Goal: Information Seeking & Learning: Learn about a topic

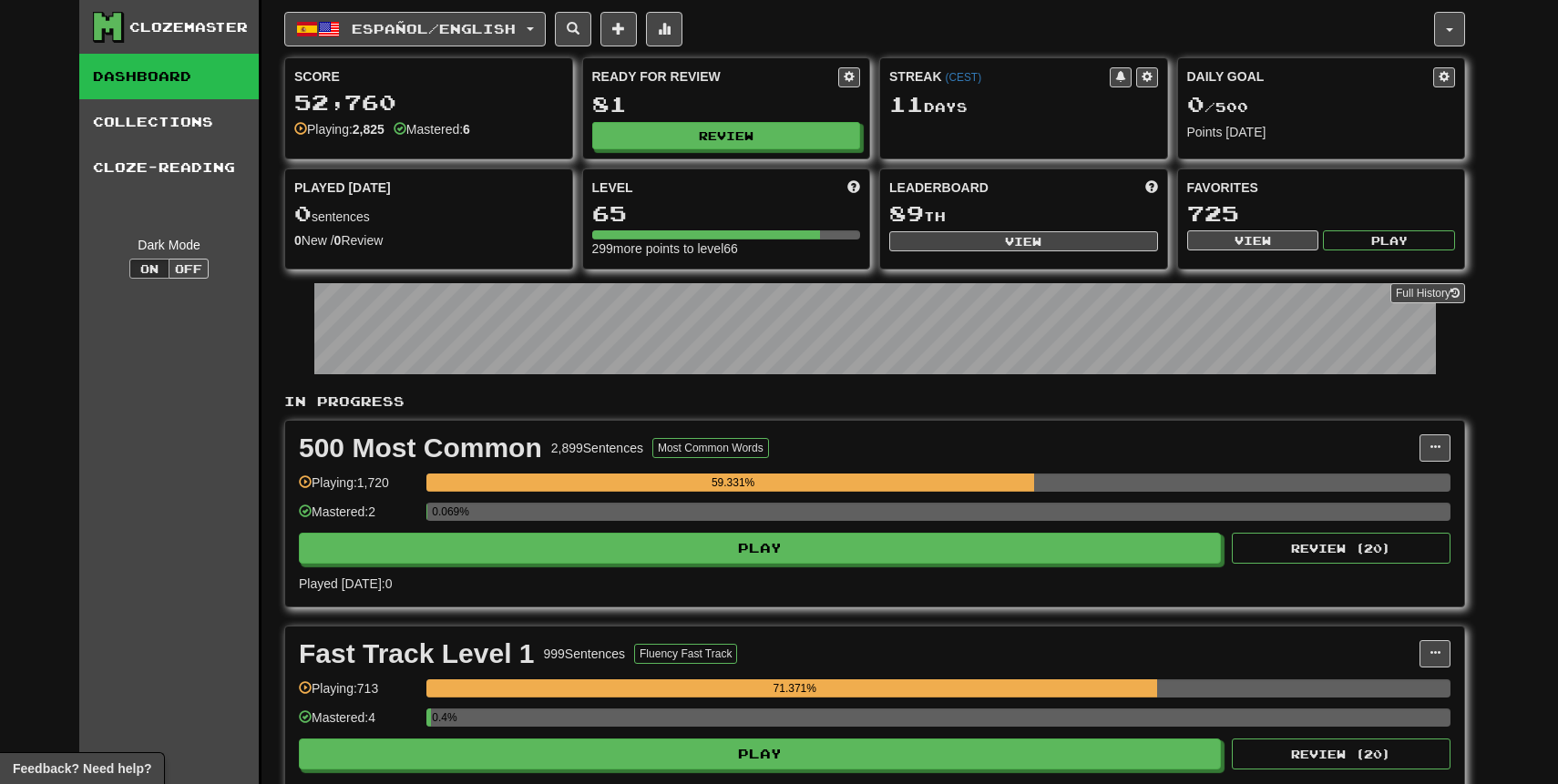
scroll to position [204, 0]
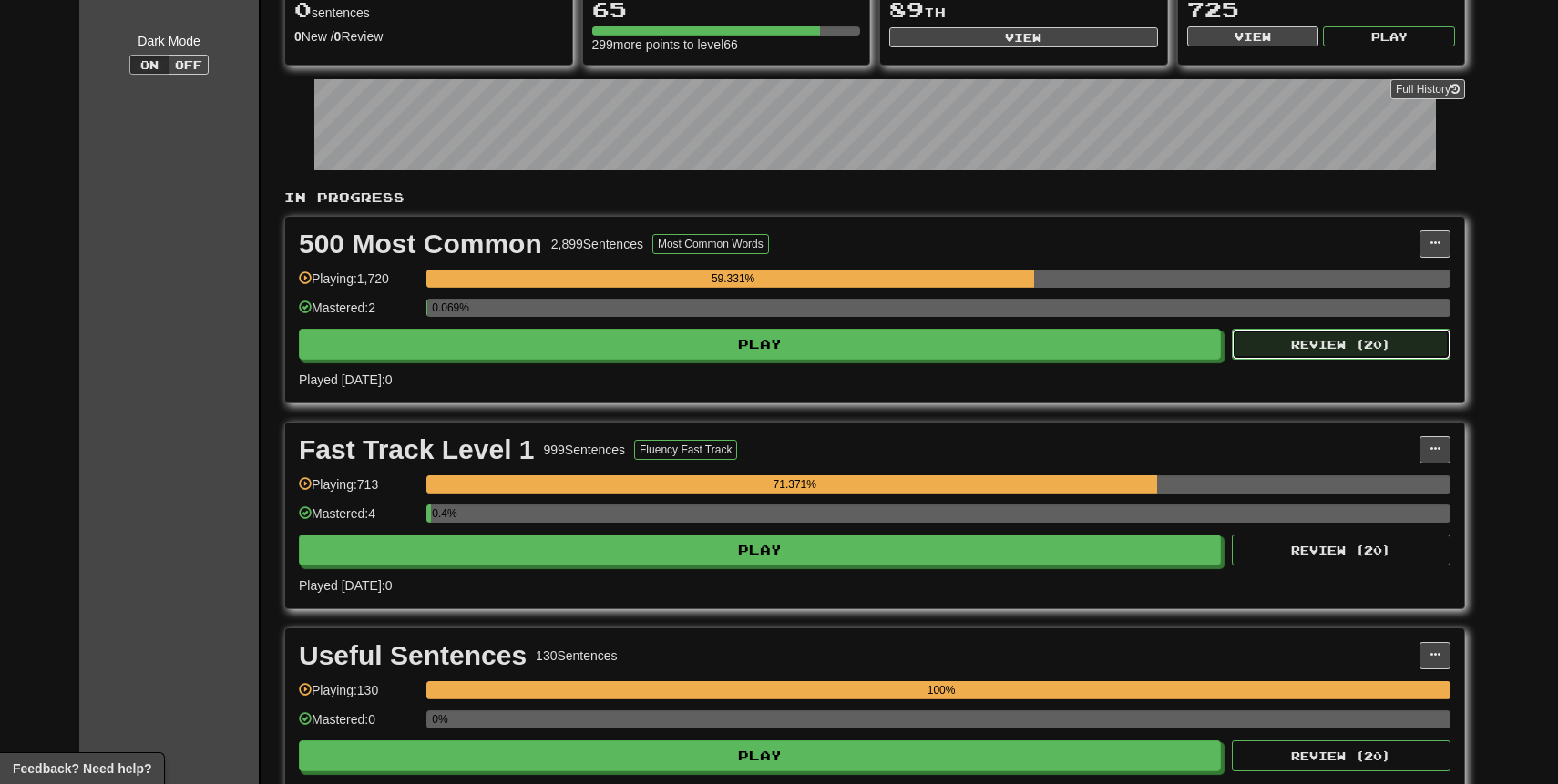
click at [1346, 345] on button "Review ( 20 )" at bounding box center [1341, 344] width 218 height 31
select select "**"
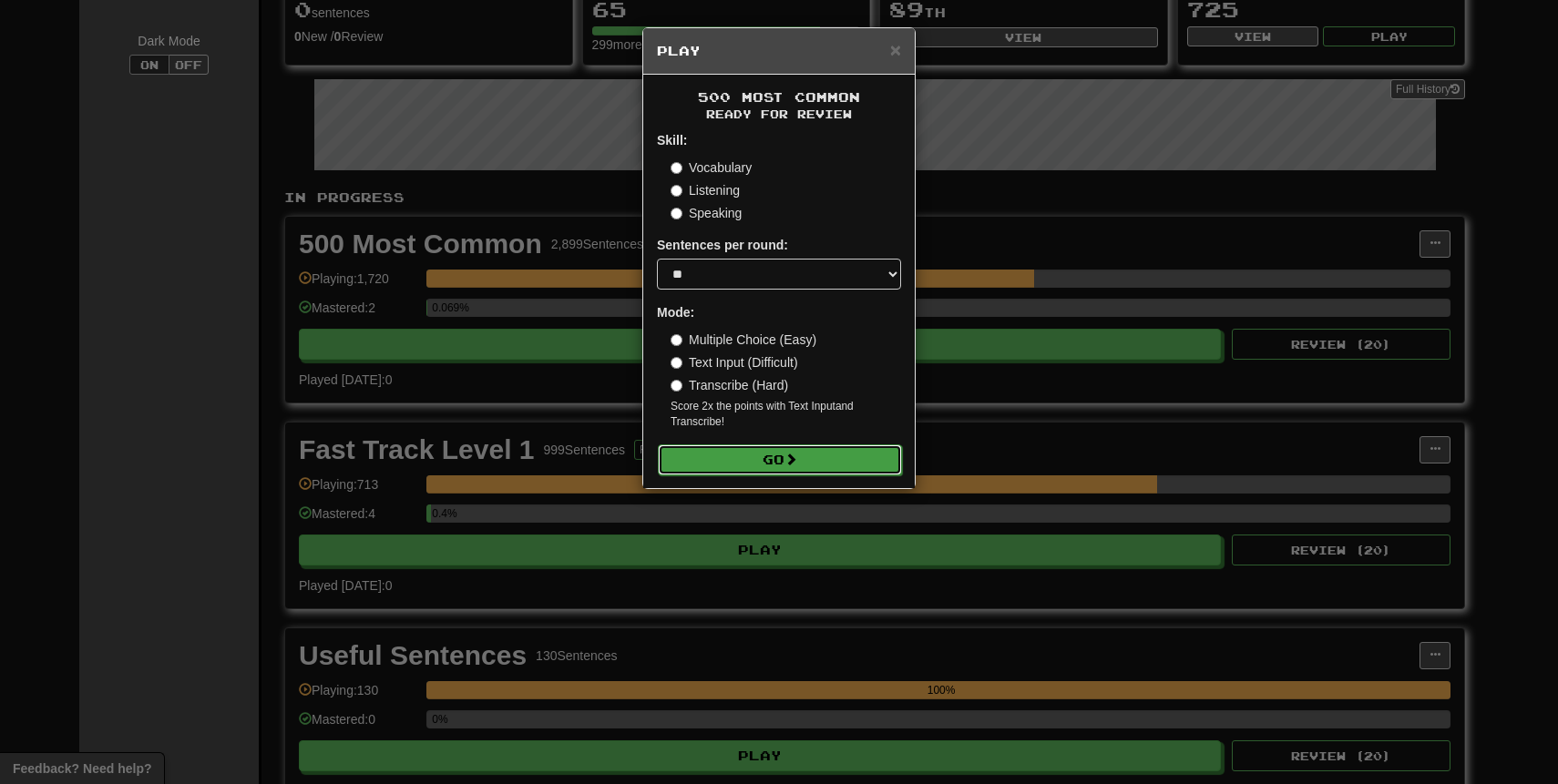
click at [826, 459] on button "Go" at bounding box center [779, 459] width 244 height 31
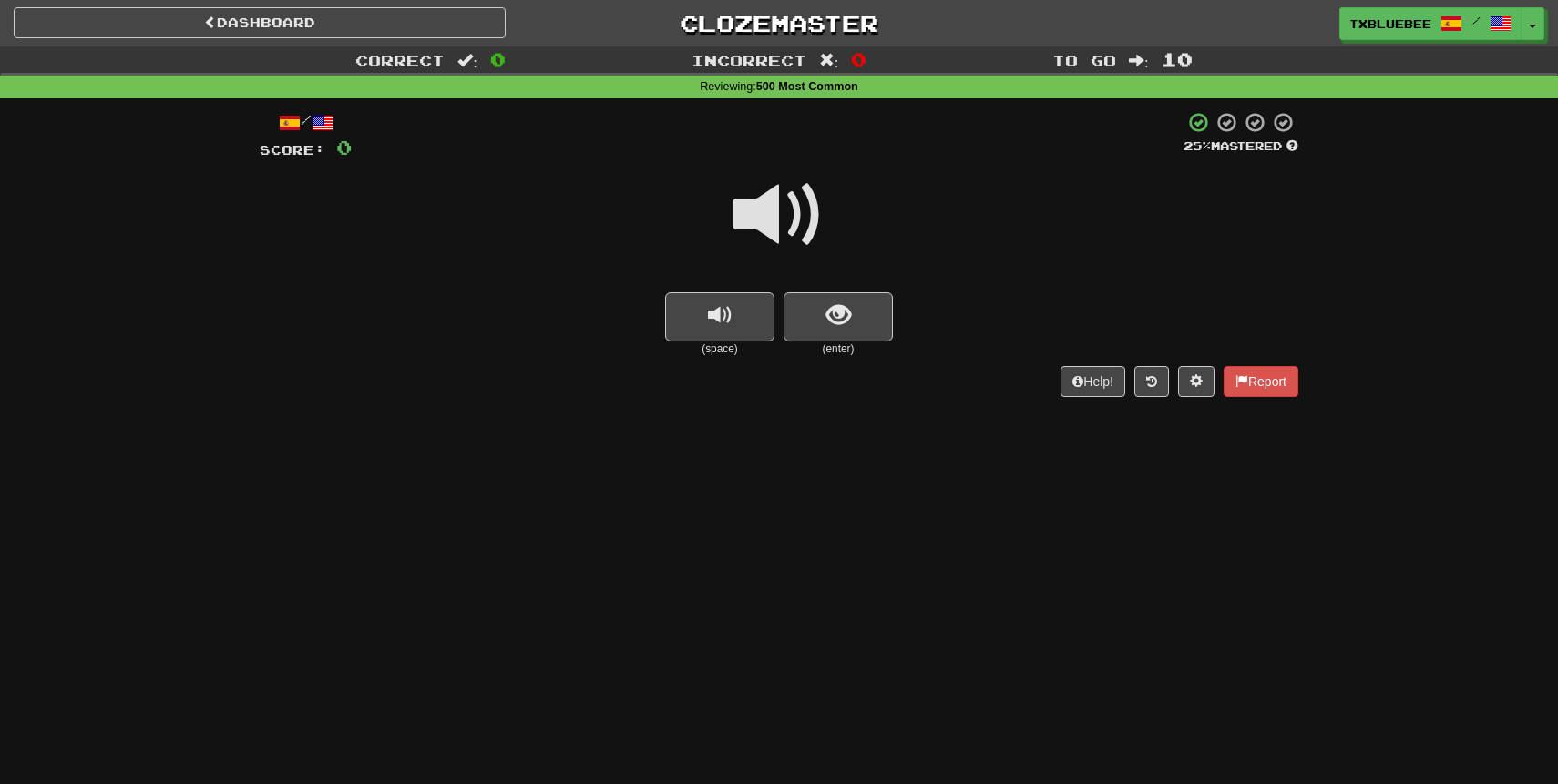
click at [779, 203] on span at bounding box center [779, 214] width 91 height 91
click at [857, 337] on button "show sentence" at bounding box center [838, 316] width 110 height 49
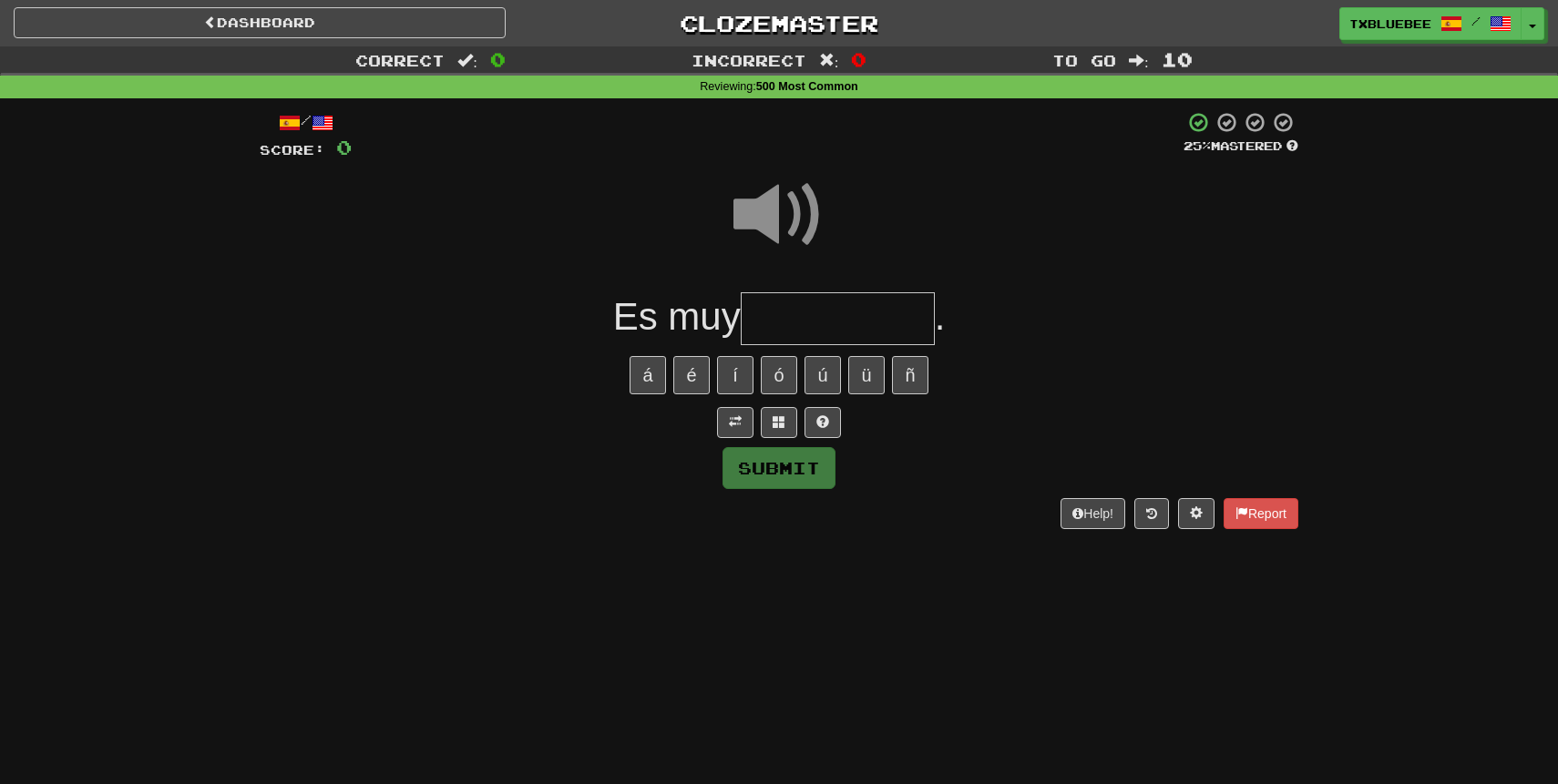
click at [815, 339] on input "text" at bounding box center [837, 319] width 194 height 54
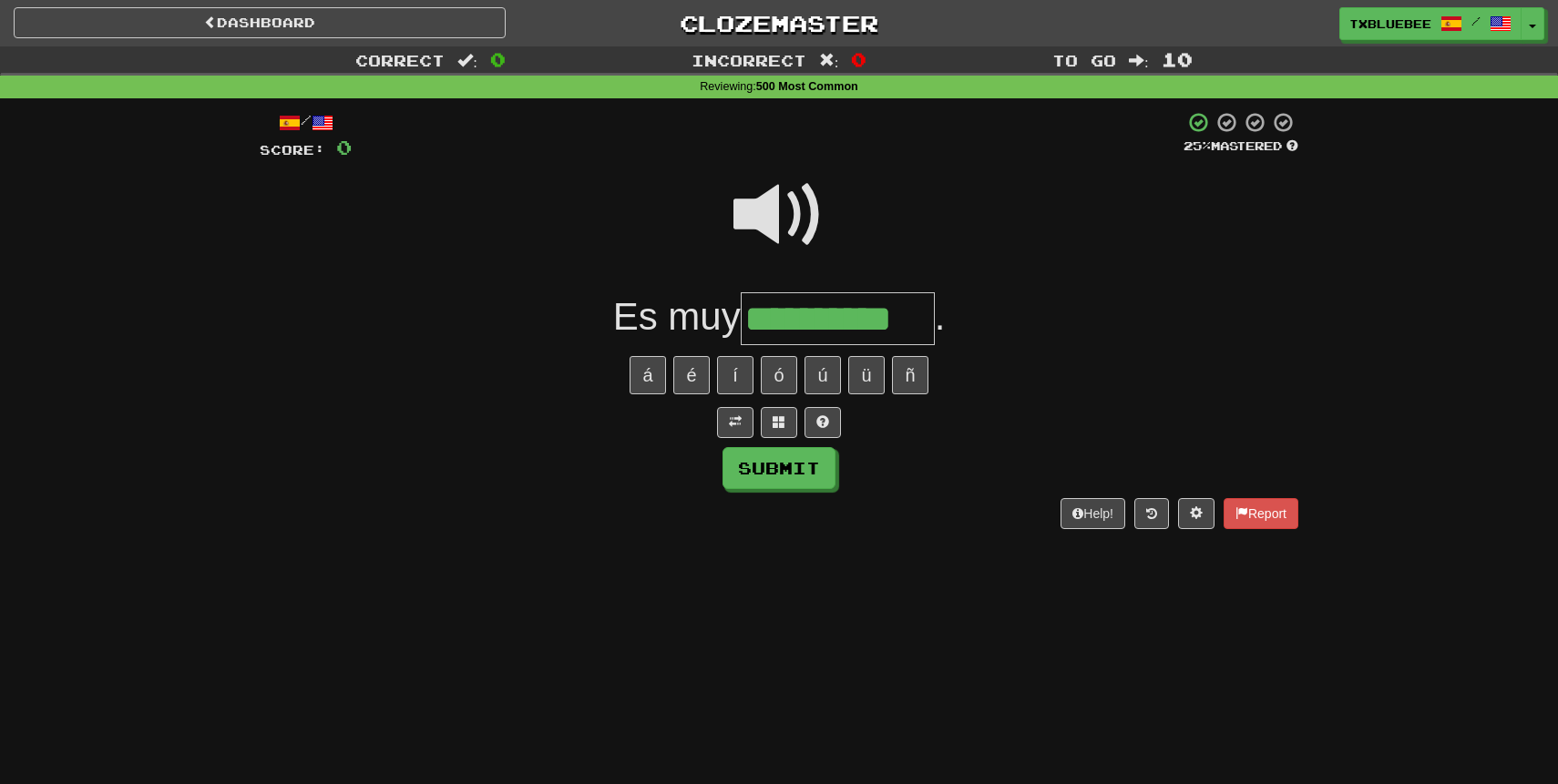
type input "**********"
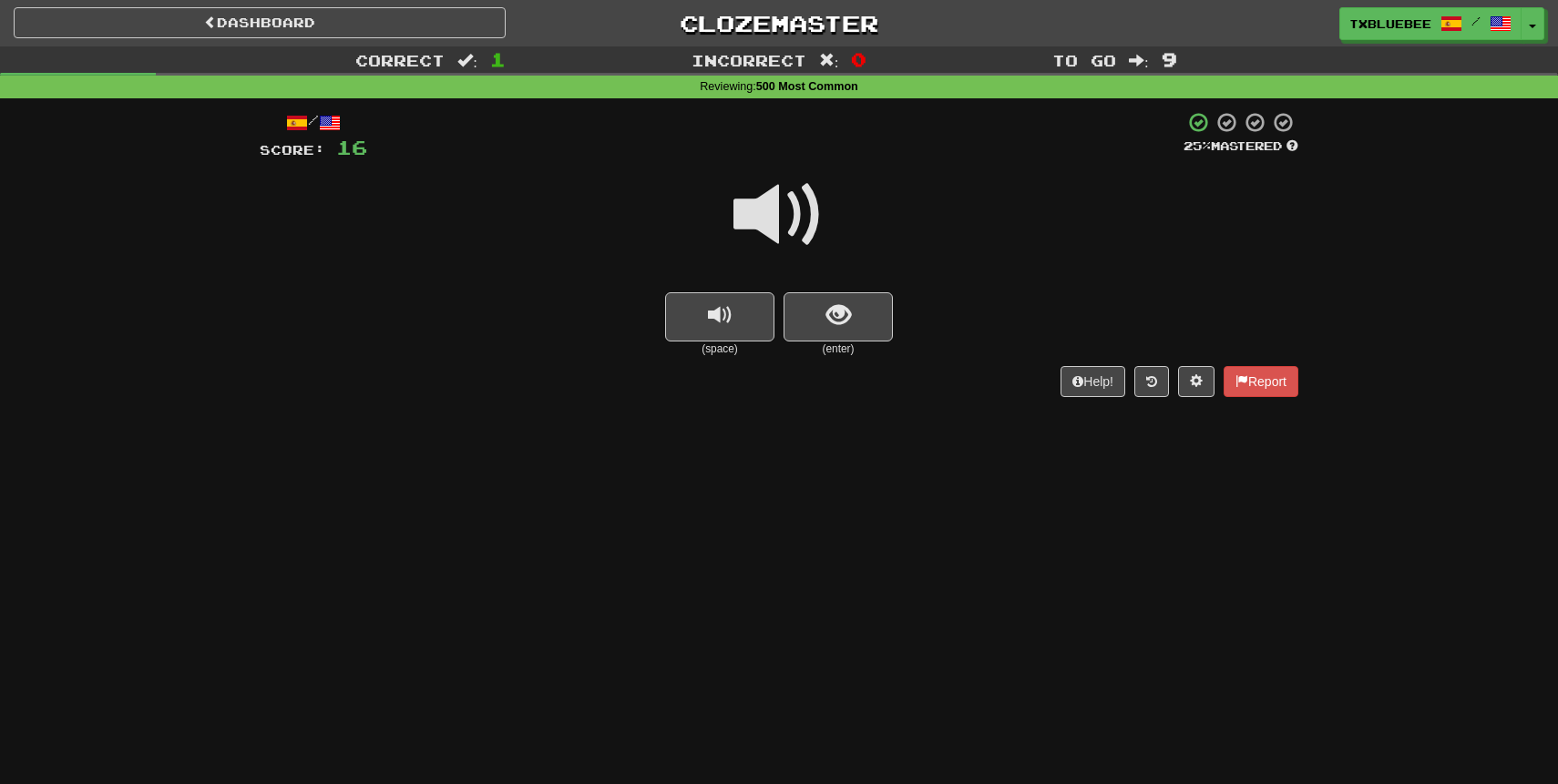
click at [809, 241] on span at bounding box center [779, 214] width 91 height 91
click at [833, 314] on span "show sentence" at bounding box center [838, 315] width 25 height 25
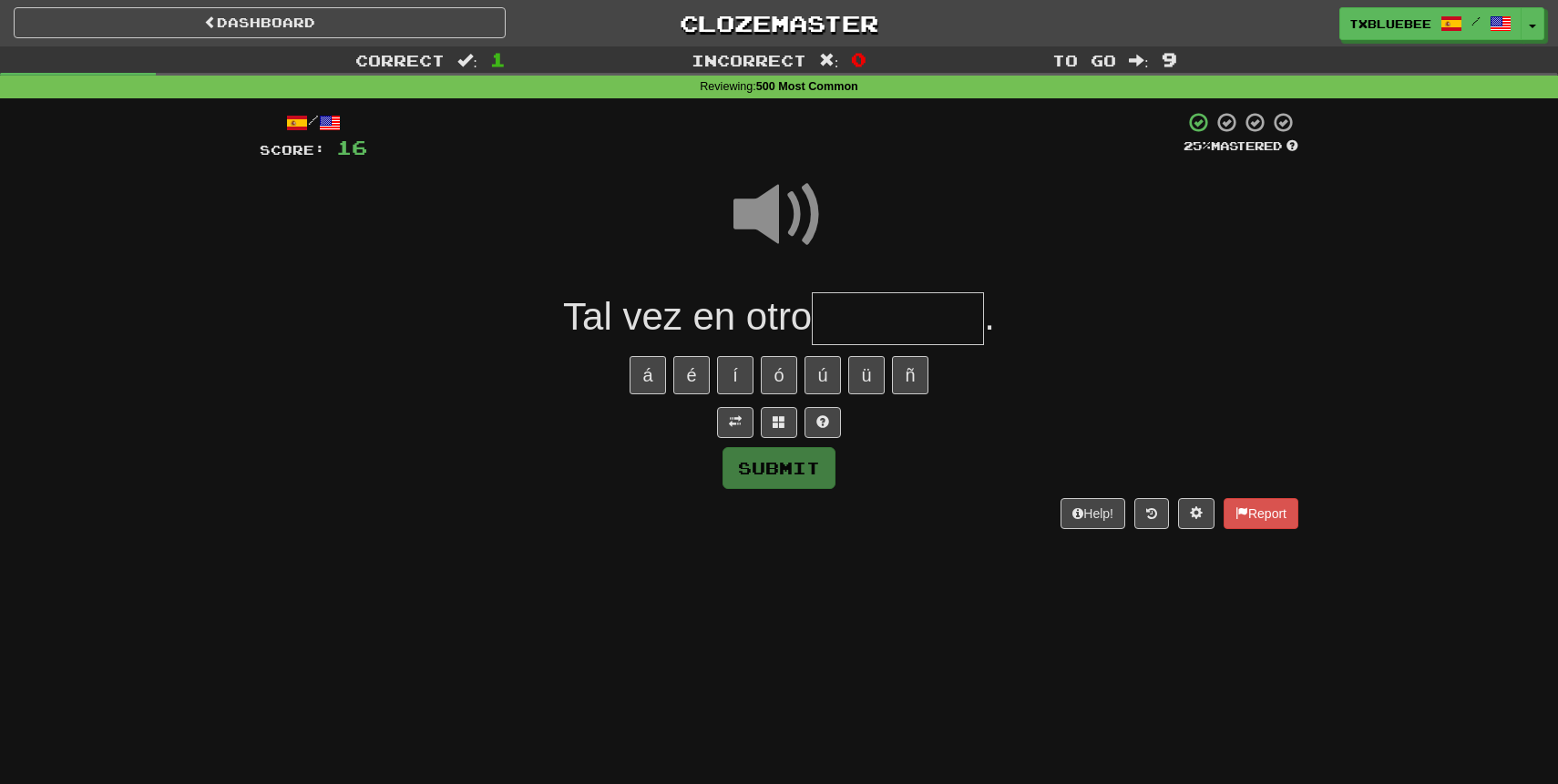
click at [858, 306] on input "text" at bounding box center [898, 319] width 172 height 54
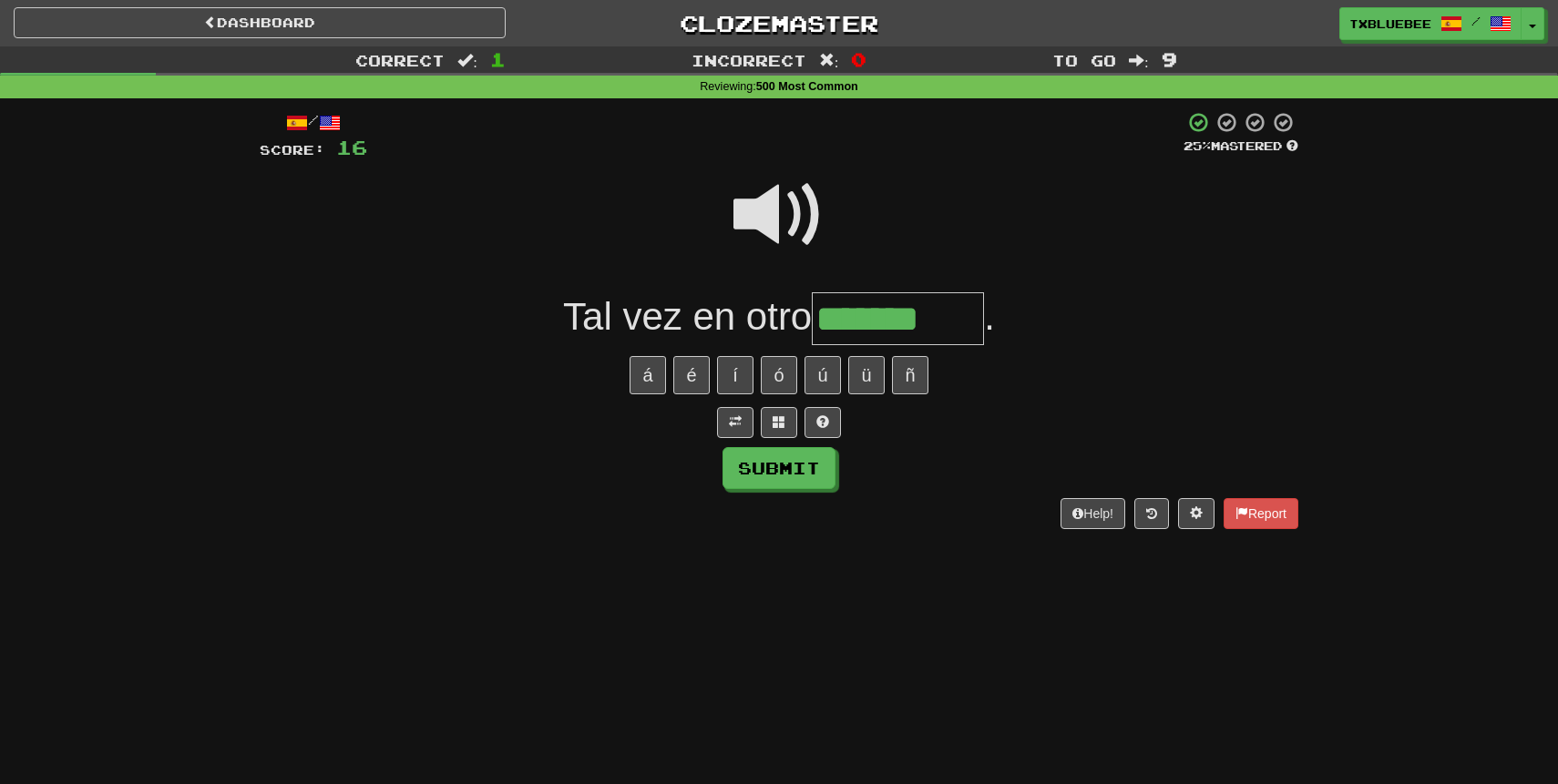
type input "*******"
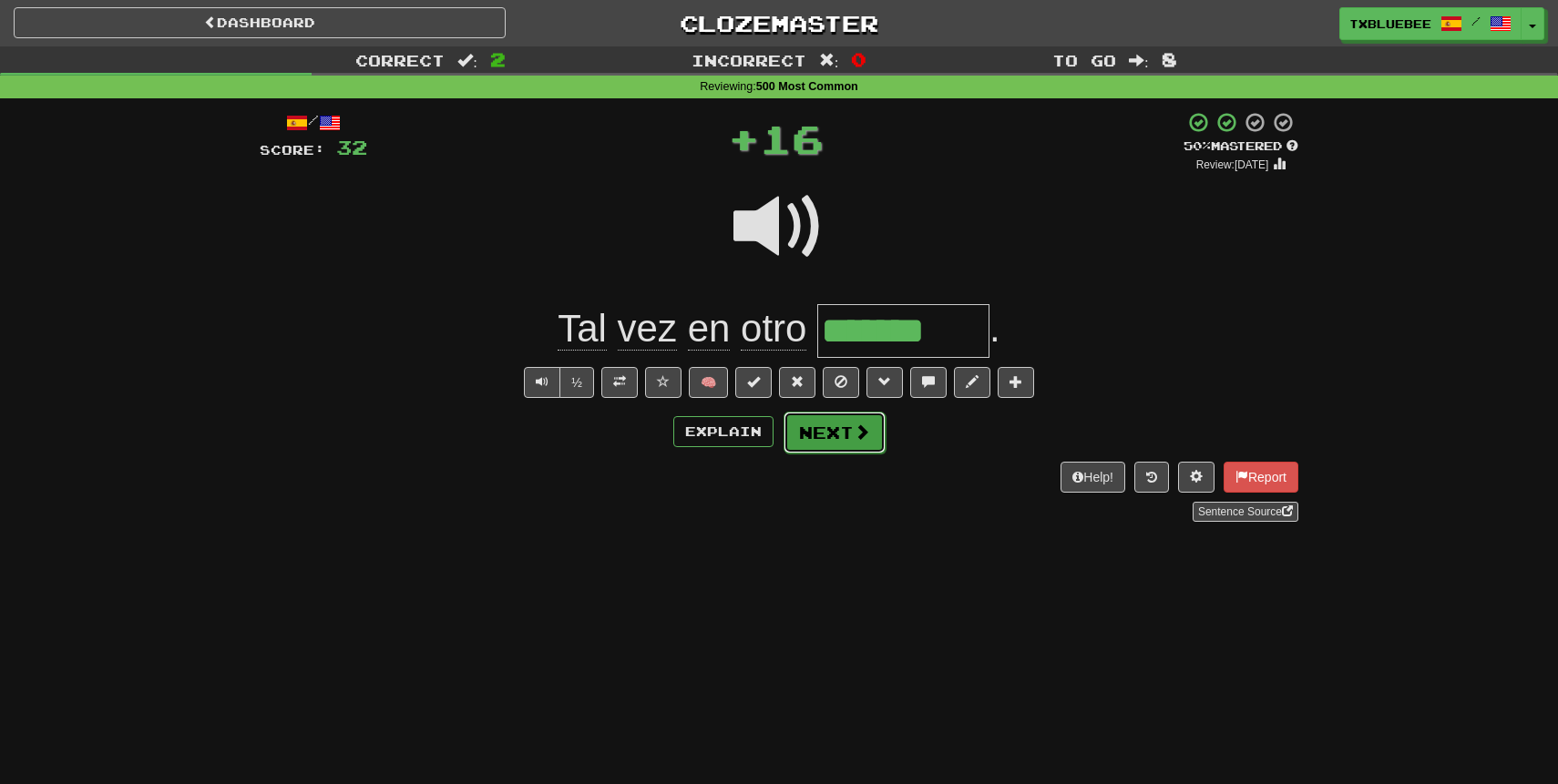
click at [842, 419] on button "Next" at bounding box center [834, 432] width 102 height 42
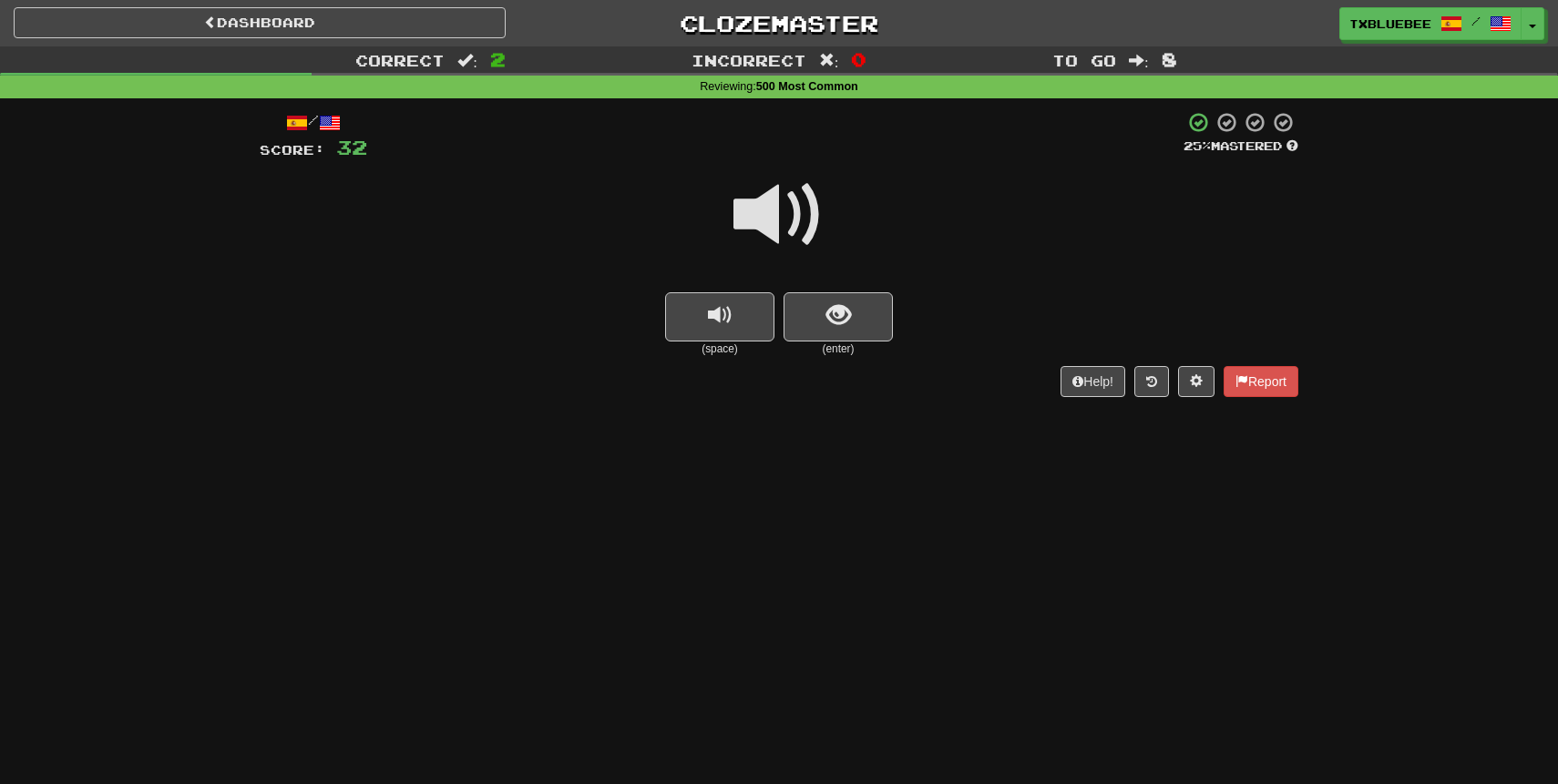
click at [791, 228] on span at bounding box center [779, 214] width 91 height 91
click at [825, 331] on button "show sentence" at bounding box center [838, 316] width 110 height 49
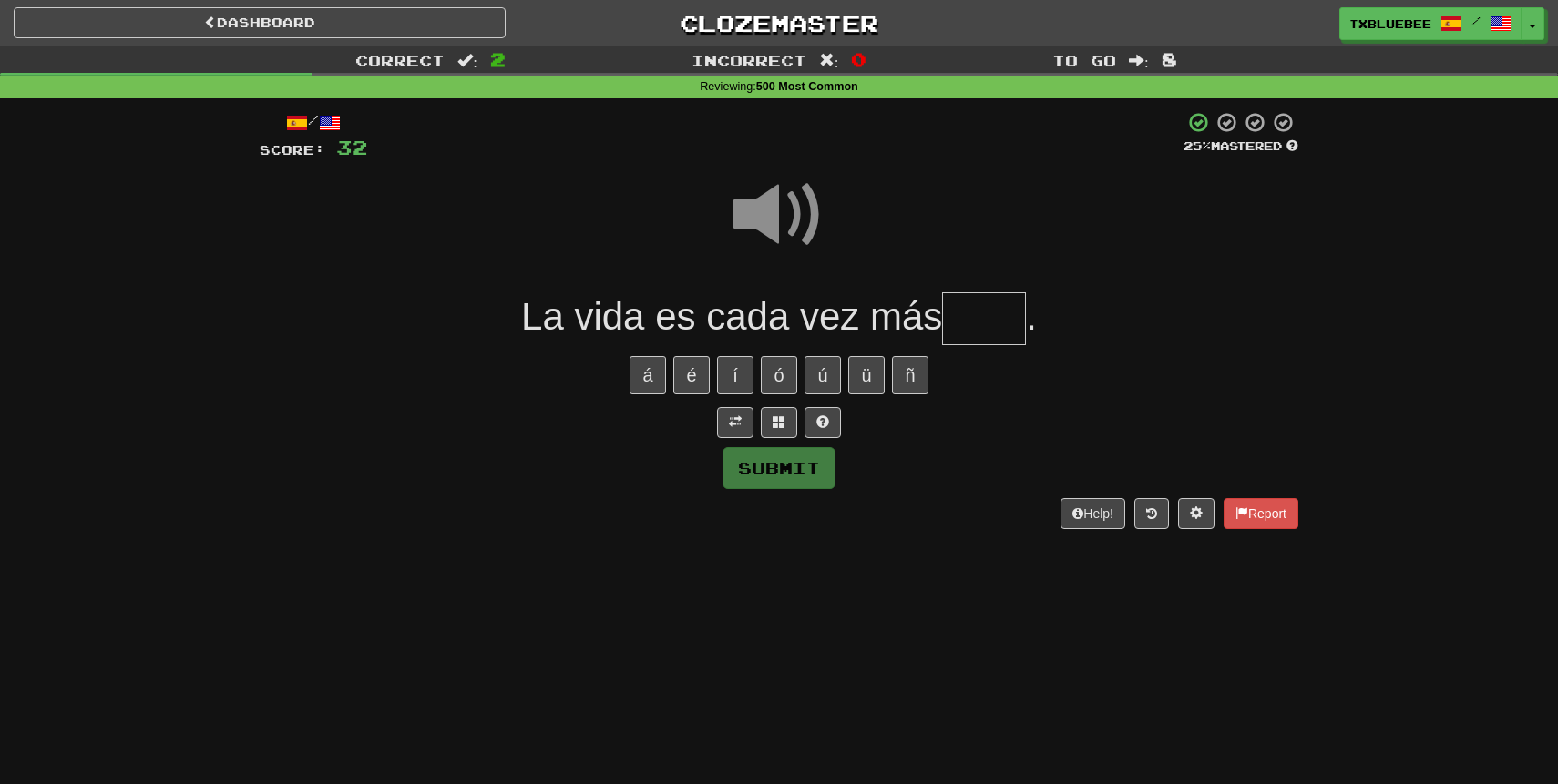
click at [1010, 308] on input "text" at bounding box center [984, 319] width 84 height 54
type input "****"
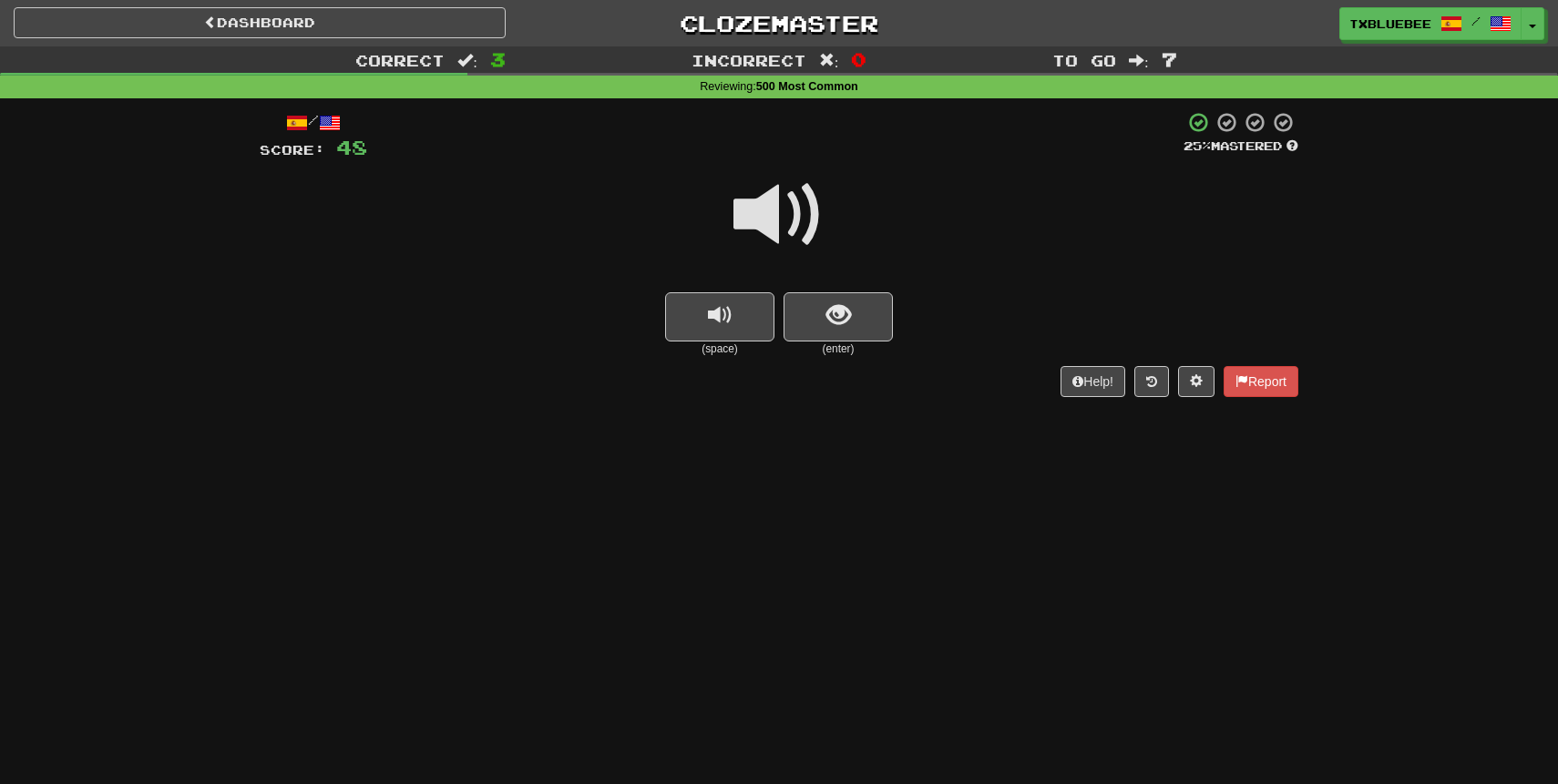
click at [792, 225] on span at bounding box center [779, 214] width 91 height 91
click at [841, 327] on span "show sentence" at bounding box center [838, 315] width 25 height 25
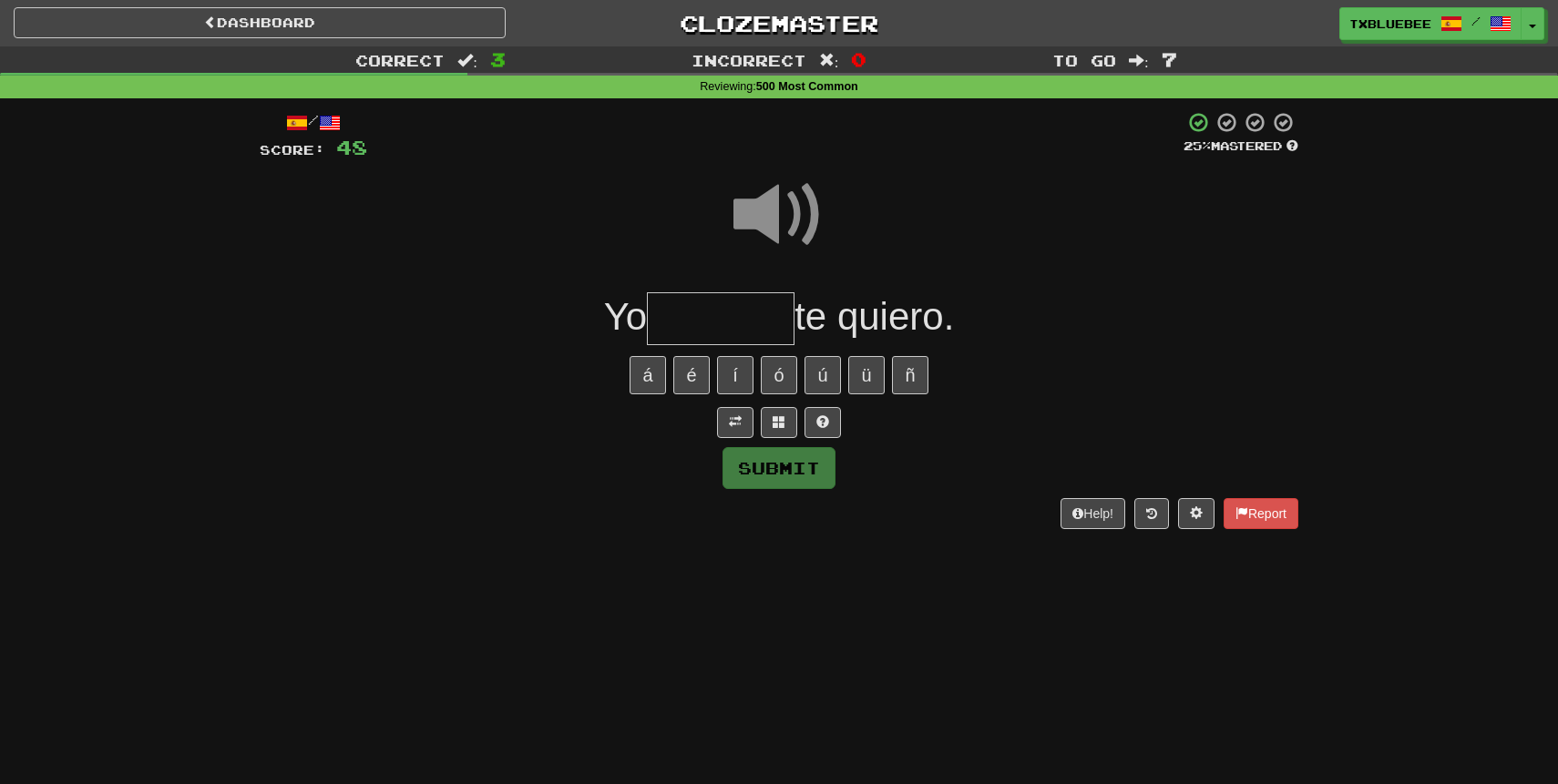
click at [761, 335] on input "text" at bounding box center [721, 319] width 148 height 54
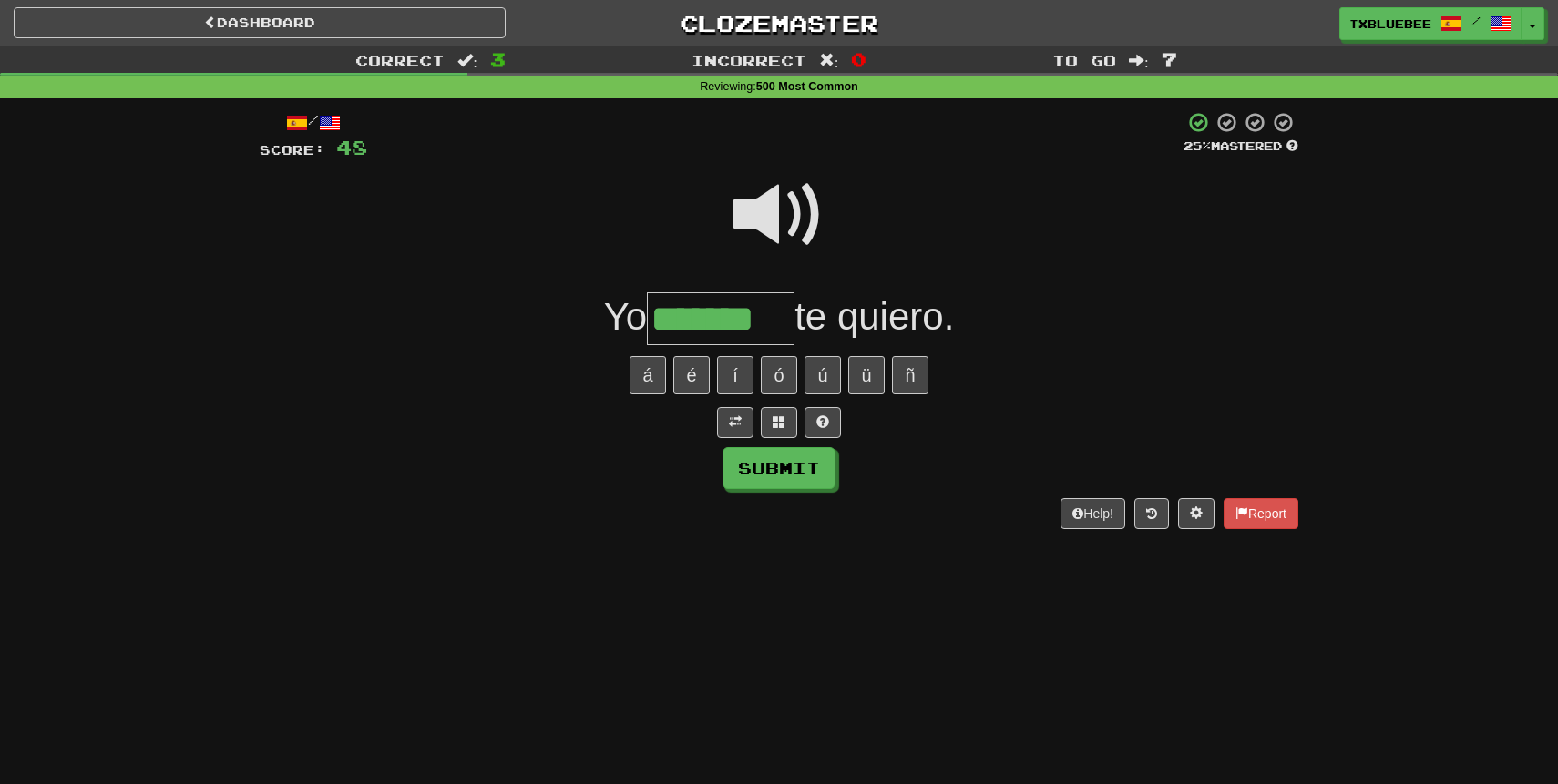
type input "*******"
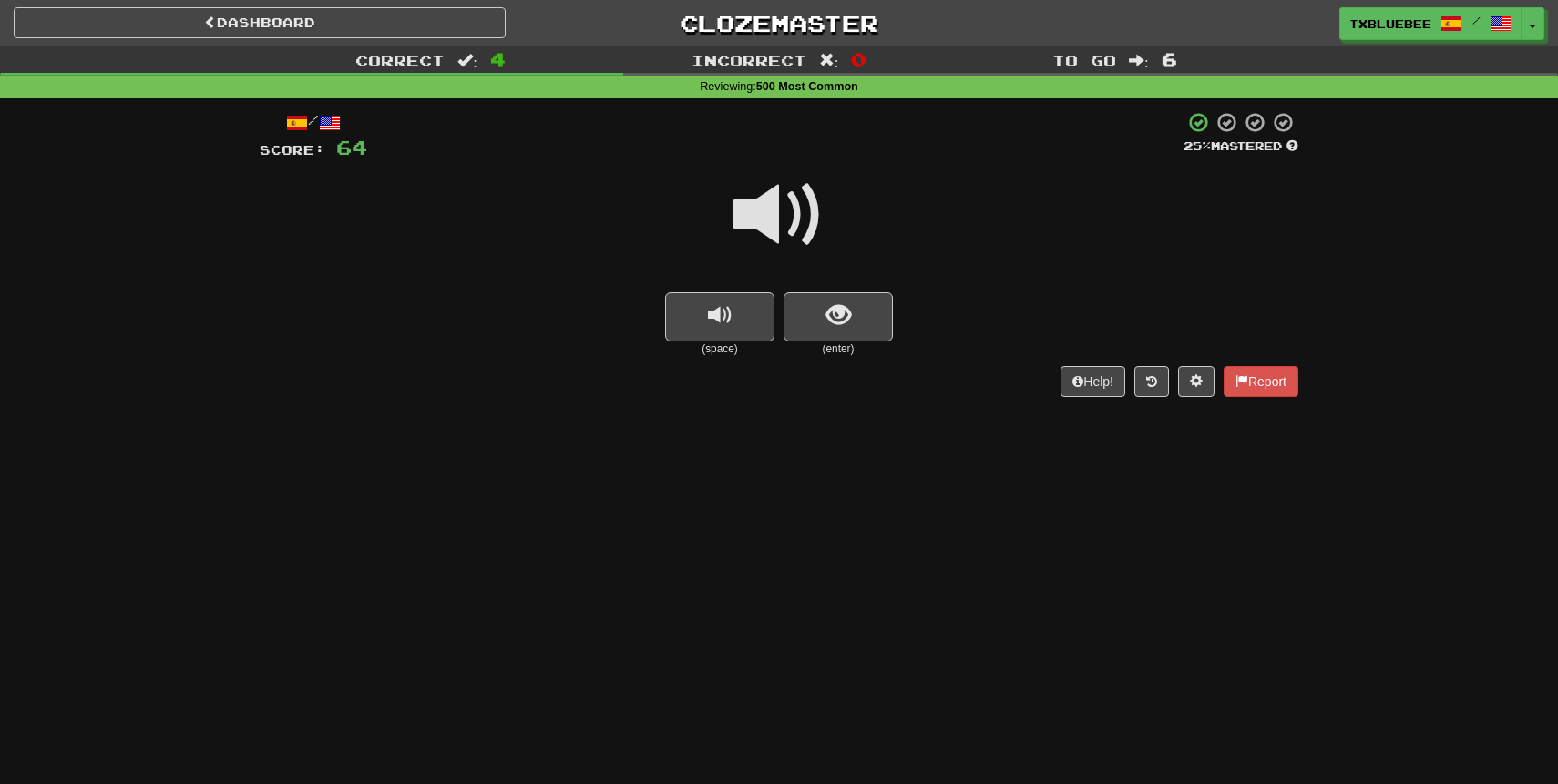
click at [810, 239] on span at bounding box center [779, 214] width 91 height 91
click at [830, 327] on span "show sentence" at bounding box center [838, 315] width 25 height 25
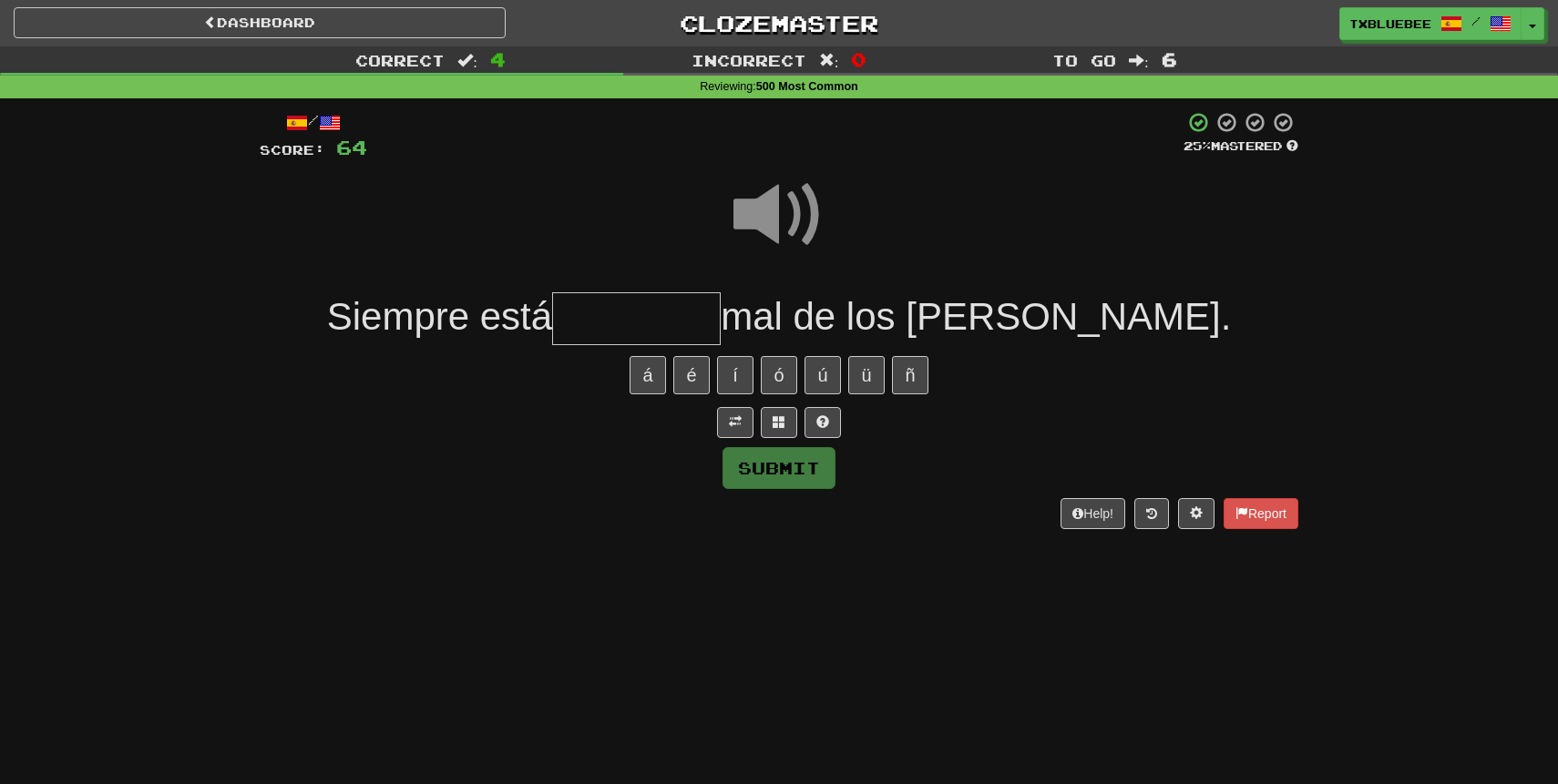
click at [721, 322] on input "text" at bounding box center [636, 319] width 168 height 54
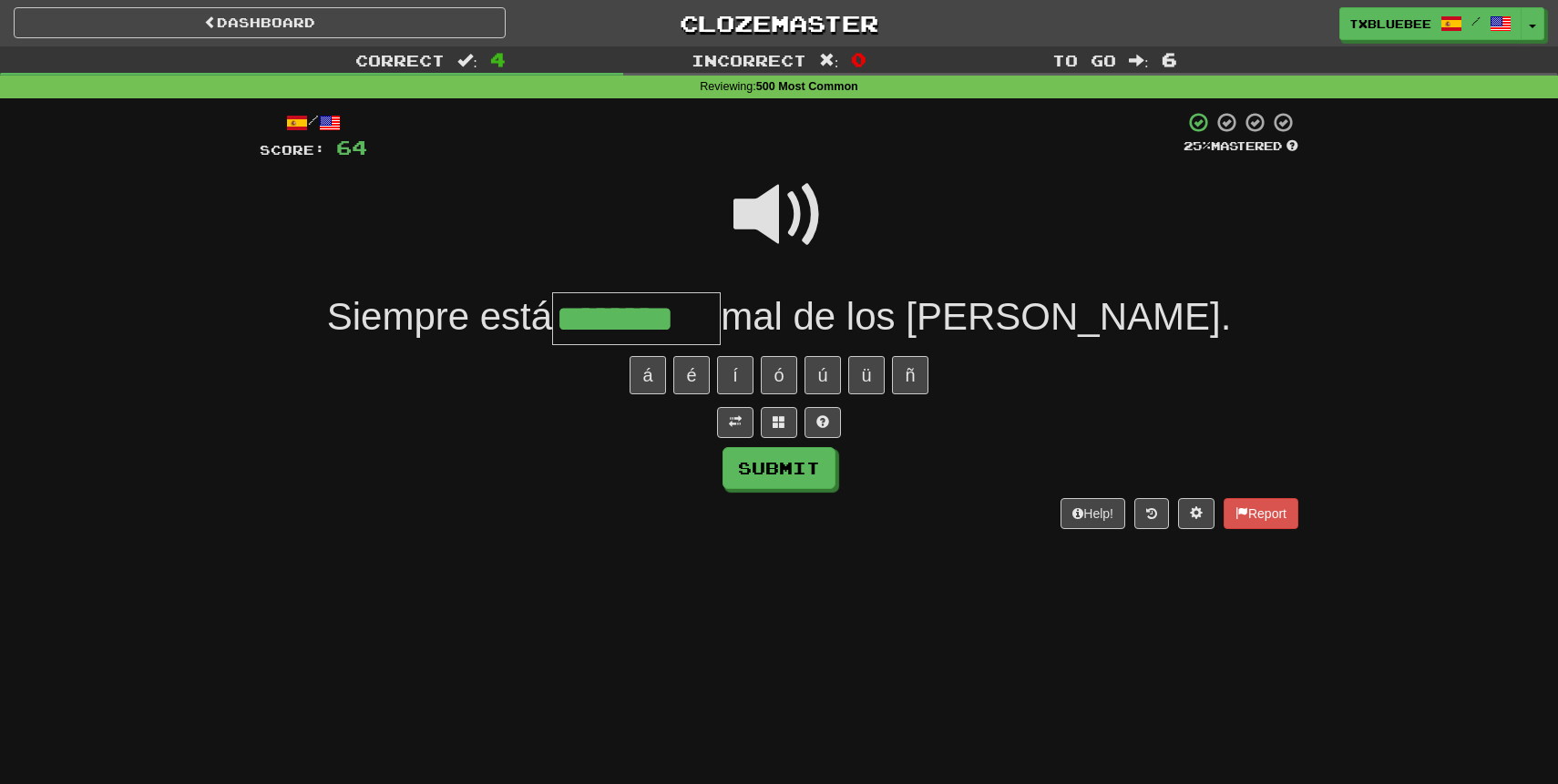
type input "********"
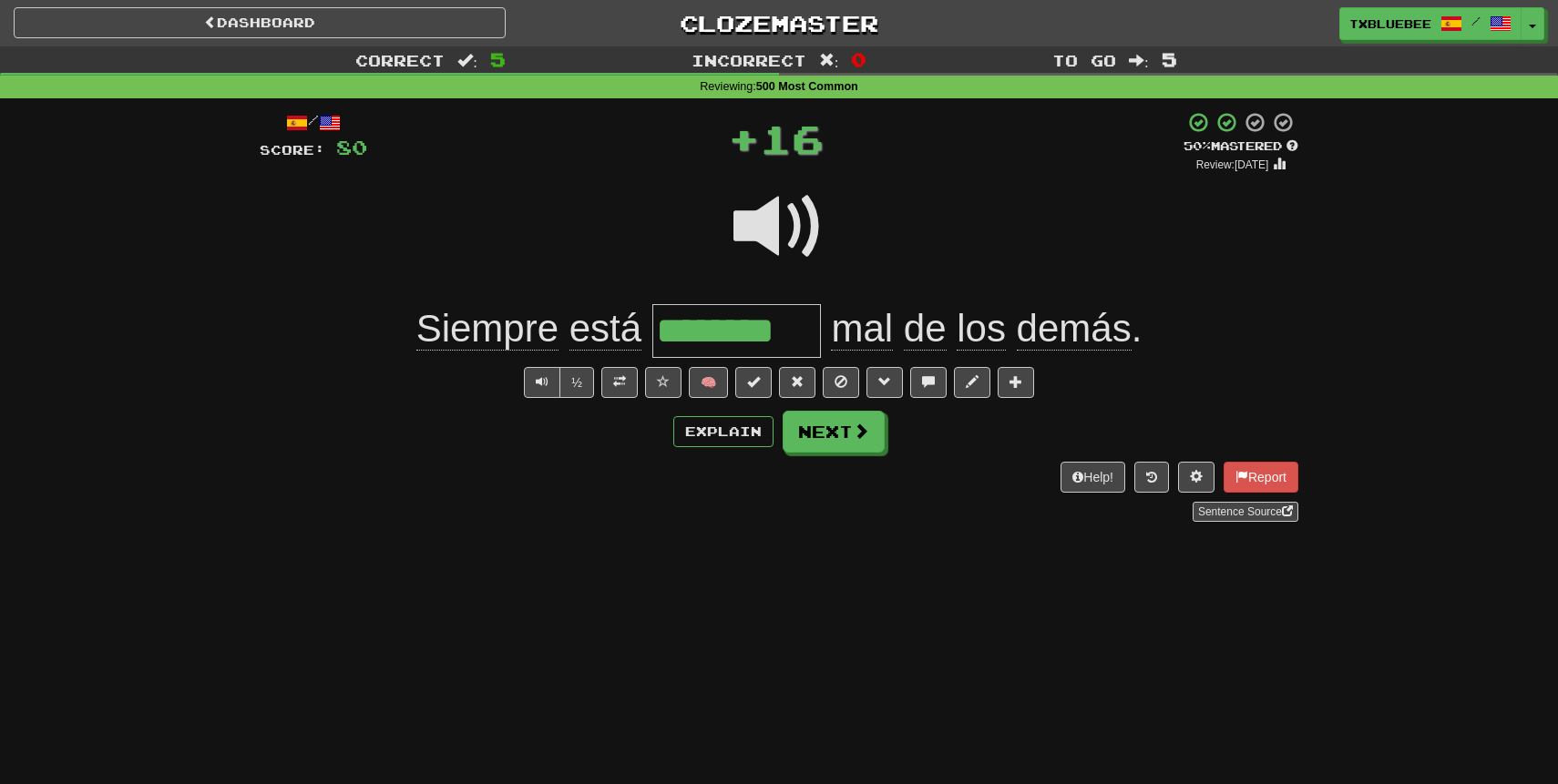
click at [788, 209] on span at bounding box center [779, 226] width 91 height 91
click at [794, 236] on span at bounding box center [779, 226] width 91 height 91
click at [837, 422] on button "Next" at bounding box center [834, 432] width 102 height 42
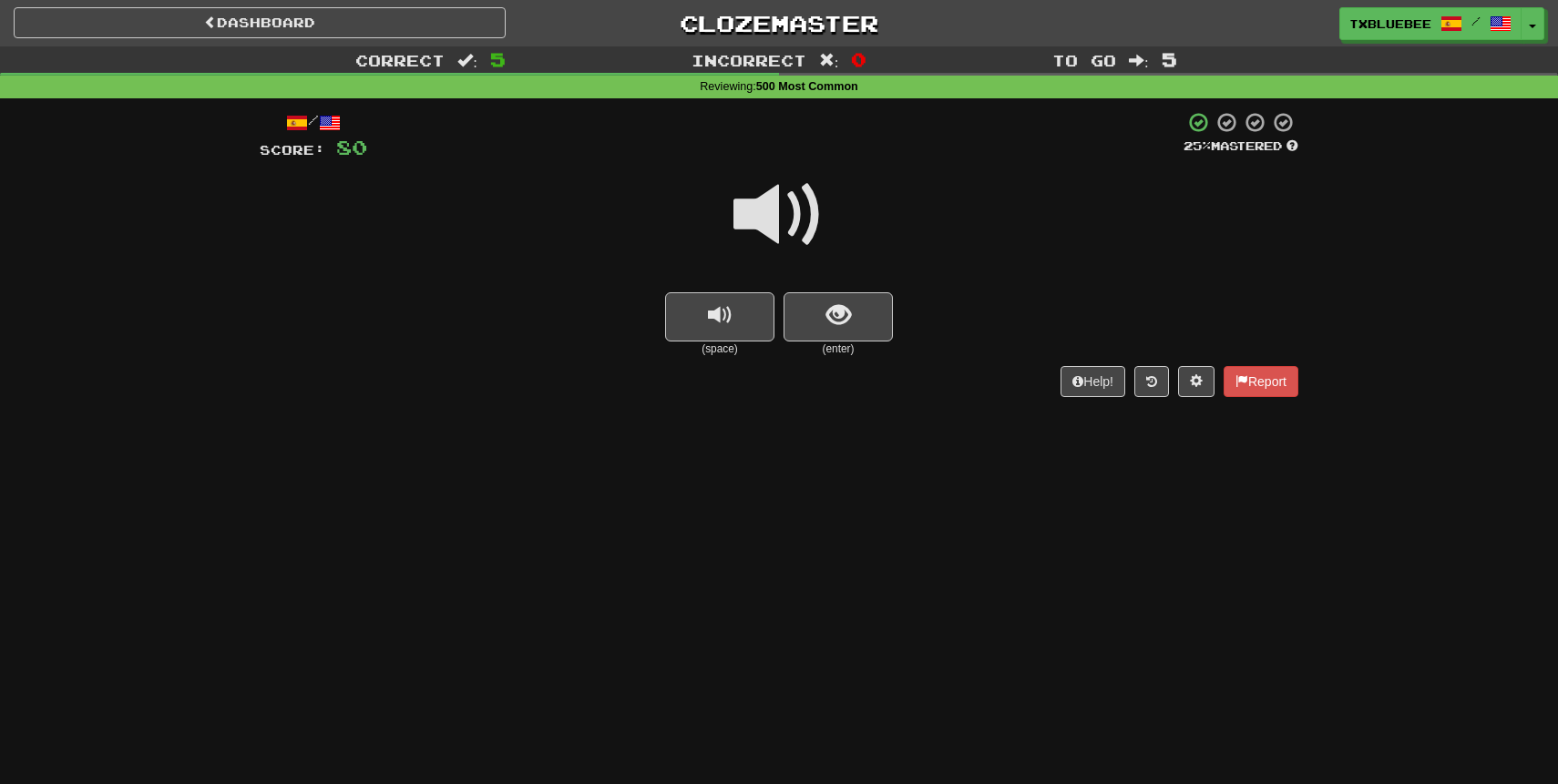
click at [803, 217] on span at bounding box center [779, 214] width 91 height 91
click at [829, 314] on span "show sentence" at bounding box center [838, 315] width 25 height 25
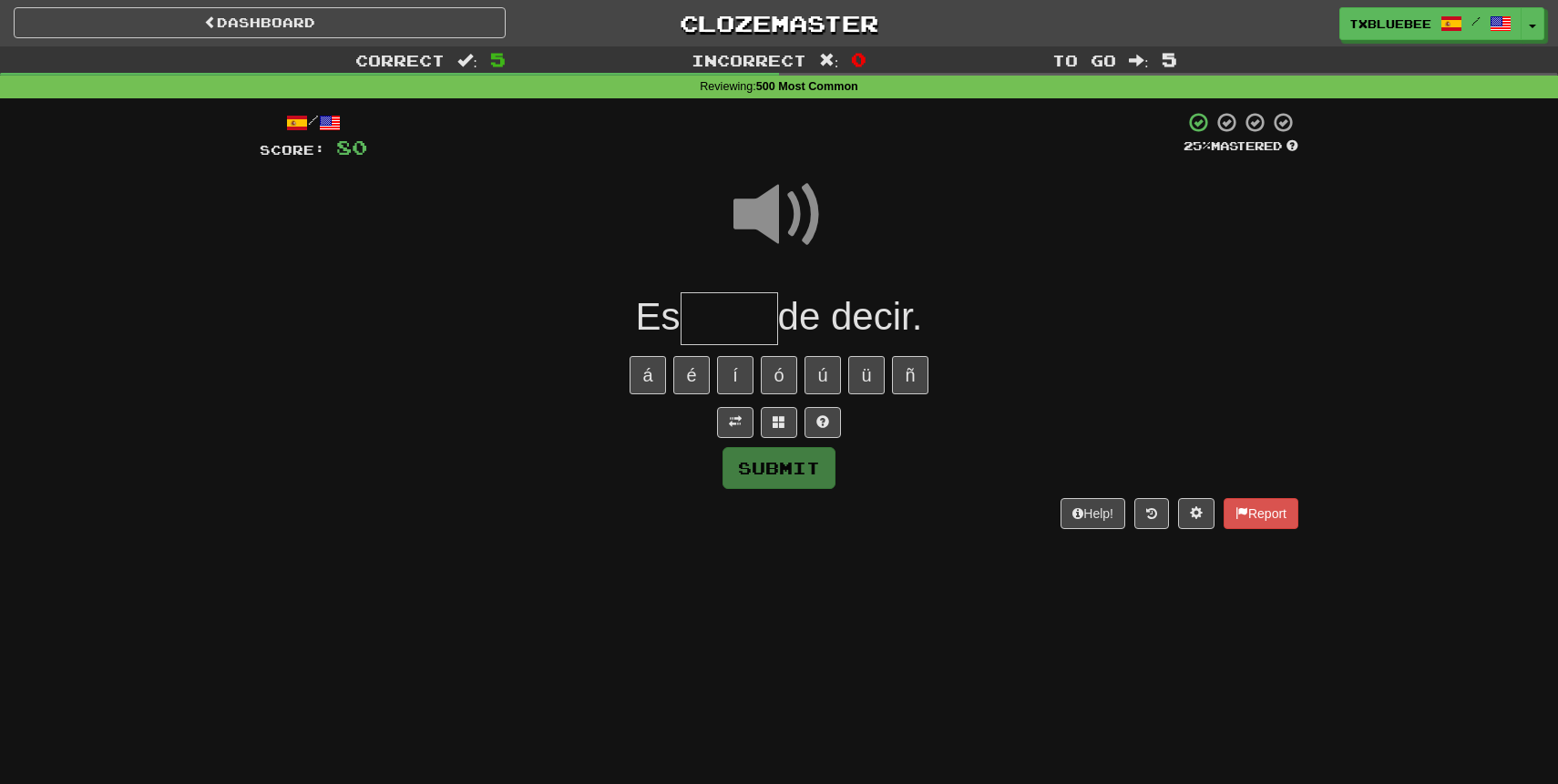
click at [739, 332] on input "text" at bounding box center [730, 319] width 98 height 54
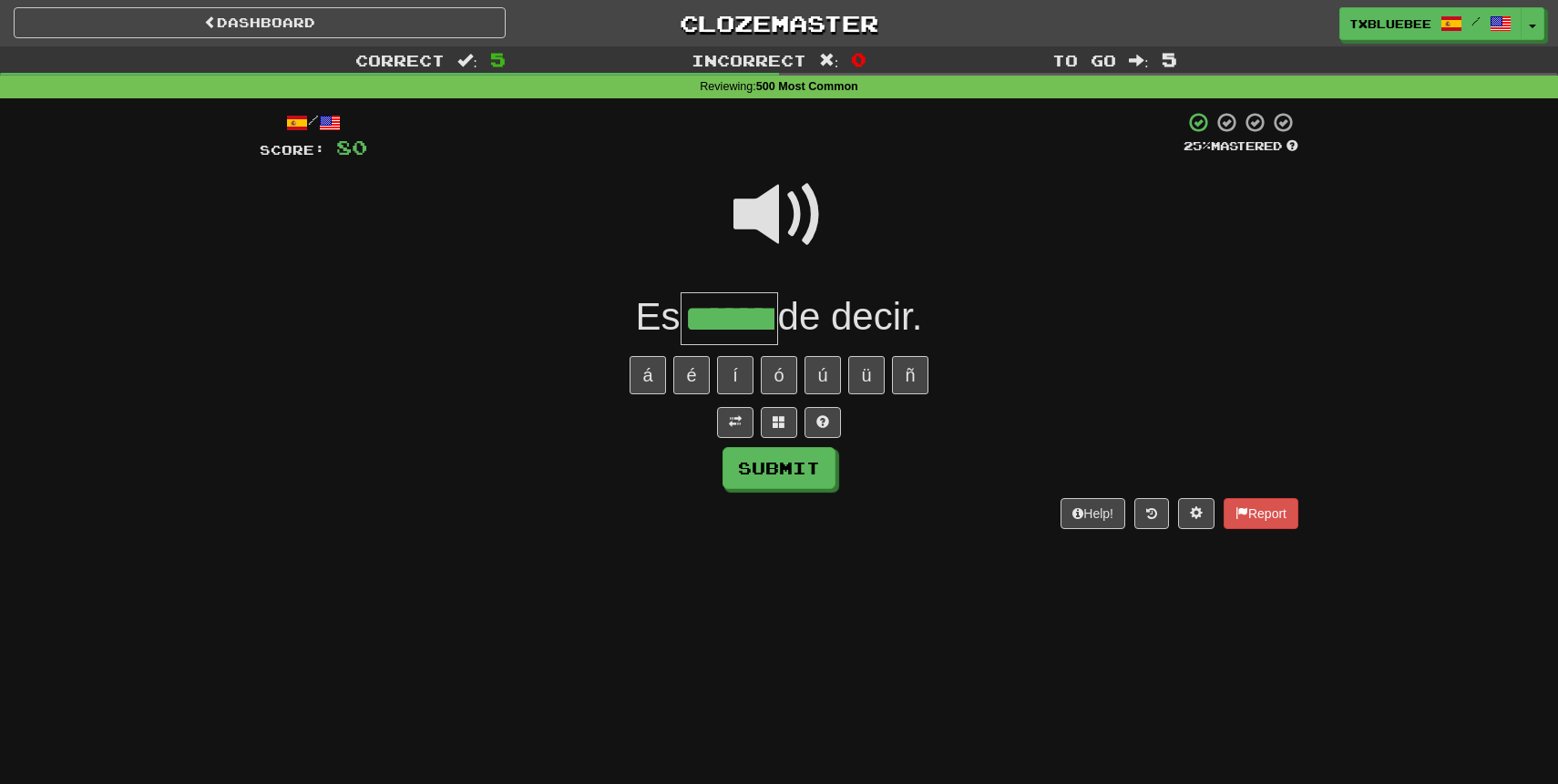
type input "*******"
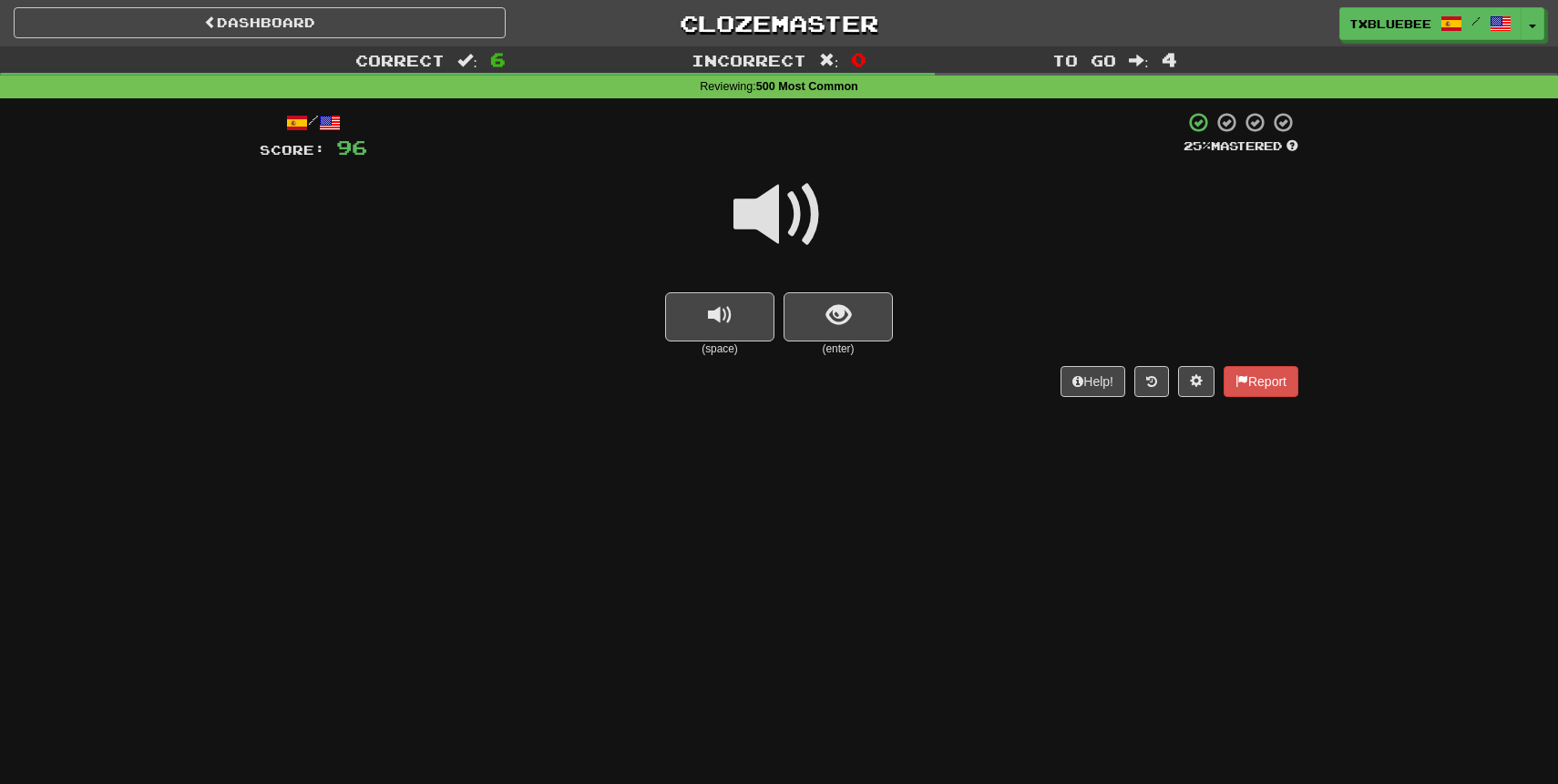
click at [773, 226] on span at bounding box center [779, 214] width 91 height 91
click at [821, 335] on button "show sentence" at bounding box center [838, 316] width 110 height 49
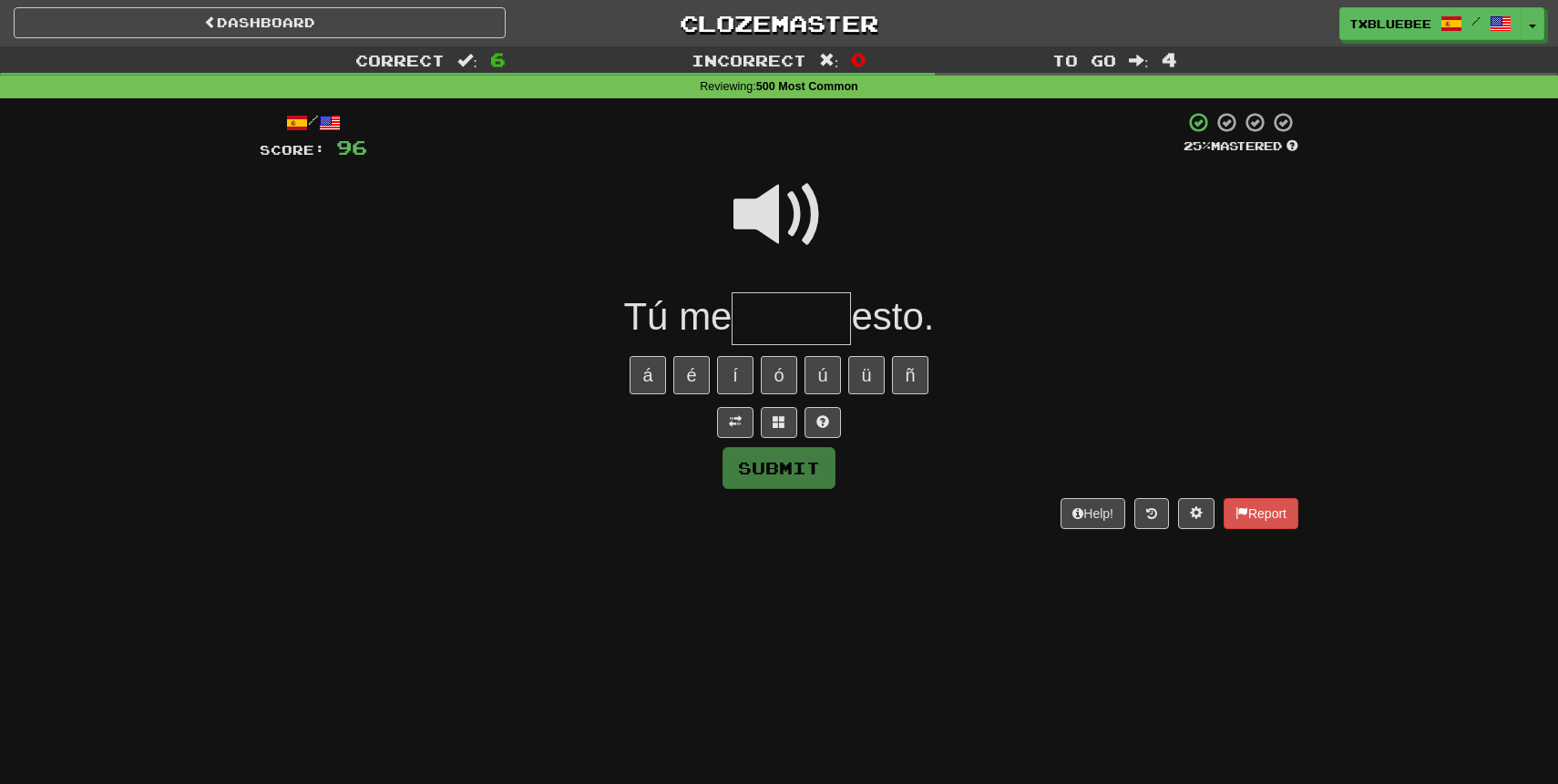
click at [785, 231] on span at bounding box center [779, 214] width 91 height 91
click at [784, 335] on input "text" at bounding box center [791, 319] width 120 height 54
type input "*******"
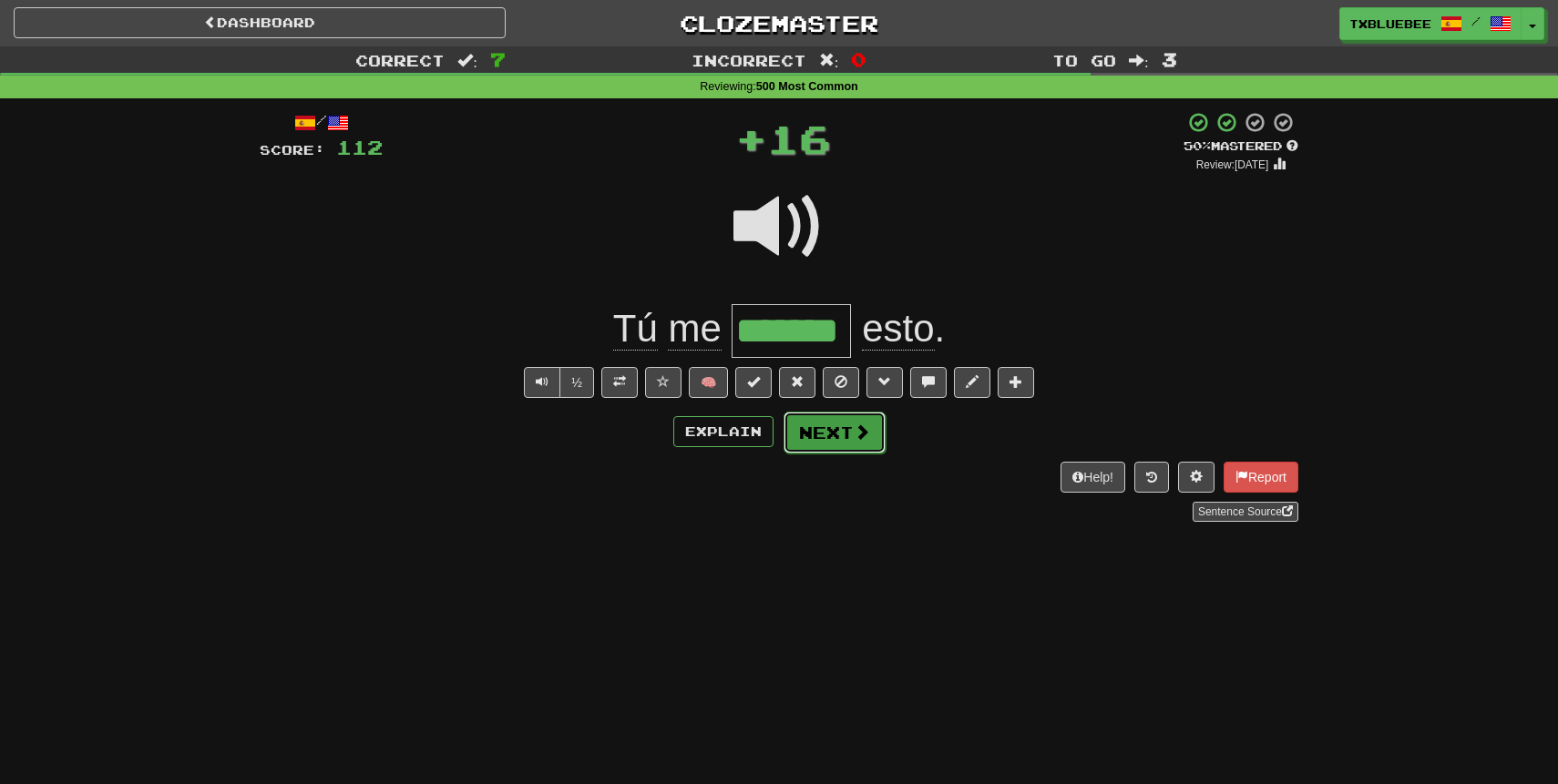
click at [835, 429] on button "Next" at bounding box center [834, 432] width 102 height 42
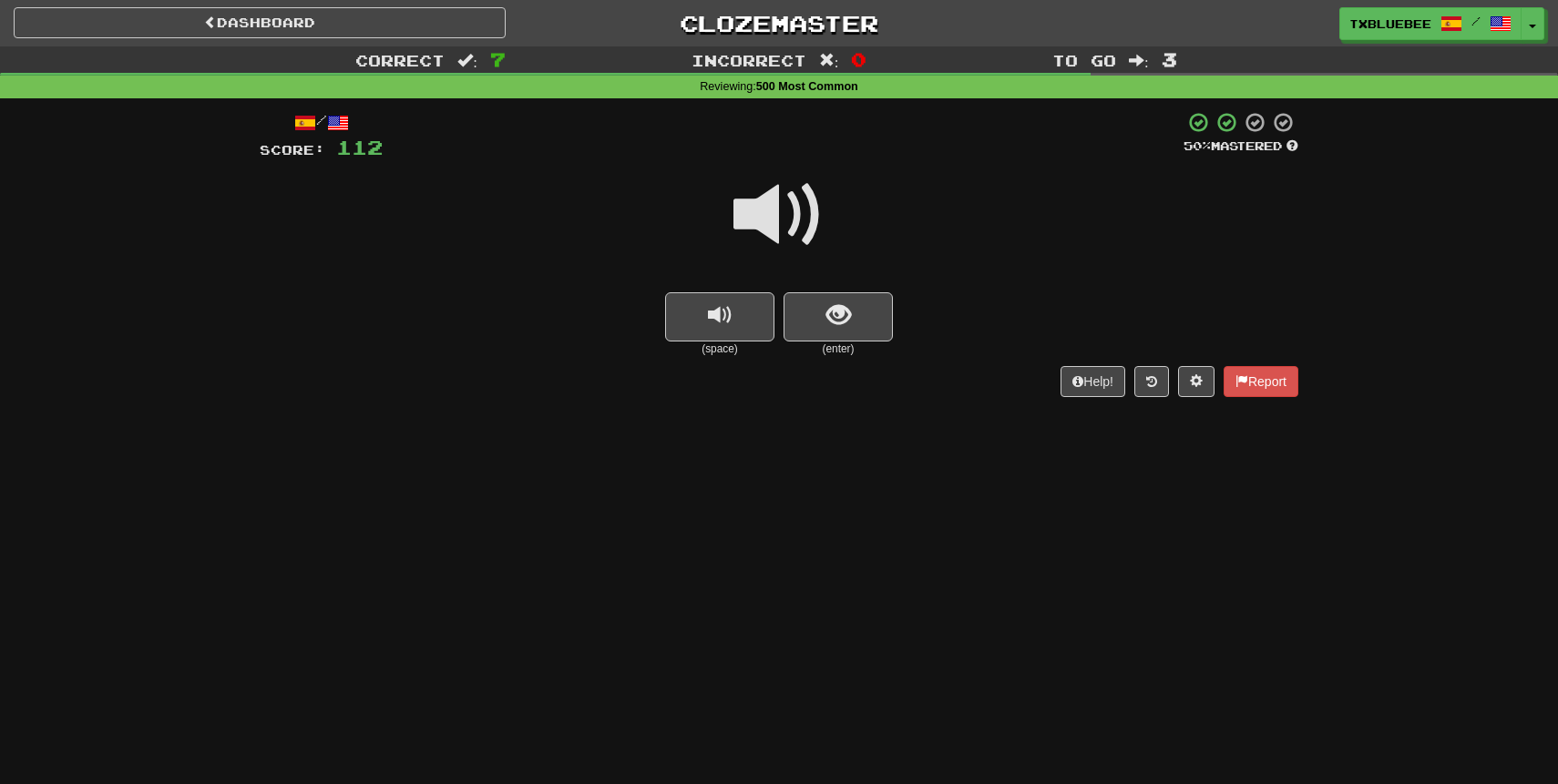
click at [788, 214] on span at bounding box center [779, 214] width 91 height 91
click at [813, 305] on button "show sentence" at bounding box center [838, 316] width 110 height 49
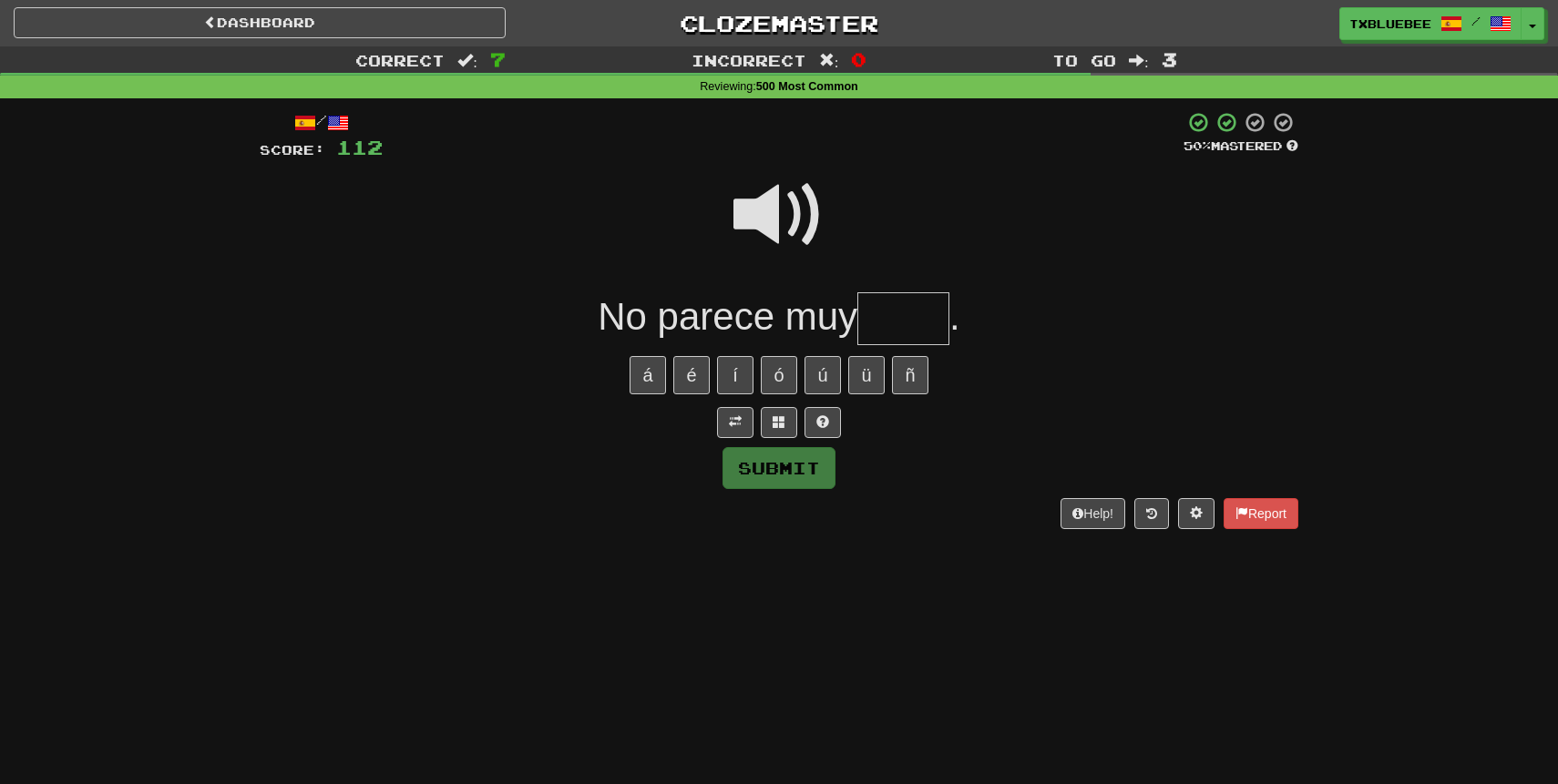
click at [778, 232] on span at bounding box center [779, 214] width 91 height 91
click at [877, 319] on input "text" at bounding box center [903, 319] width 92 height 54
type input "*****"
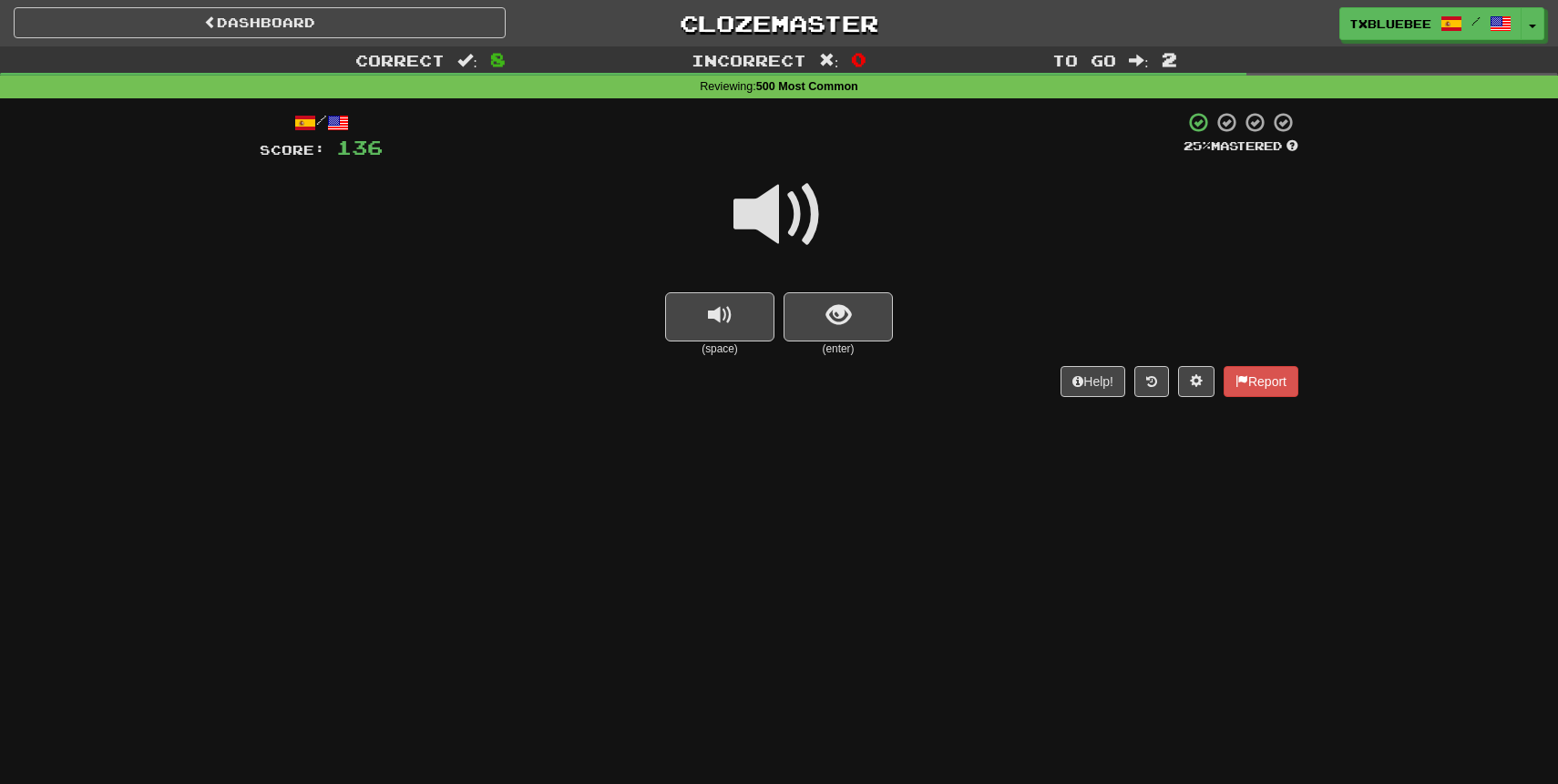
click at [778, 247] on span at bounding box center [779, 214] width 91 height 91
click at [838, 314] on span "show sentence" at bounding box center [838, 315] width 25 height 25
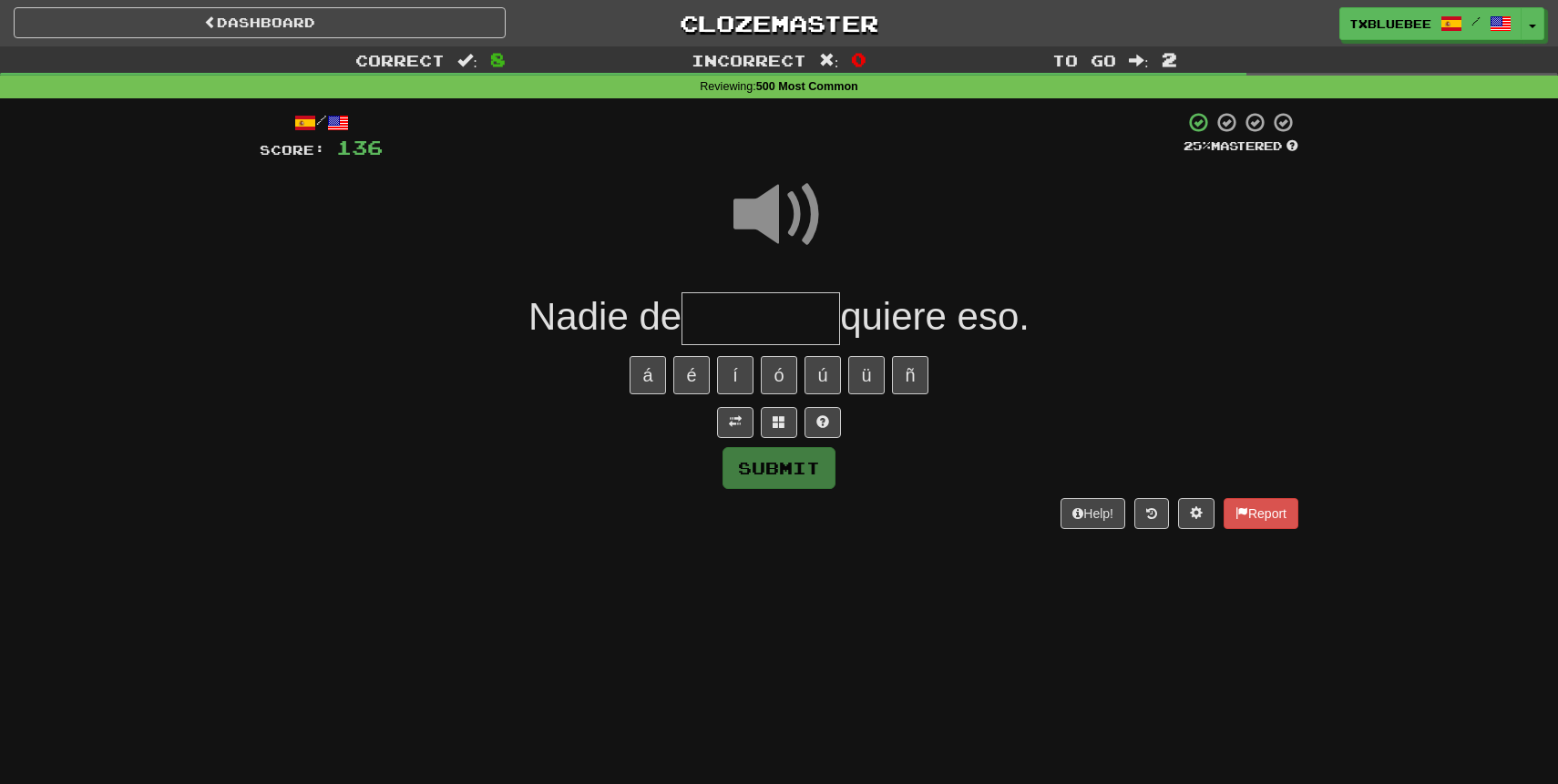
click at [777, 315] on input "text" at bounding box center [761, 319] width 158 height 54
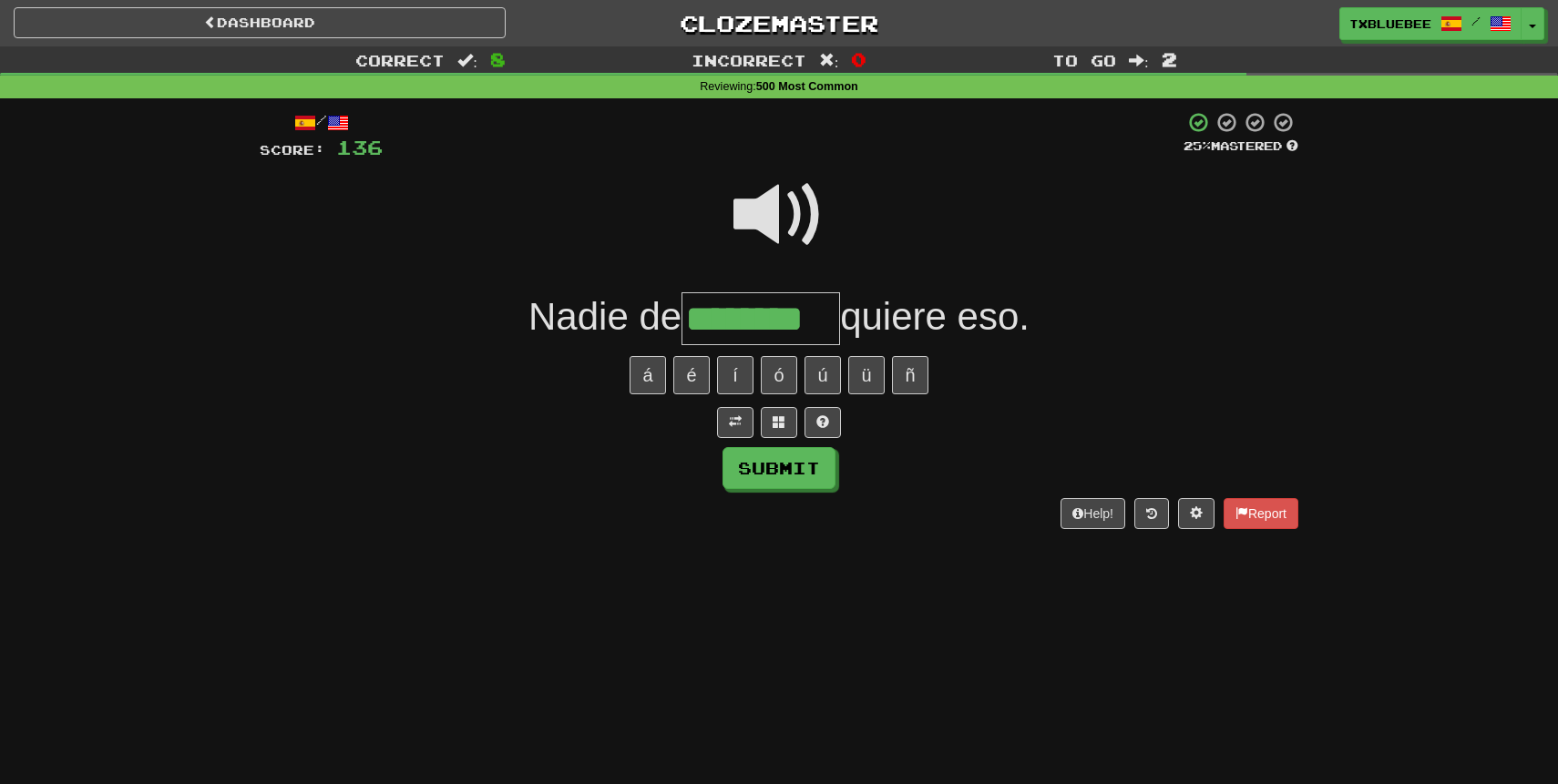
type input "********"
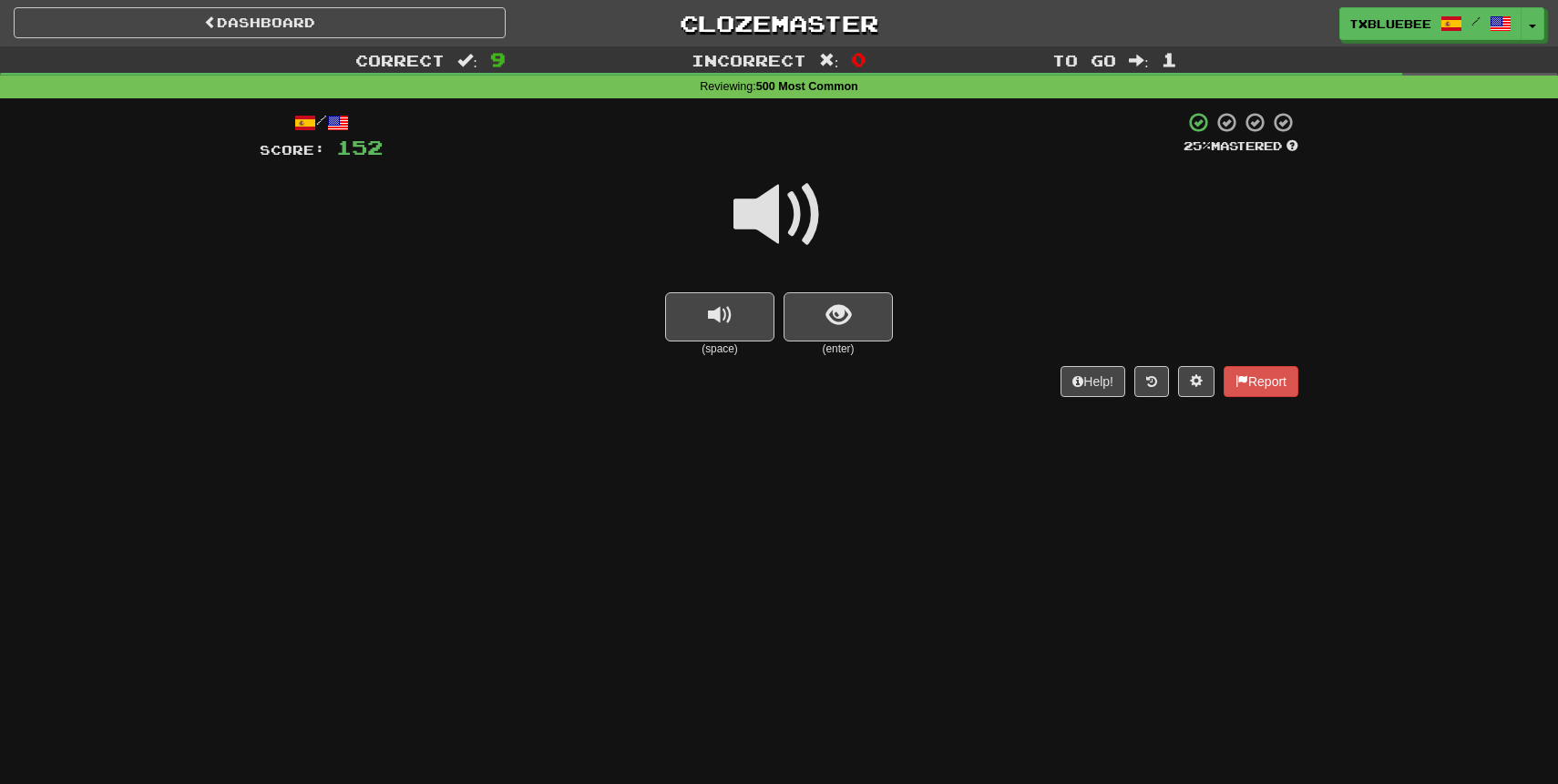
click at [775, 217] on span at bounding box center [779, 214] width 91 height 91
click at [827, 313] on span "show sentence" at bounding box center [838, 315] width 25 height 25
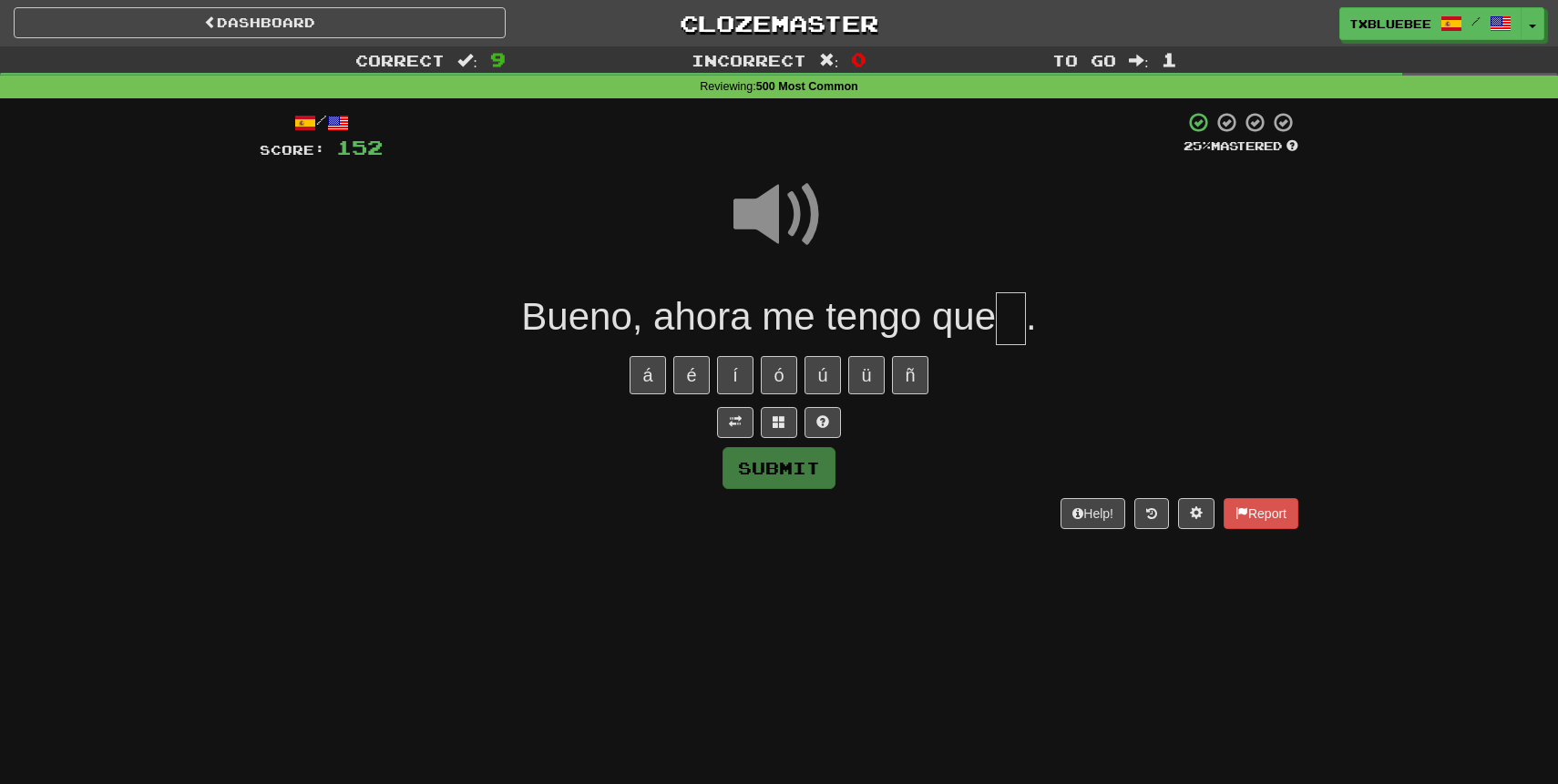
click at [1005, 321] on input "text" at bounding box center [1011, 319] width 30 height 54
type input "**"
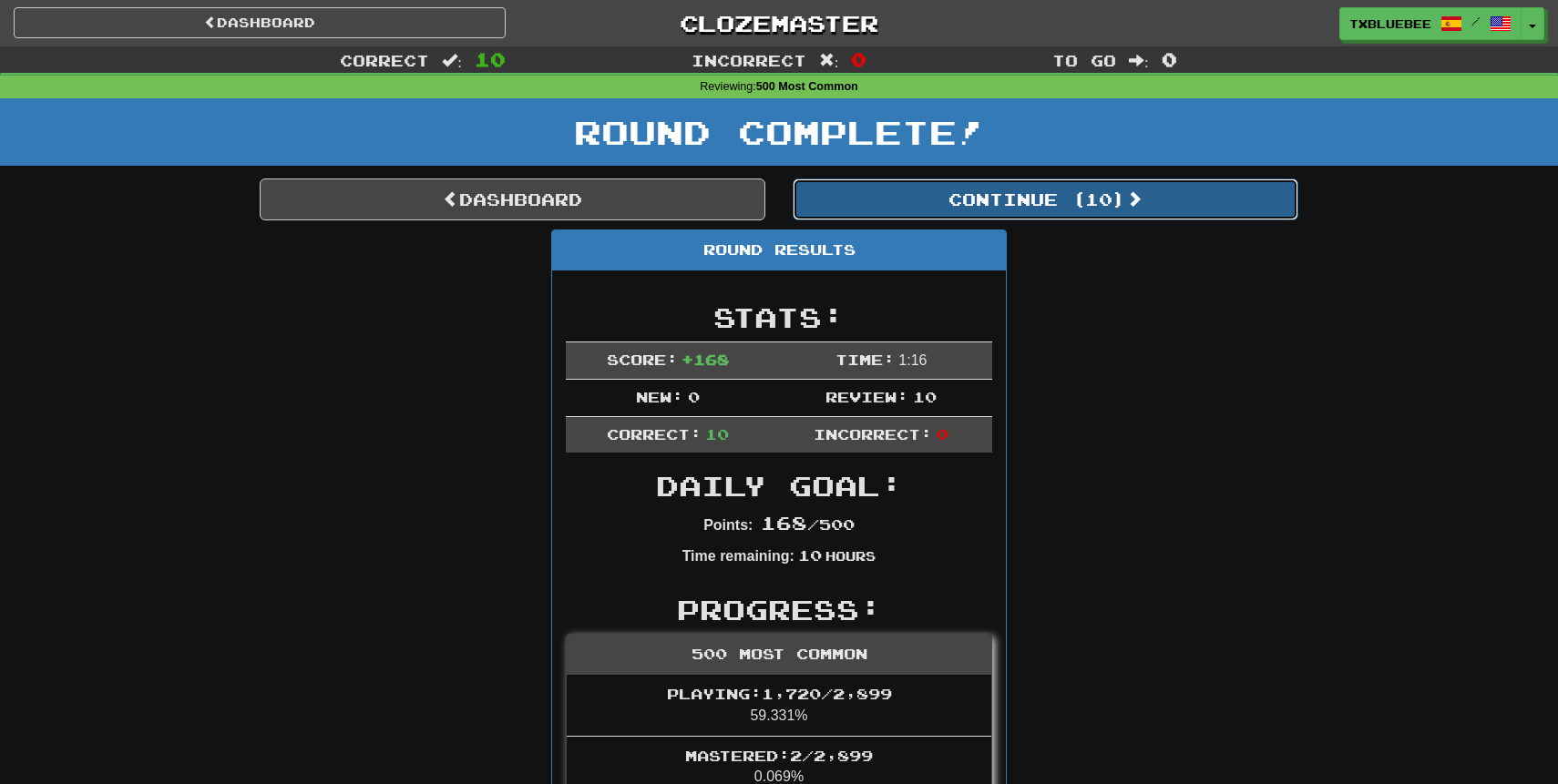
click at [1071, 214] on button "Continue ( 10 )" at bounding box center [1045, 199] width 505 height 42
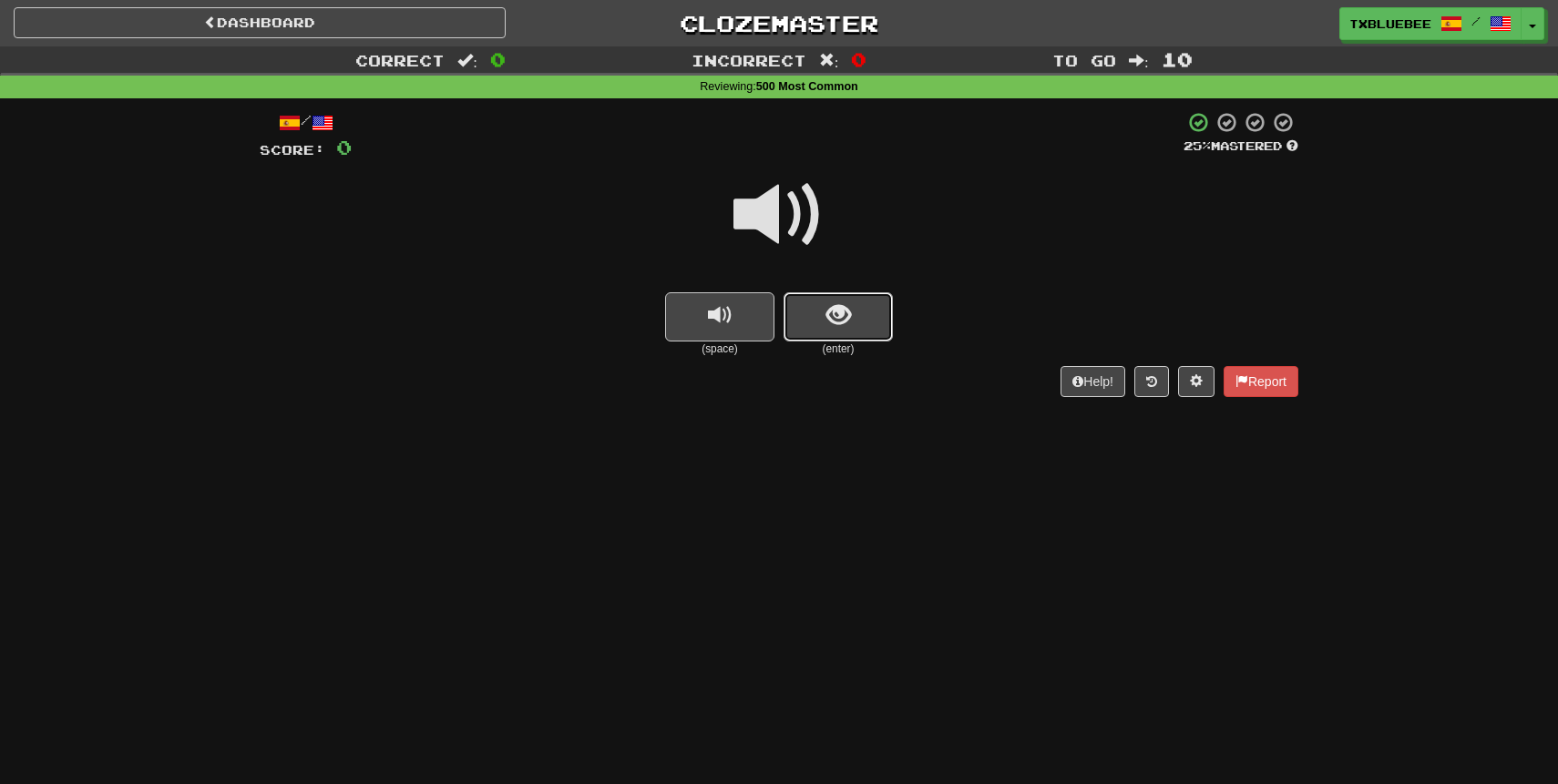
click at [867, 298] on button "show sentence" at bounding box center [838, 316] width 110 height 49
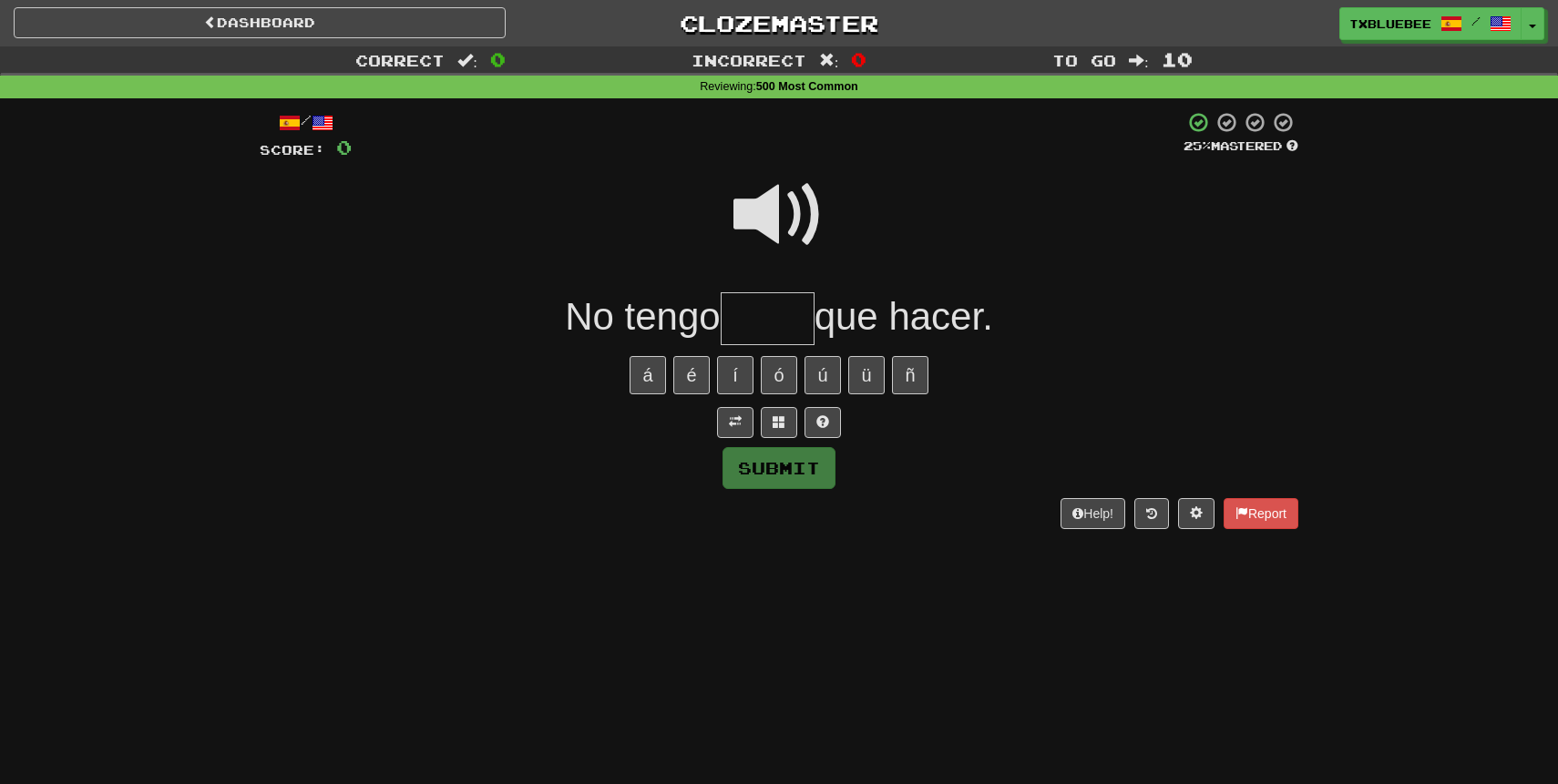
click at [777, 319] on input "text" at bounding box center [768, 319] width 94 height 54
type input "****"
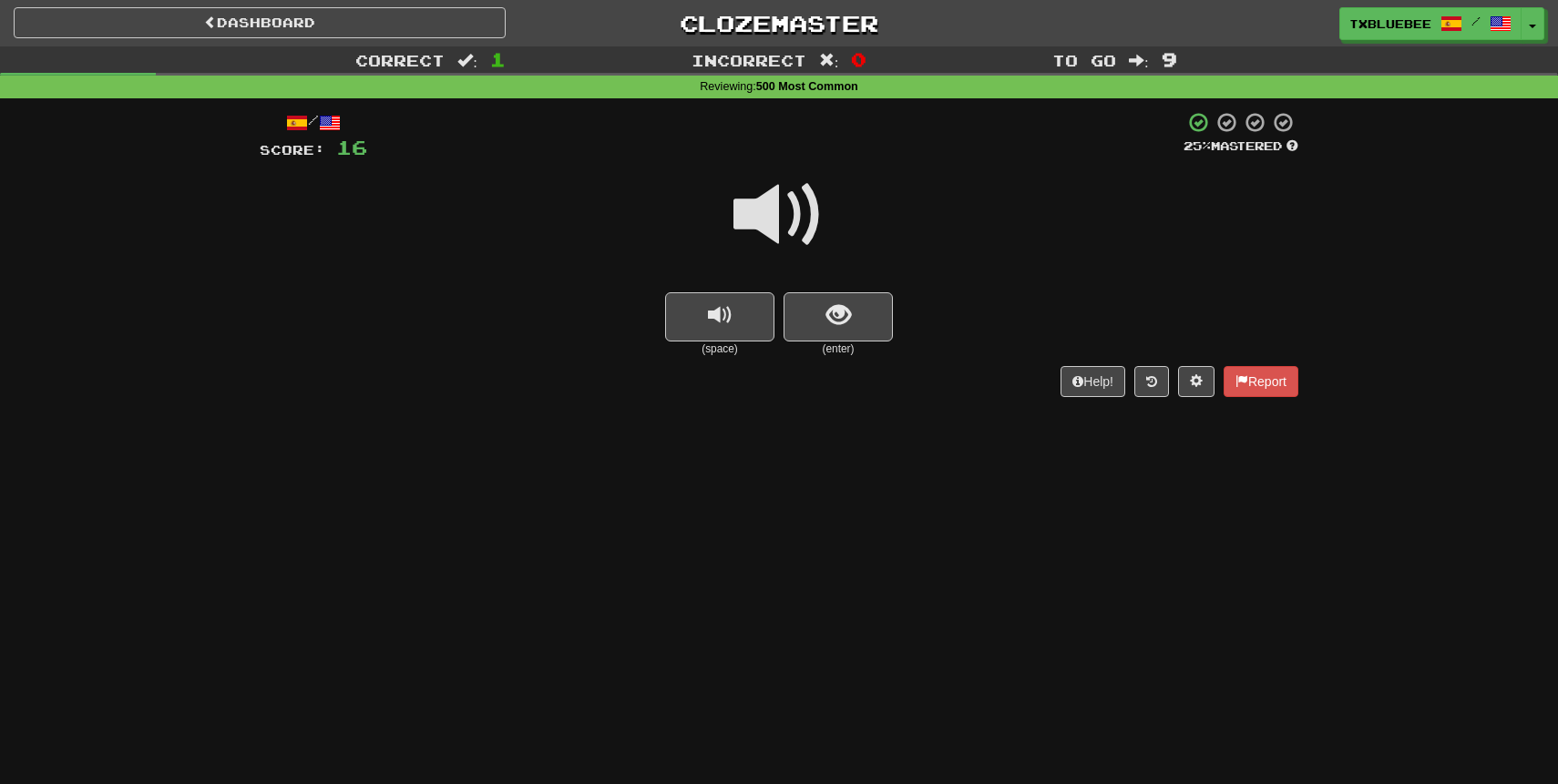
click at [800, 229] on span at bounding box center [779, 214] width 91 height 91
click at [837, 332] on button "show sentence" at bounding box center [838, 316] width 110 height 49
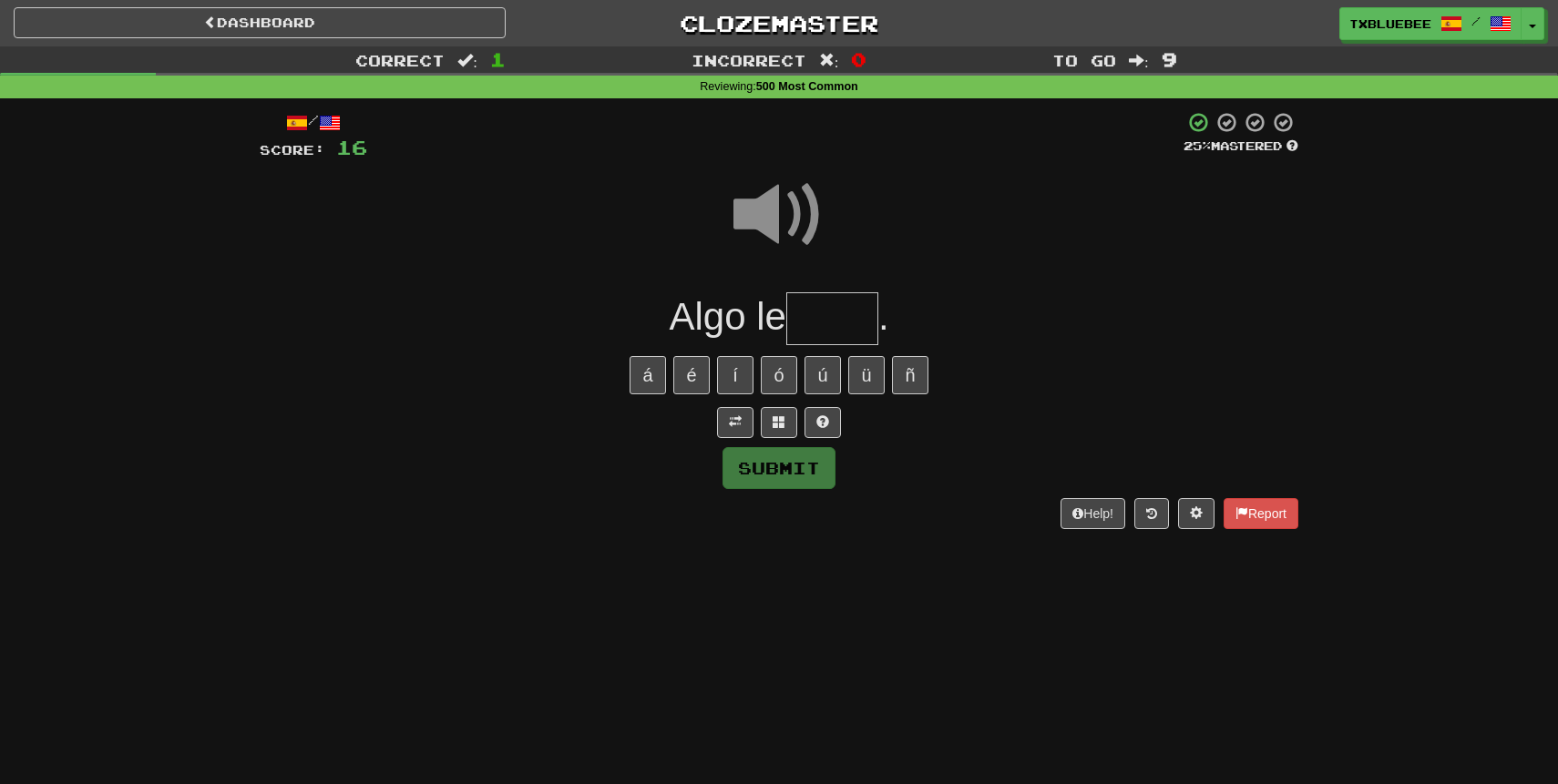
click at [830, 327] on input "text" at bounding box center [832, 319] width 92 height 54
type input "****"
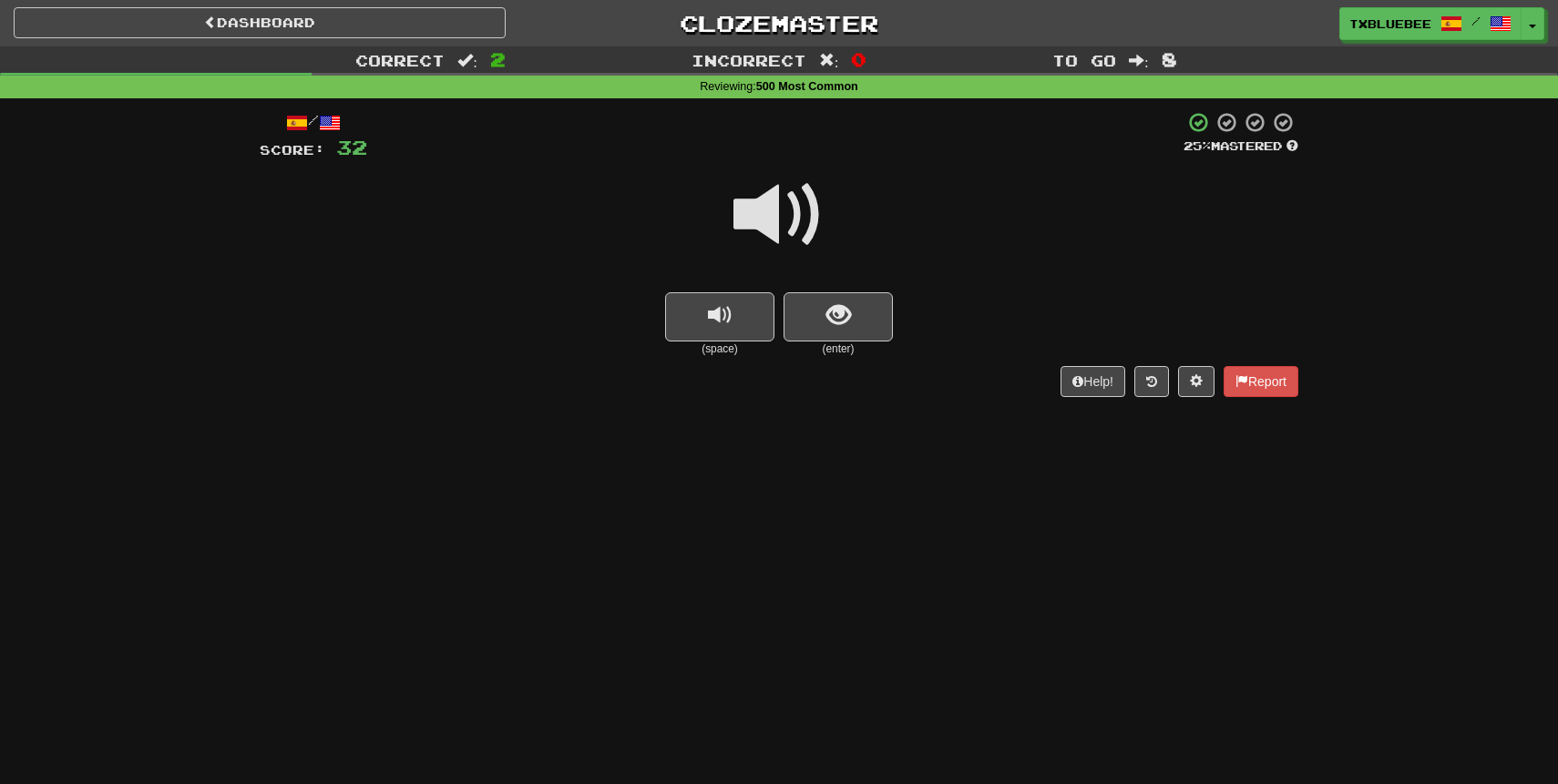
click at [803, 230] on span at bounding box center [779, 214] width 91 height 91
click at [826, 308] on span "show sentence" at bounding box center [838, 315] width 25 height 25
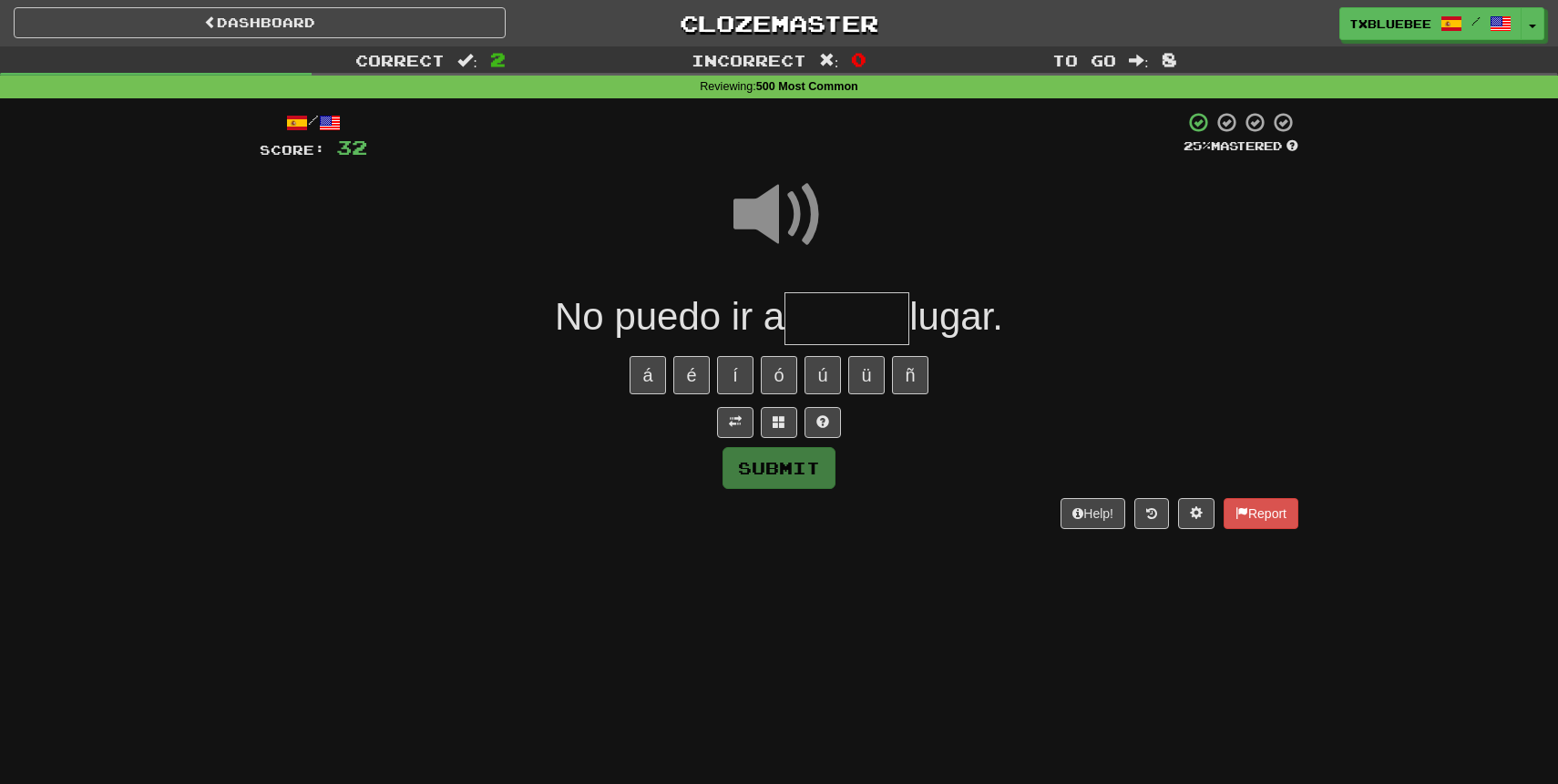
click at [824, 311] on input "text" at bounding box center [846, 319] width 125 height 54
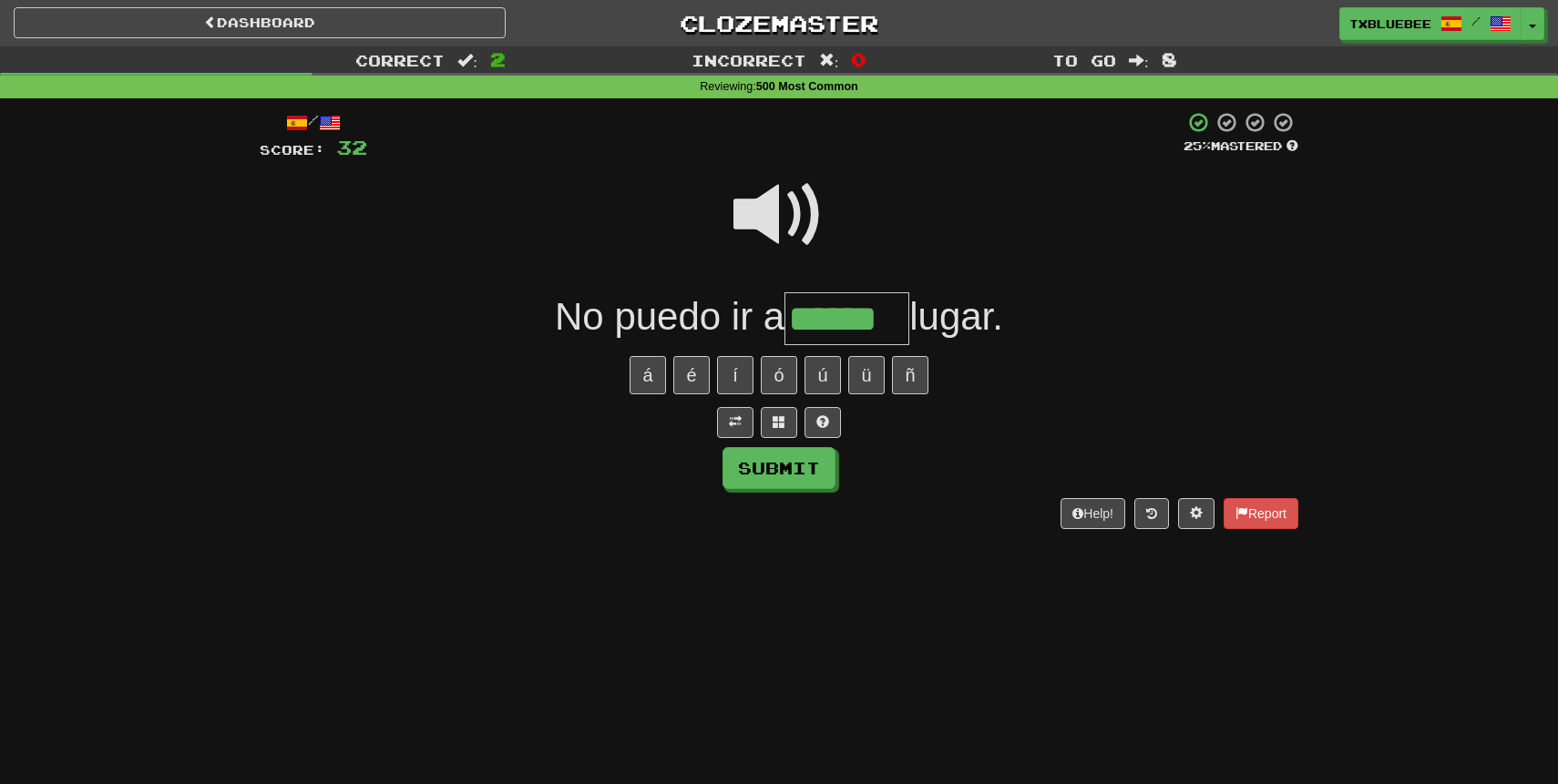
type input "******"
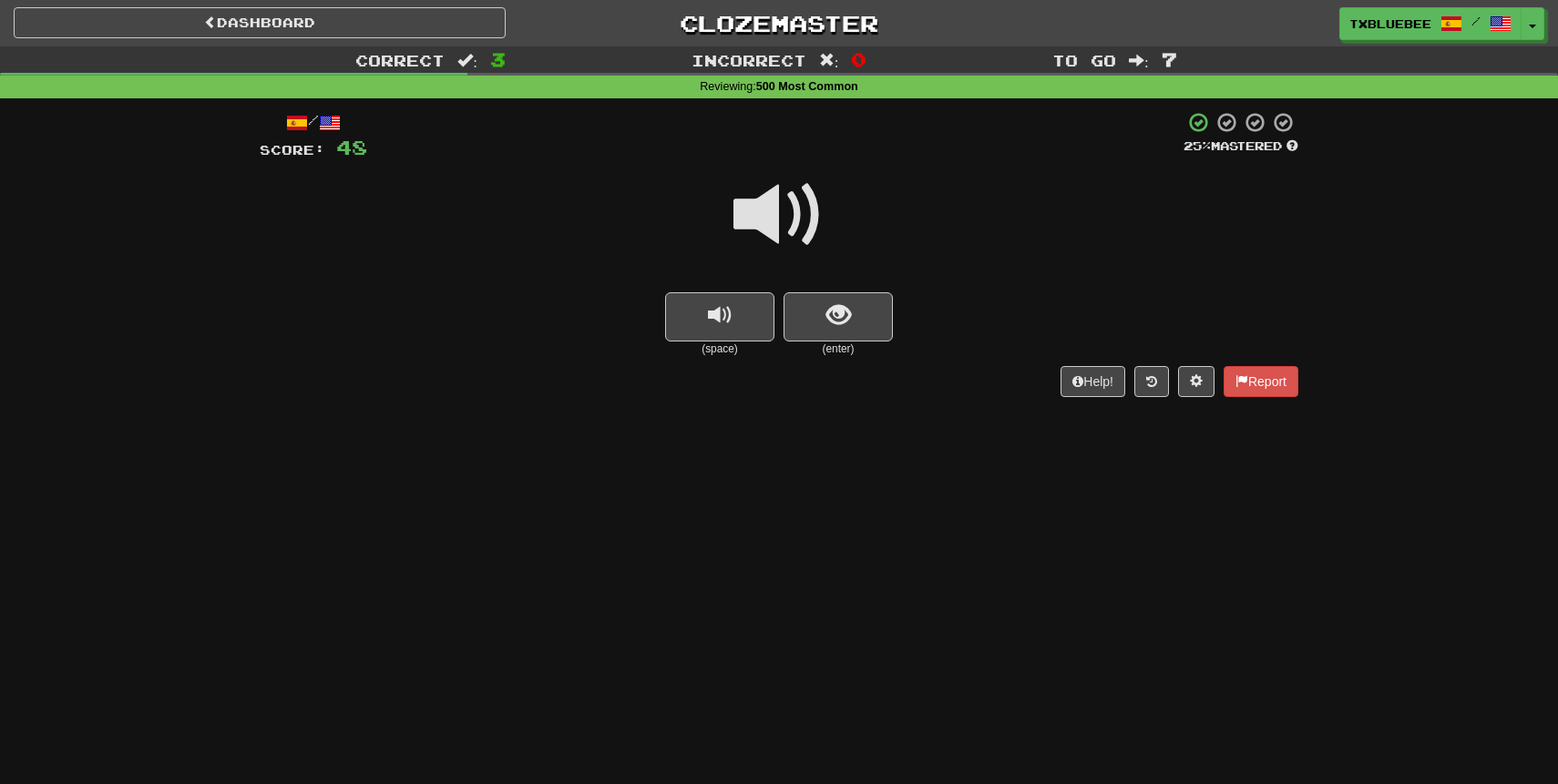
click at [813, 219] on span at bounding box center [779, 214] width 91 height 91
click at [800, 238] on span at bounding box center [779, 214] width 91 height 91
click at [792, 229] on span at bounding box center [779, 214] width 91 height 91
click at [812, 314] on button "show sentence" at bounding box center [838, 316] width 110 height 49
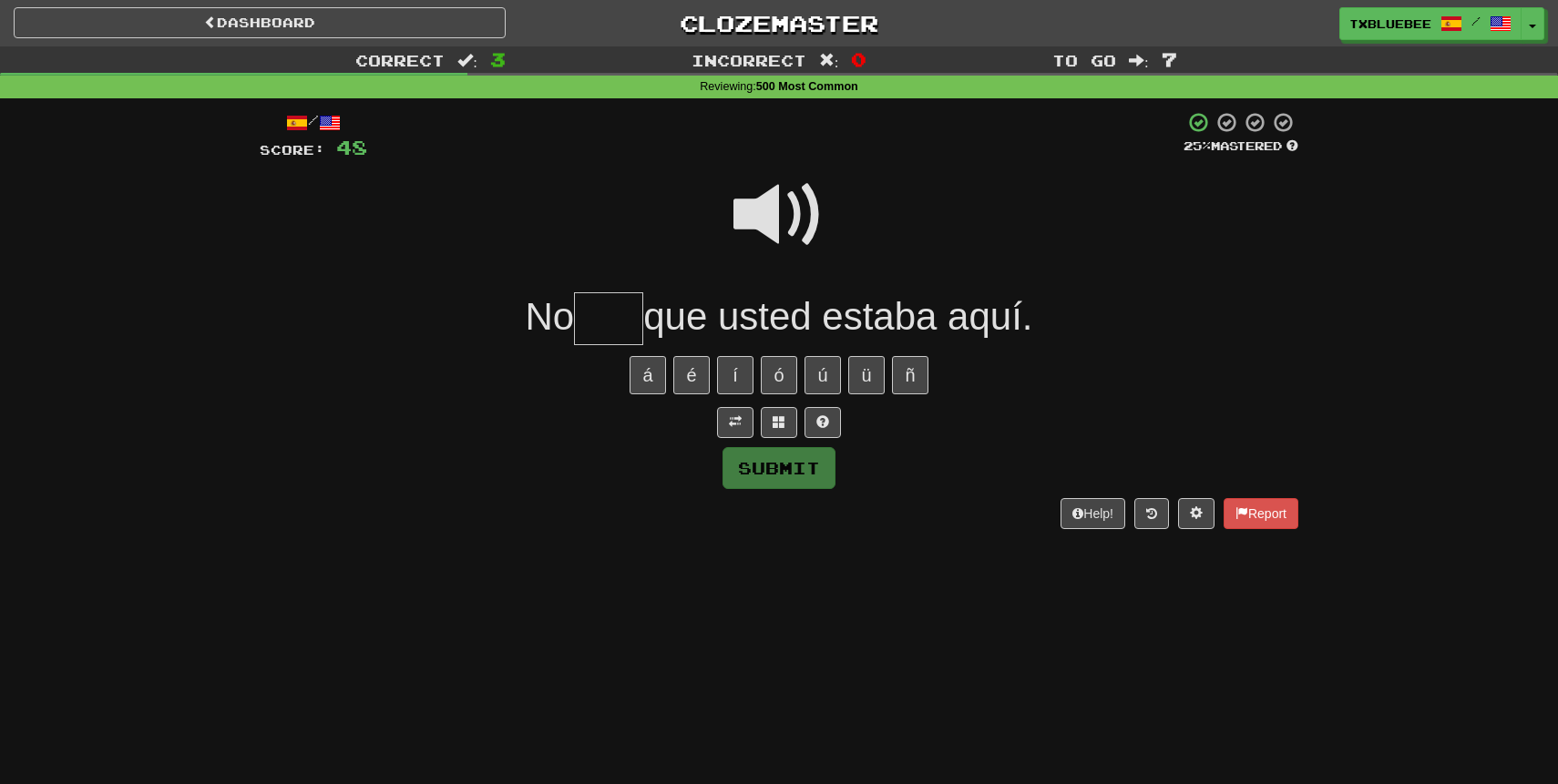
click at [785, 203] on span at bounding box center [779, 214] width 91 height 91
click at [616, 308] on input "text" at bounding box center [608, 319] width 69 height 54
type input "*"
type input "****"
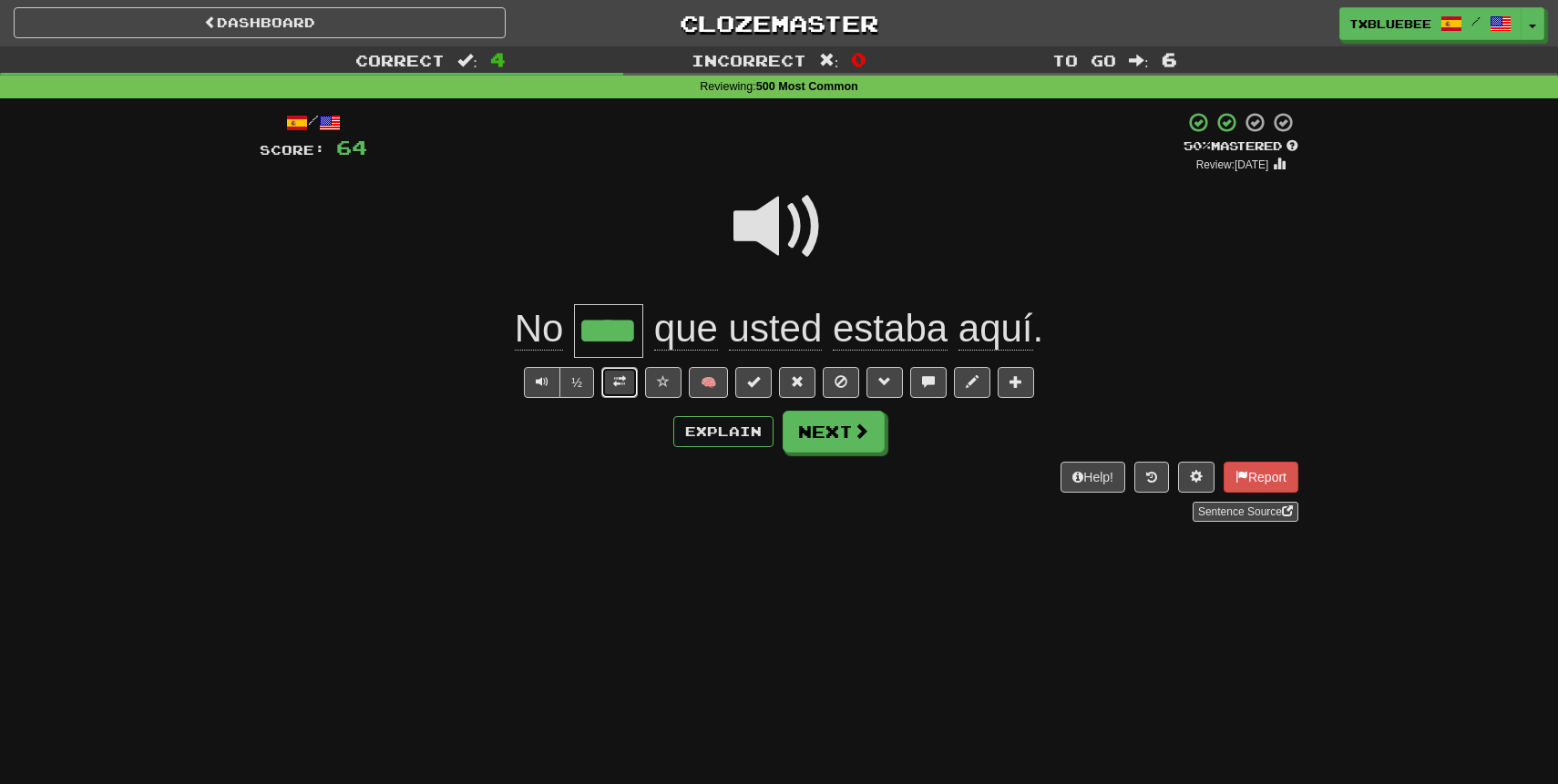
click at [625, 392] on button at bounding box center [619, 382] width 37 height 31
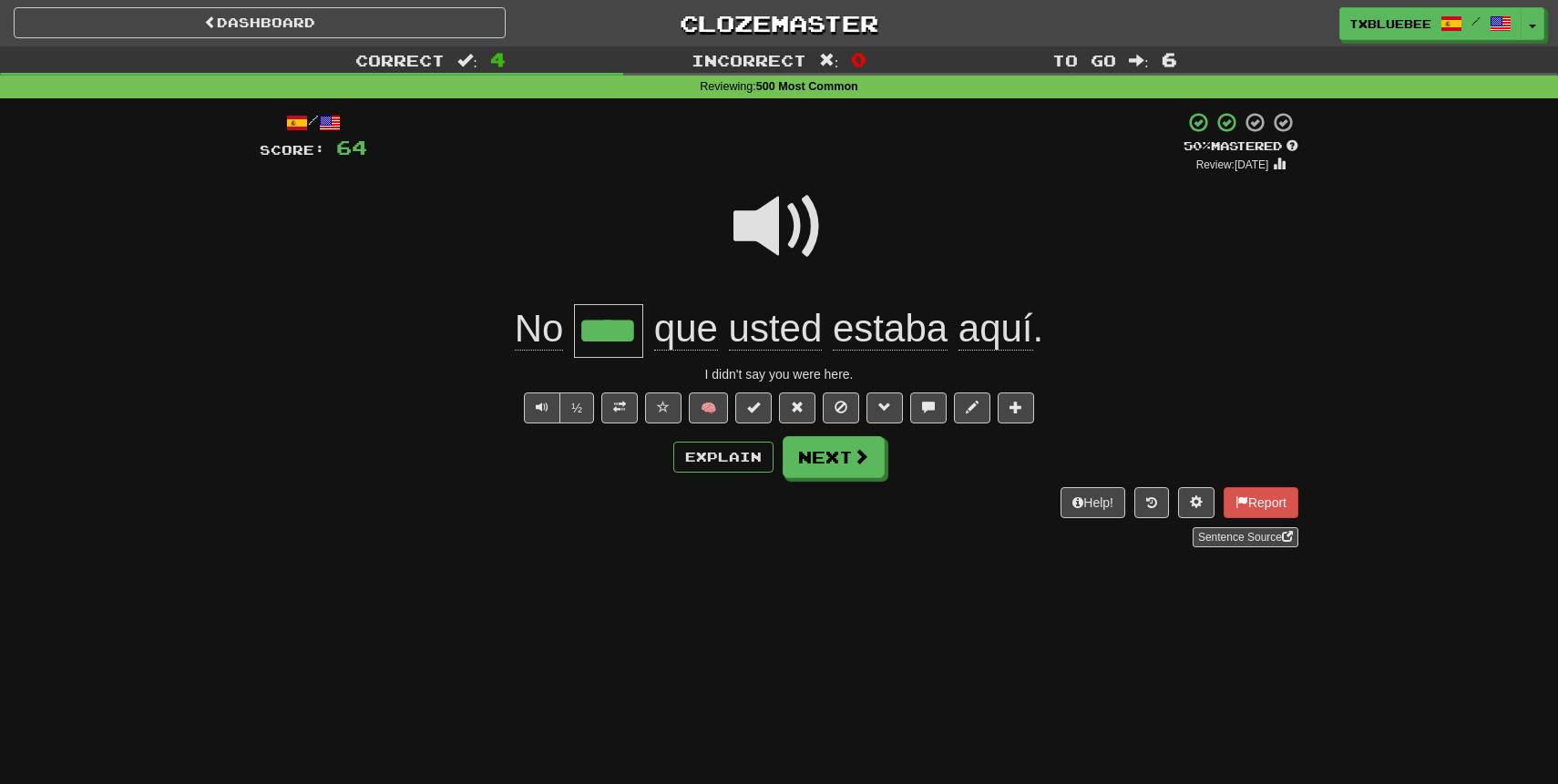
click at [784, 248] on span at bounding box center [779, 226] width 91 height 91
click at [851, 482] on div "/ Score: 64 + 16 50 % Mastered Review: 2025-09-29 No **** que usted estaba aquí…" at bounding box center [779, 330] width 1039 height 436
click at [851, 470] on button "Next" at bounding box center [834, 458] width 102 height 42
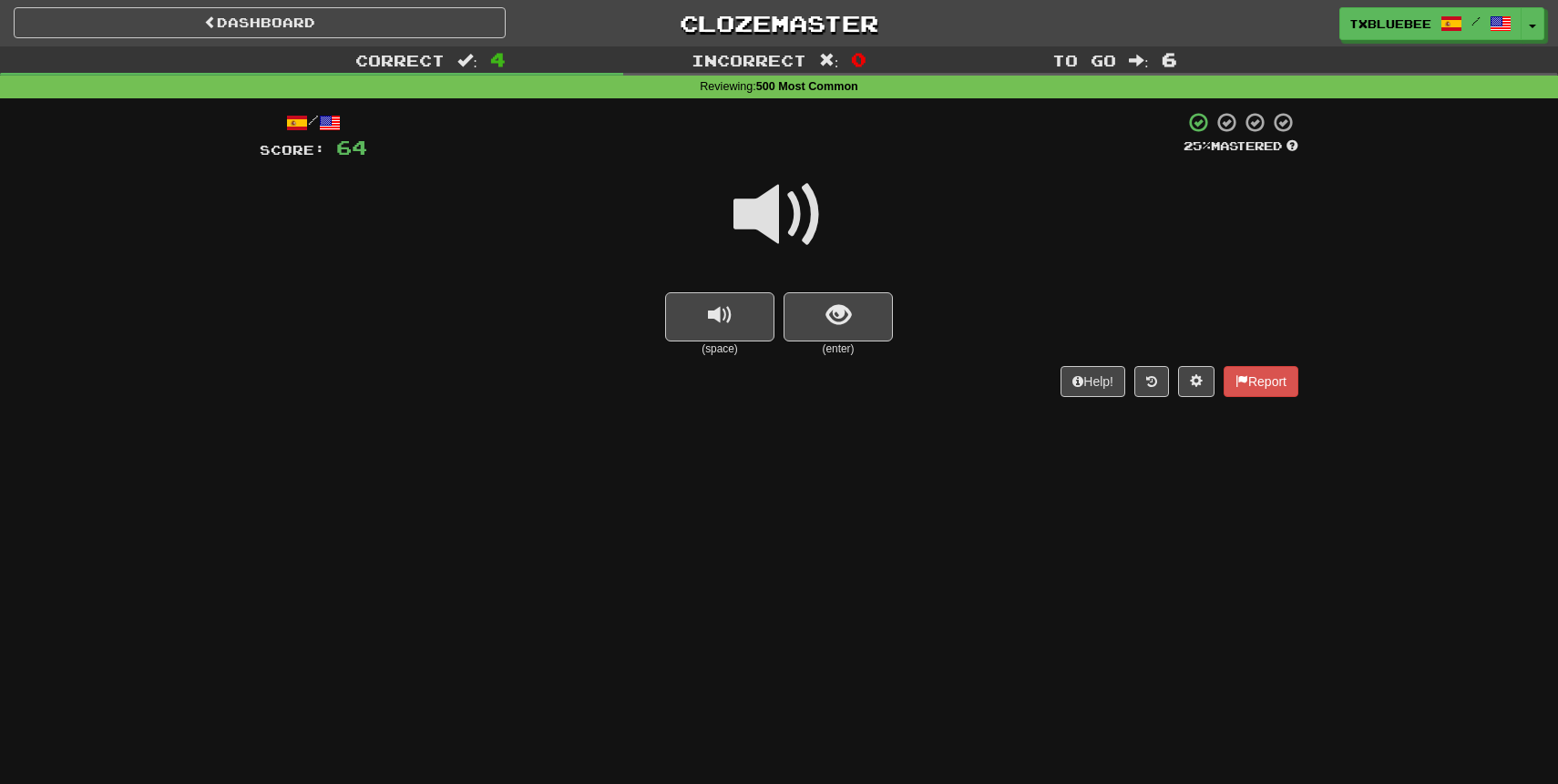
click at [808, 214] on span at bounding box center [779, 214] width 91 height 91
click at [840, 303] on span "show sentence" at bounding box center [838, 315] width 25 height 25
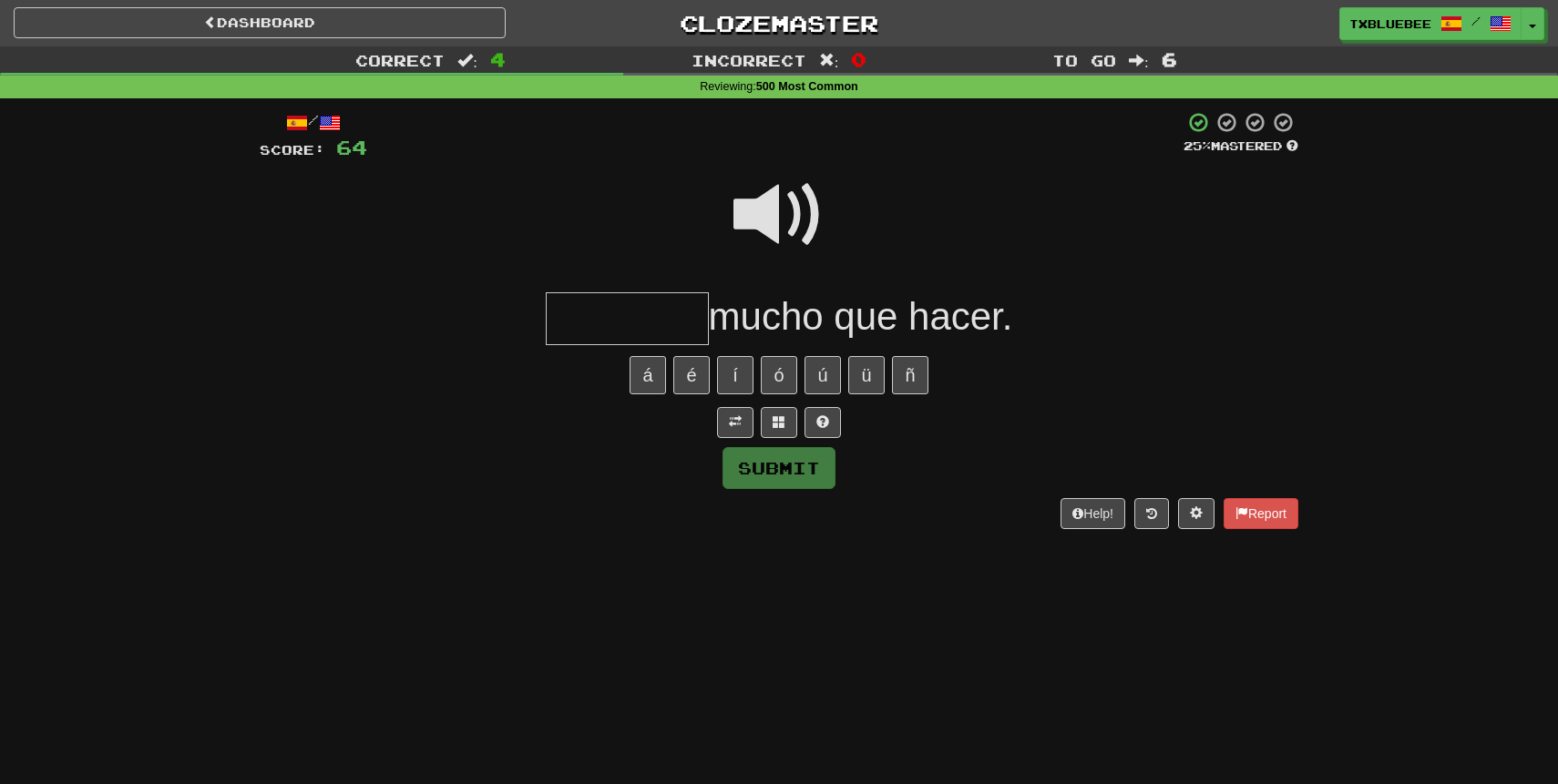
click at [684, 315] on input "text" at bounding box center [628, 319] width 163 height 54
type input "*******"
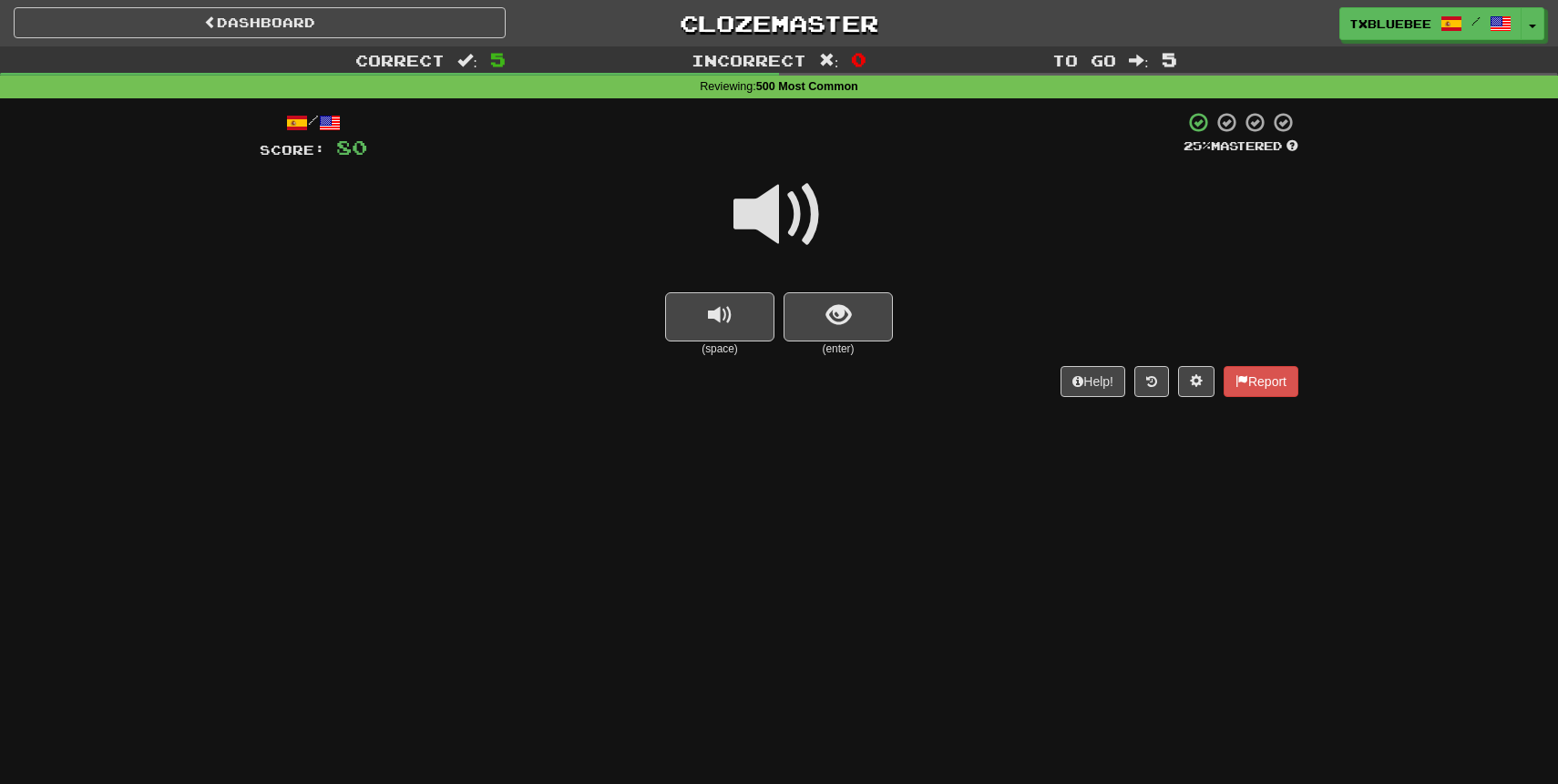
click at [788, 236] on span at bounding box center [779, 214] width 91 height 91
click at [824, 315] on button "show sentence" at bounding box center [838, 316] width 110 height 49
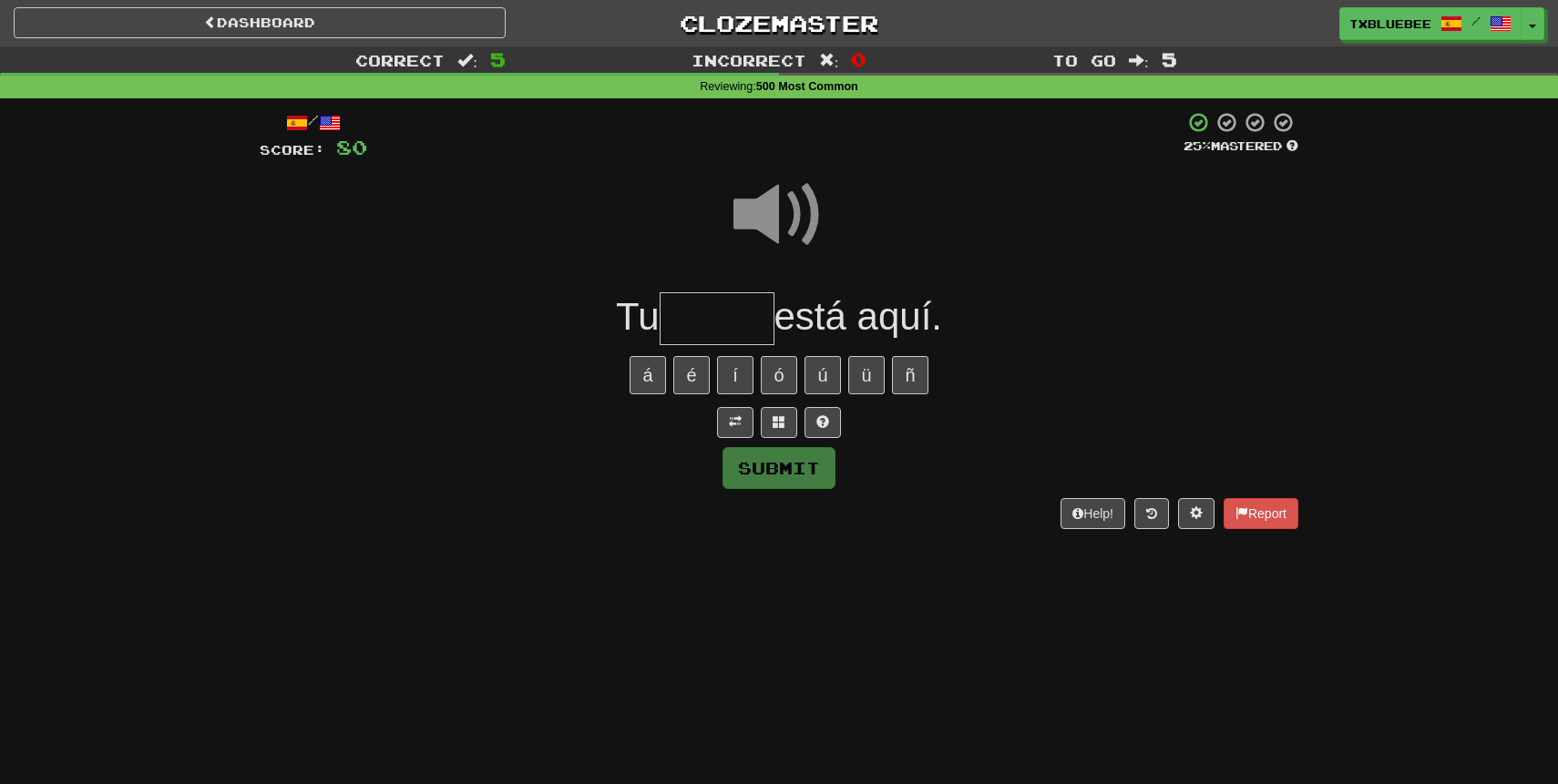
click at [731, 323] on input "text" at bounding box center [717, 319] width 115 height 54
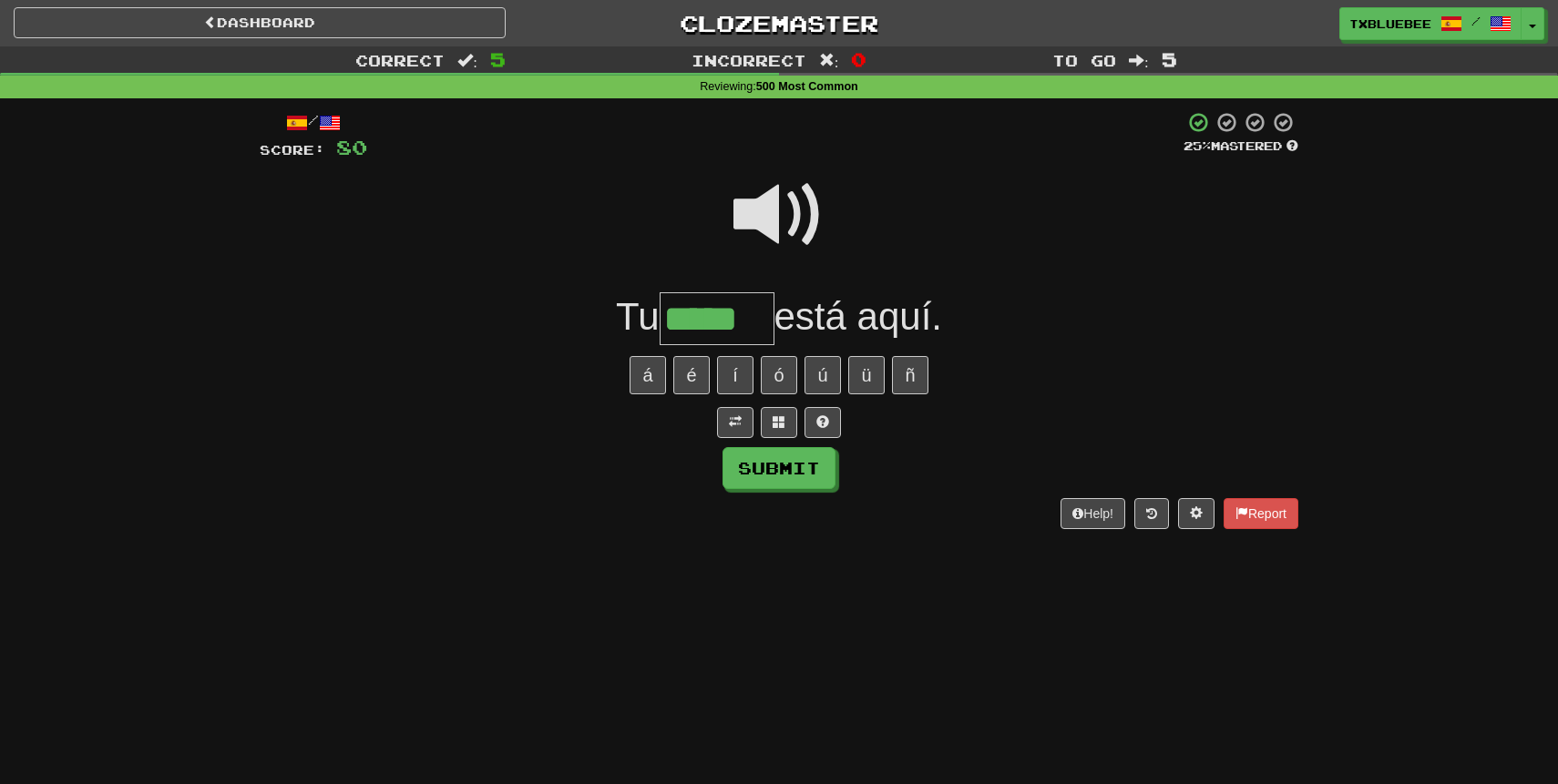
type input "*****"
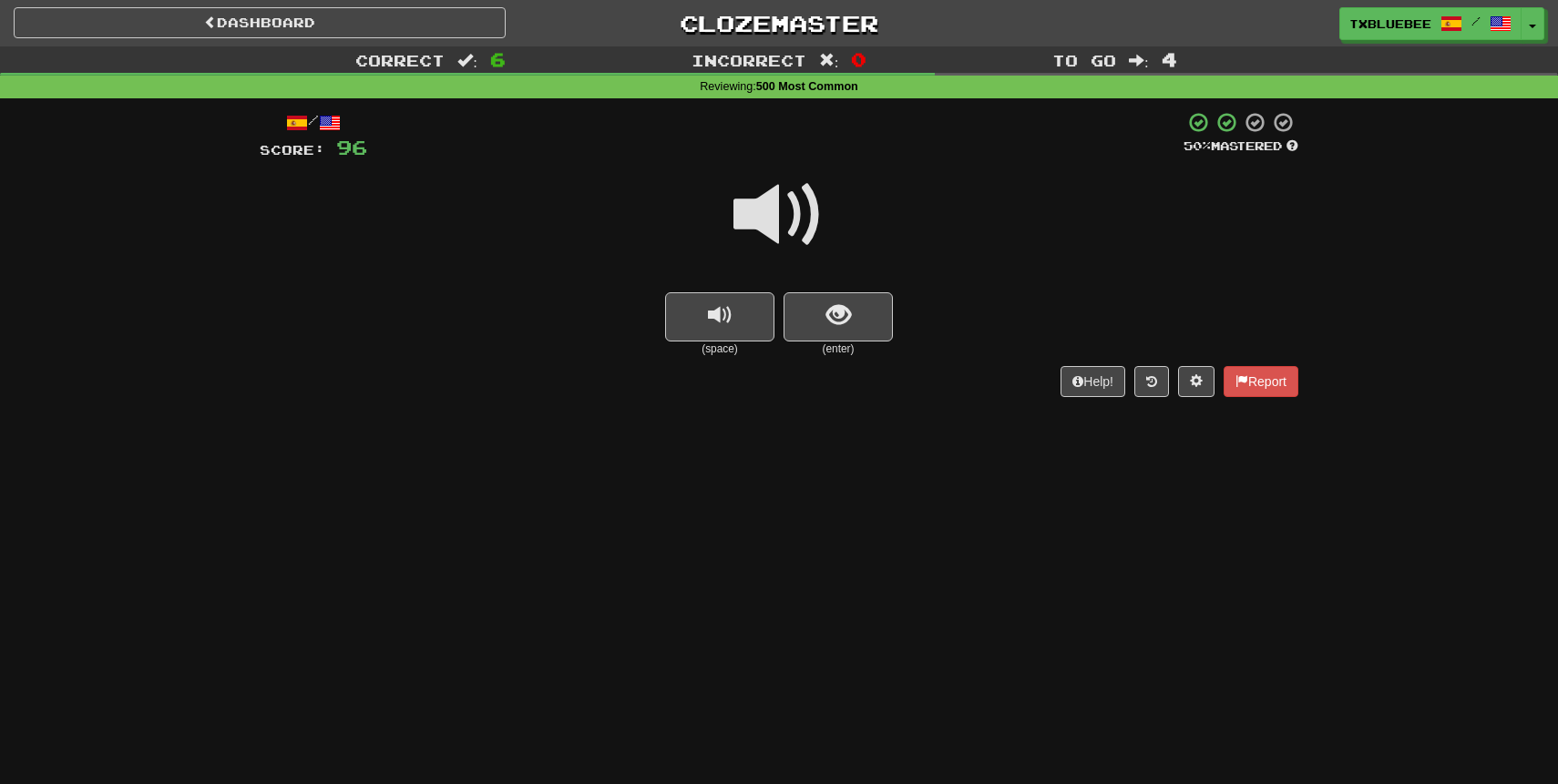
click at [790, 207] on span at bounding box center [779, 214] width 91 height 91
click at [810, 331] on button "show sentence" at bounding box center [838, 316] width 110 height 49
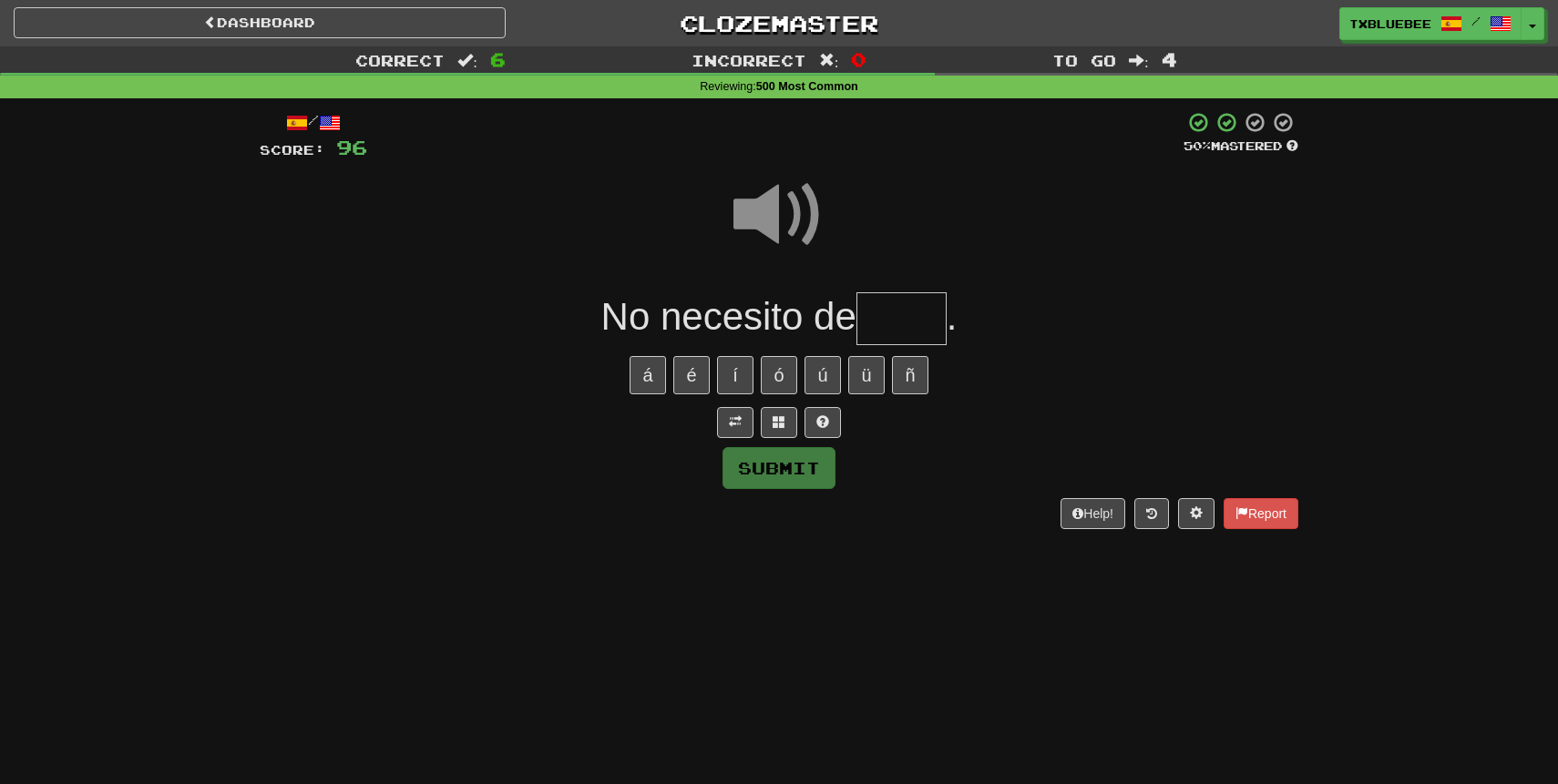
click at [897, 319] on input "text" at bounding box center [901, 319] width 91 height 54
type input "*"
click at [787, 214] on span at bounding box center [779, 214] width 91 height 91
click at [919, 319] on input "text" at bounding box center [901, 319] width 91 height 54
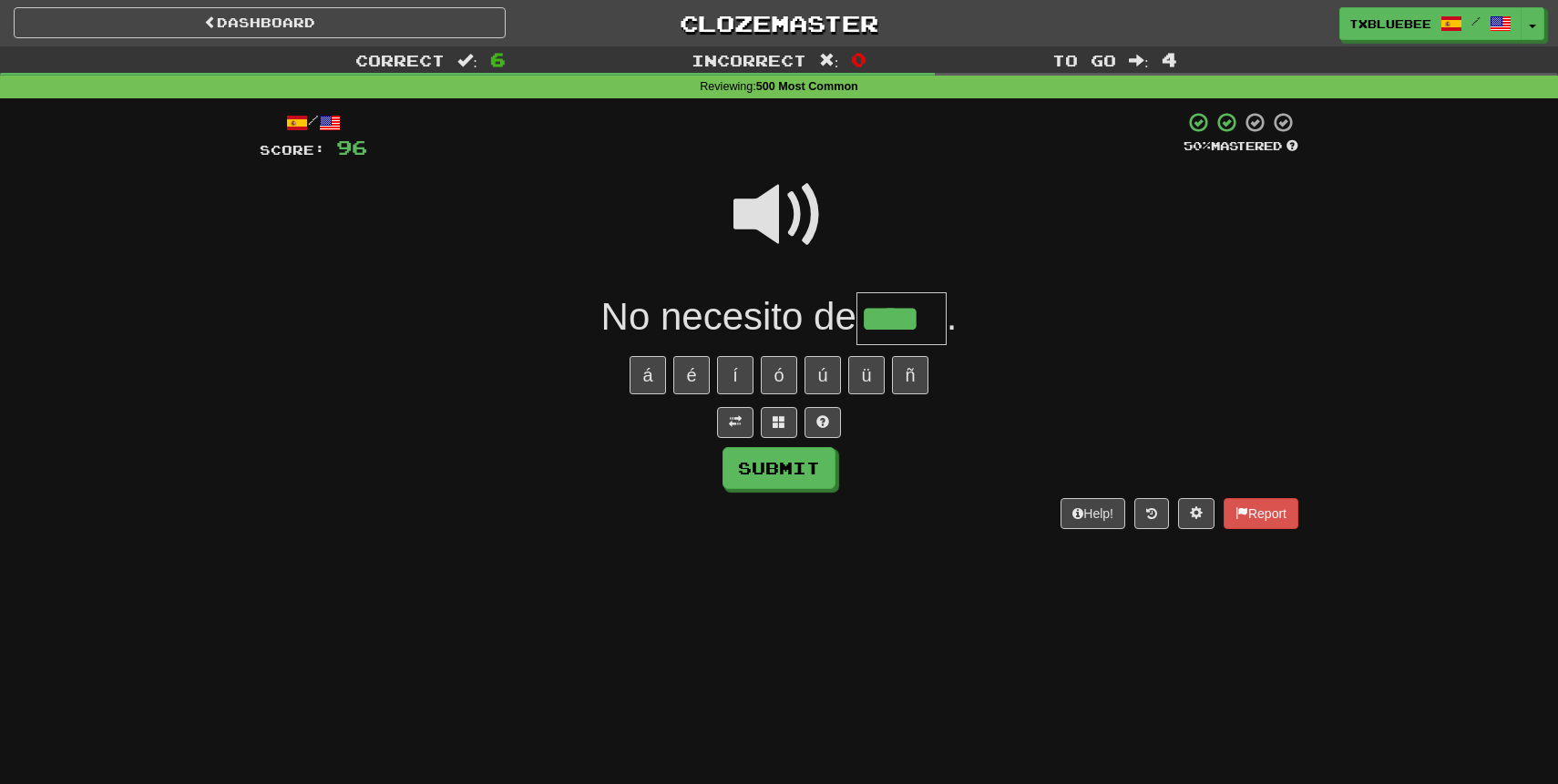
type input "****"
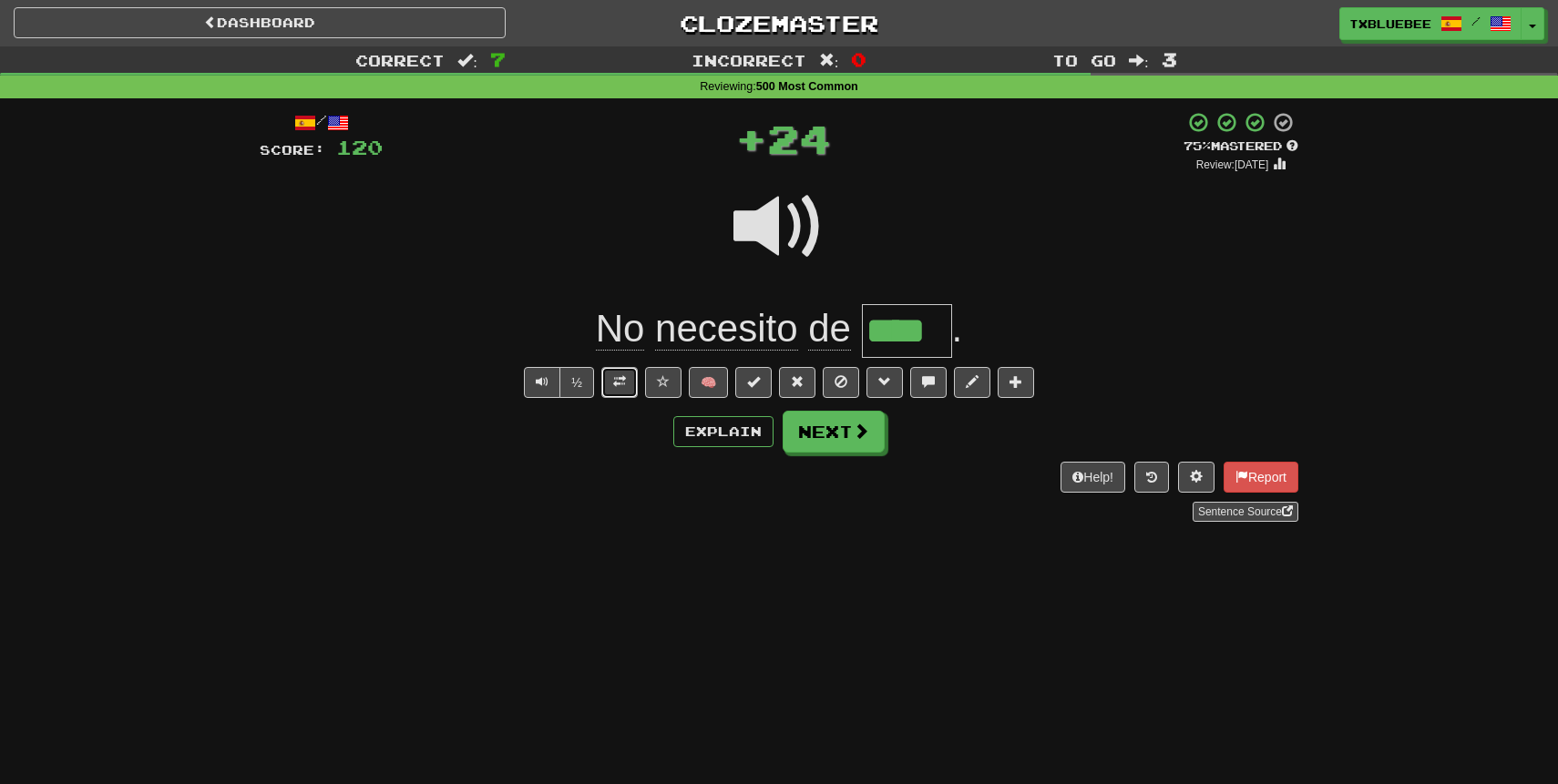
click at [622, 384] on span at bounding box center [619, 382] width 13 height 13
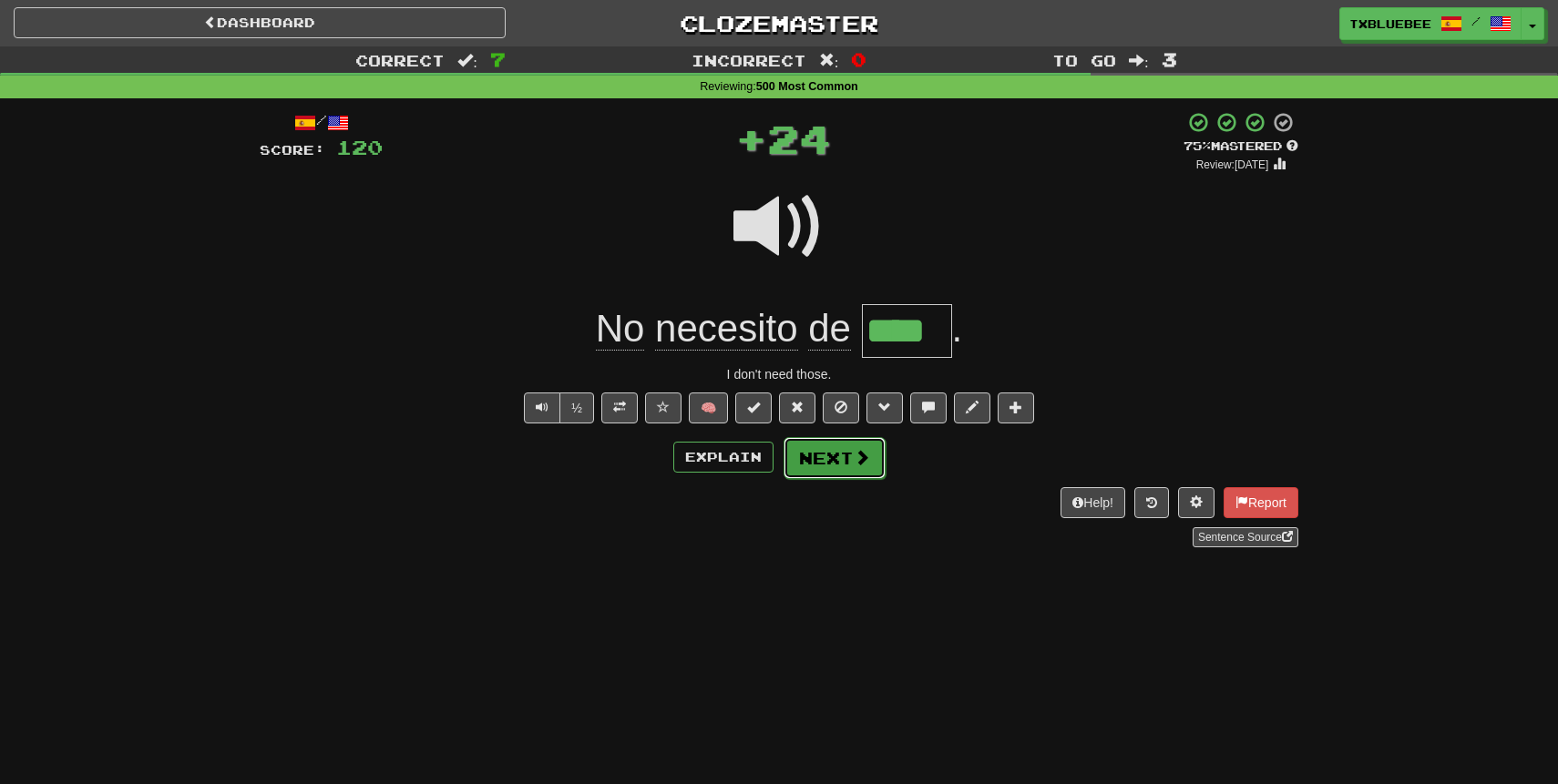
click at [836, 466] on button "Next" at bounding box center [834, 458] width 102 height 42
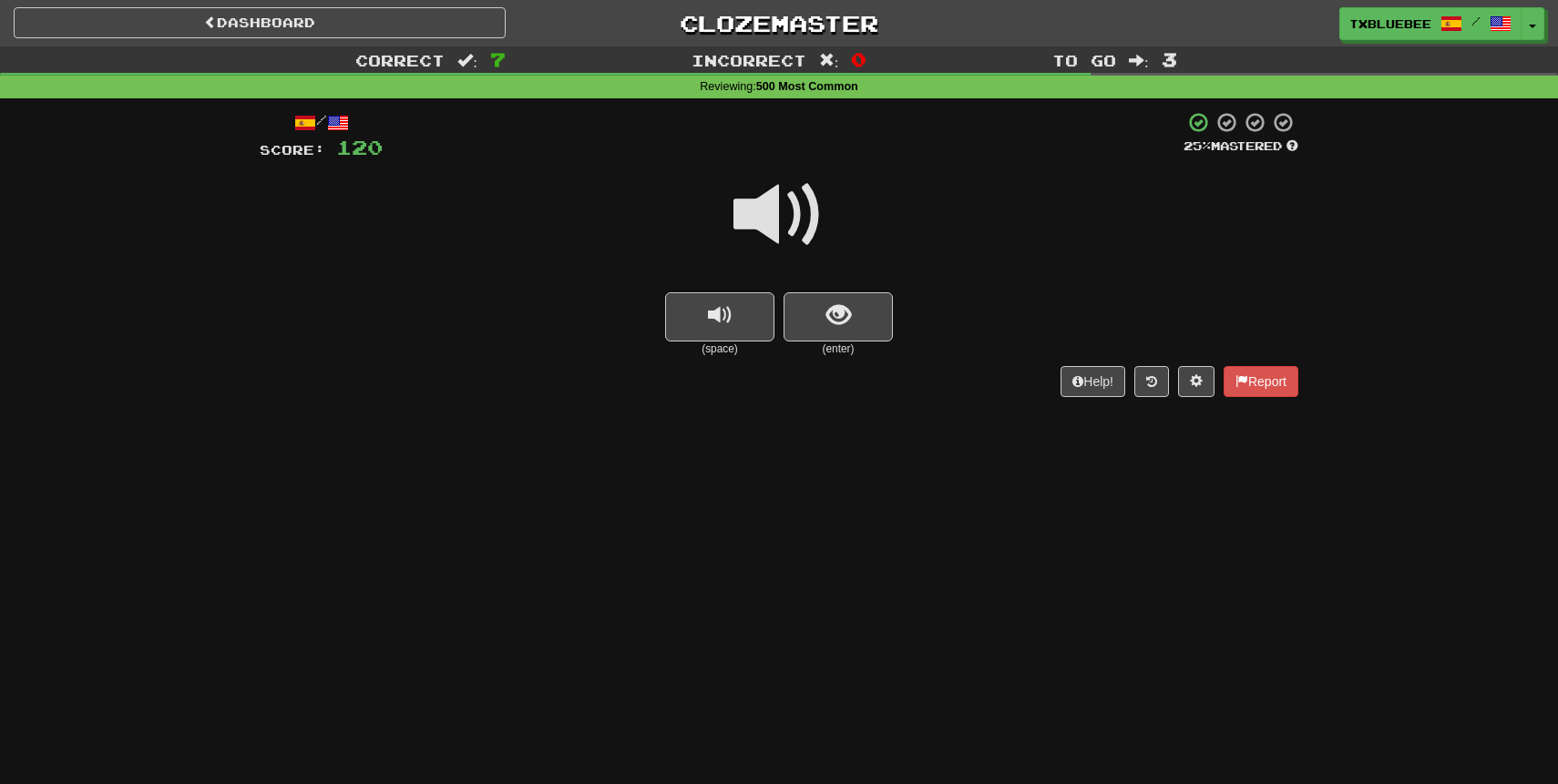
click at [800, 206] on span at bounding box center [779, 214] width 91 height 91
click at [818, 307] on button "show sentence" at bounding box center [838, 316] width 110 height 49
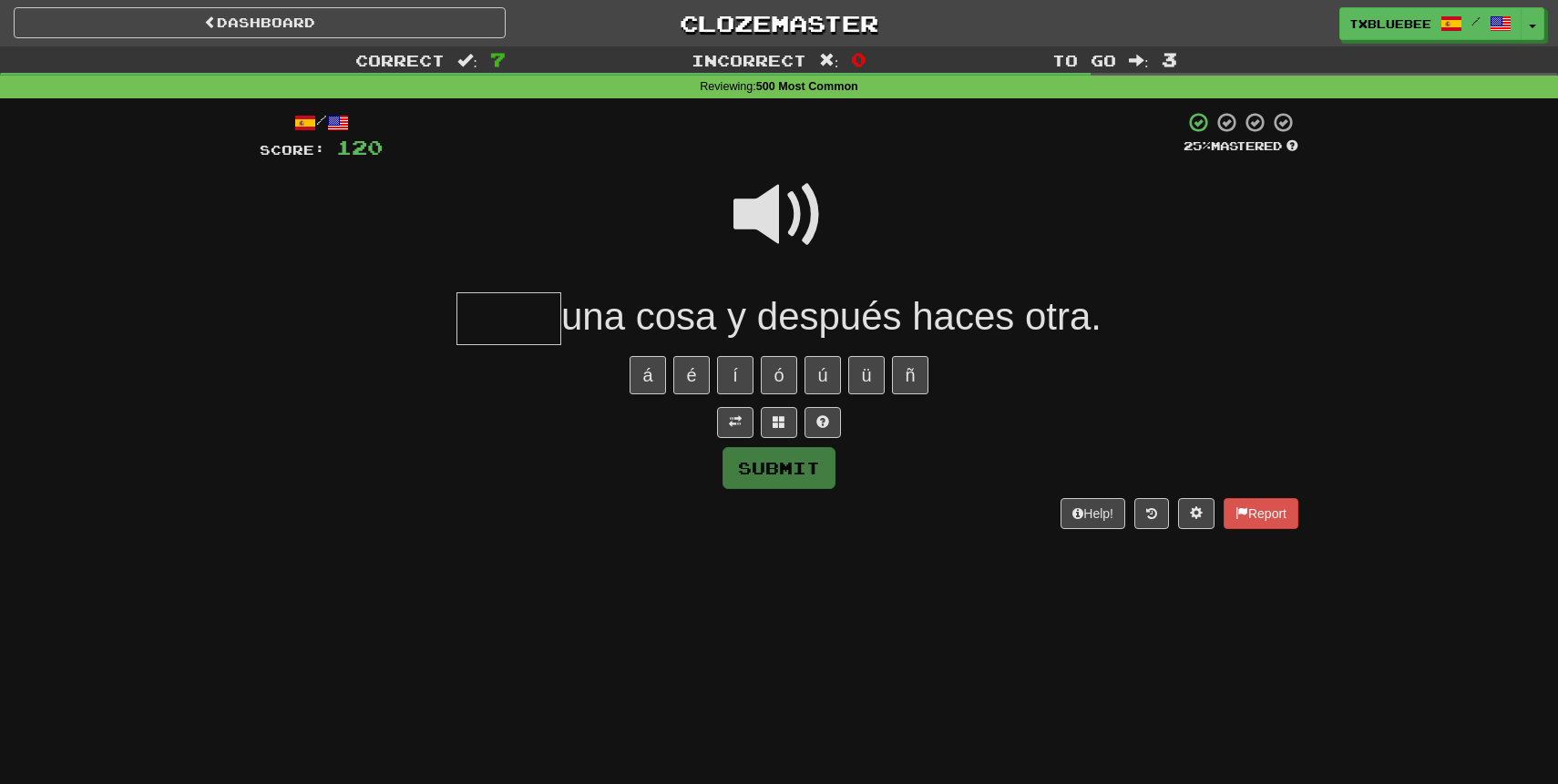
click at [791, 213] on span at bounding box center [779, 214] width 91 height 91
click at [522, 327] on input "text" at bounding box center [508, 319] width 105 height 54
type input "*****"
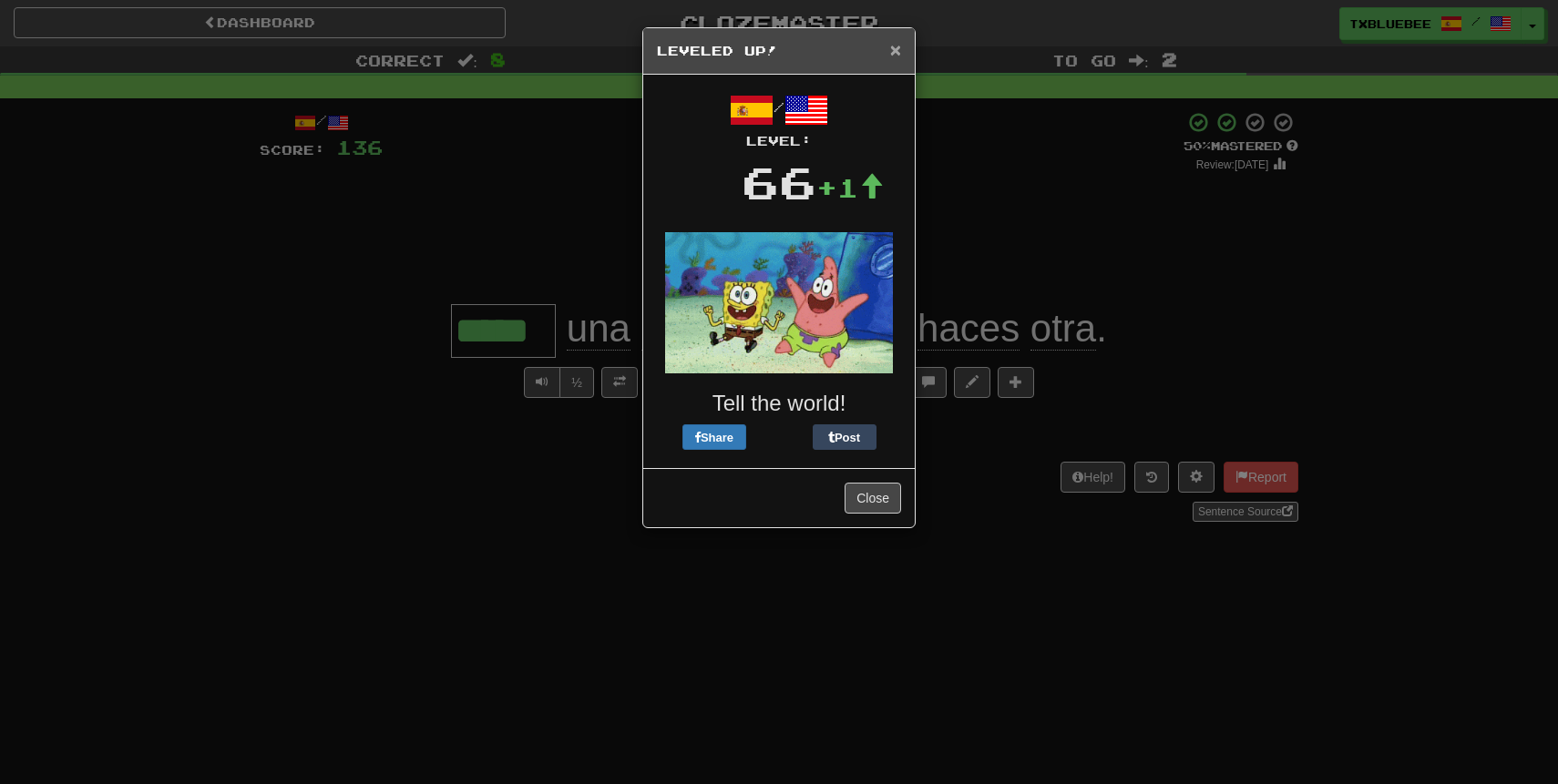
click at [891, 55] on span "×" at bounding box center [895, 49] width 11 height 21
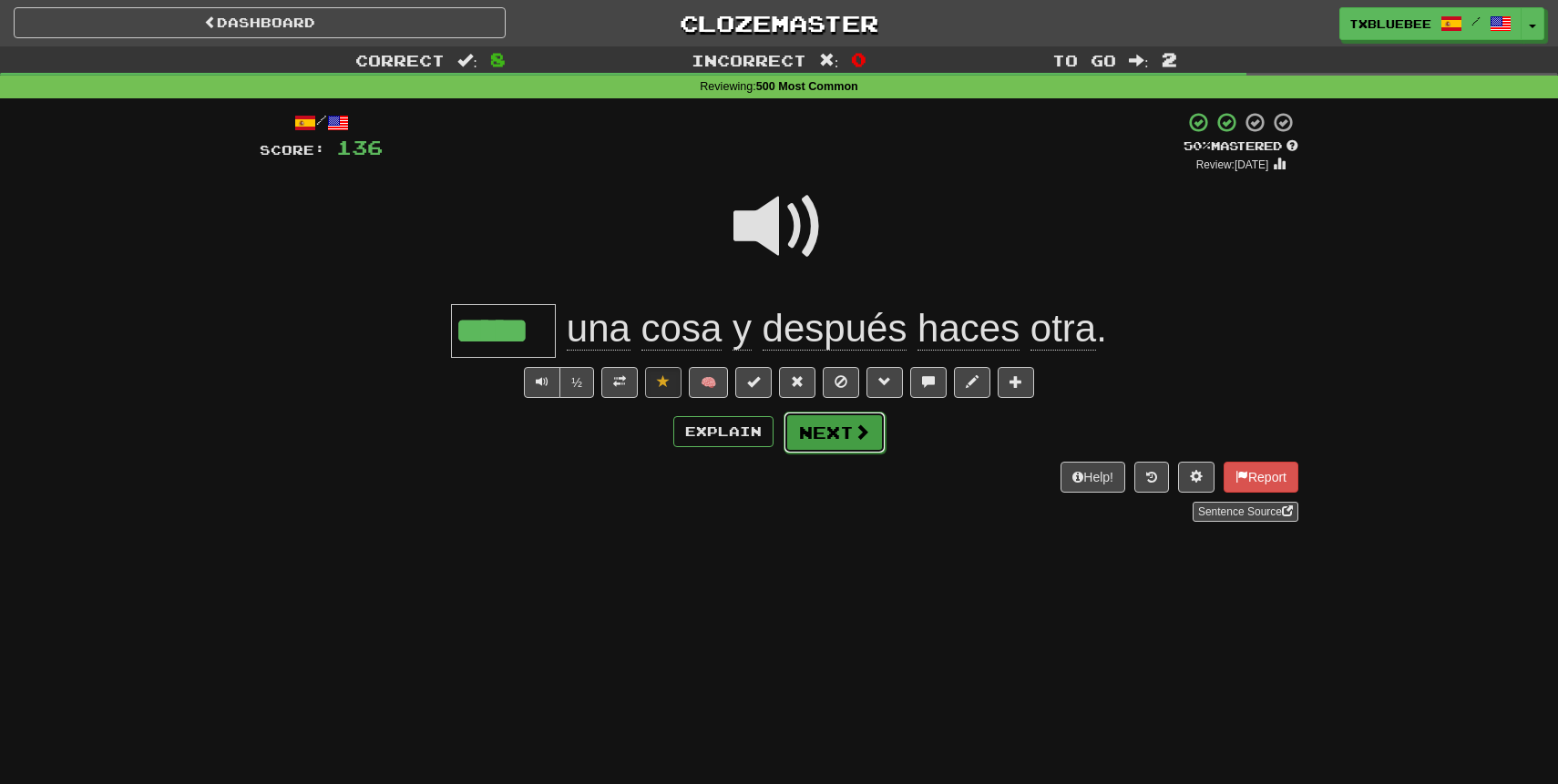
click at [856, 450] on button "Next" at bounding box center [834, 432] width 102 height 42
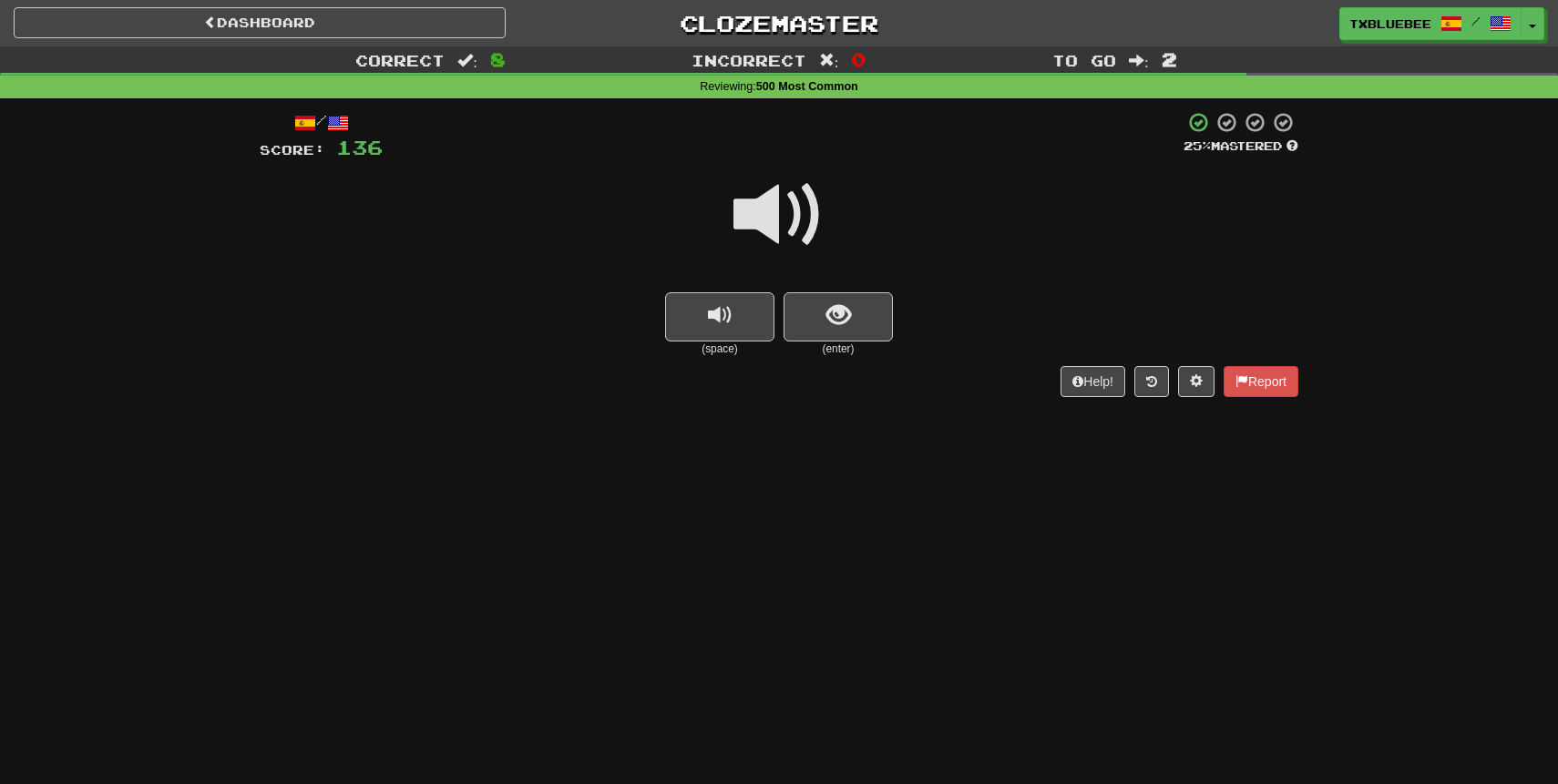
click at [813, 237] on span at bounding box center [779, 214] width 91 height 91
click at [832, 328] on span "show sentence" at bounding box center [838, 315] width 25 height 25
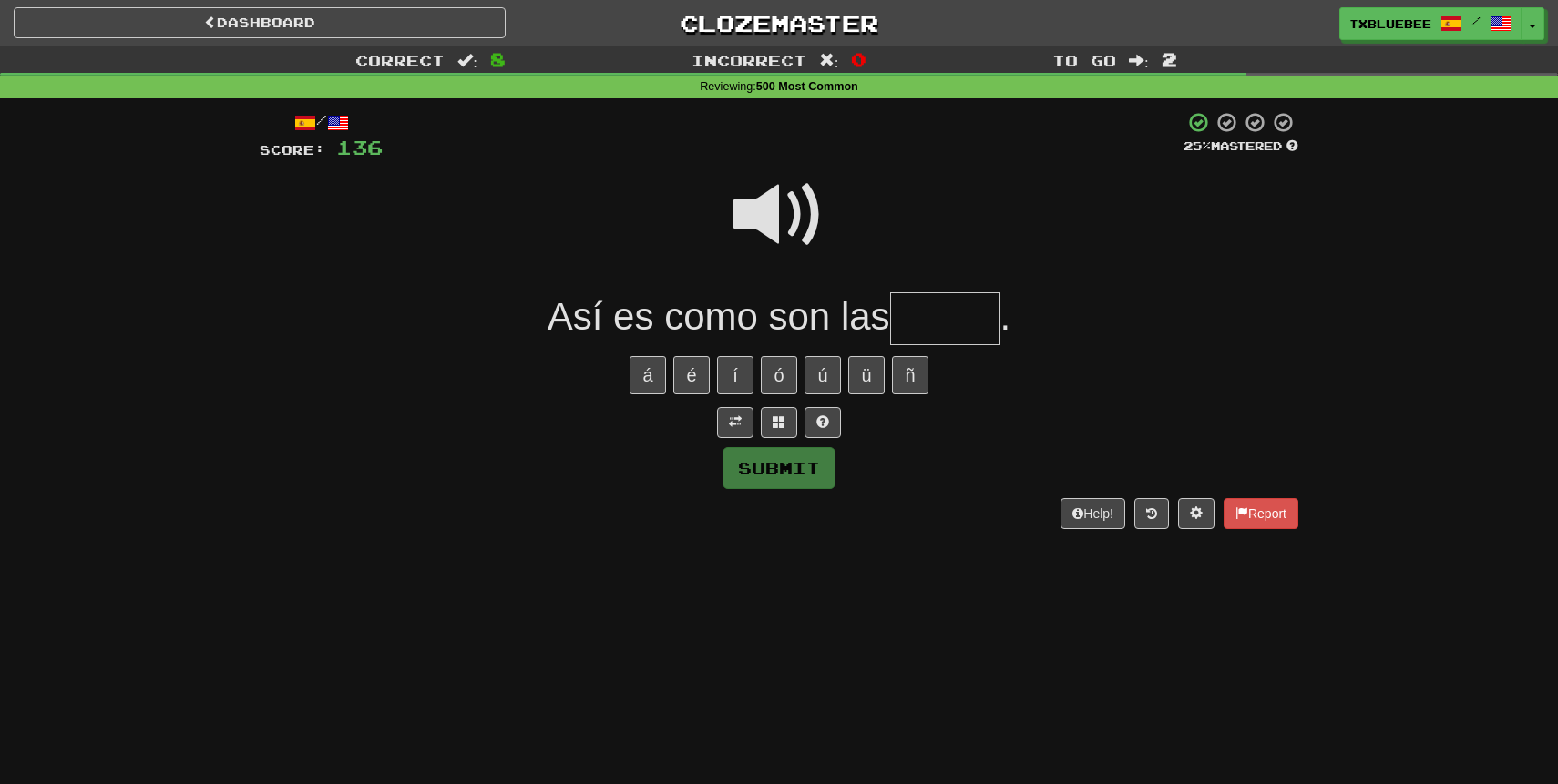
click at [782, 215] on span at bounding box center [779, 214] width 91 height 91
click at [931, 325] on input "text" at bounding box center [945, 319] width 111 height 54
type input "*****"
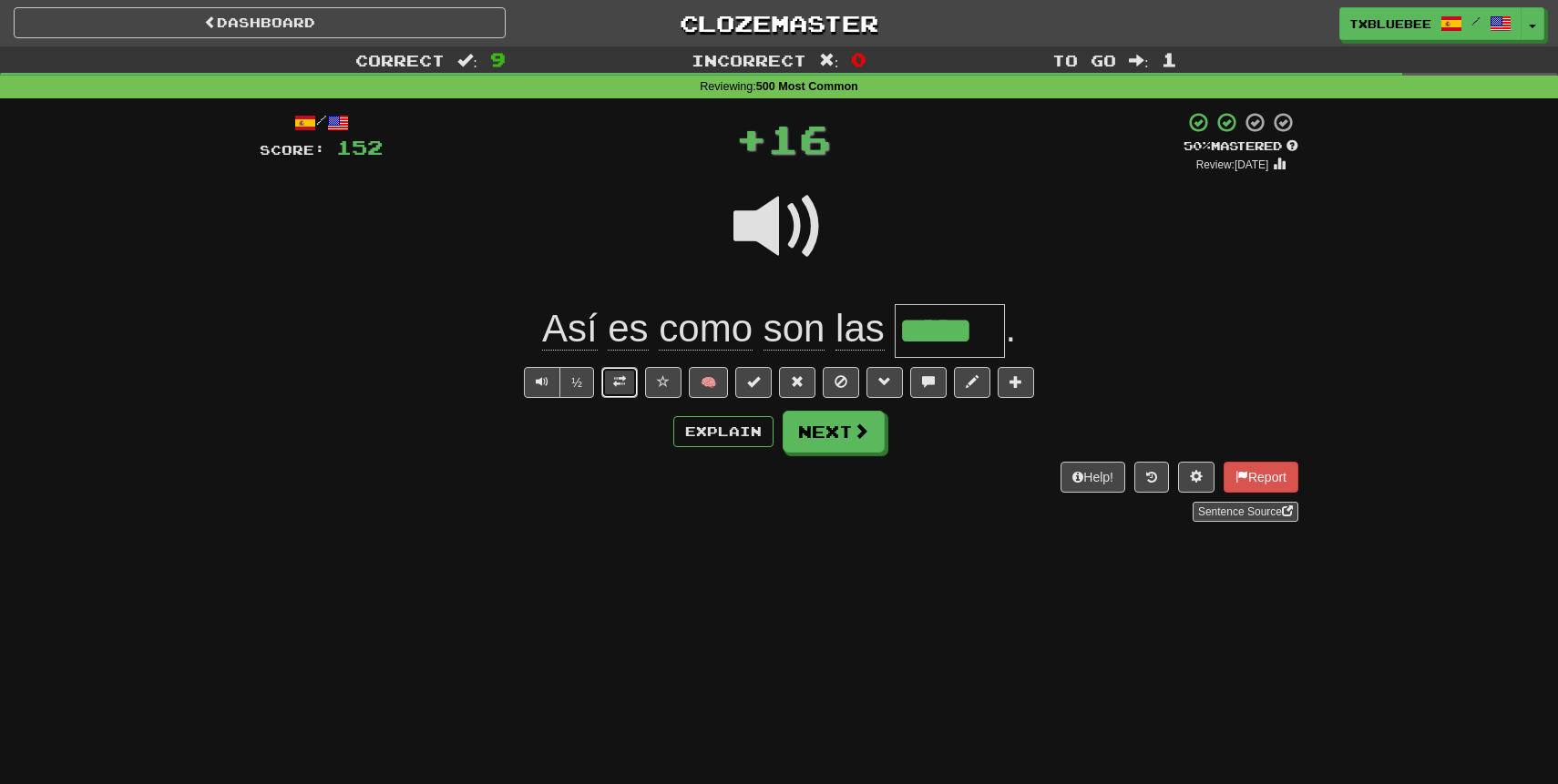
click at [628, 387] on button at bounding box center [619, 382] width 37 height 31
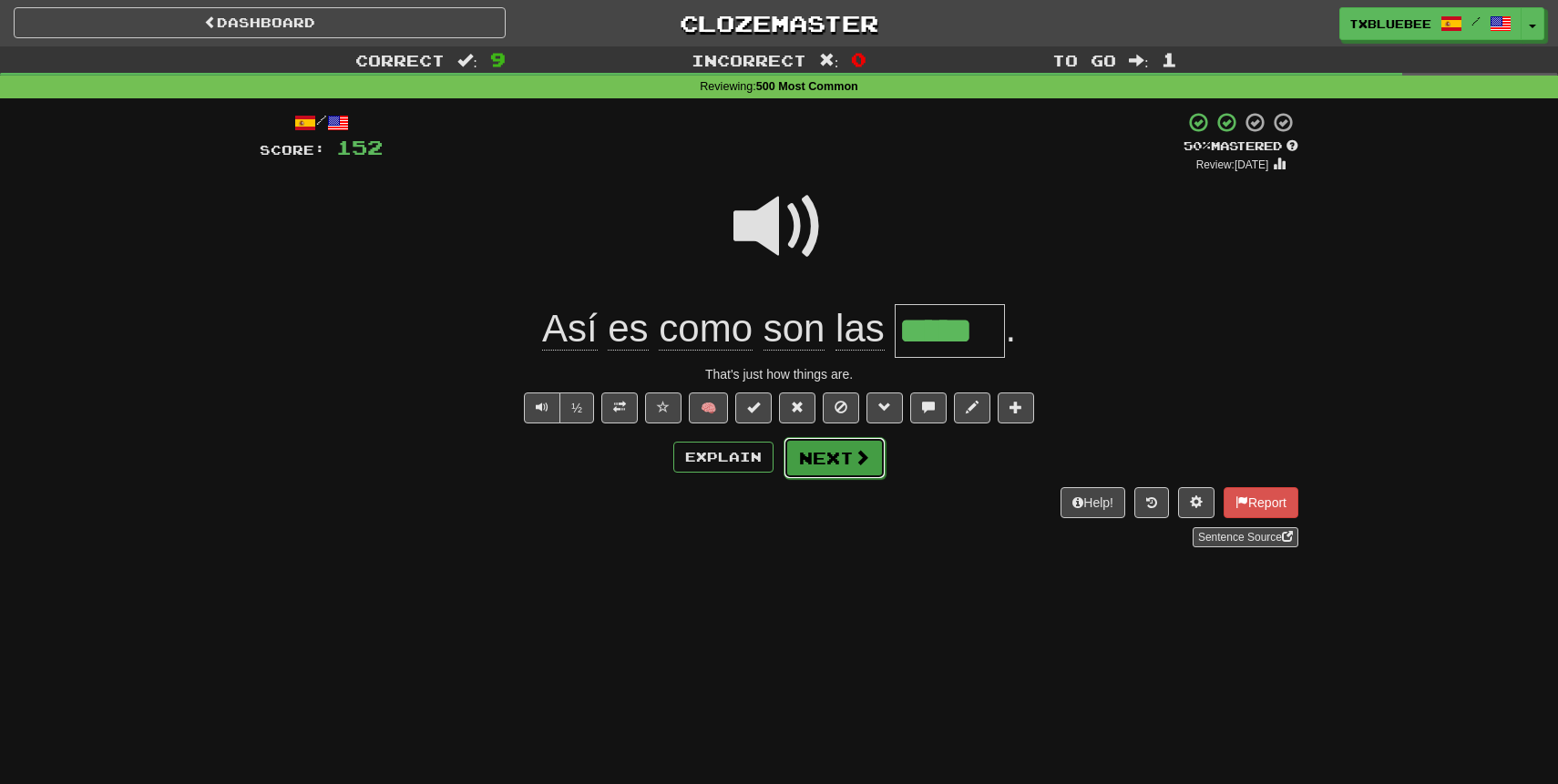
click at [831, 460] on button "Next" at bounding box center [834, 458] width 102 height 42
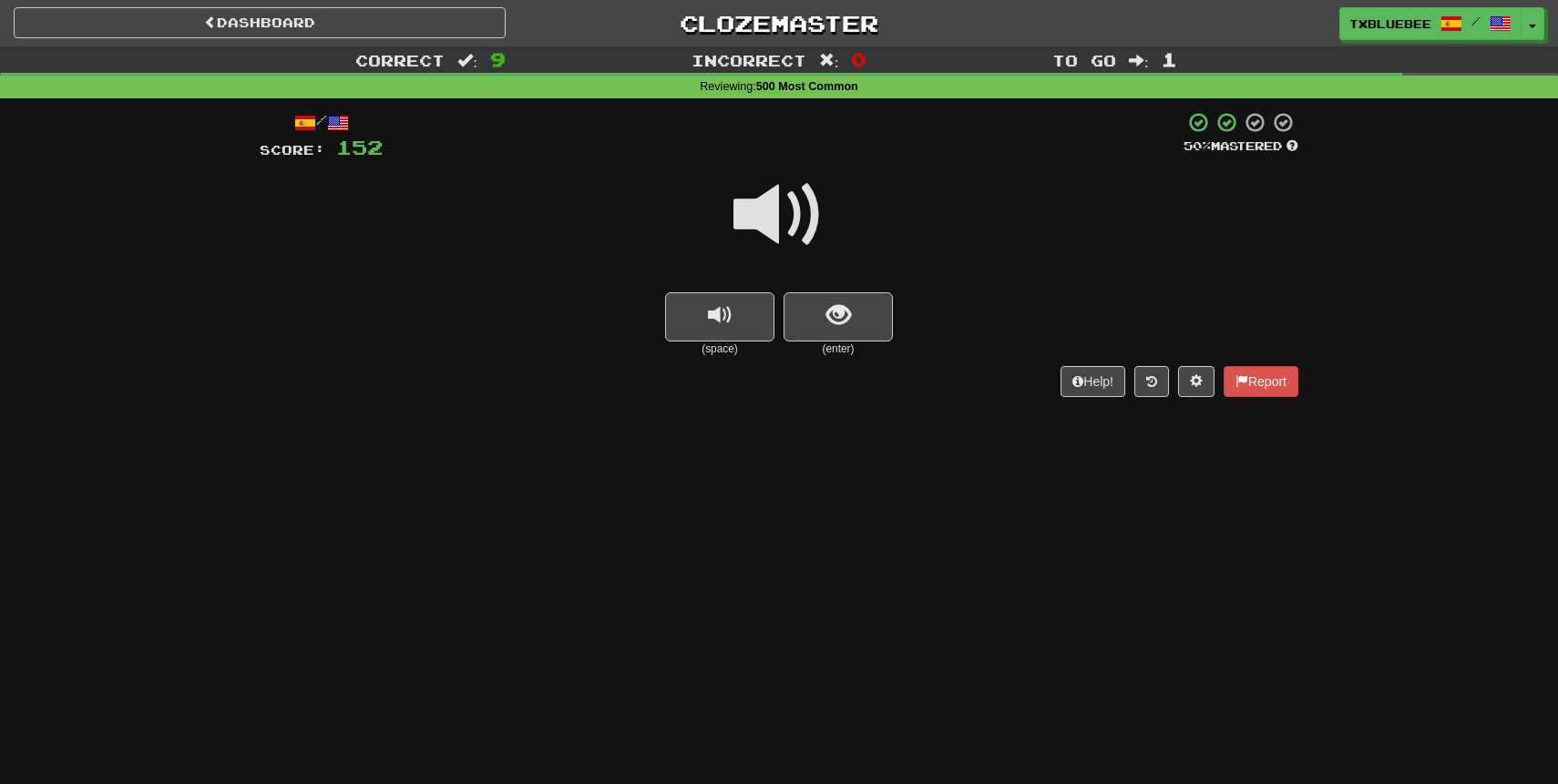
click at [792, 219] on span at bounding box center [779, 214] width 91 height 91
click at [836, 340] on button "show sentence" at bounding box center [838, 316] width 110 height 49
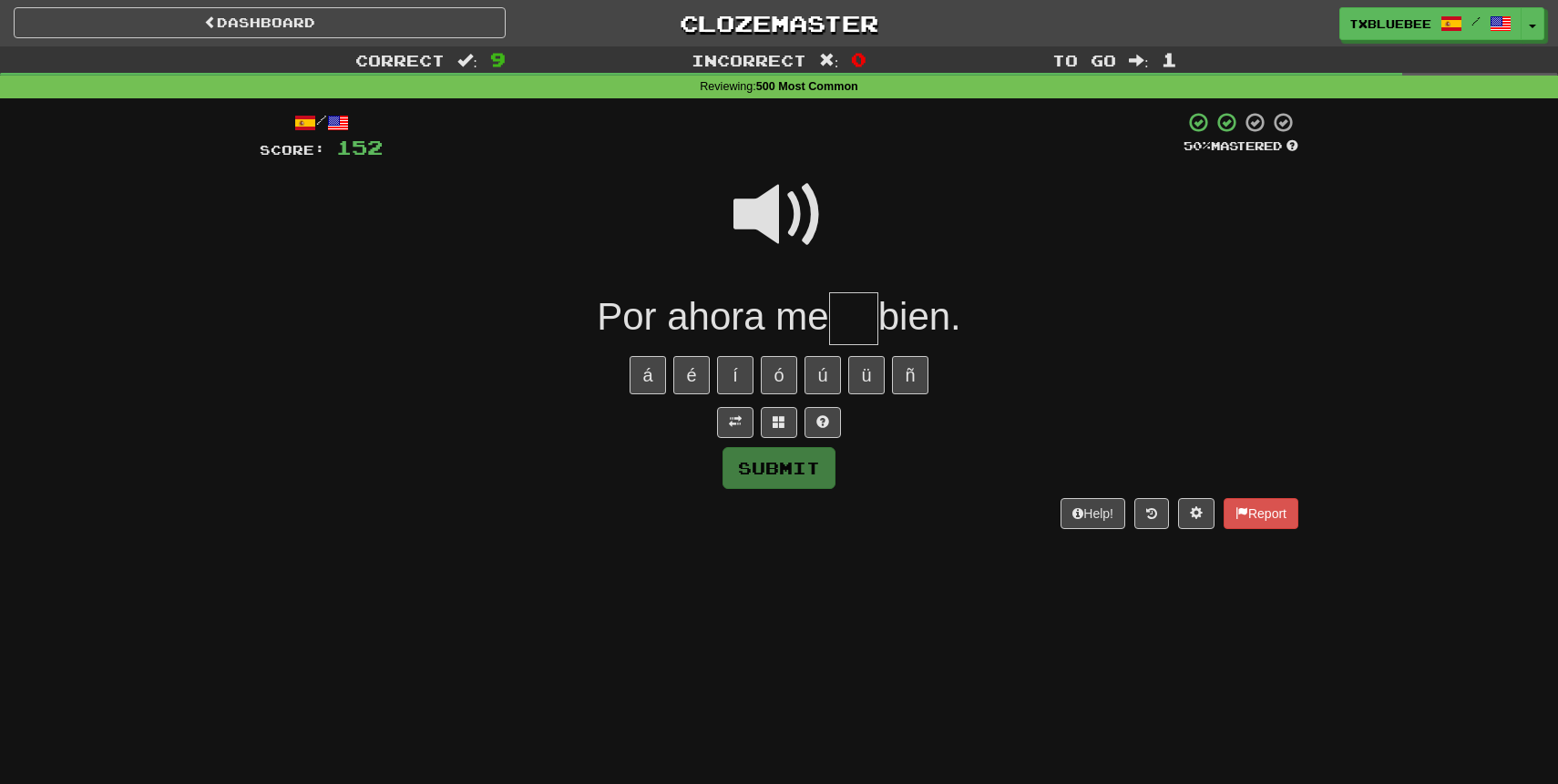
click at [791, 231] on span at bounding box center [779, 214] width 91 height 91
click at [869, 328] on input "text" at bounding box center [853, 319] width 49 height 54
type input "**"
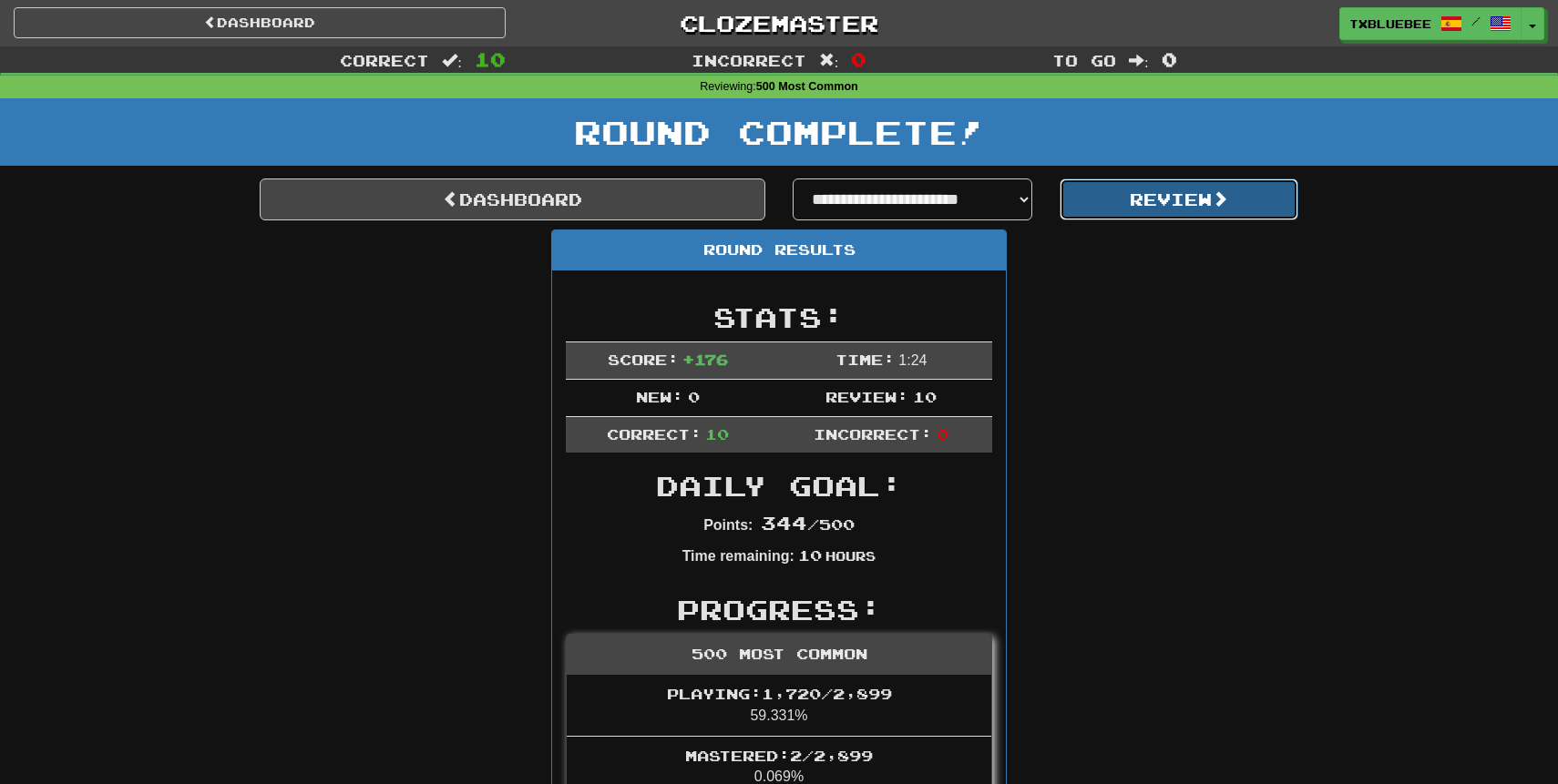
click at [1131, 187] on button "Review" at bounding box center [1179, 199] width 239 height 42
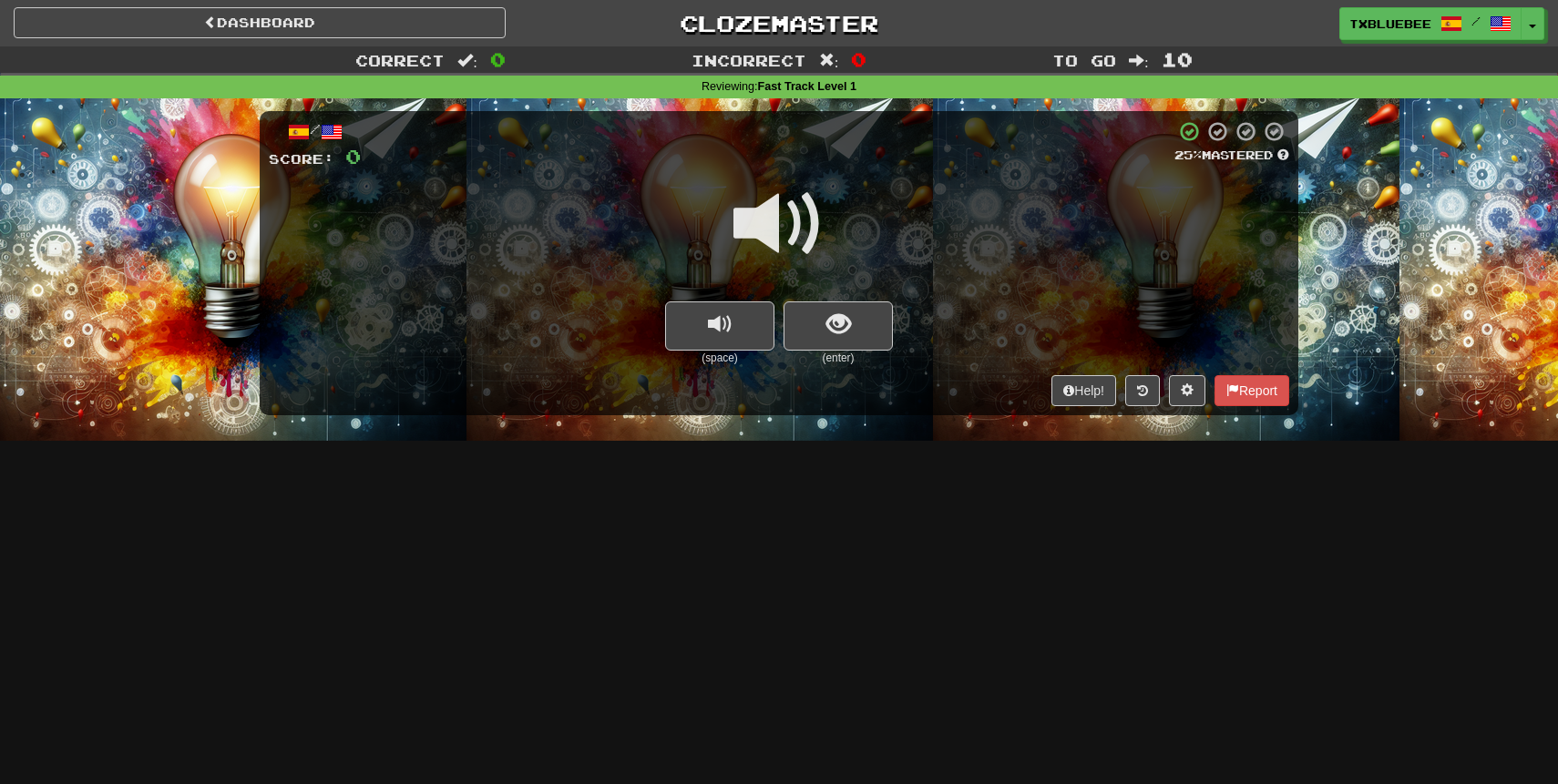
click at [793, 234] on span at bounding box center [779, 223] width 91 height 91
click at [845, 336] on span "show sentence" at bounding box center [838, 325] width 25 height 25
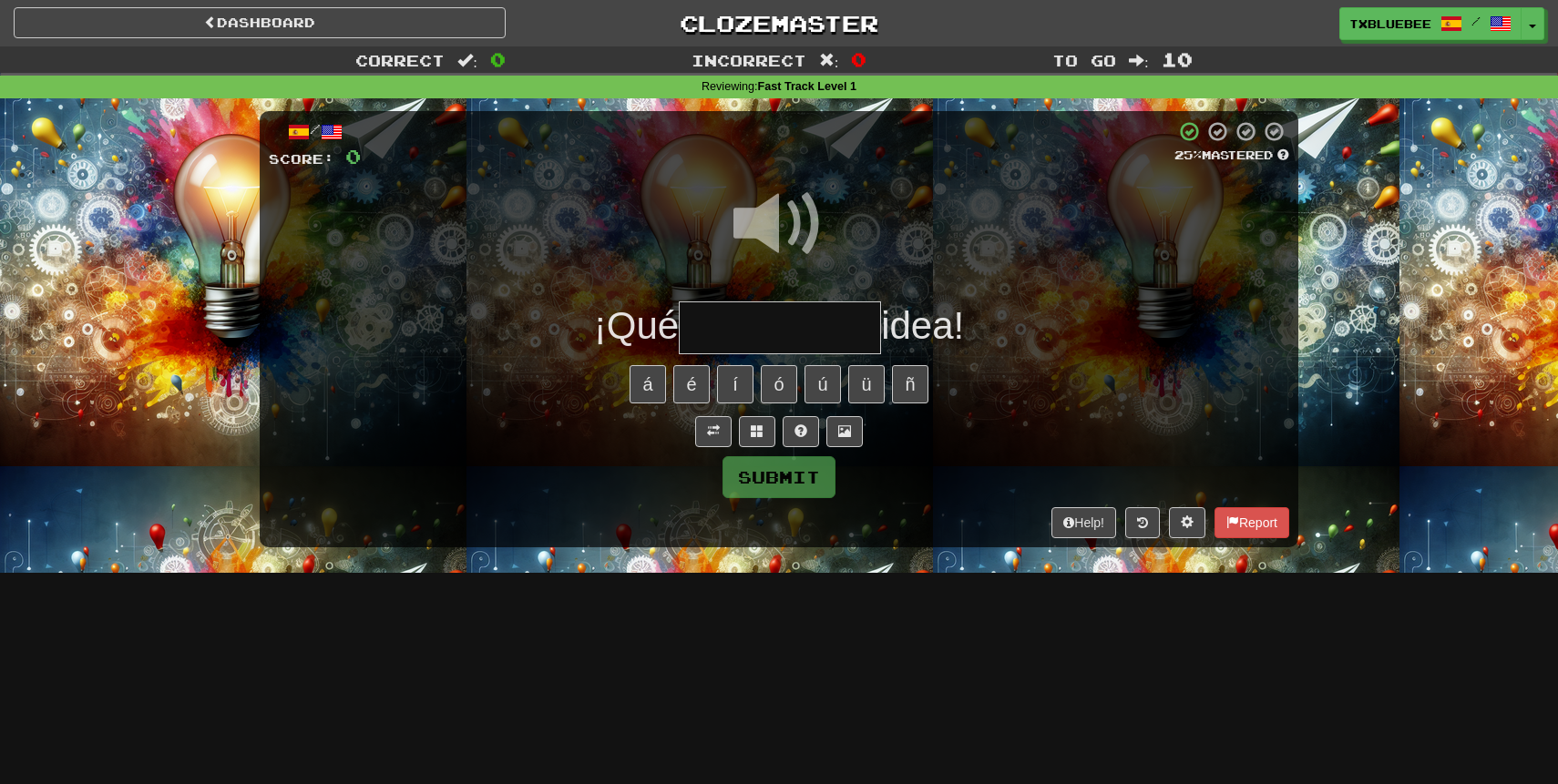
click at [766, 236] on span at bounding box center [779, 223] width 91 height 91
click at [755, 324] on input "text" at bounding box center [779, 329] width 202 height 54
type input "**********"
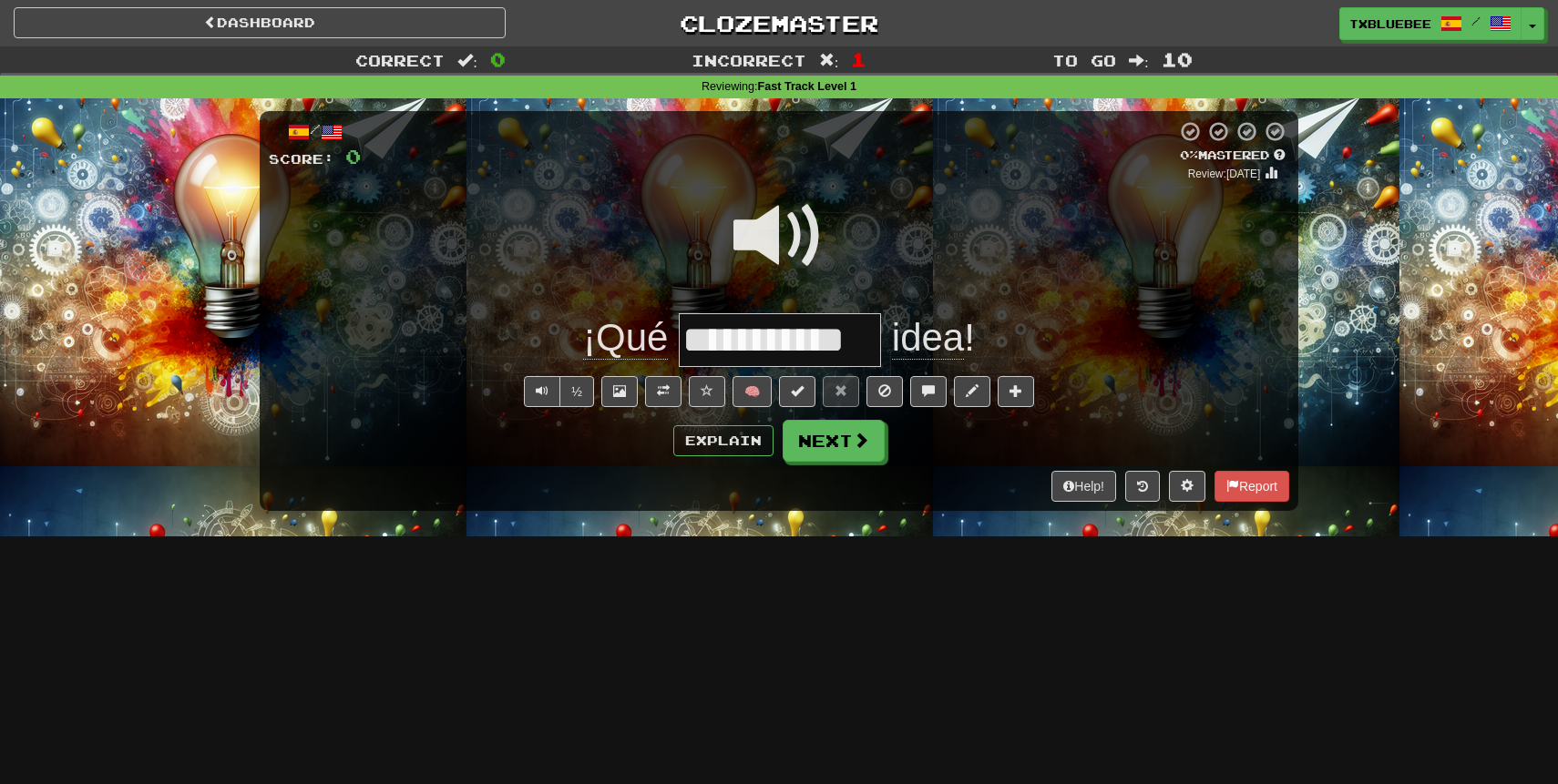
click at [793, 252] on span at bounding box center [779, 235] width 91 height 91
click at [815, 441] on button "Next" at bounding box center [834, 441] width 102 height 42
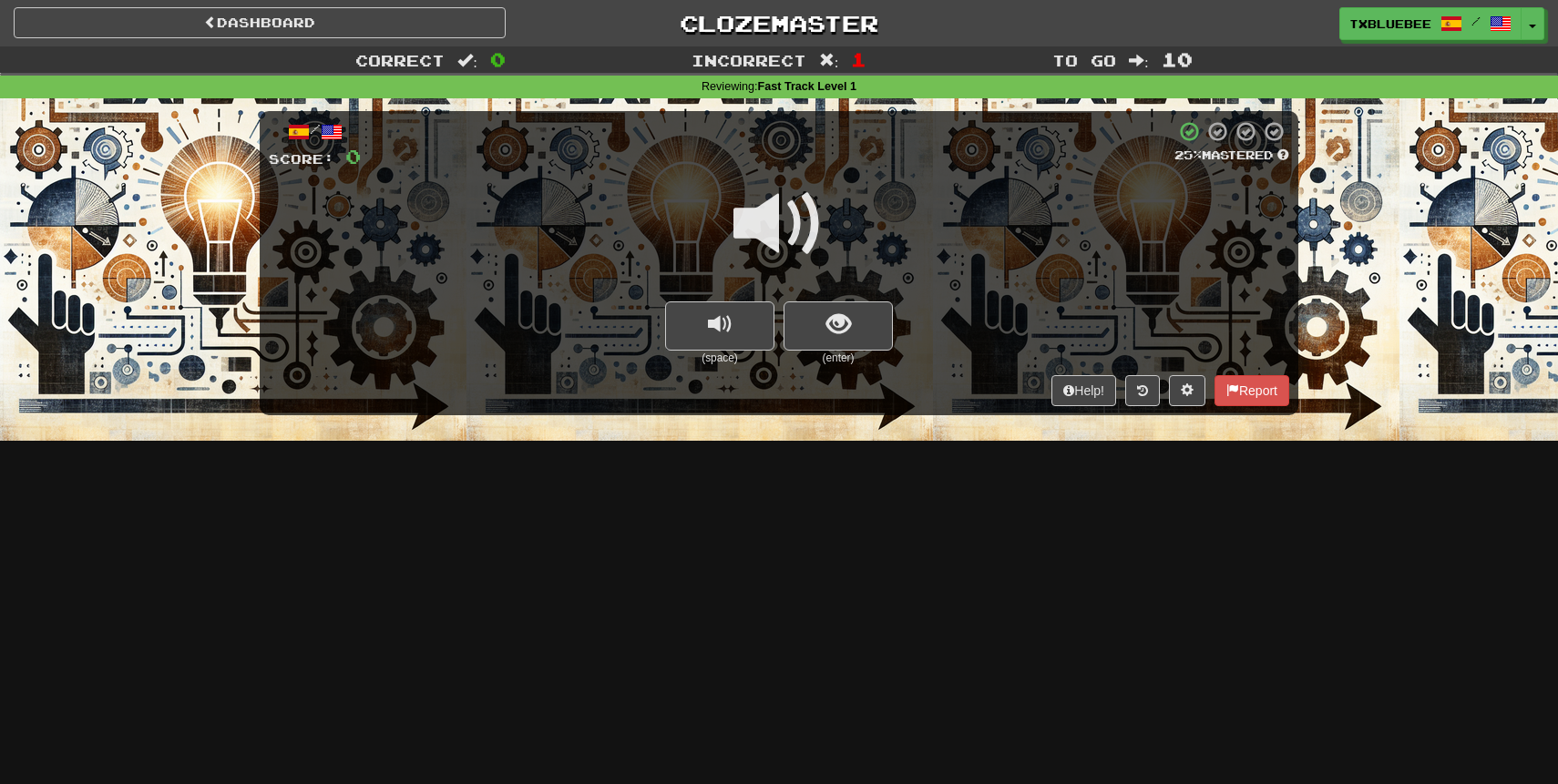
click at [780, 228] on span at bounding box center [779, 223] width 91 height 91
click at [828, 308] on button "show sentence" at bounding box center [838, 326] width 110 height 49
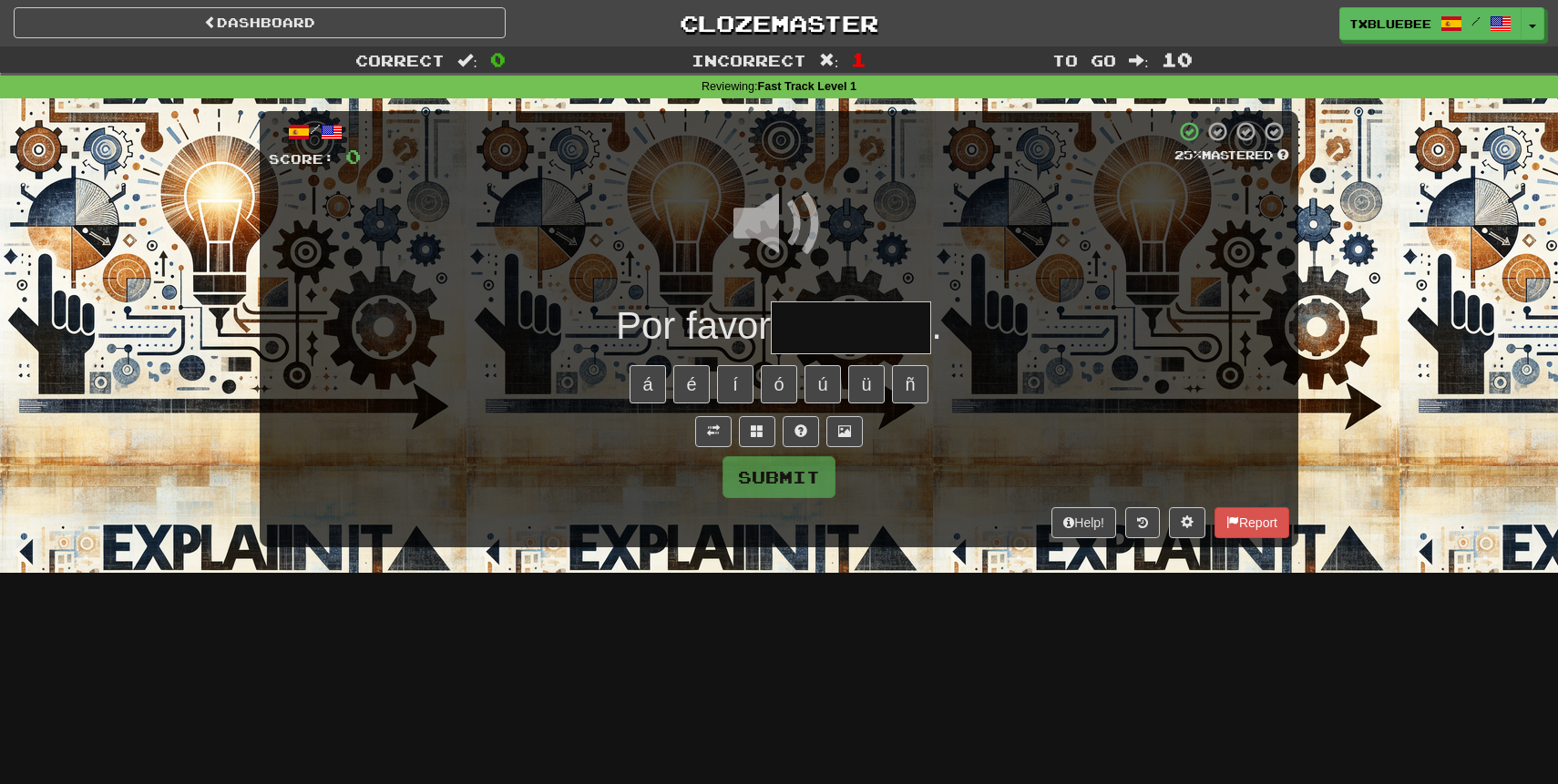
click at [846, 334] on input "text" at bounding box center [851, 329] width 160 height 54
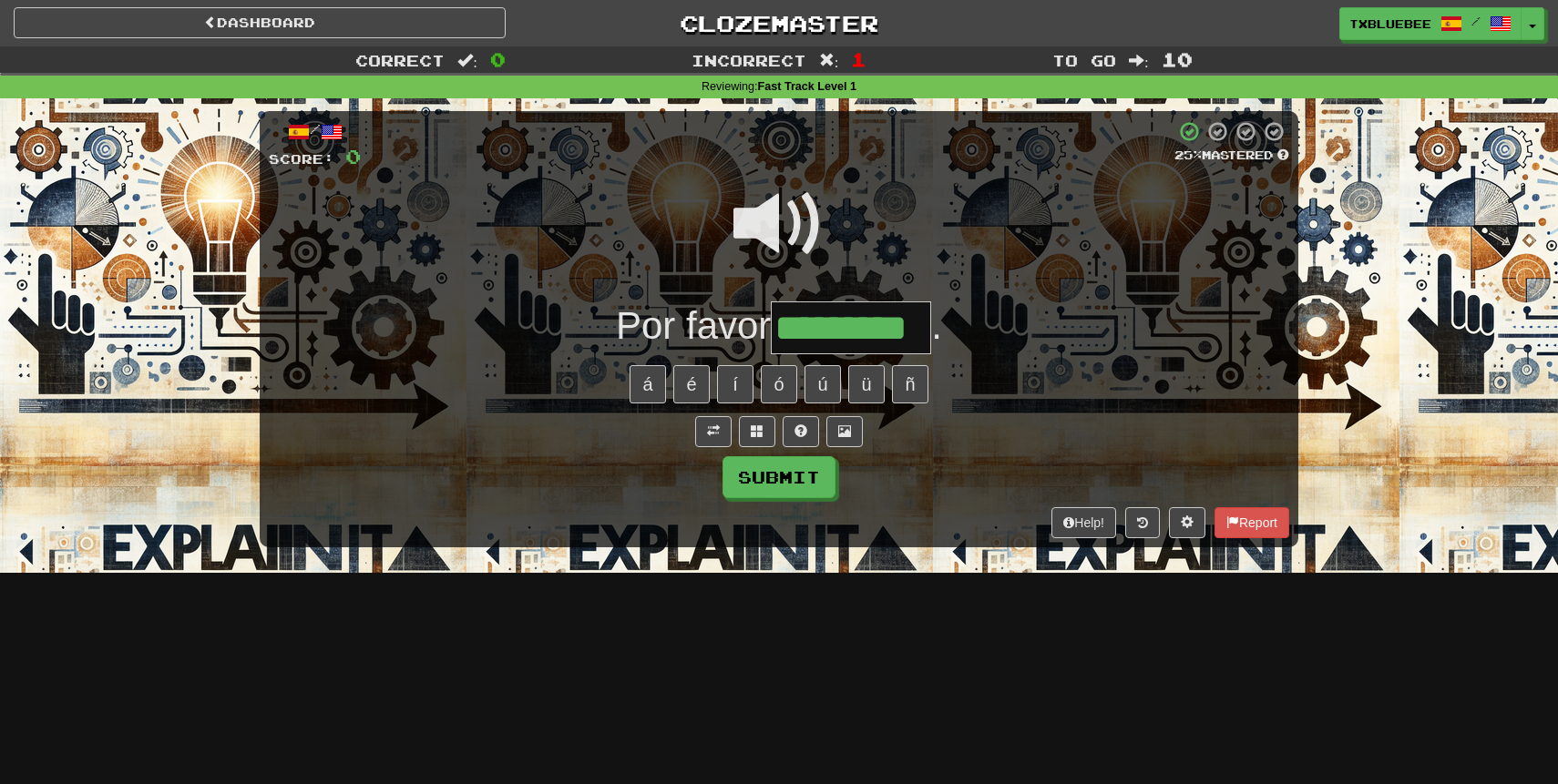
type input "*********"
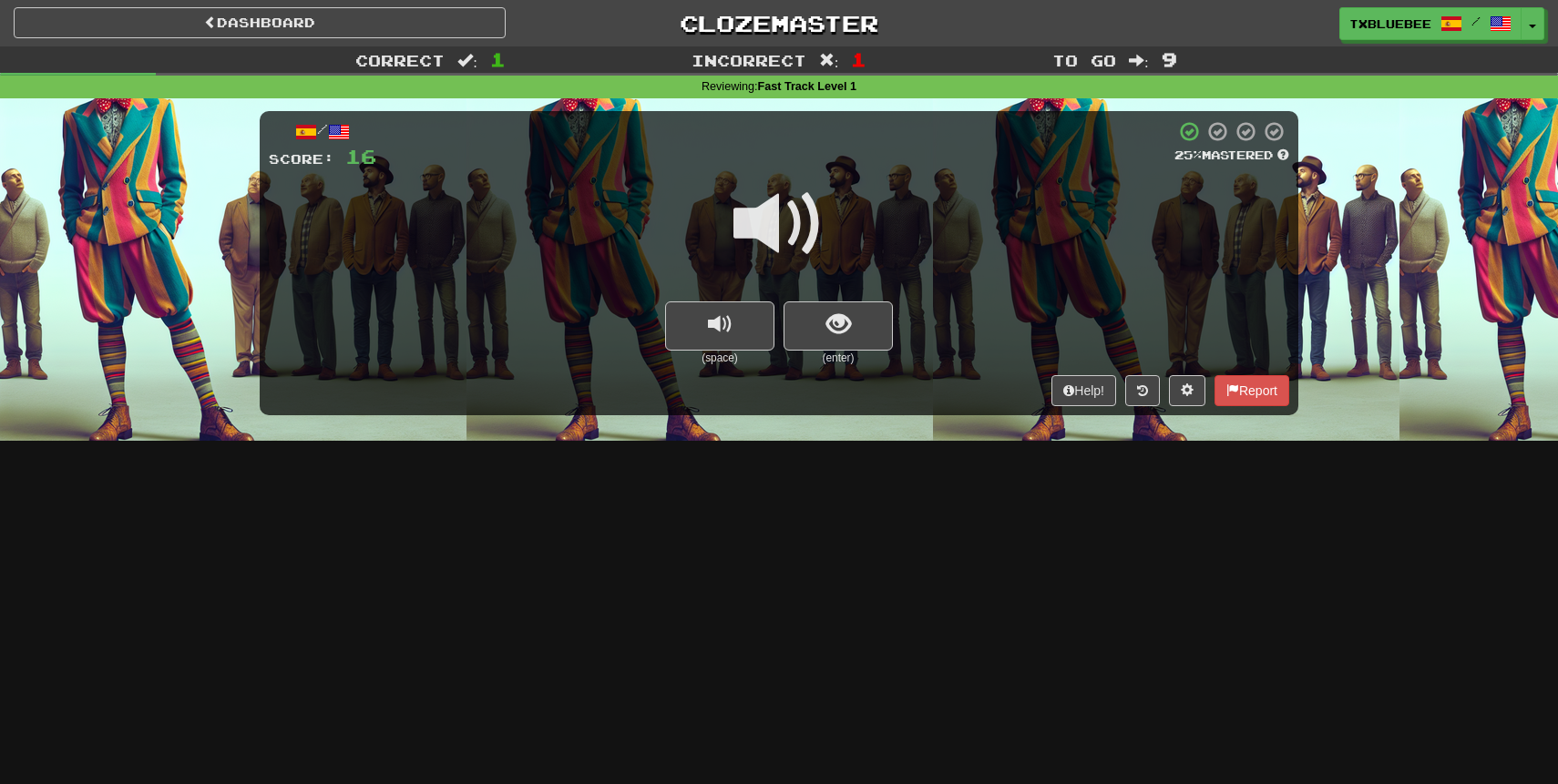
click at [808, 239] on span at bounding box center [779, 223] width 91 height 91
click at [840, 327] on span "show sentence" at bounding box center [838, 325] width 25 height 25
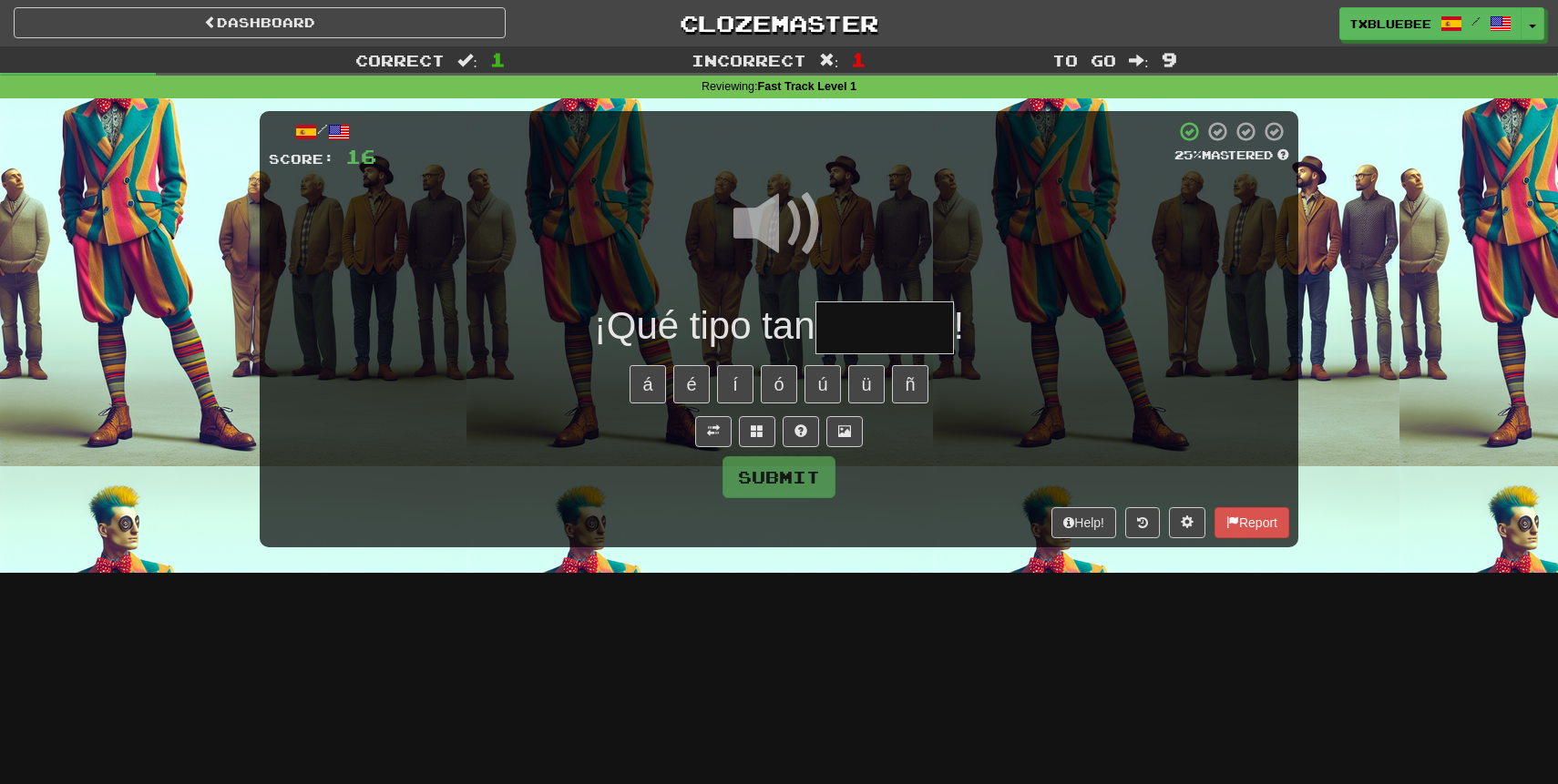
click at [873, 326] on input "text" at bounding box center [884, 329] width 139 height 54
type input "*******"
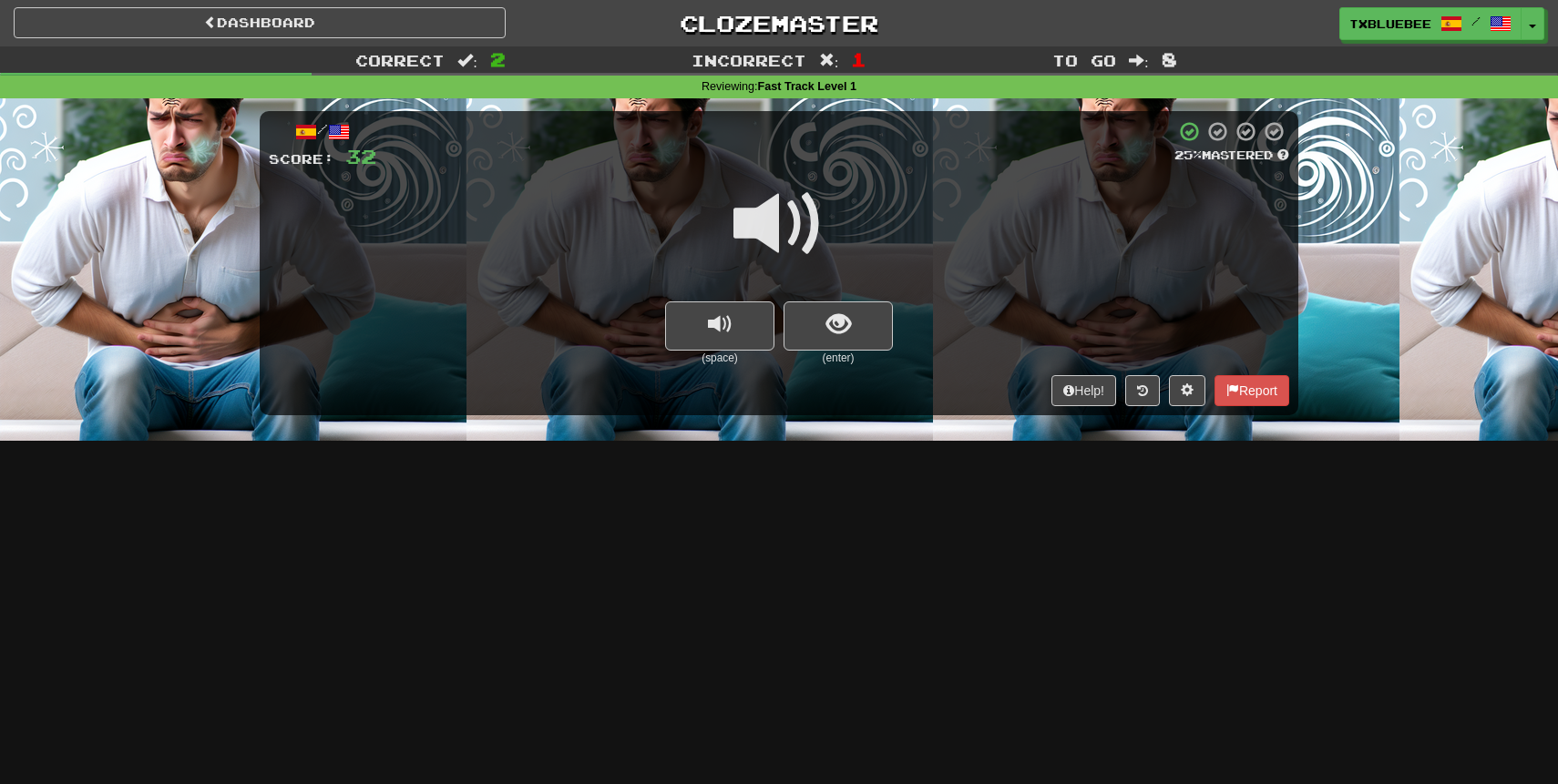
click at [808, 228] on span at bounding box center [779, 223] width 91 height 91
click at [841, 333] on span "show sentence" at bounding box center [838, 325] width 25 height 25
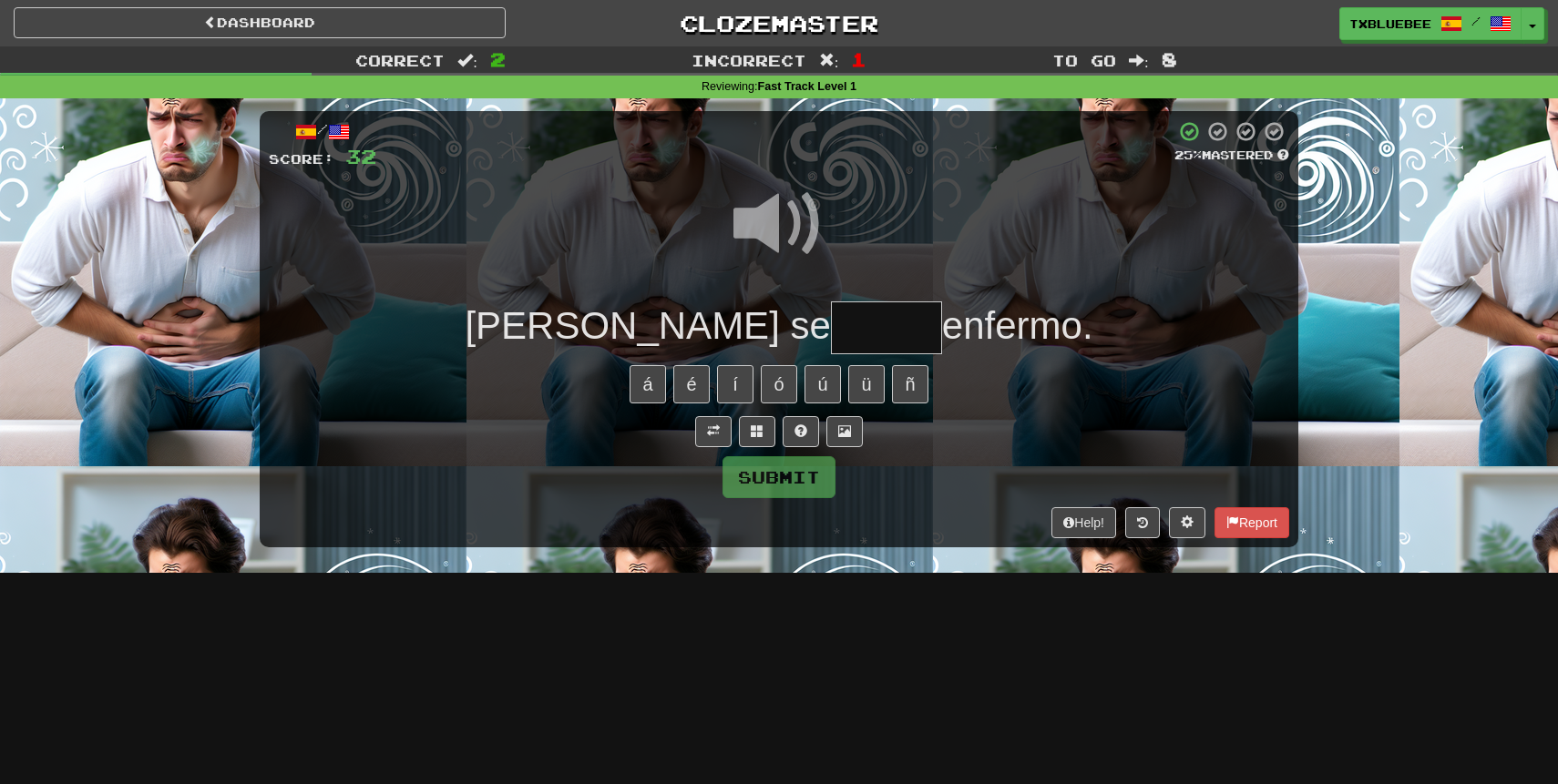
click at [831, 346] on input "text" at bounding box center [887, 329] width 112 height 54
type input "******"
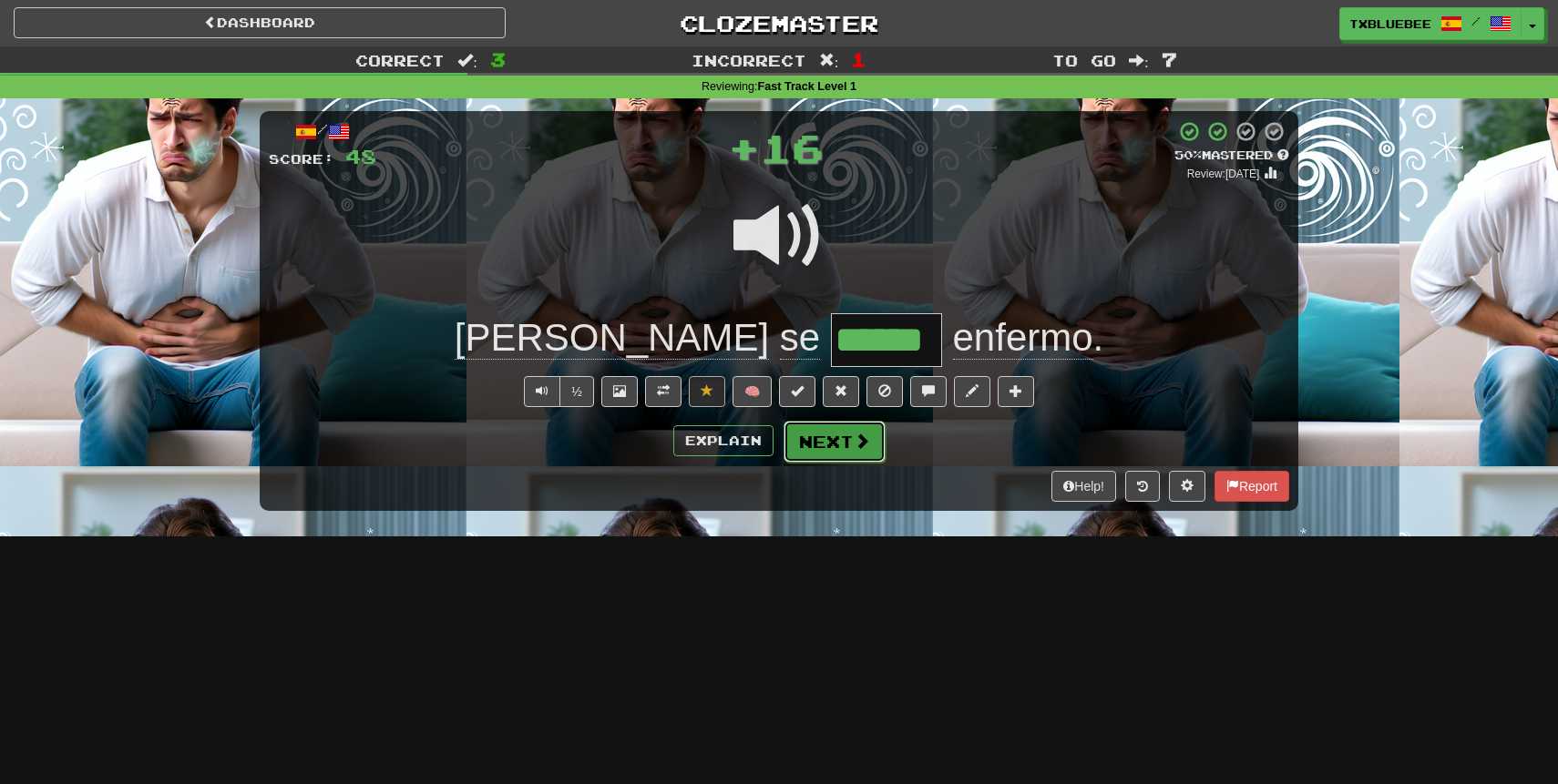
click at [845, 441] on button "Next" at bounding box center [834, 441] width 102 height 42
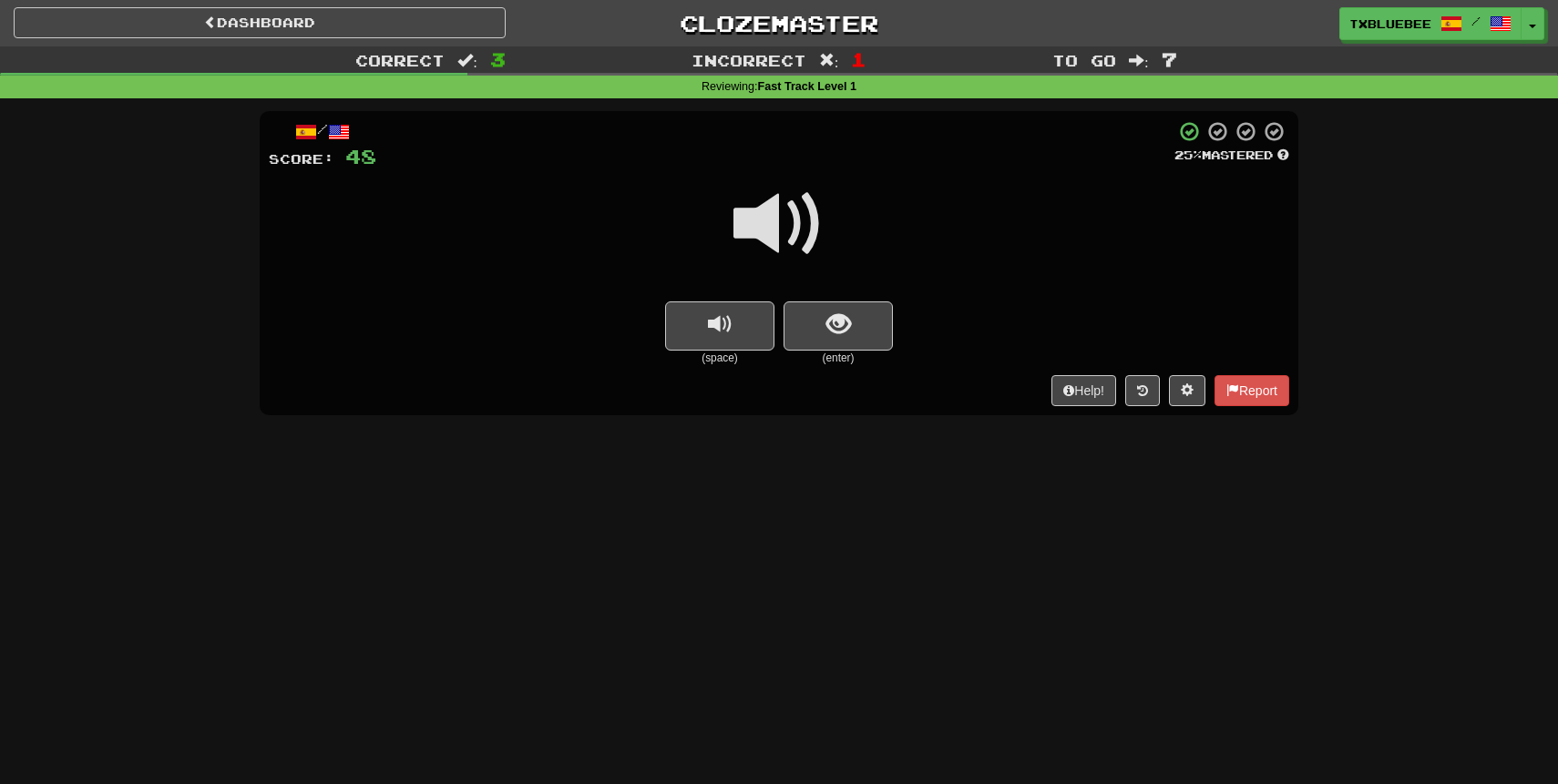
click at [800, 213] on span at bounding box center [779, 223] width 91 height 91
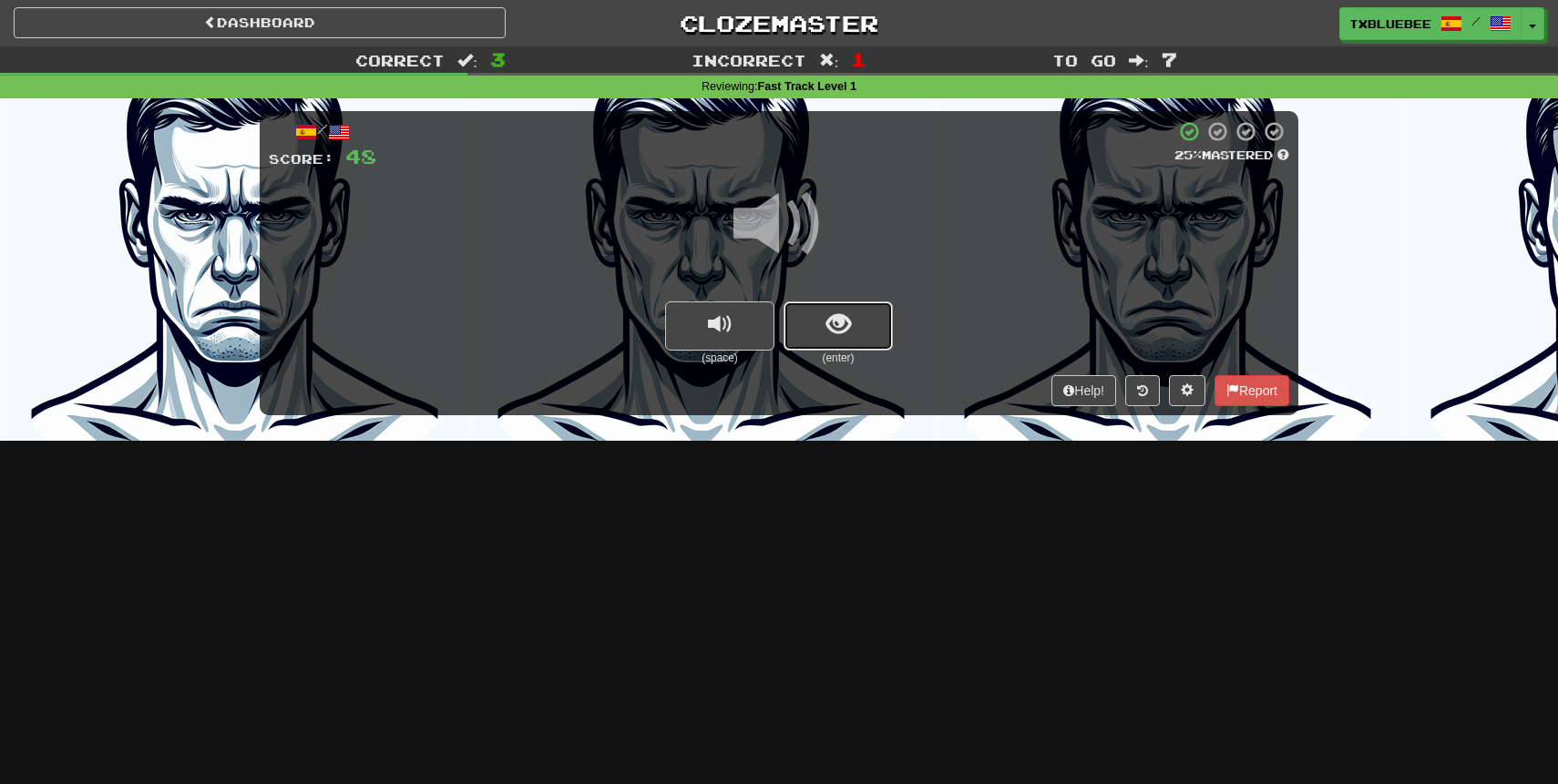
click at [829, 321] on span "show sentence" at bounding box center [838, 325] width 25 height 25
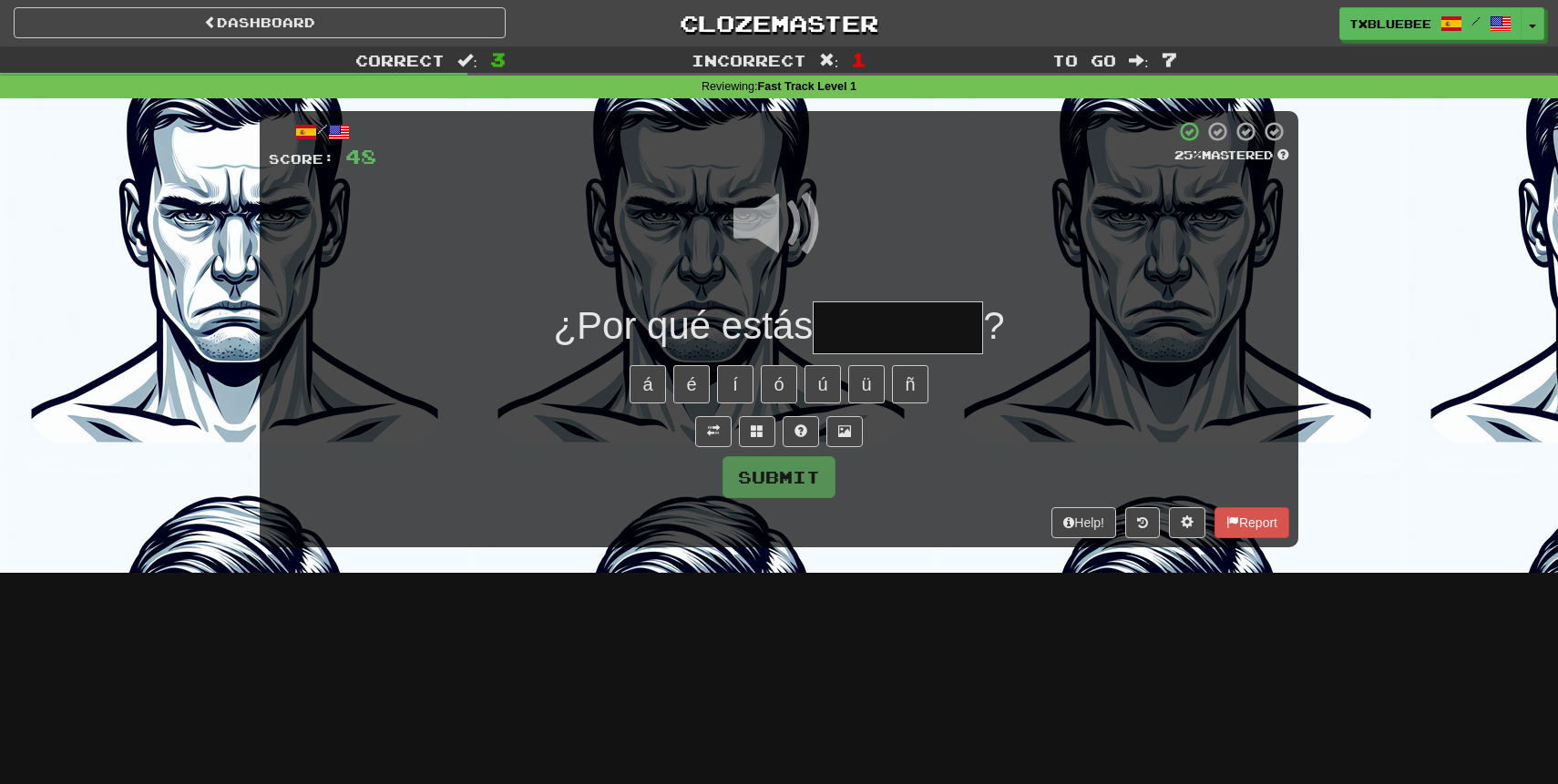
click at [871, 325] on input "text" at bounding box center [898, 329] width 170 height 54
click at [808, 217] on span at bounding box center [779, 223] width 91 height 91
click at [884, 336] on input "*" at bounding box center [898, 329] width 170 height 54
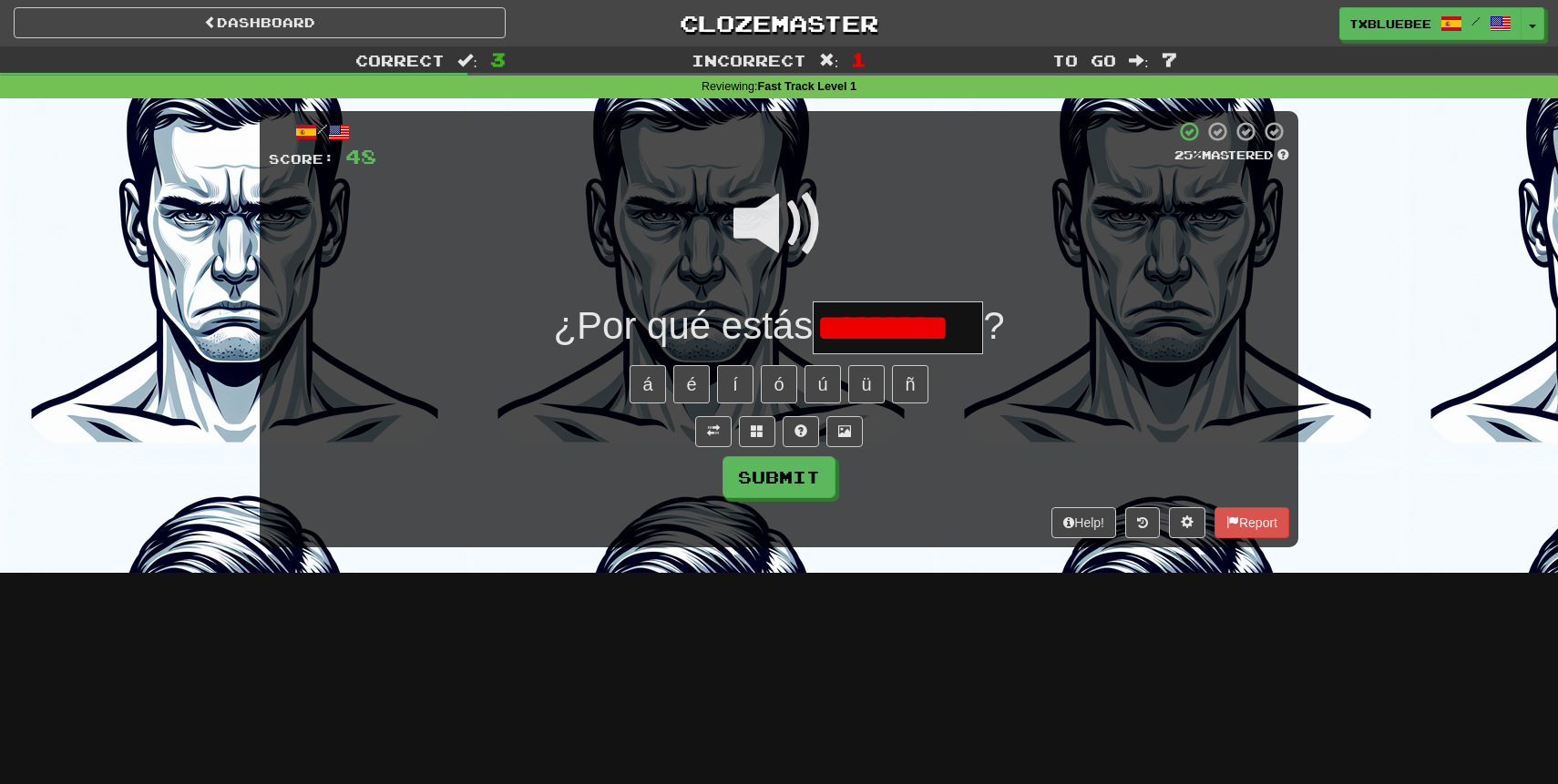
scroll to position [0, 6]
type input "********"
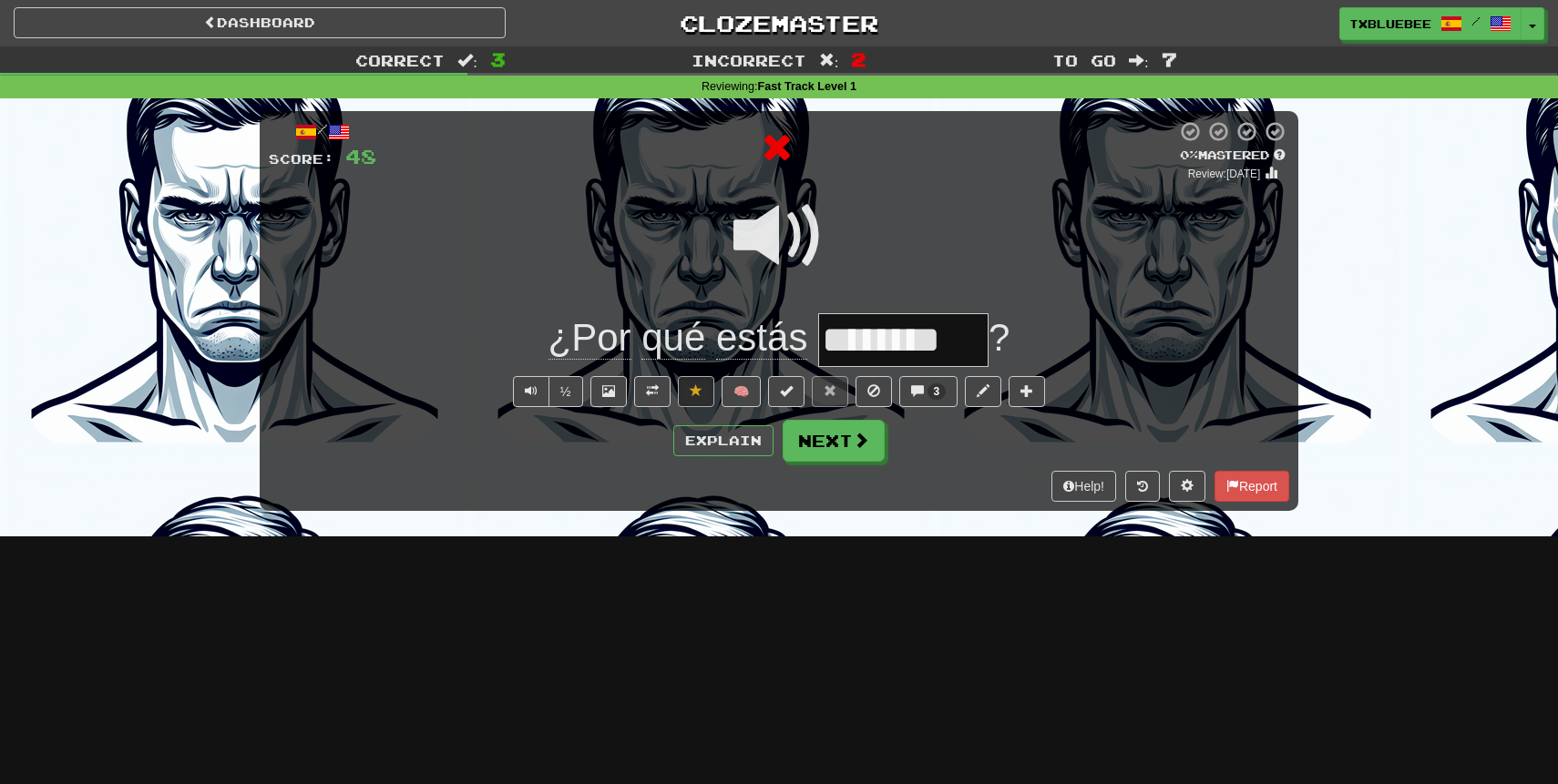
scroll to position [0, 0]
click at [788, 229] on span at bounding box center [779, 235] width 91 height 91
click at [862, 444] on span at bounding box center [862, 440] width 16 height 16
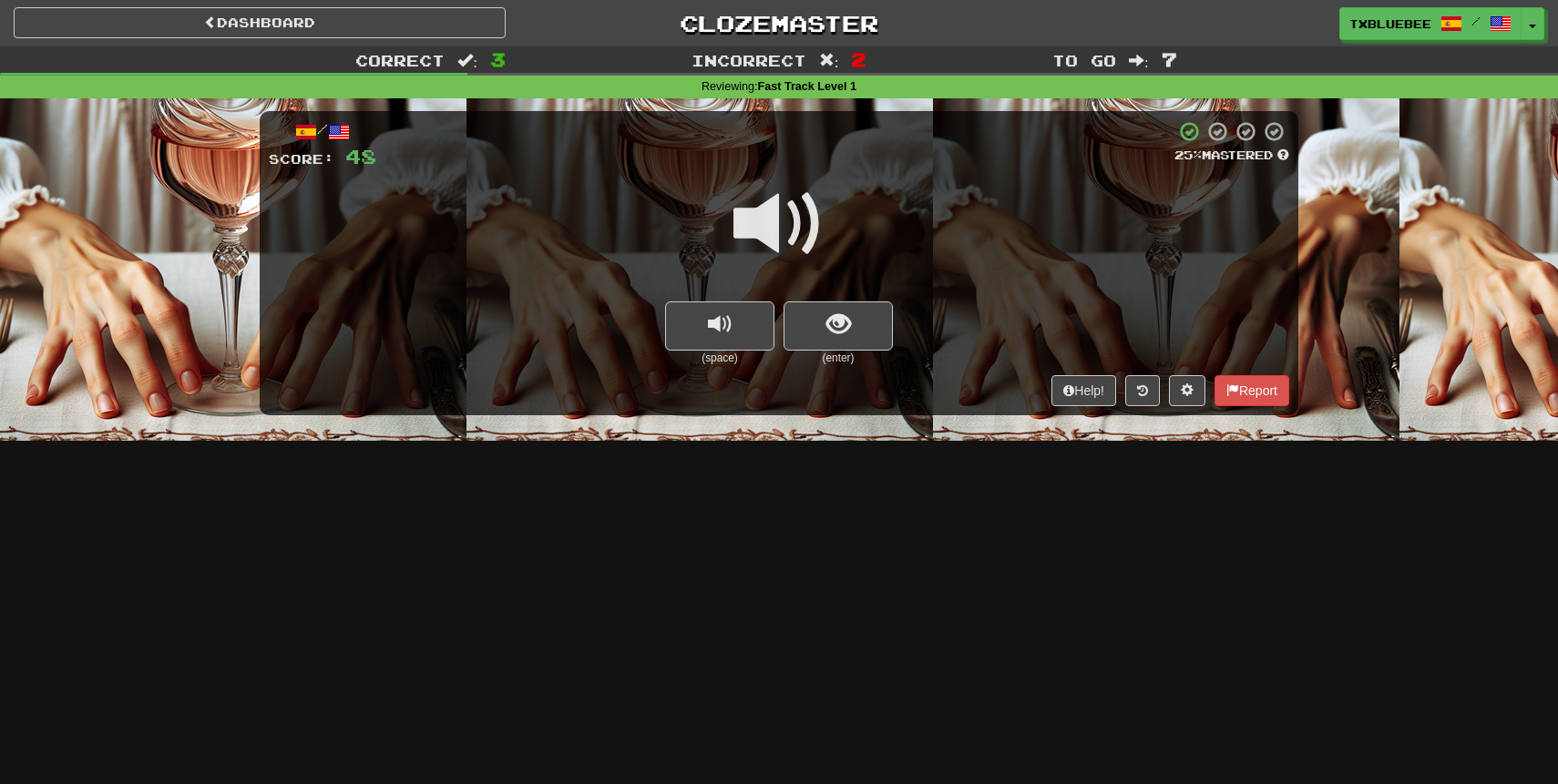
click at [787, 236] on span at bounding box center [779, 223] width 91 height 91
click at [832, 334] on span "show sentence" at bounding box center [838, 325] width 25 height 25
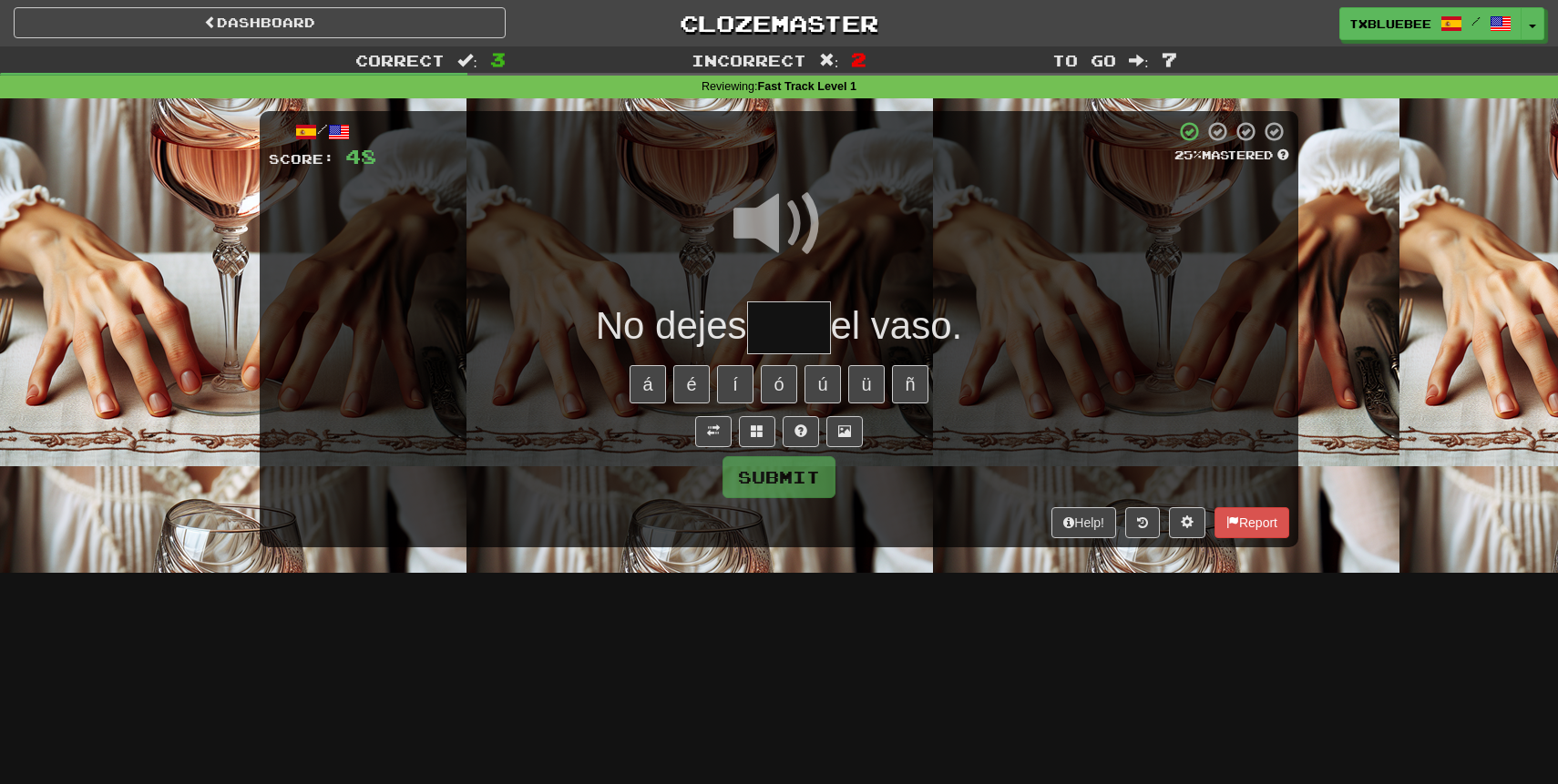
click at [795, 215] on span at bounding box center [779, 223] width 91 height 91
click at [782, 347] on input "text" at bounding box center [789, 329] width 84 height 54
type input "****"
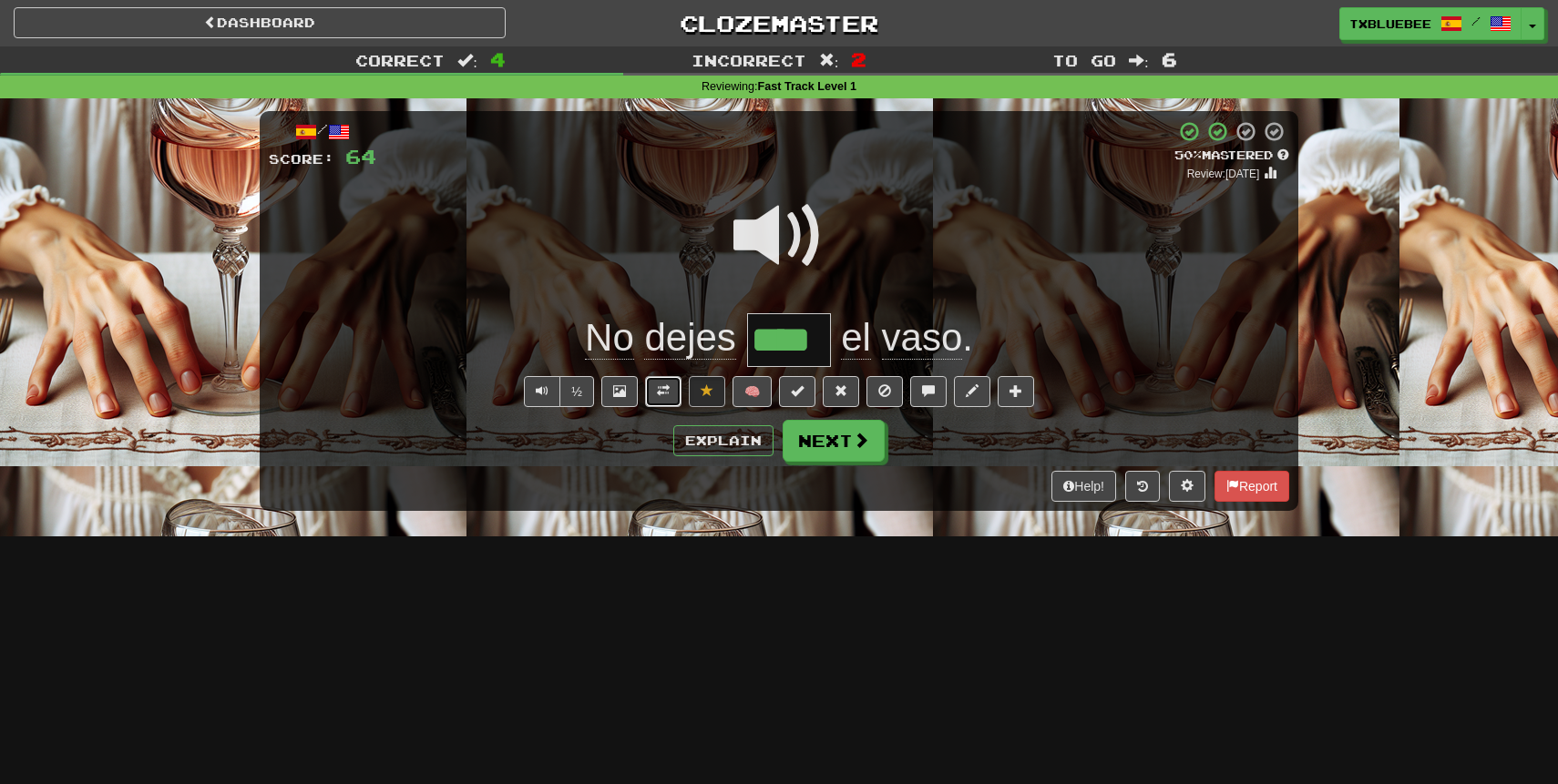
click at [666, 396] on span at bounding box center [663, 391] width 13 height 13
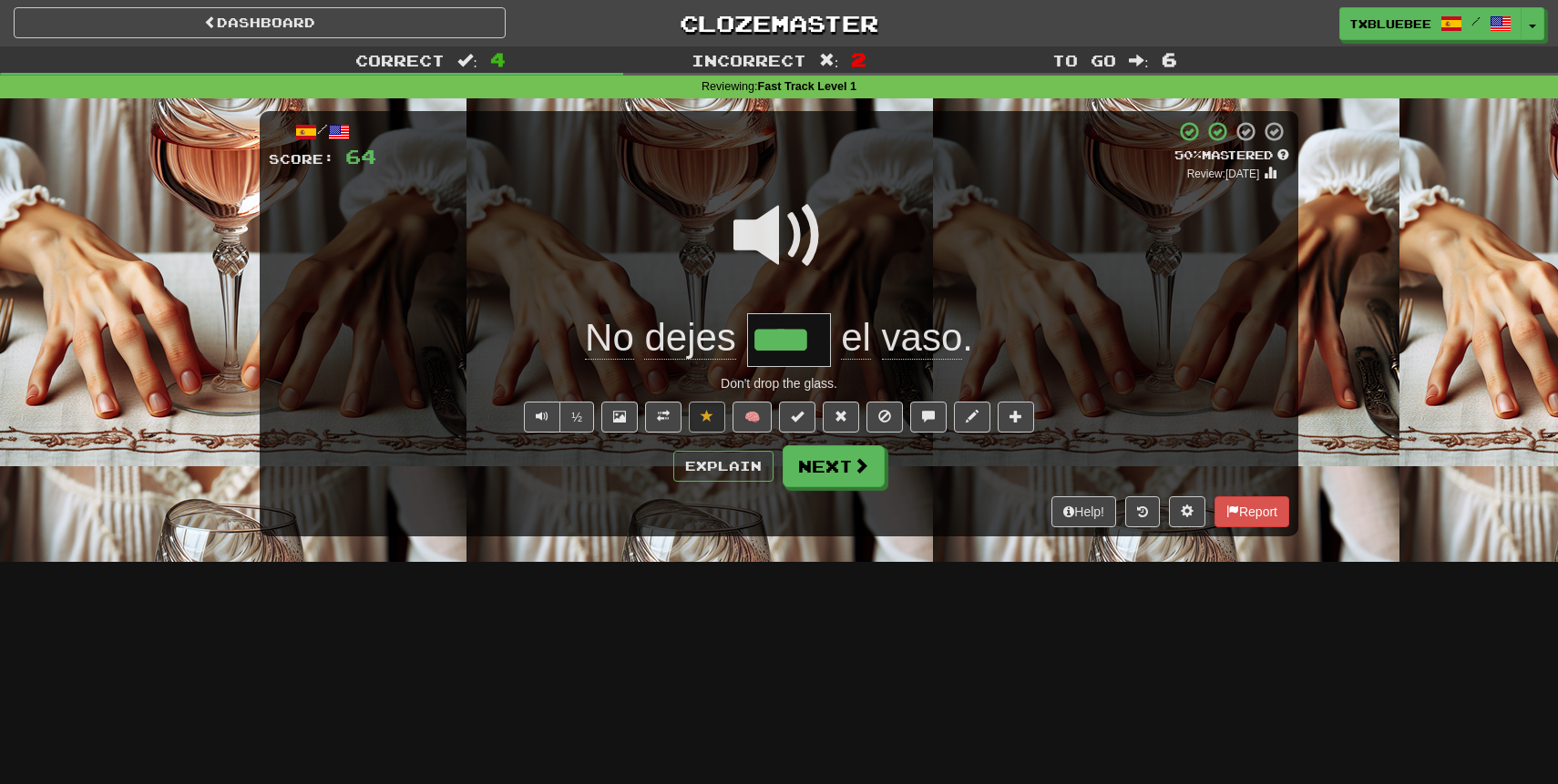
click at [783, 246] on span at bounding box center [779, 235] width 91 height 91
click at [810, 472] on button "Next" at bounding box center [834, 467] width 102 height 42
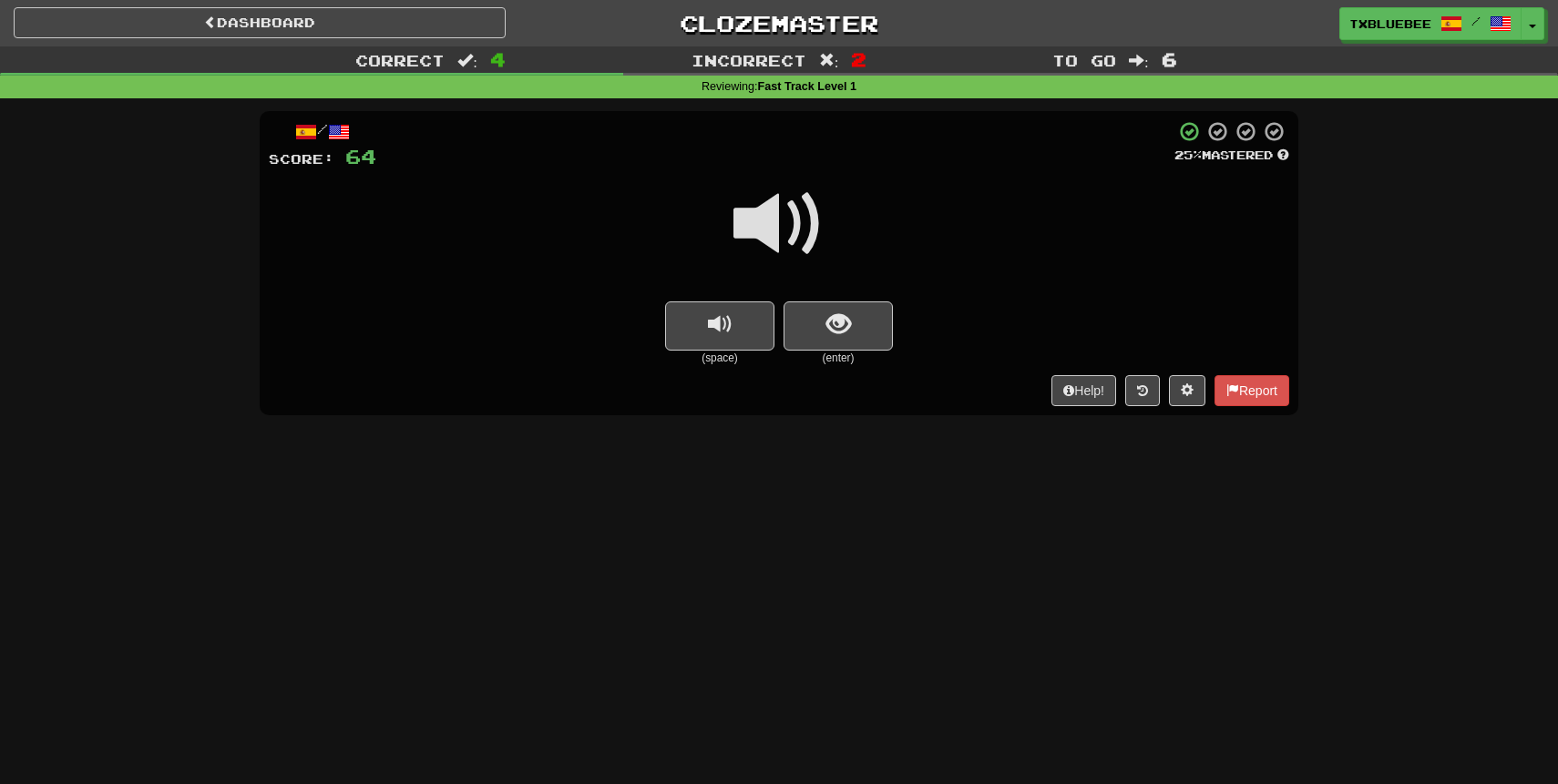
click at [785, 227] on span at bounding box center [779, 223] width 91 height 91
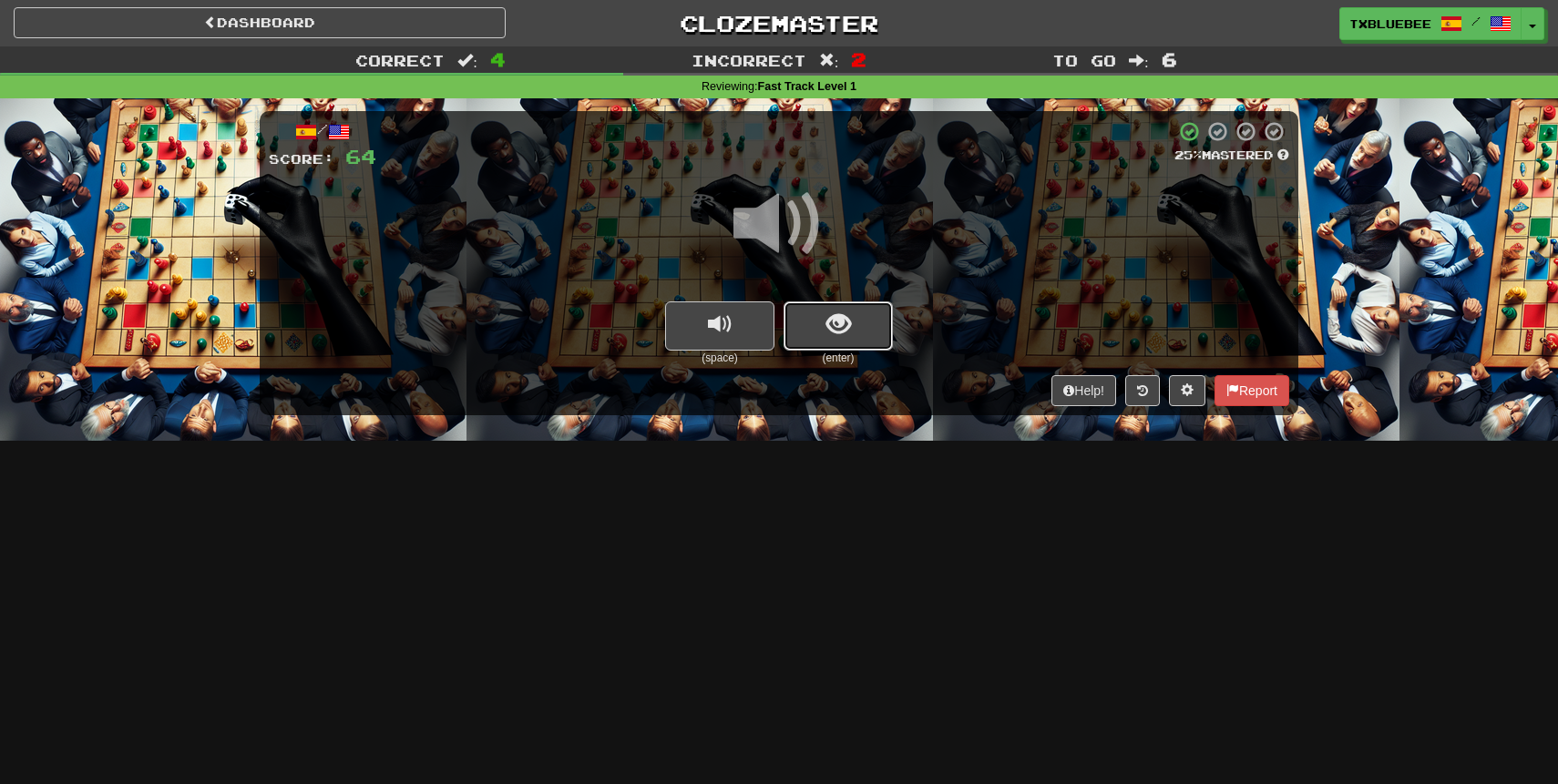
click at [828, 332] on span "show sentence" at bounding box center [838, 325] width 25 height 25
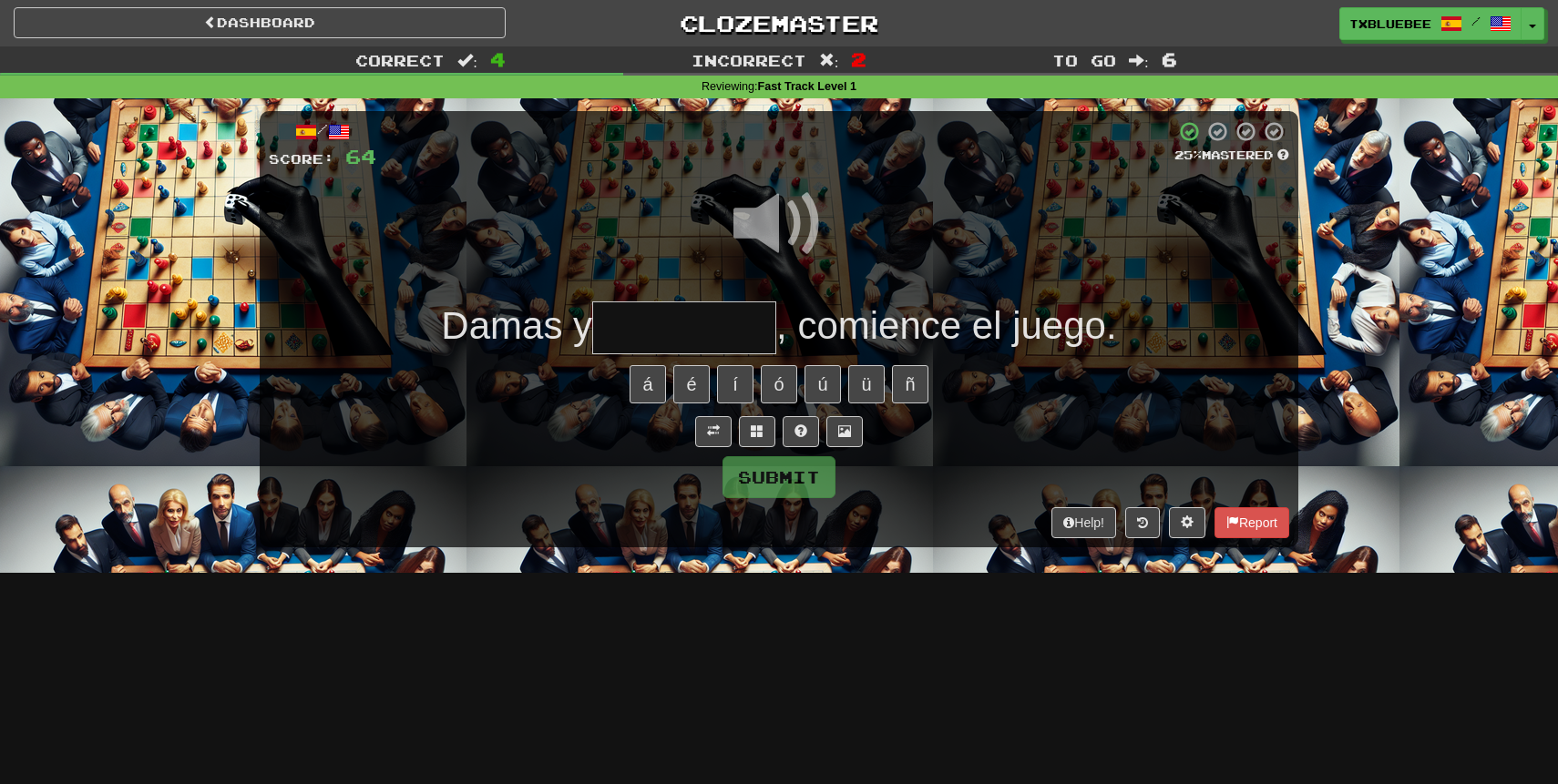
click at [721, 326] on input "text" at bounding box center [684, 329] width 184 height 54
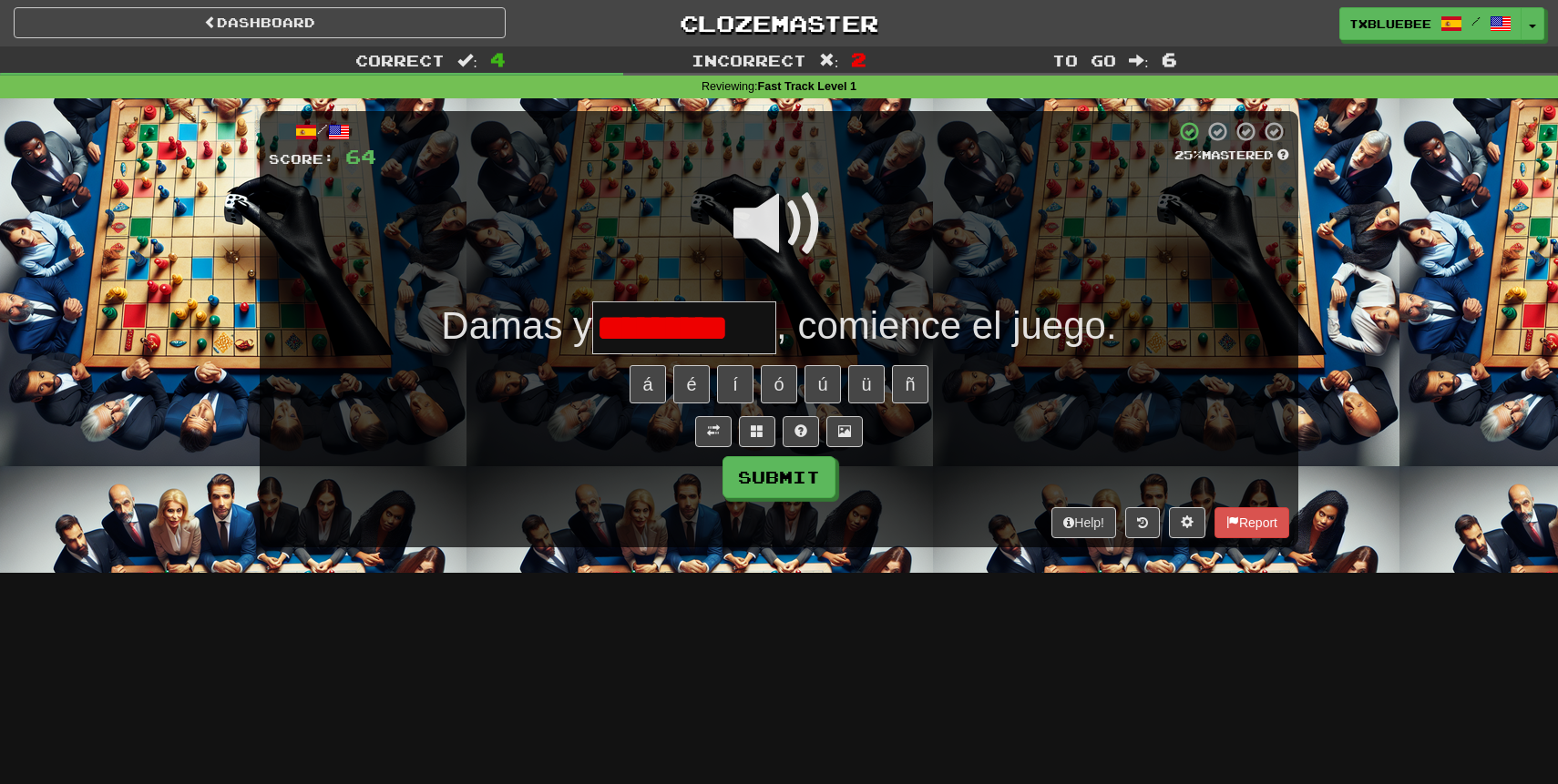
scroll to position [0, 3]
type input "**********"
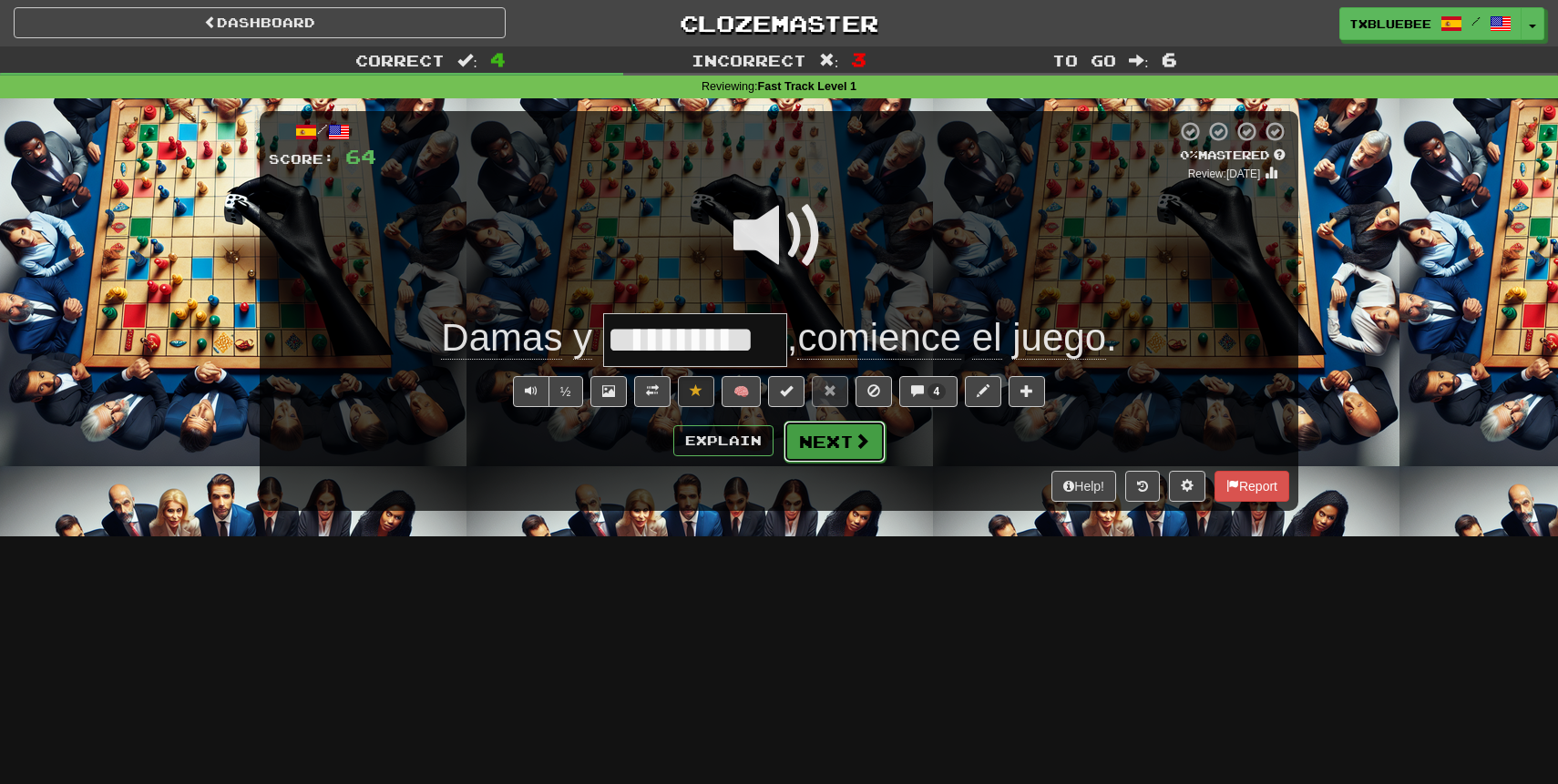
click at [831, 431] on button "Next" at bounding box center [834, 441] width 102 height 42
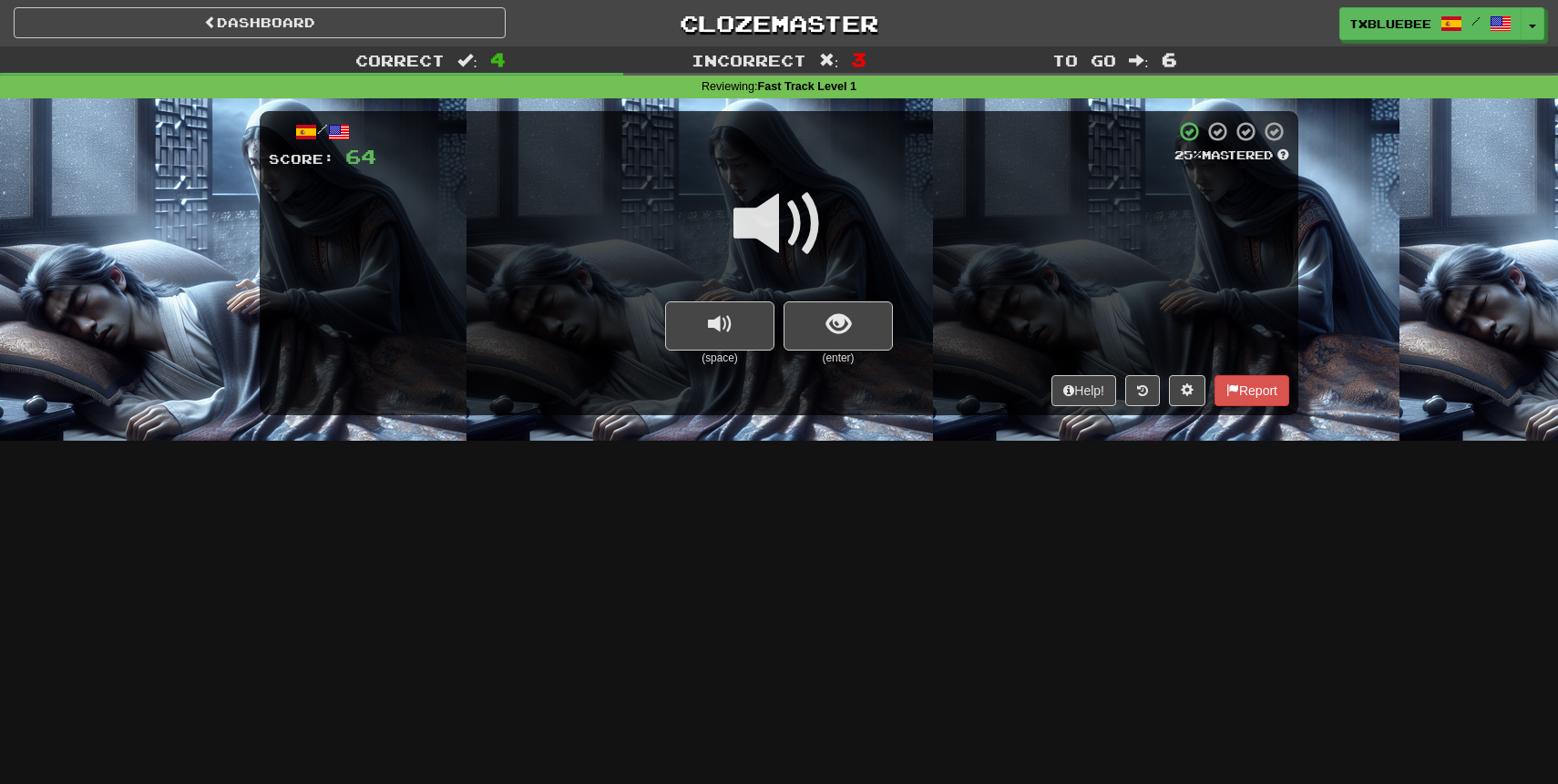
click at [788, 218] on span at bounding box center [779, 223] width 91 height 91
click at [830, 308] on button "show sentence" at bounding box center [838, 326] width 110 height 49
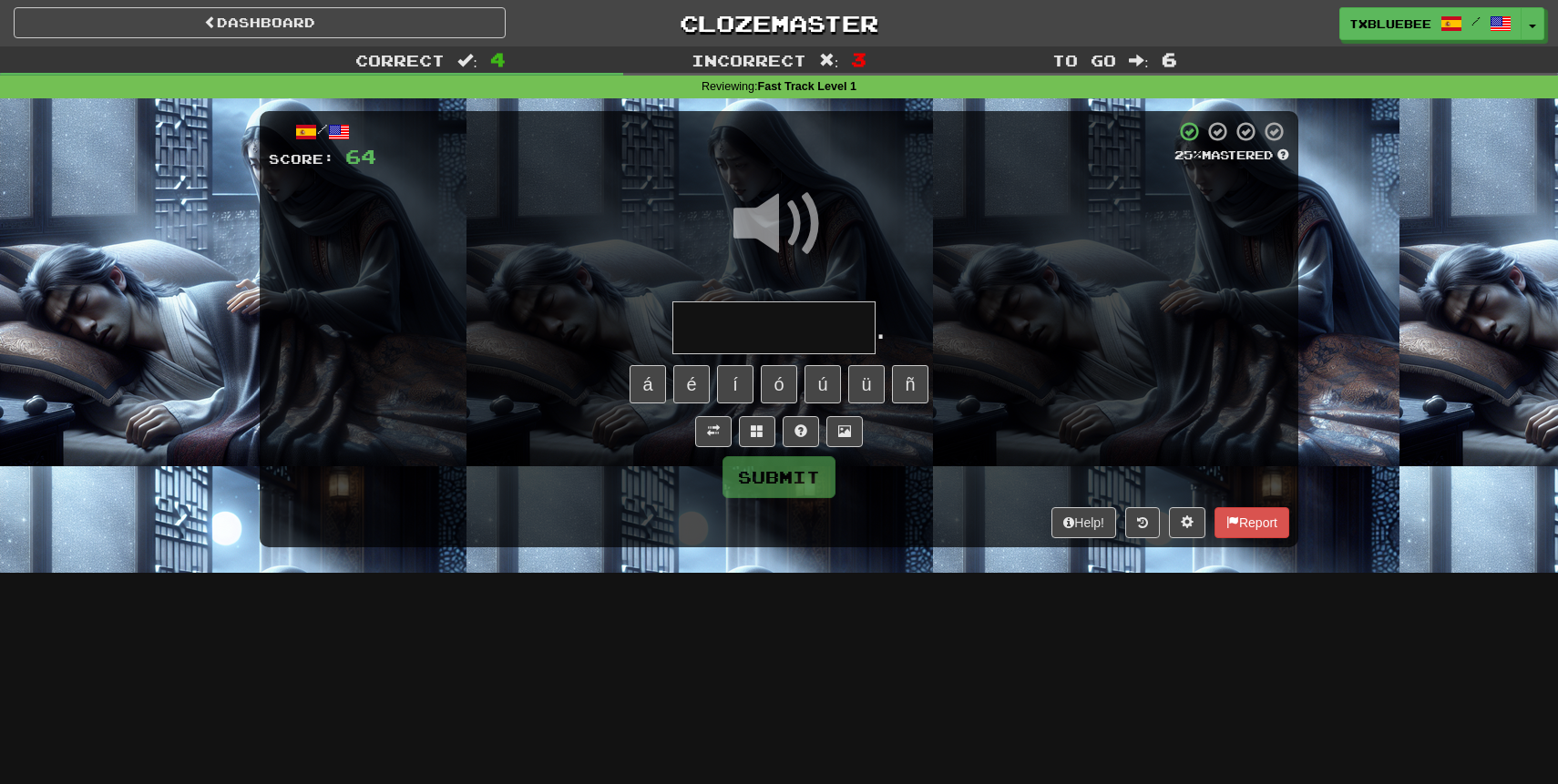
click at [796, 320] on input "text" at bounding box center [775, 329] width 203 height 54
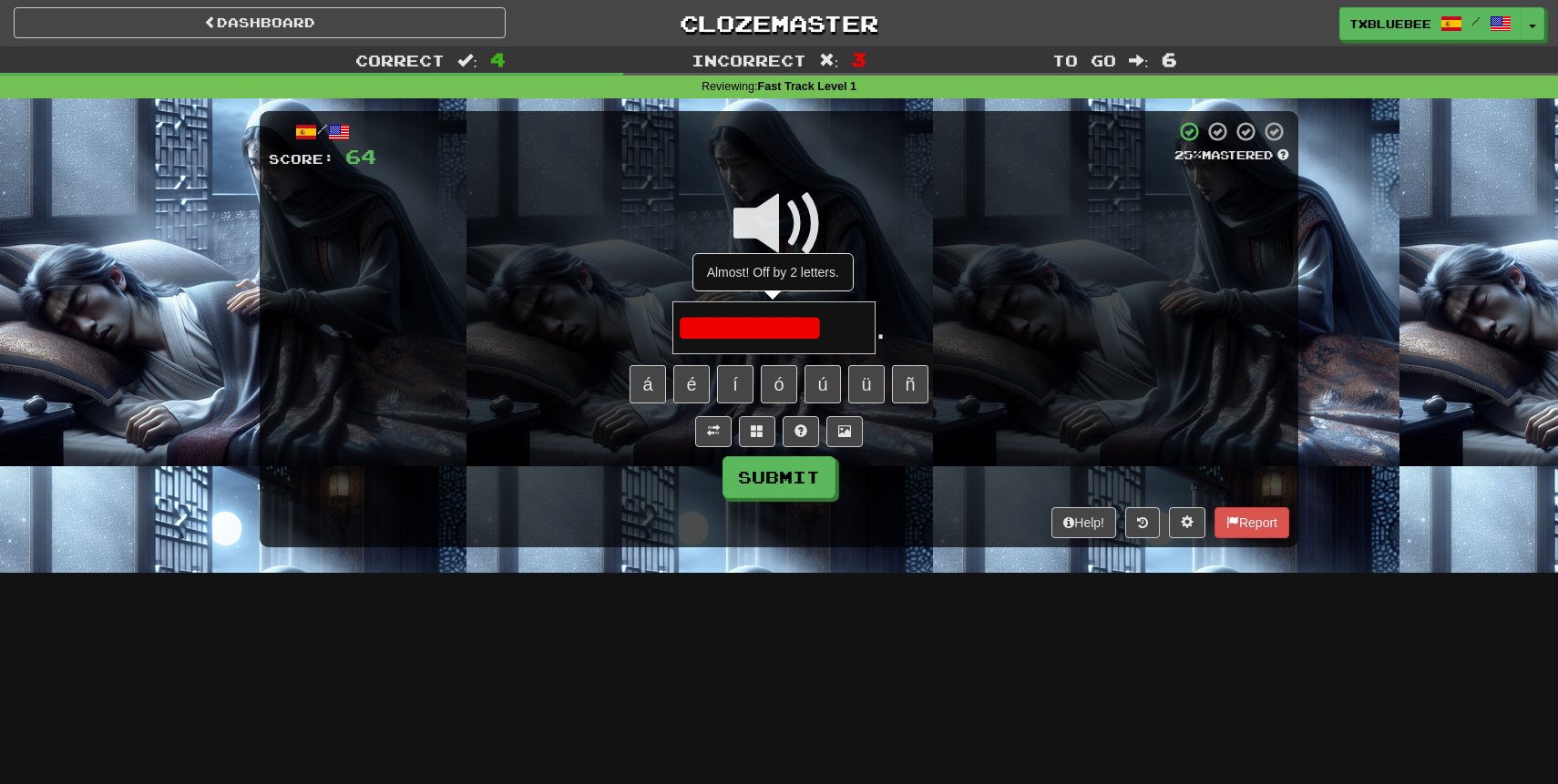
type input "**********"
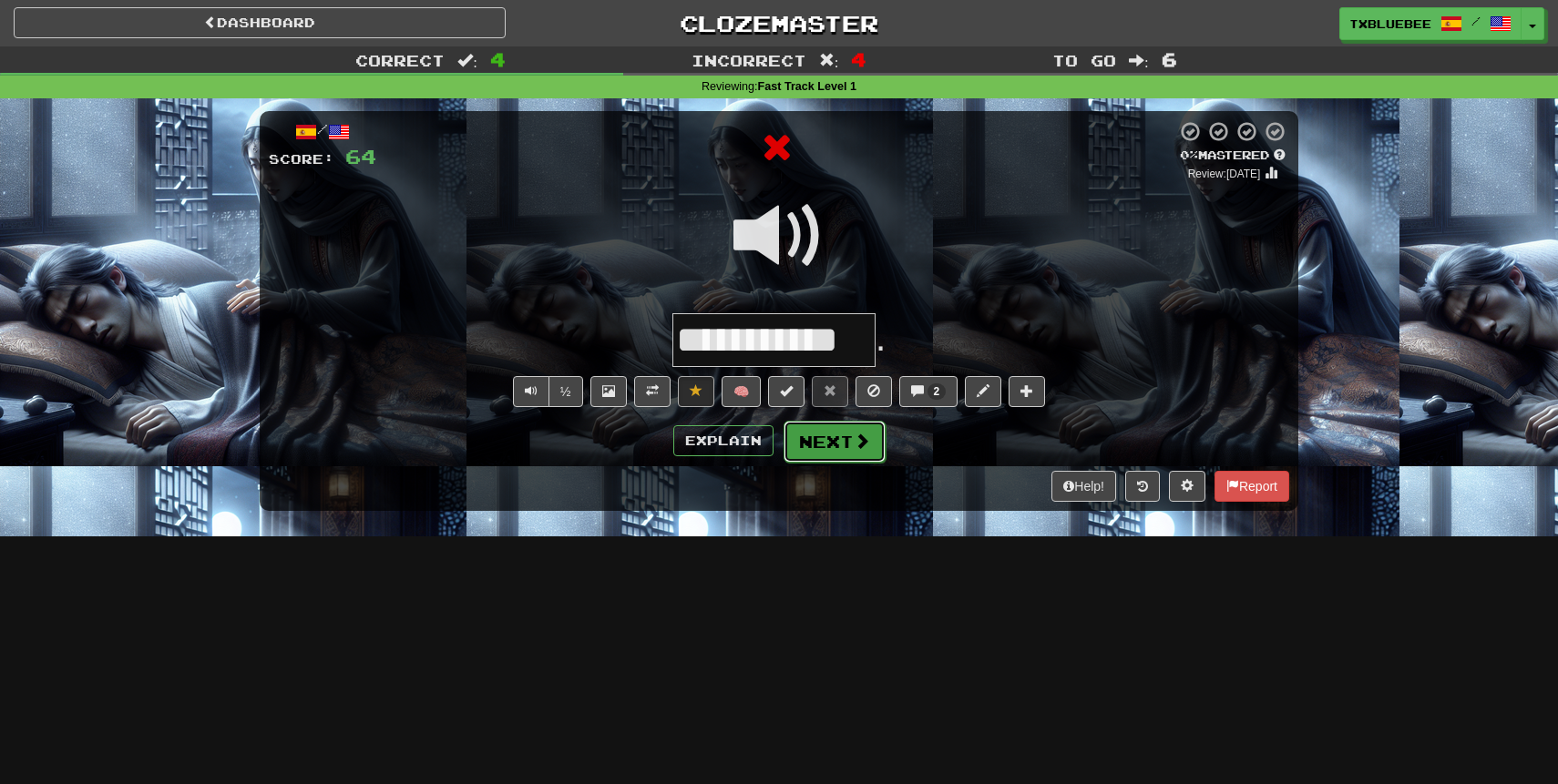
click at [840, 443] on button "Next" at bounding box center [834, 441] width 102 height 42
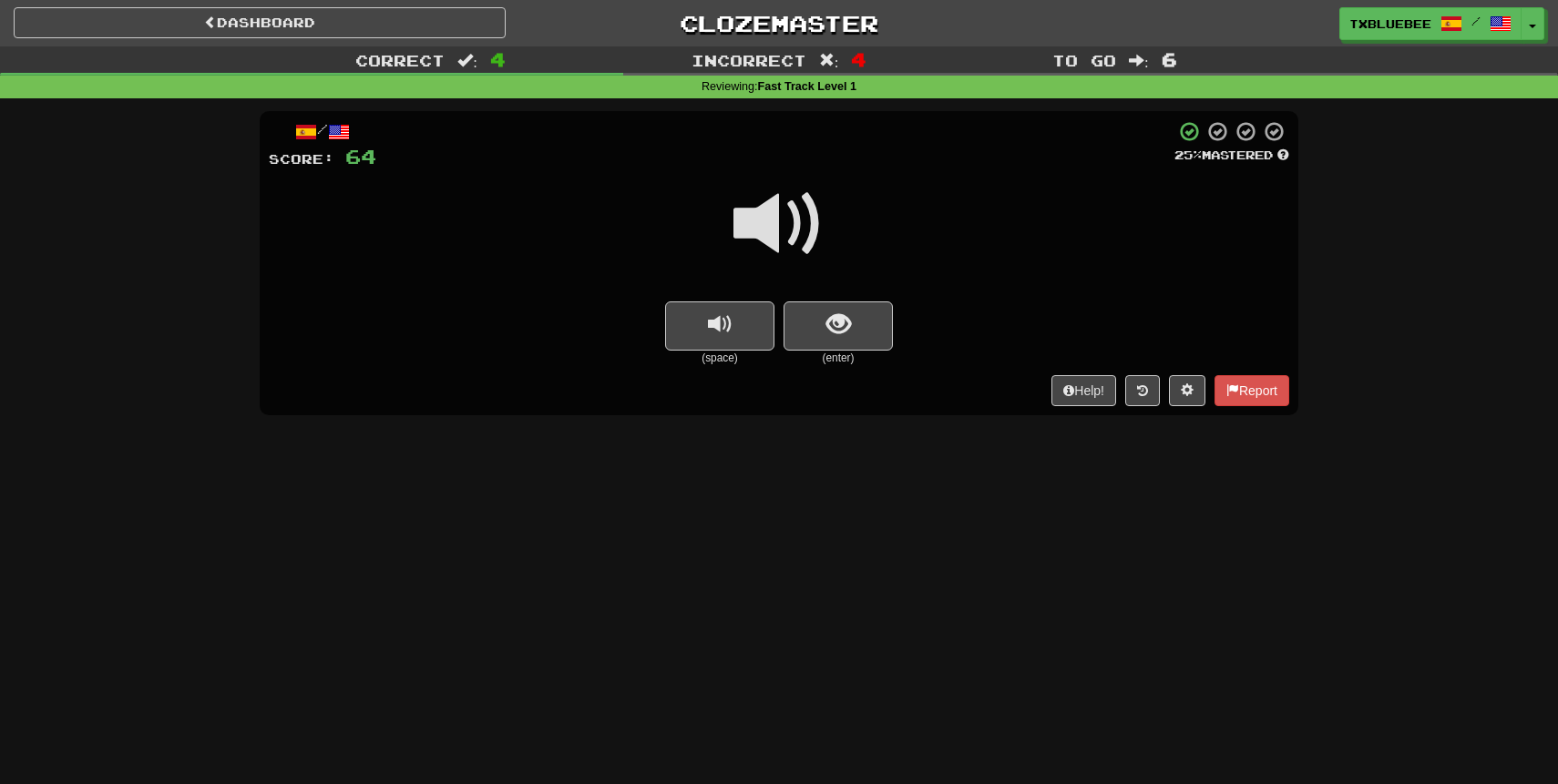
click at [791, 245] on span at bounding box center [779, 223] width 91 height 91
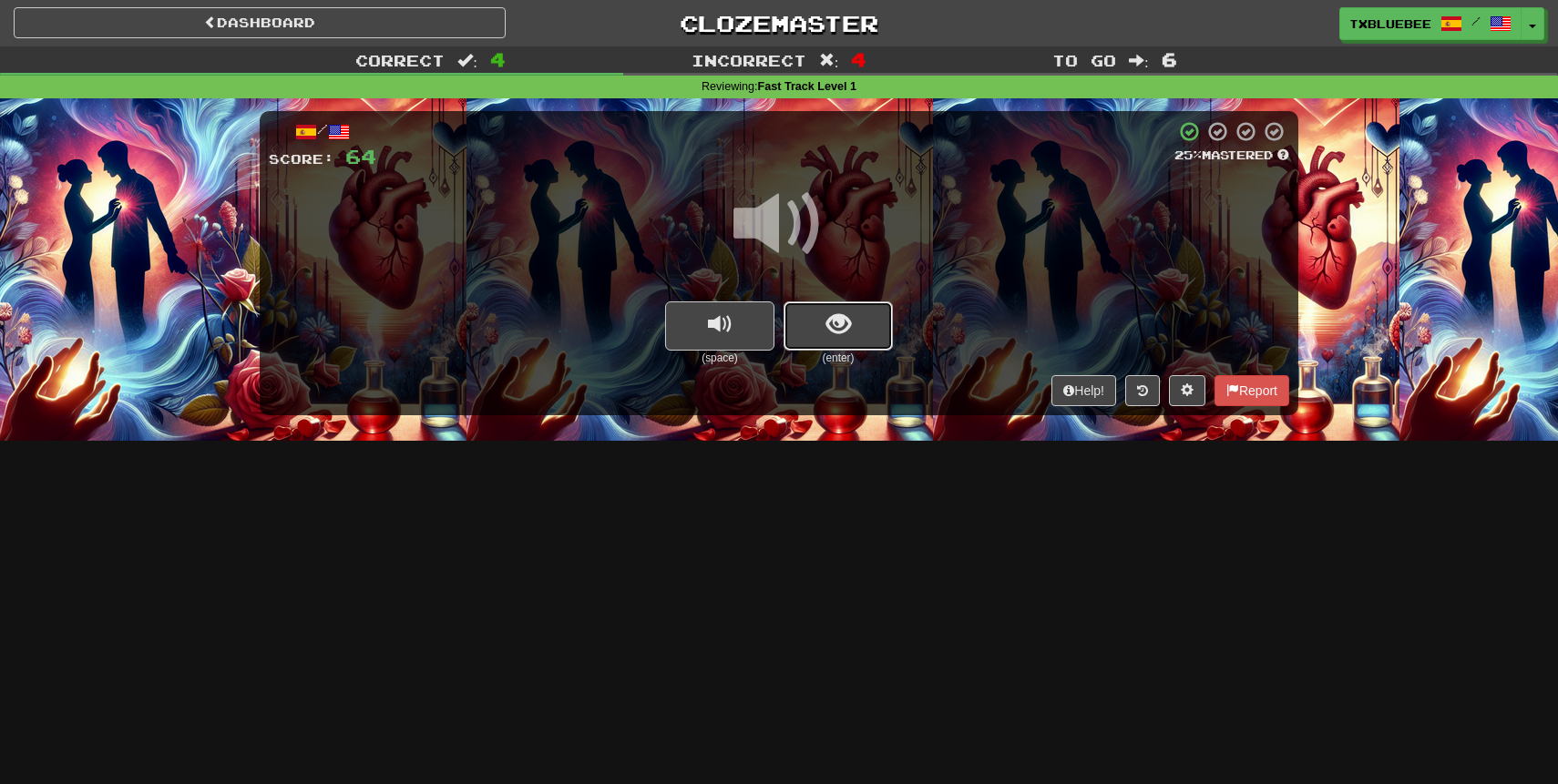
click at [846, 337] on span "show sentence" at bounding box center [838, 325] width 25 height 25
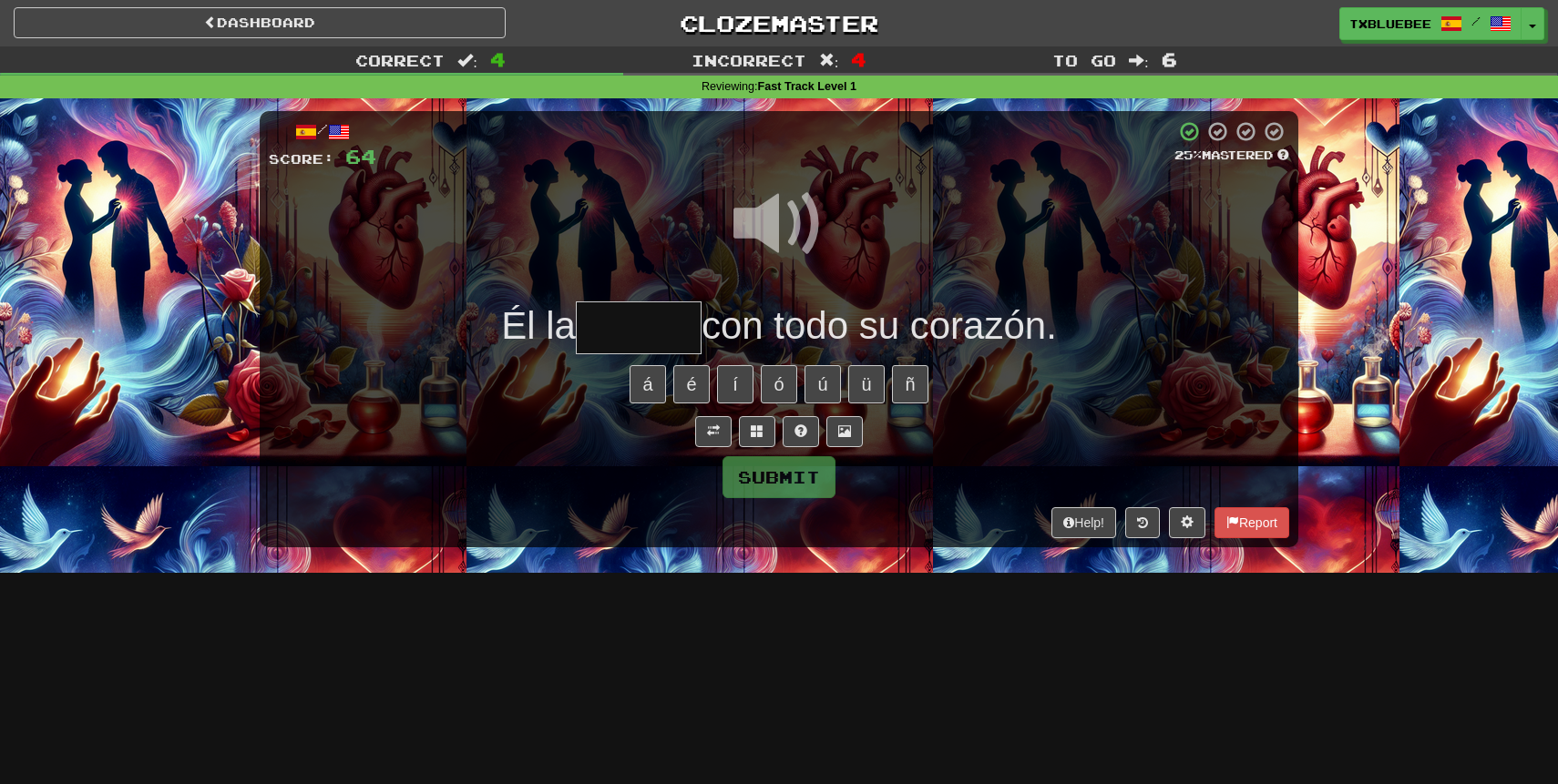
click at [772, 221] on span at bounding box center [779, 223] width 91 height 91
click at [675, 327] on input "text" at bounding box center [639, 329] width 126 height 54
type input "*"
type input "*****"
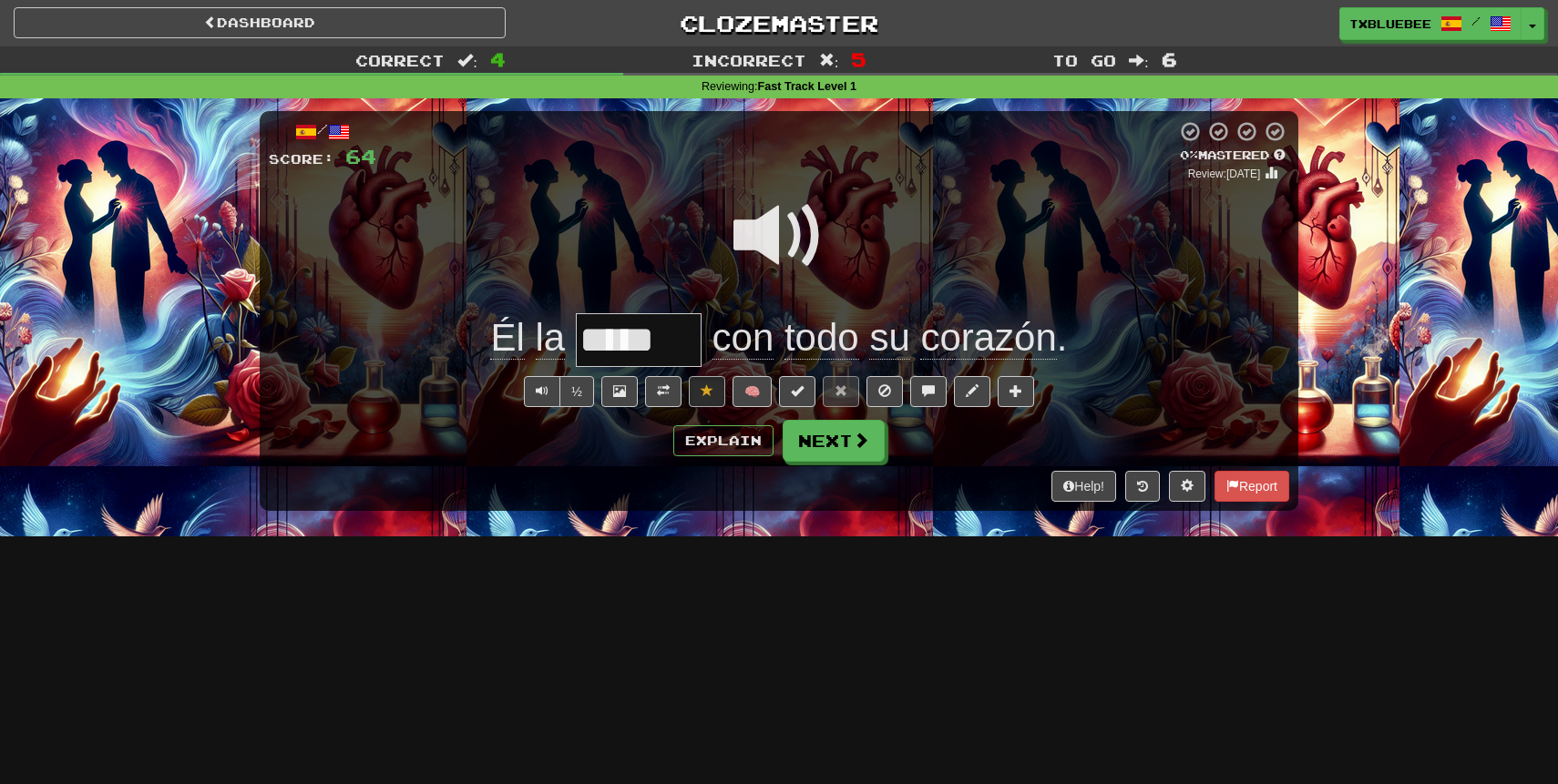
click at [774, 237] on span at bounding box center [779, 235] width 91 height 91
click at [839, 435] on button "Next" at bounding box center [834, 441] width 102 height 42
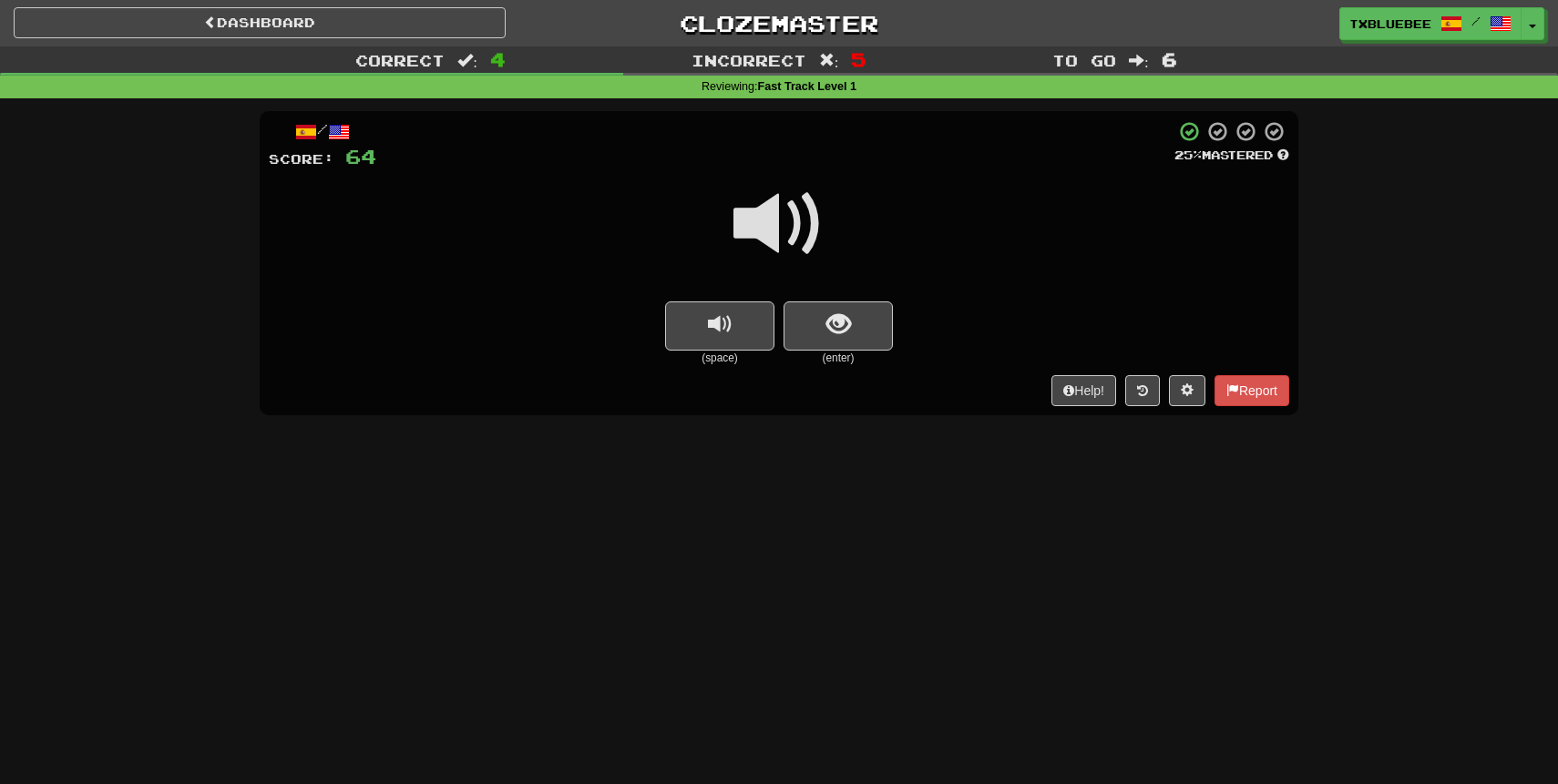
click at [794, 232] on span at bounding box center [779, 223] width 91 height 91
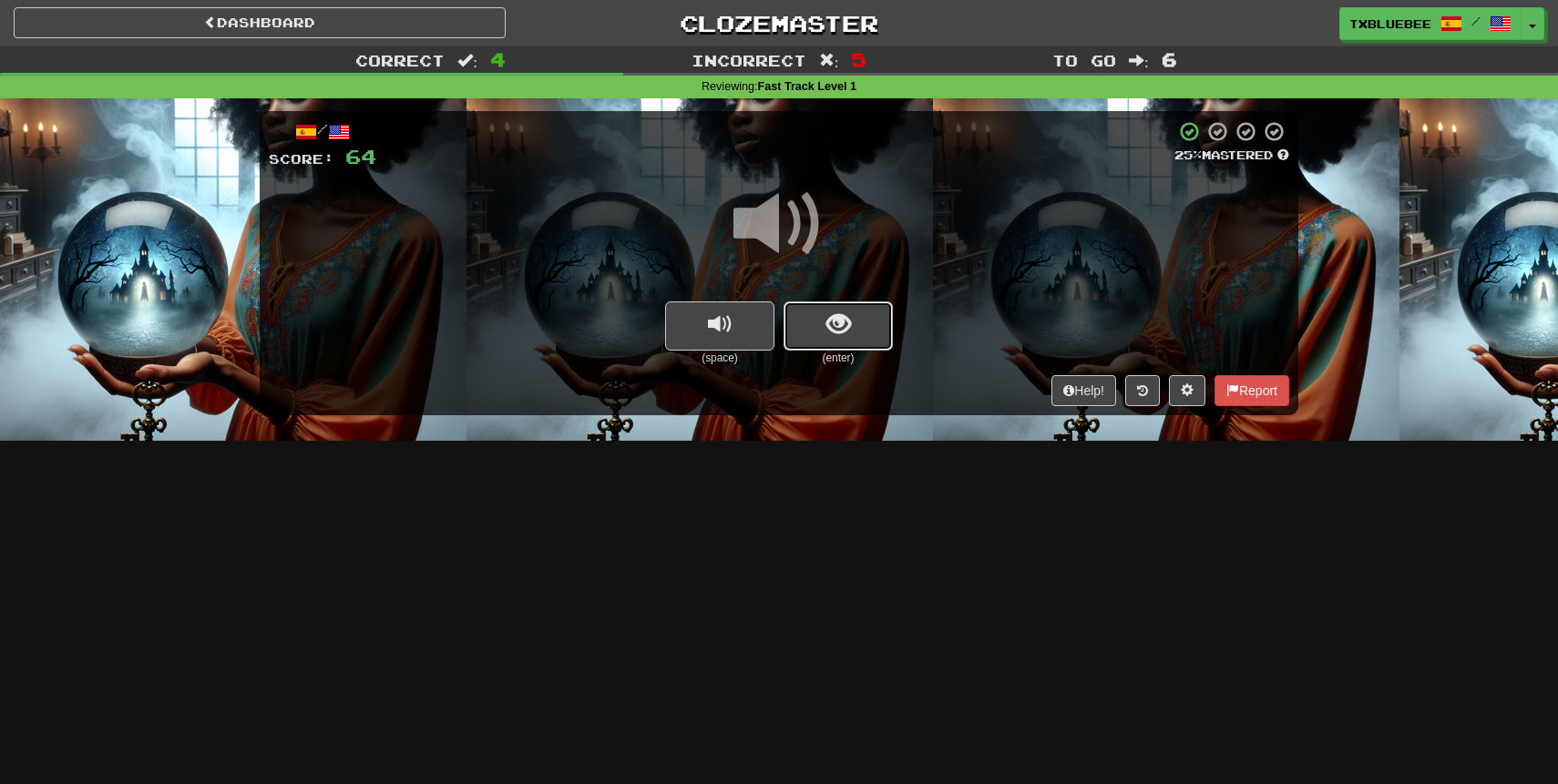
click at [819, 308] on button "show sentence" at bounding box center [838, 326] width 110 height 49
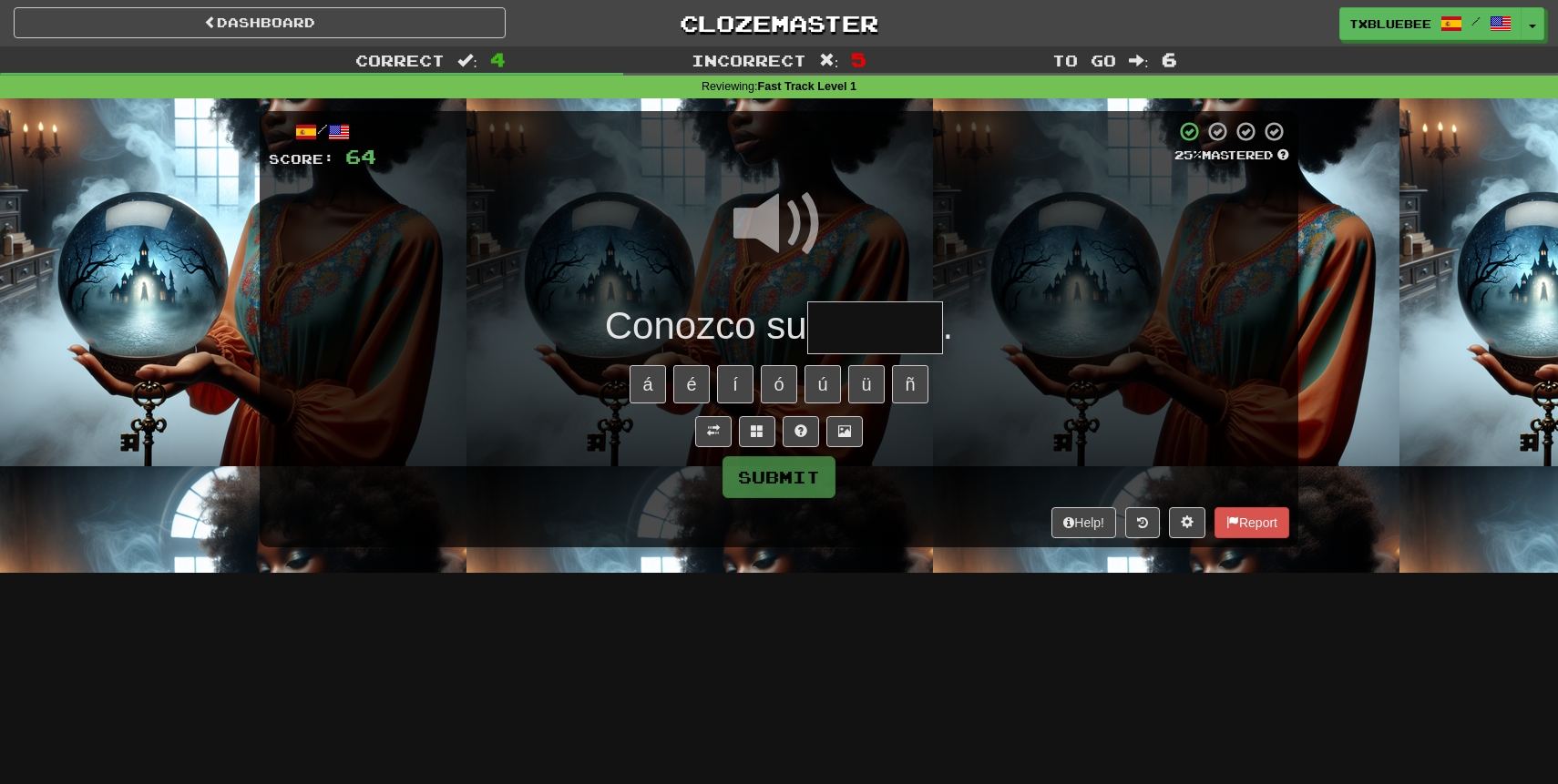
click at [860, 333] on input "text" at bounding box center [875, 329] width 136 height 54
type input "*******"
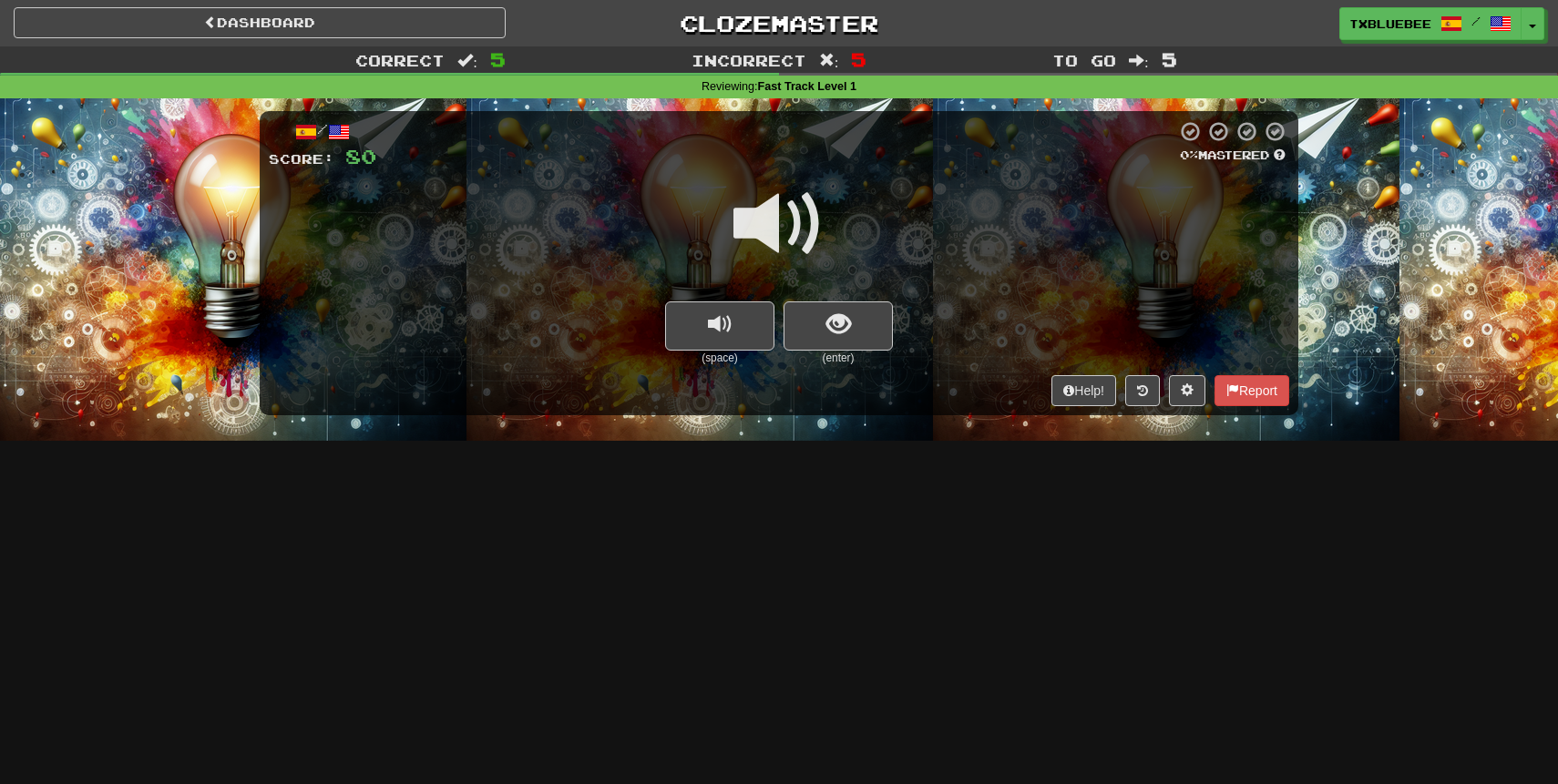
click at [799, 216] on span at bounding box center [779, 223] width 91 height 91
click at [829, 355] on small "(enter)" at bounding box center [838, 359] width 110 height 16
click at [829, 346] on button "show sentence" at bounding box center [838, 326] width 110 height 49
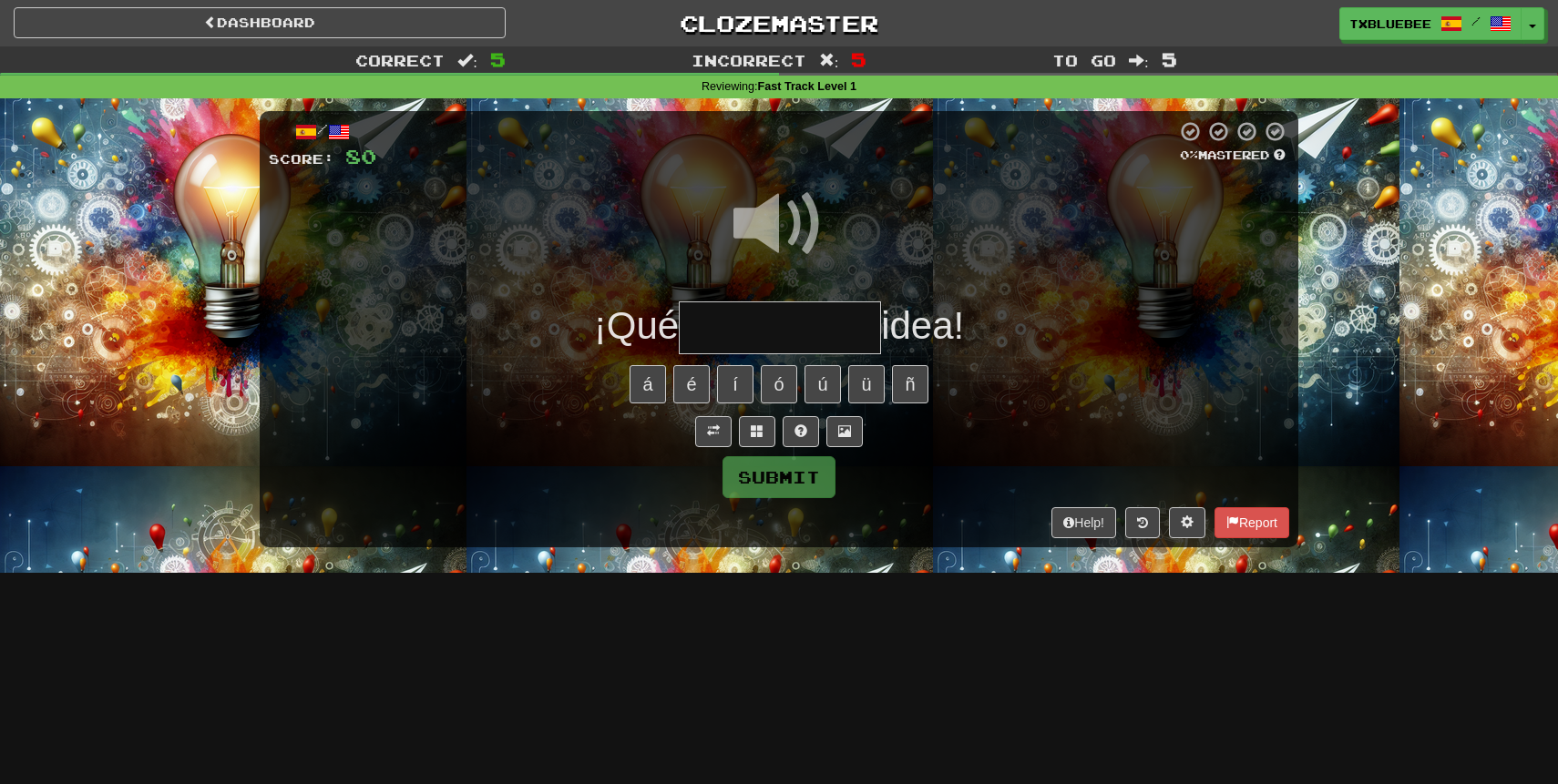
click at [801, 225] on span at bounding box center [779, 223] width 91 height 91
click at [772, 324] on input "text" at bounding box center [779, 329] width 202 height 54
click at [769, 245] on span at bounding box center [779, 223] width 91 height 91
click at [821, 331] on input "*****" at bounding box center [779, 329] width 202 height 54
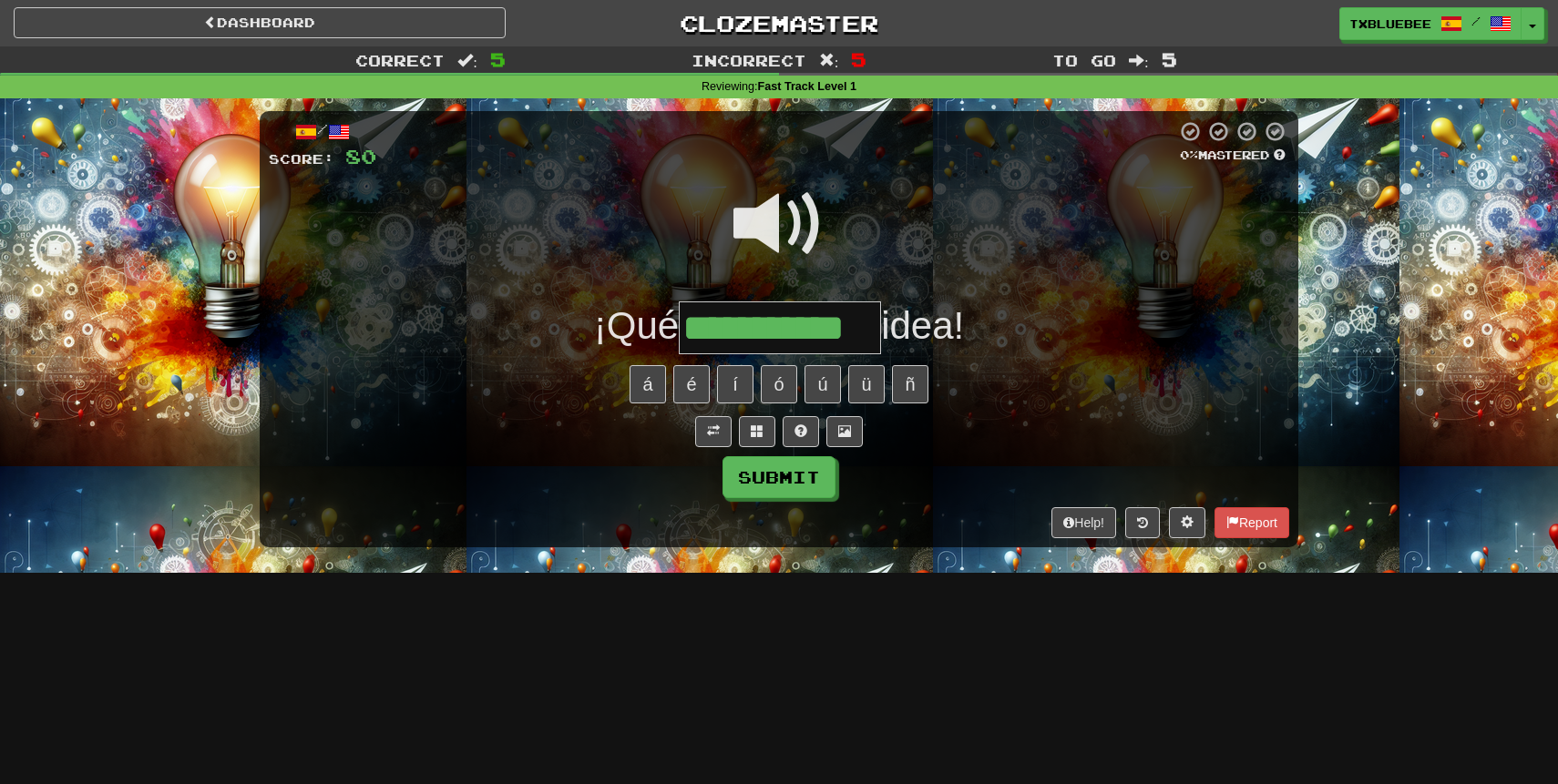
type input "**********"
click at [801, 210] on span at bounding box center [779, 223] width 91 height 91
click at [798, 465] on button "Submit" at bounding box center [779, 478] width 113 height 42
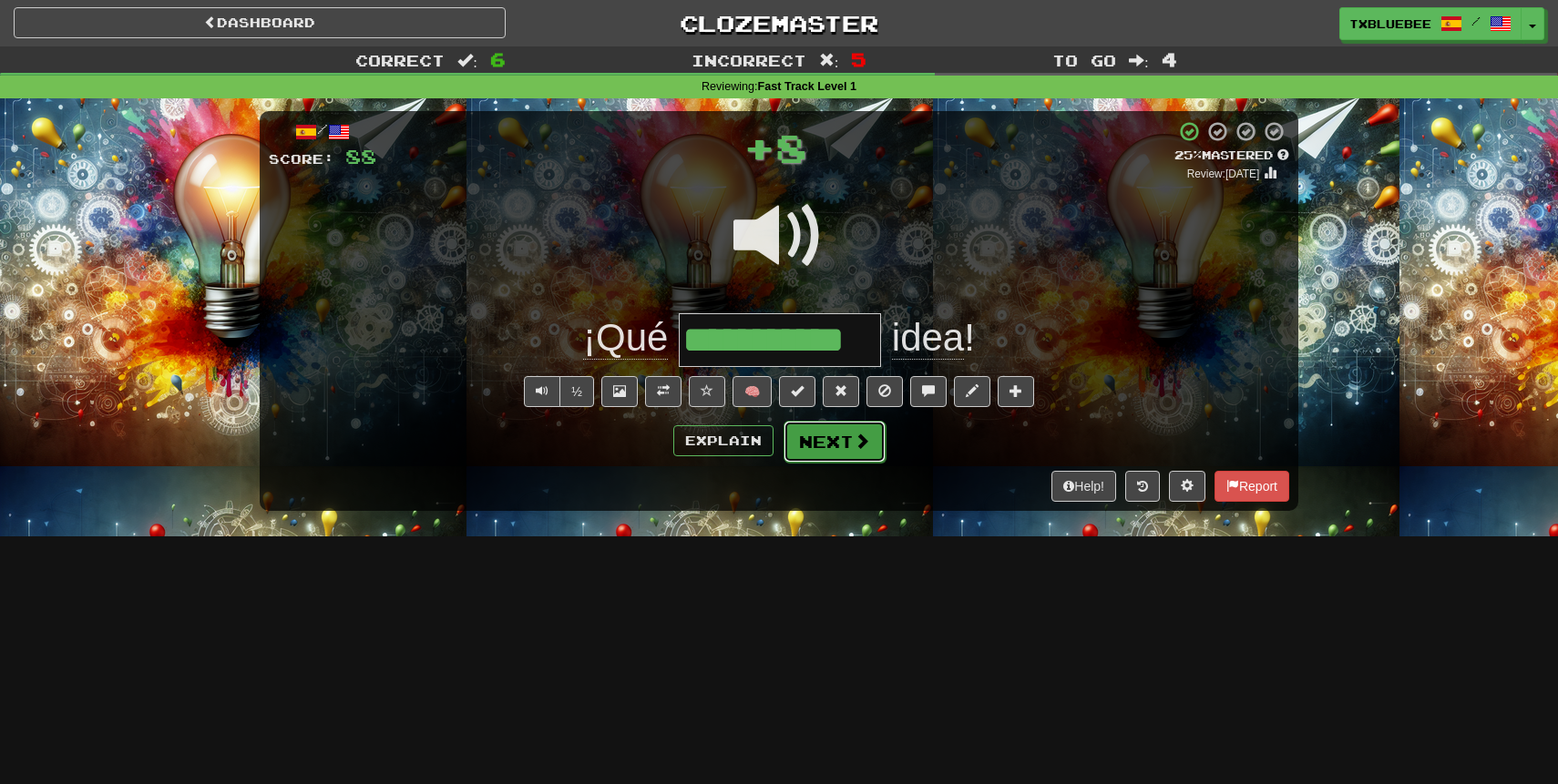
click at [869, 448] on button "Next" at bounding box center [834, 441] width 102 height 42
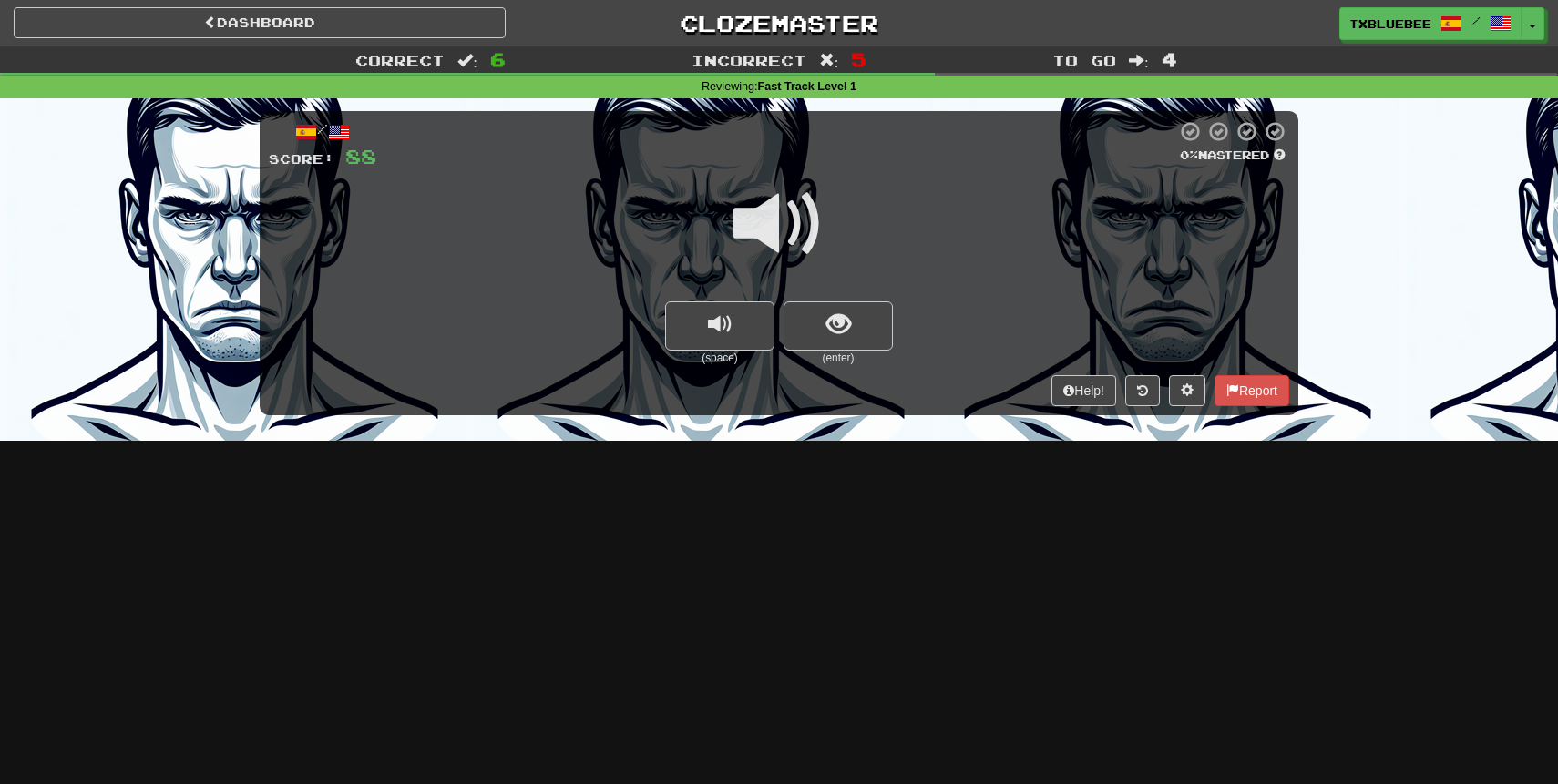
click at [788, 235] on span at bounding box center [779, 223] width 91 height 91
click at [840, 335] on span "show sentence" at bounding box center [838, 325] width 25 height 25
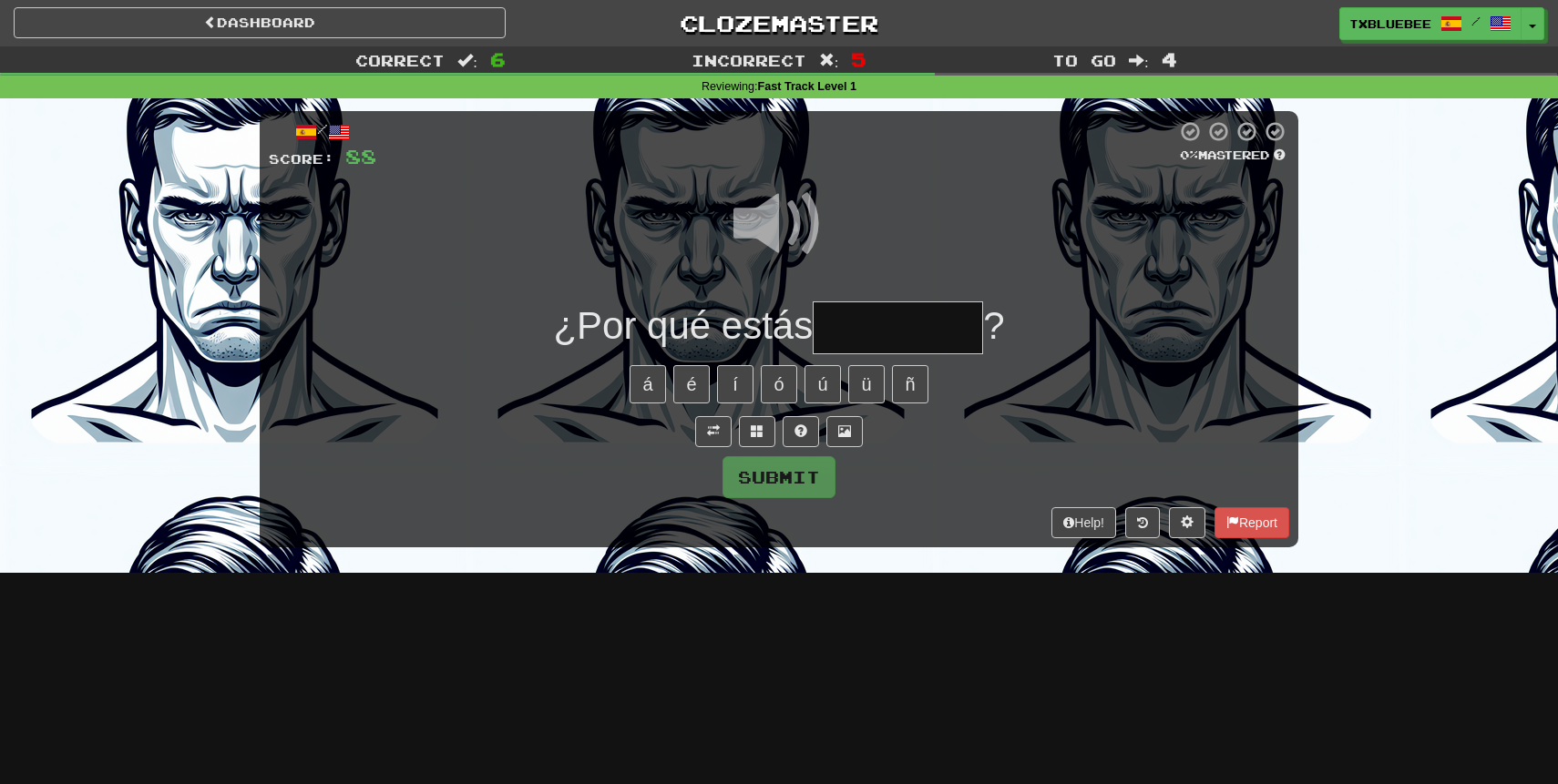
click at [873, 329] on input "text" at bounding box center [898, 329] width 170 height 54
type input "********"
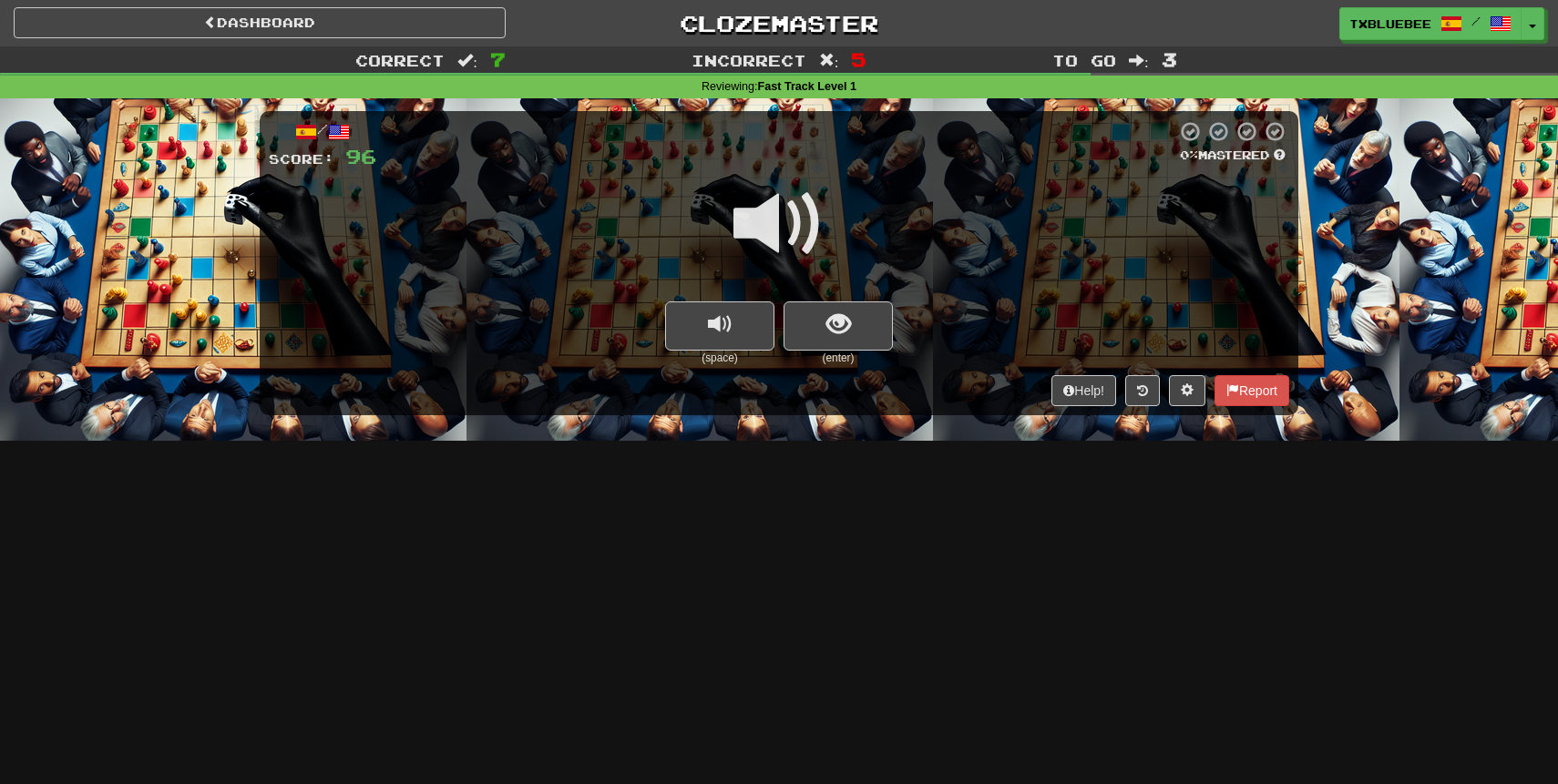
click at [786, 214] on span at bounding box center [779, 223] width 91 height 91
click at [845, 329] on span "show sentence" at bounding box center [838, 325] width 25 height 25
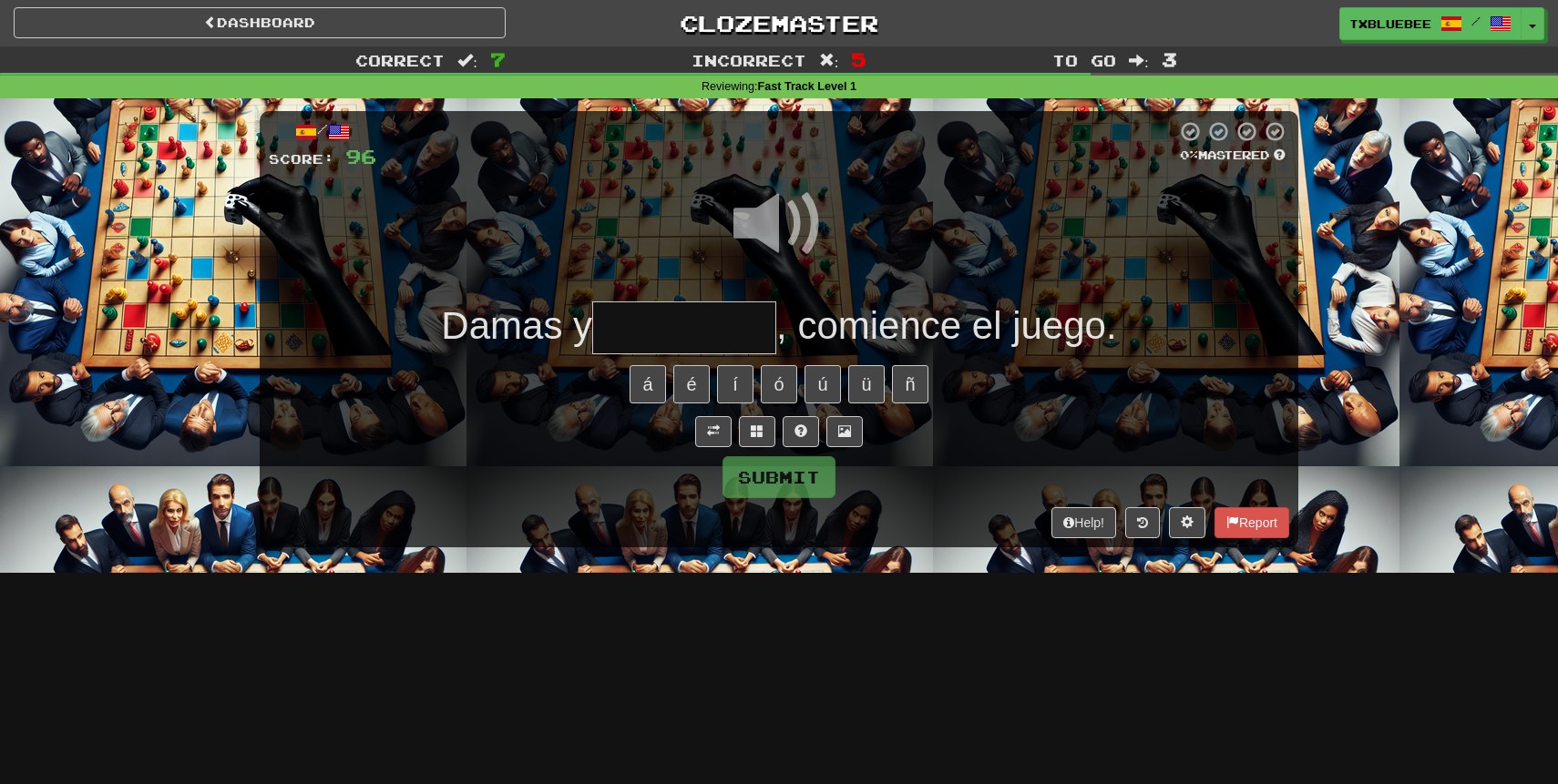
click at [739, 321] on input "text" at bounding box center [684, 329] width 184 height 54
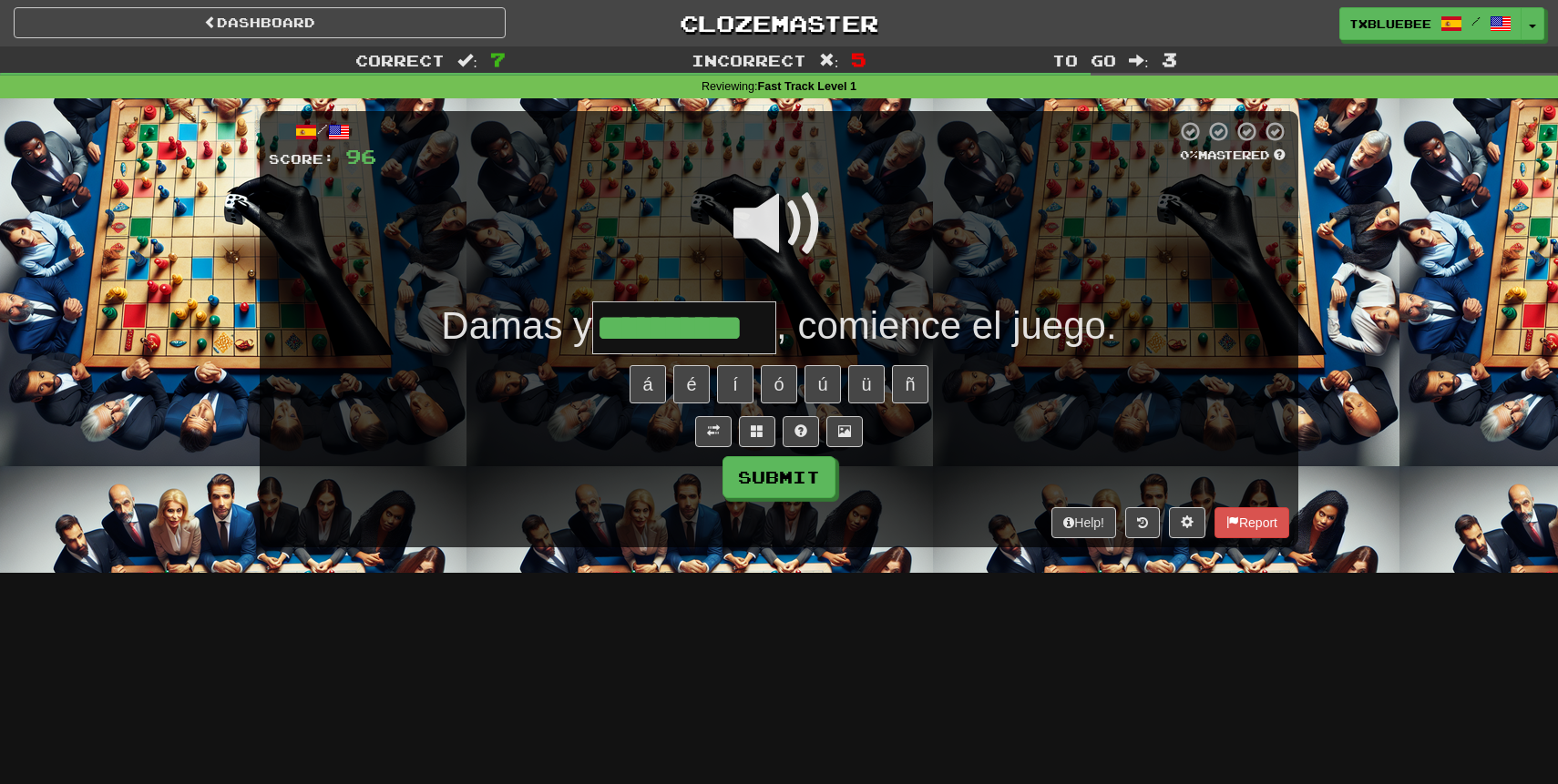
type input "**********"
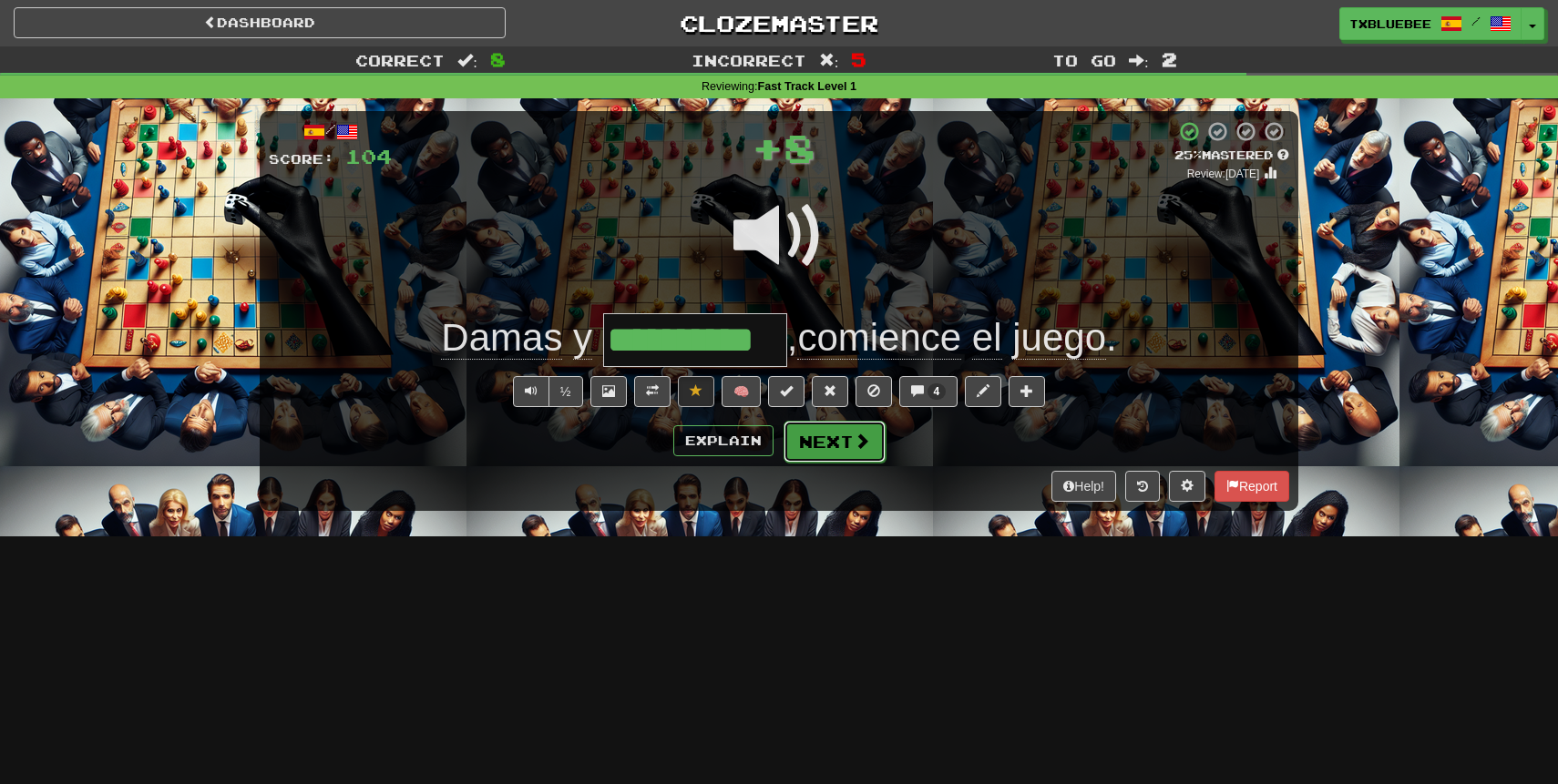
click at [842, 436] on button "Next" at bounding box center [834, 441] width 102 height 42
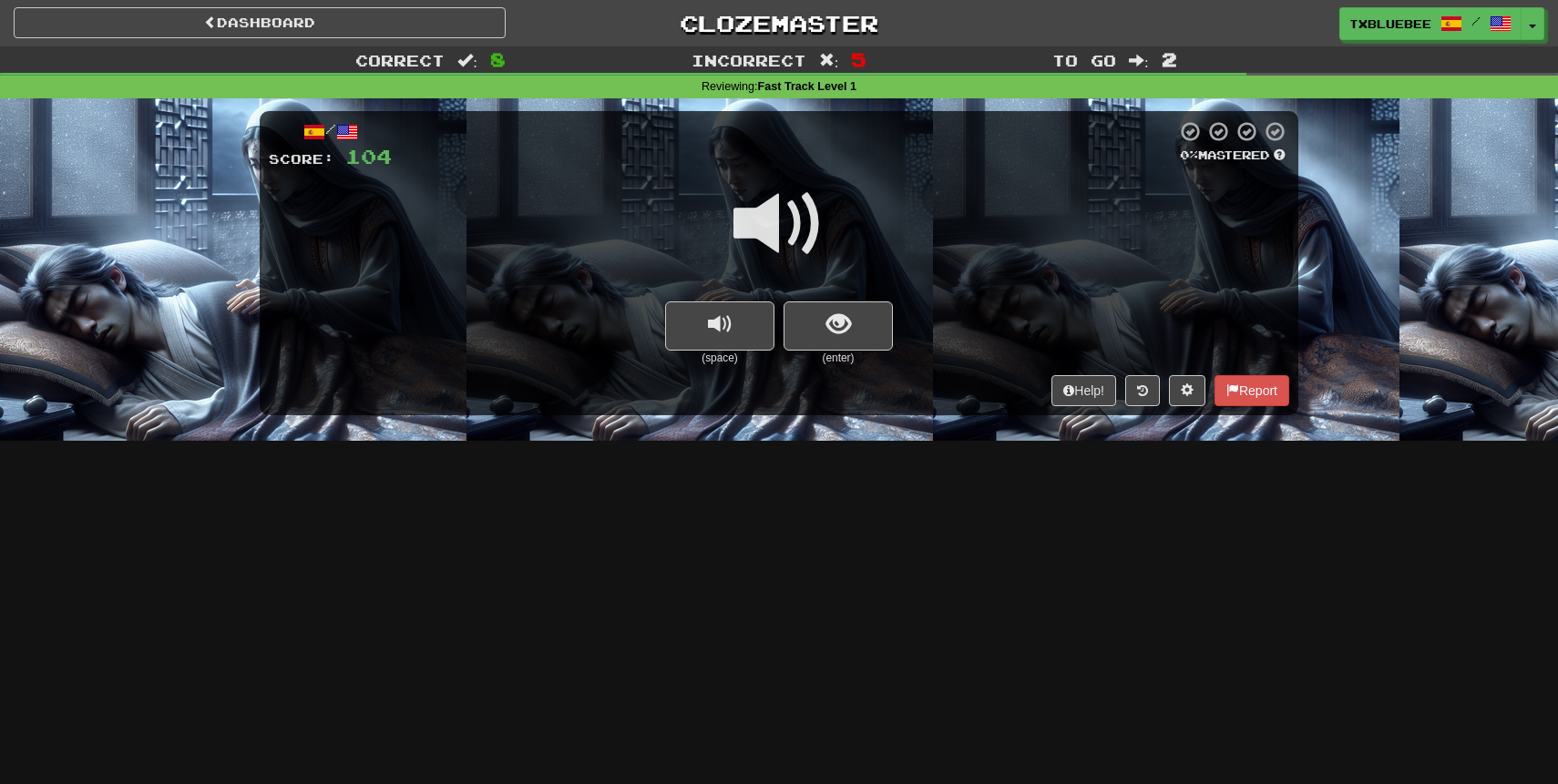
click at [793, 228] on span at bounding box center [779, 223] width 91 height 91
click at [832, 303] on button "show sentence" at bounding box center [838, 326] width 110 height 49
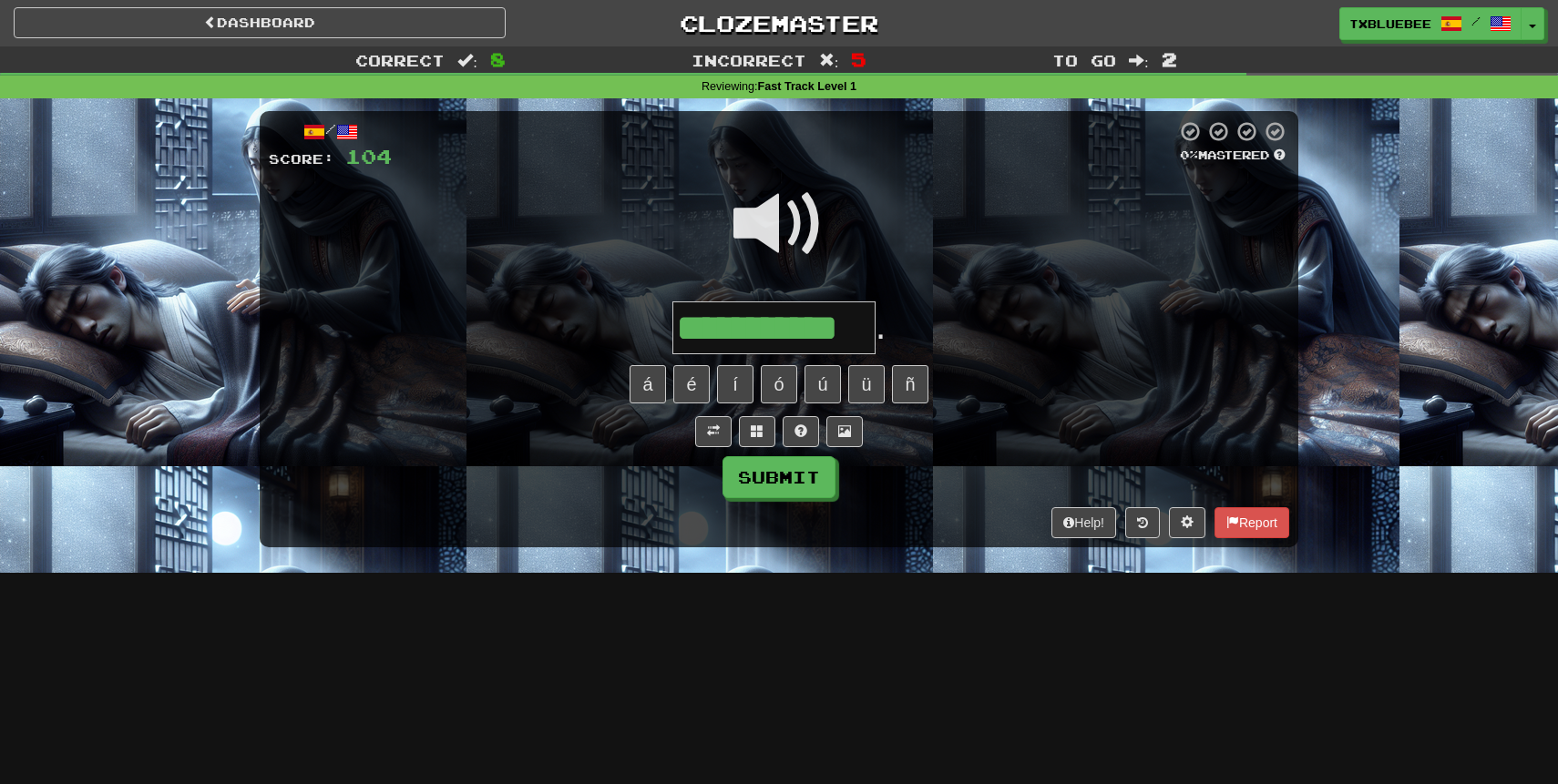
type input "**********"
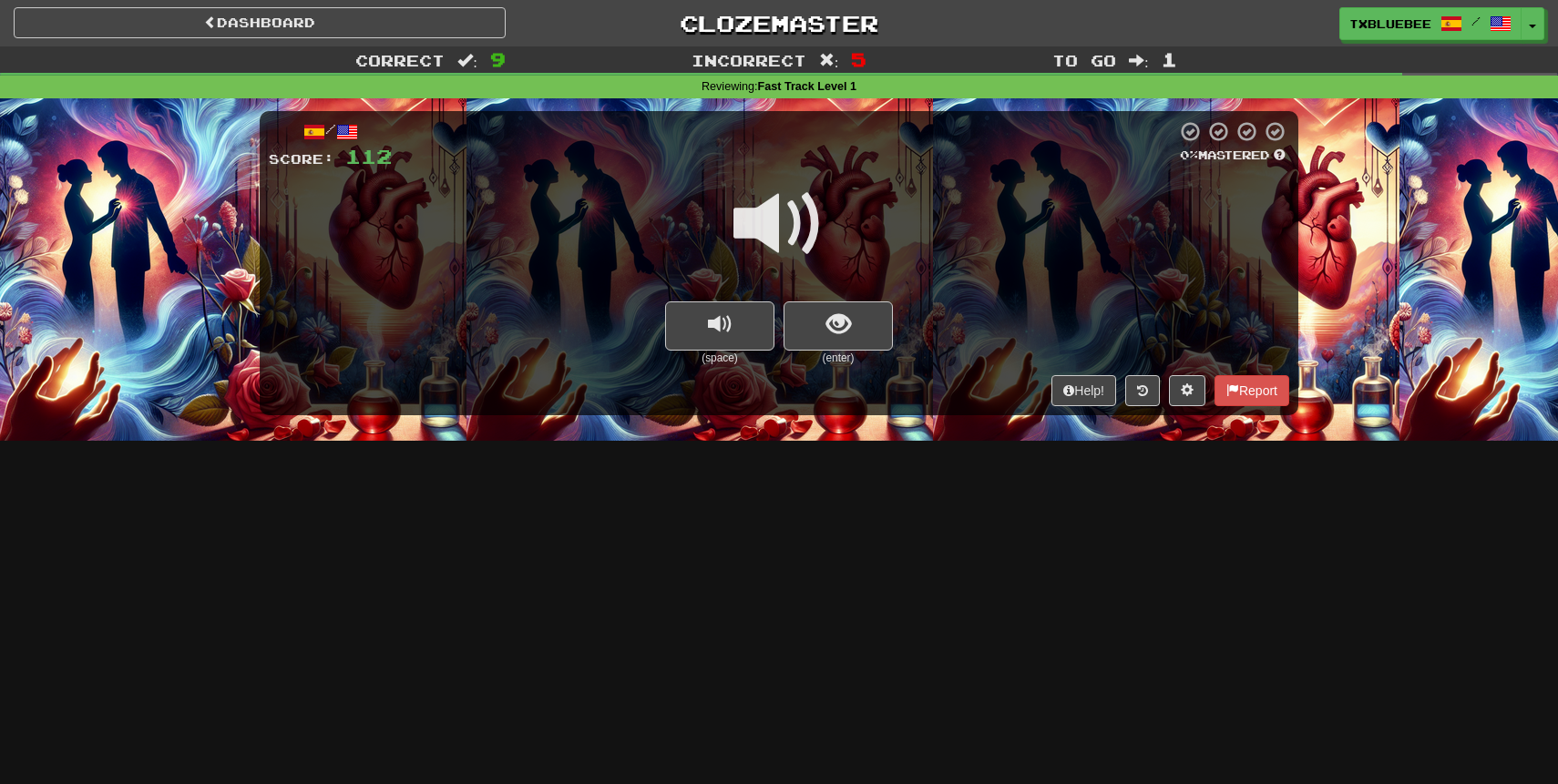
click at [778, 239] on span at bounding box center [779, 223] width 91 height 91
click at [828, 308] on button "show sentence" at bounding box center [838, 326] width 110 height 49
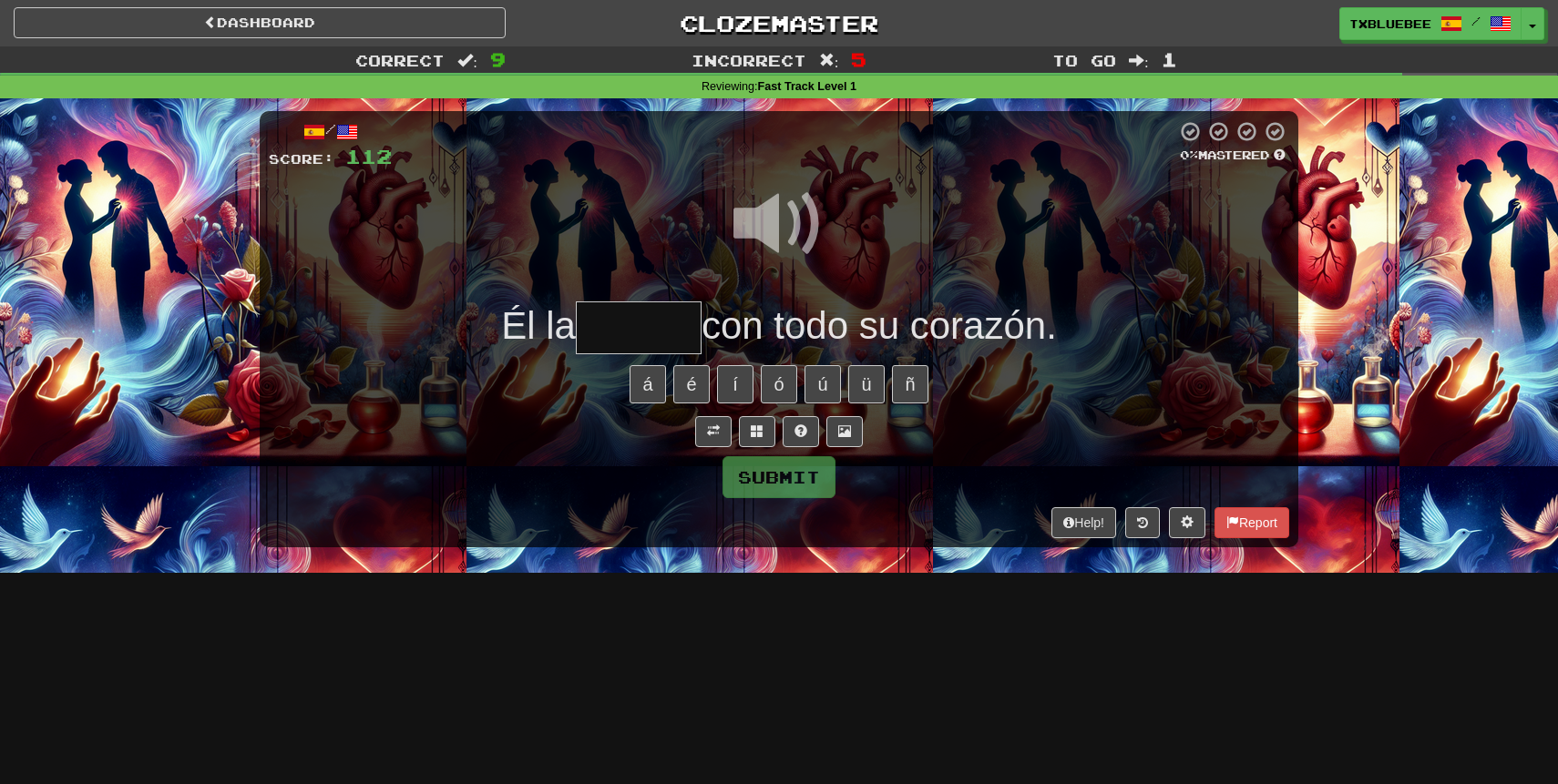
click at [681, 324] on input "text" at bounding box center [639, 329] width 126 height 54
type input "*****"
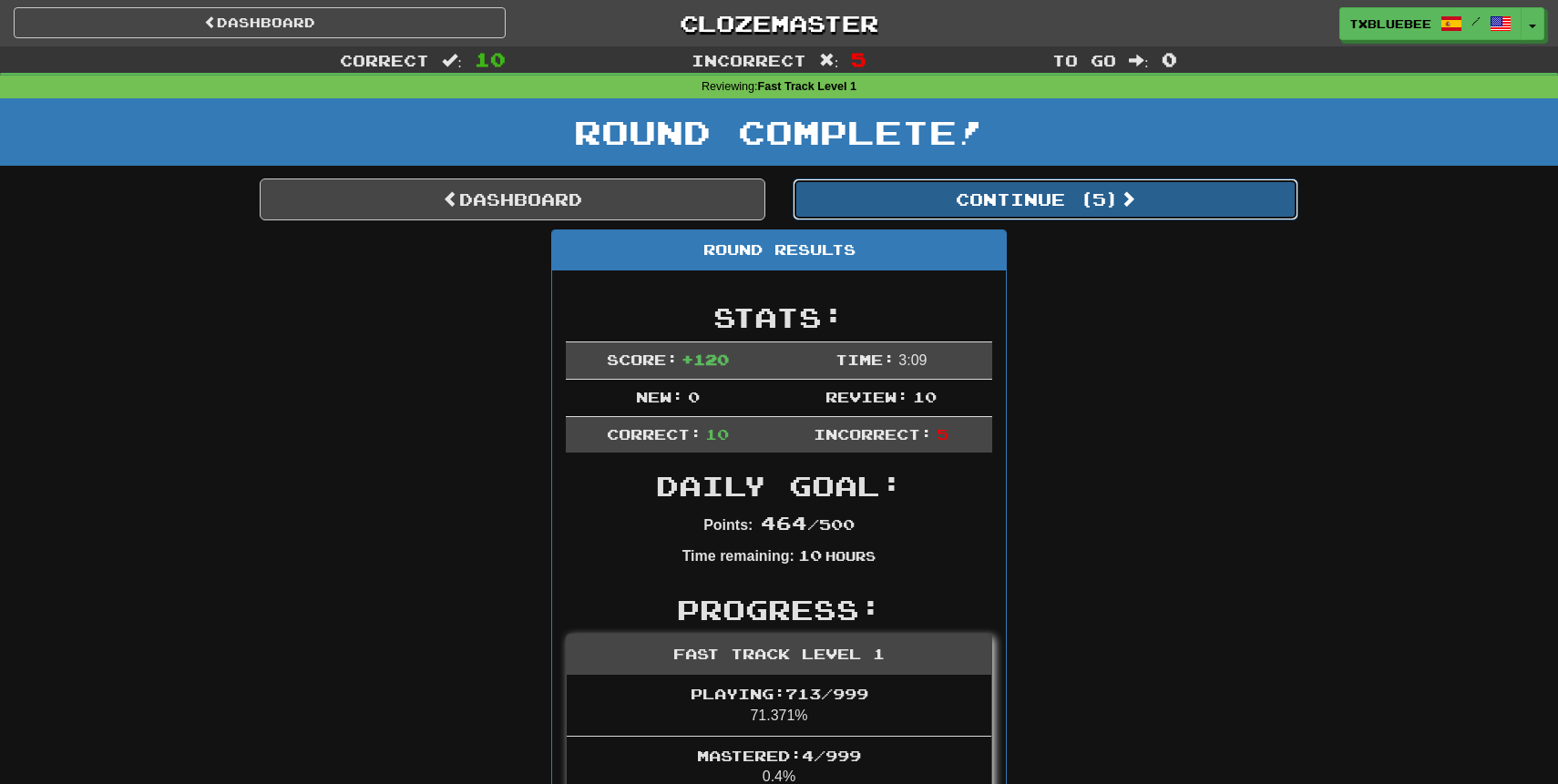
click at [957, 199] on button "Continue ( 5 )" at bounding box center [1045, 199] width 505 height 42
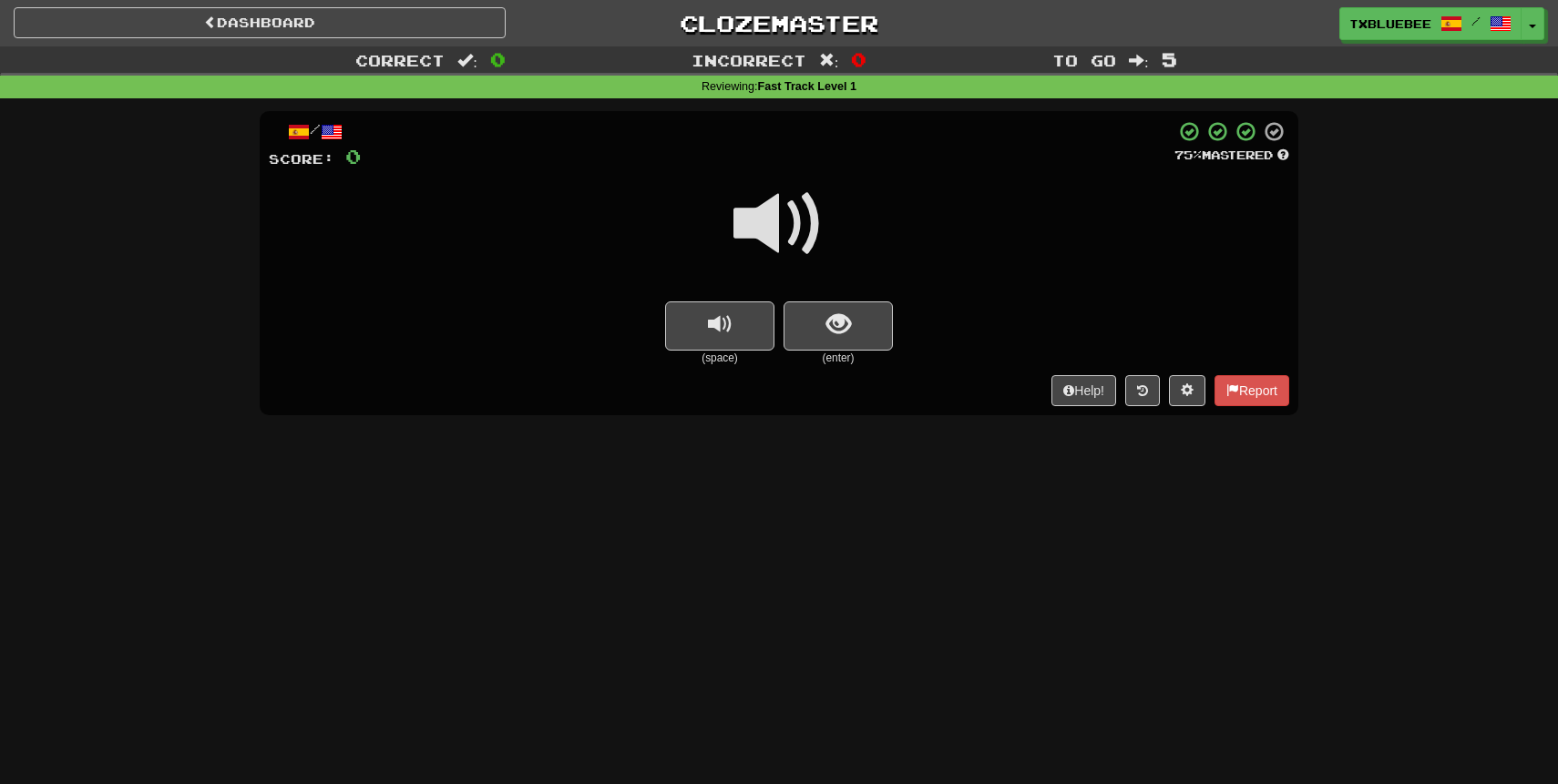
click at [791, 233] on span at bounding box center [779, 223] width 91 height 91
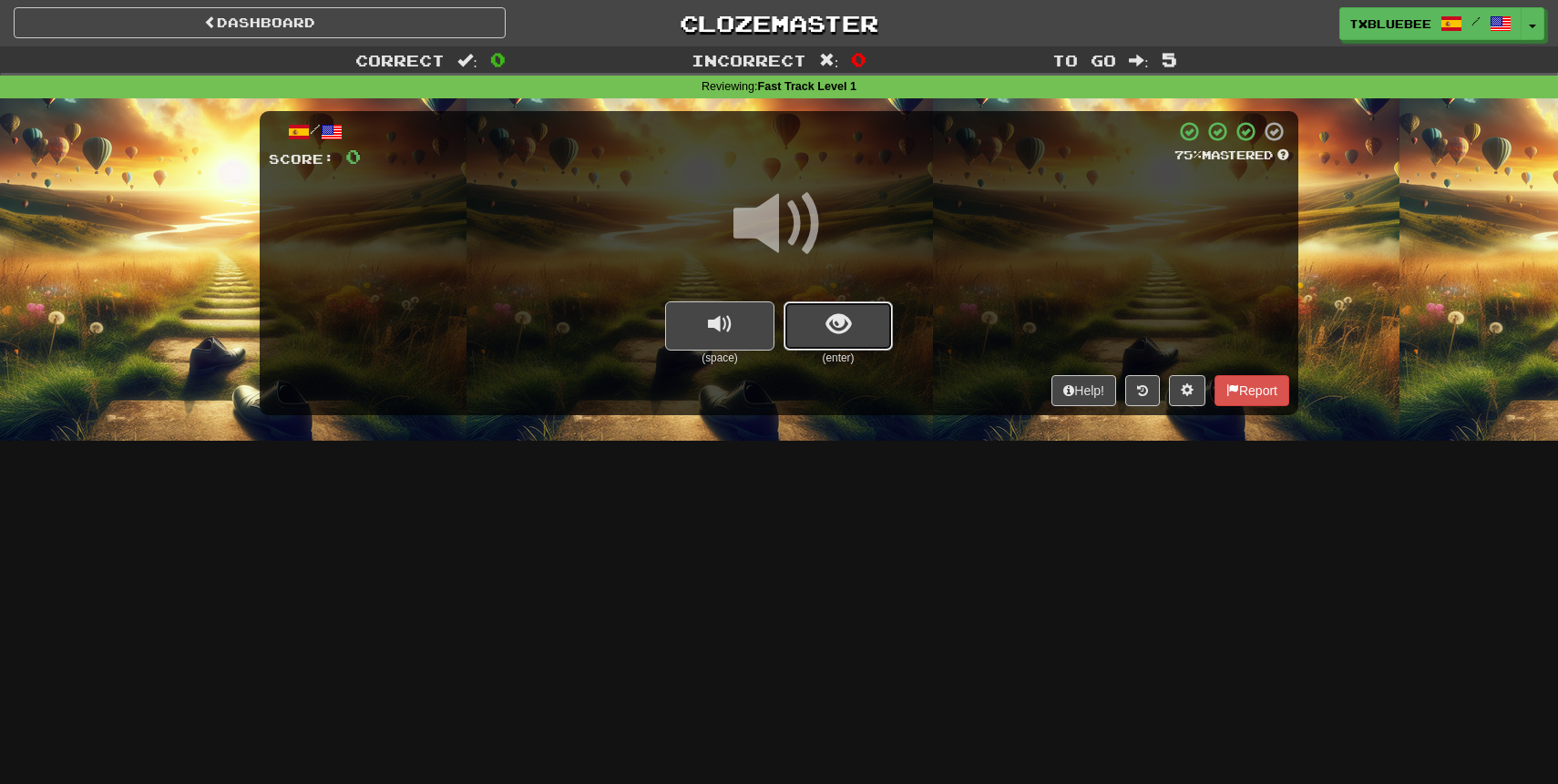
click at [834, 327] on span "show sentence" at bounding box center [838, 325] width 25 height 25
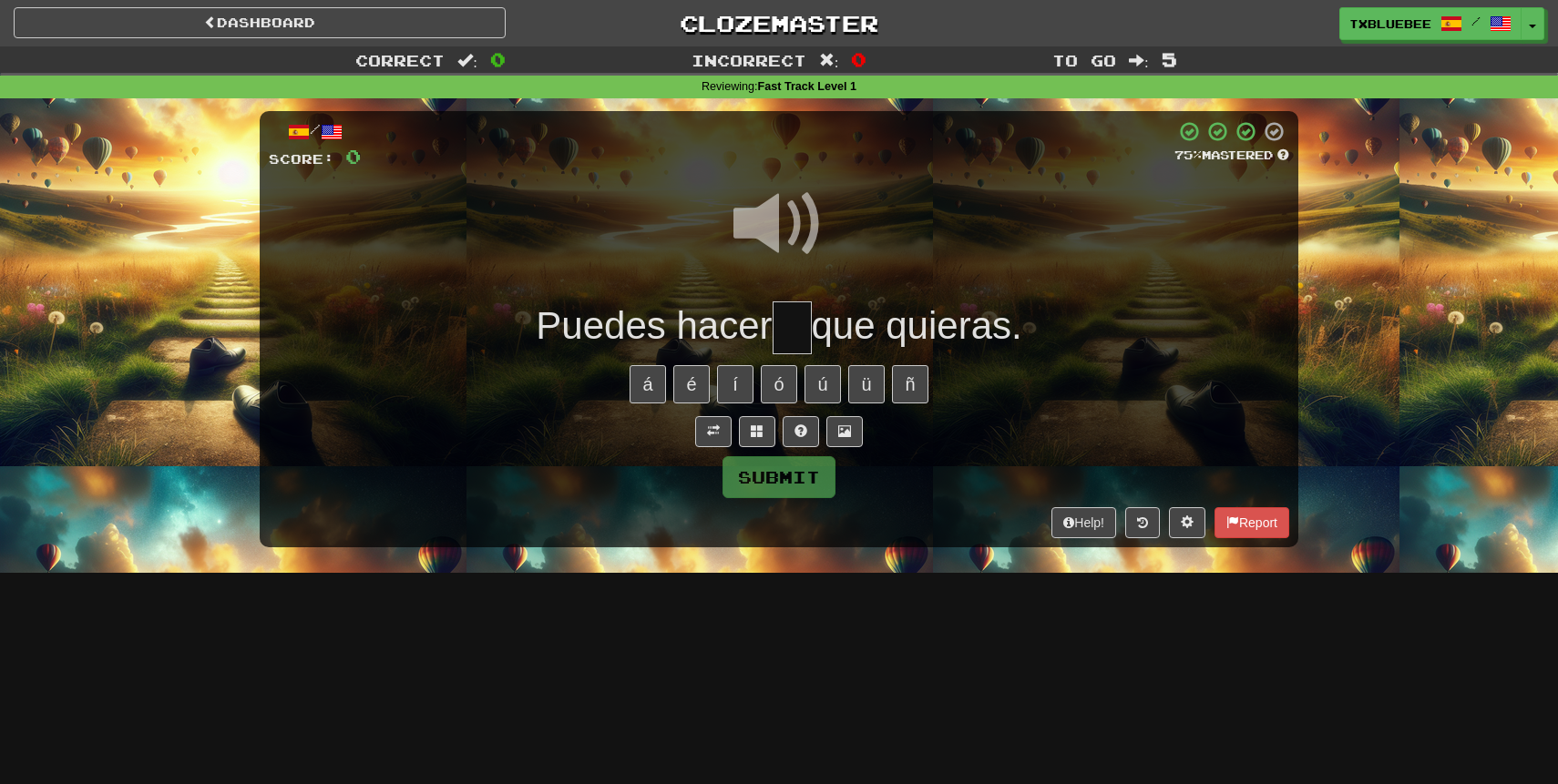
click at [797, 334] on input "text" at bounding box center [791, 329] width 39 height 54
type input "**"
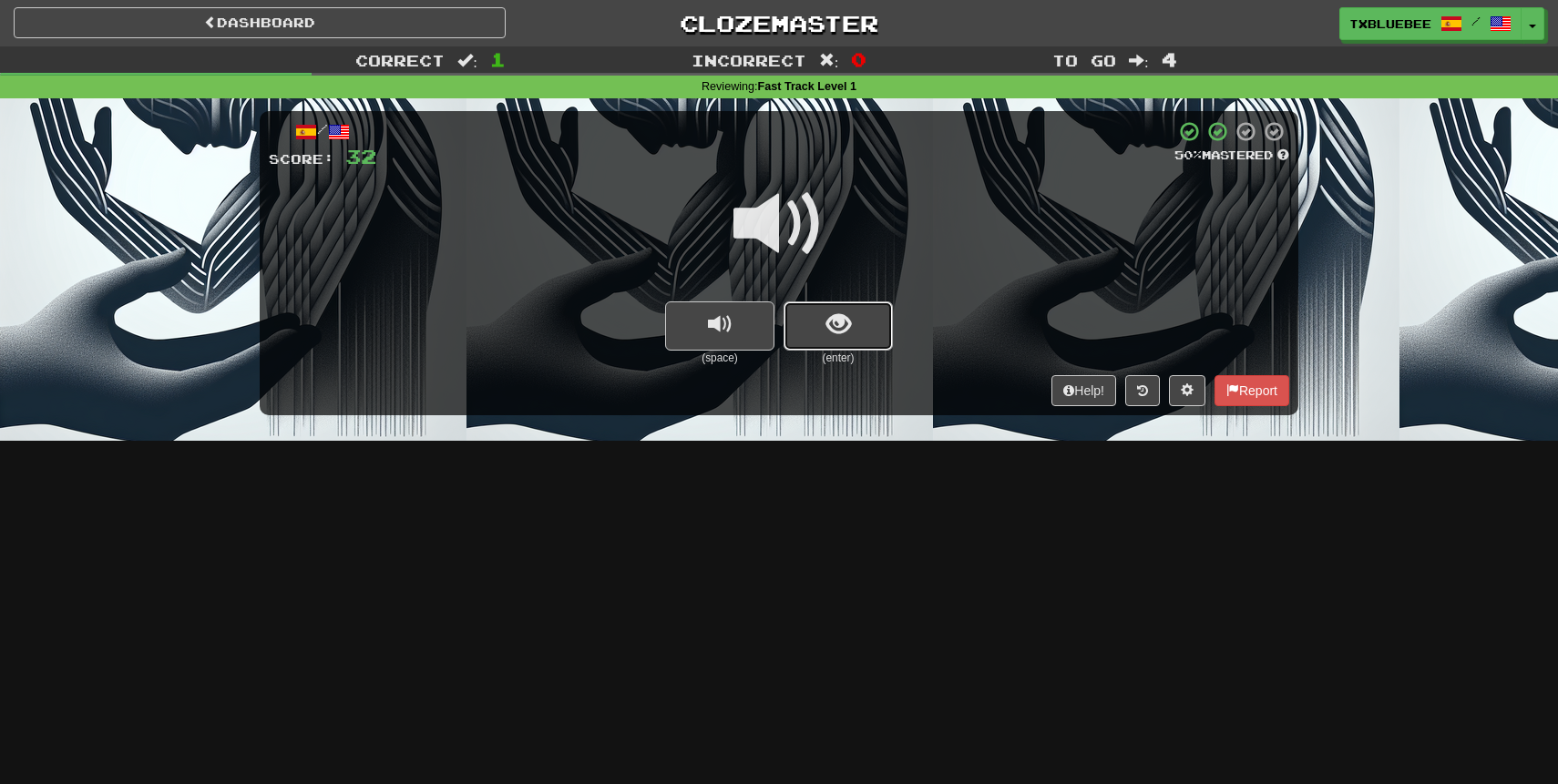
click at [842, 315] on span "show sentence" at bounding box center [838, 325] width 25 height 25
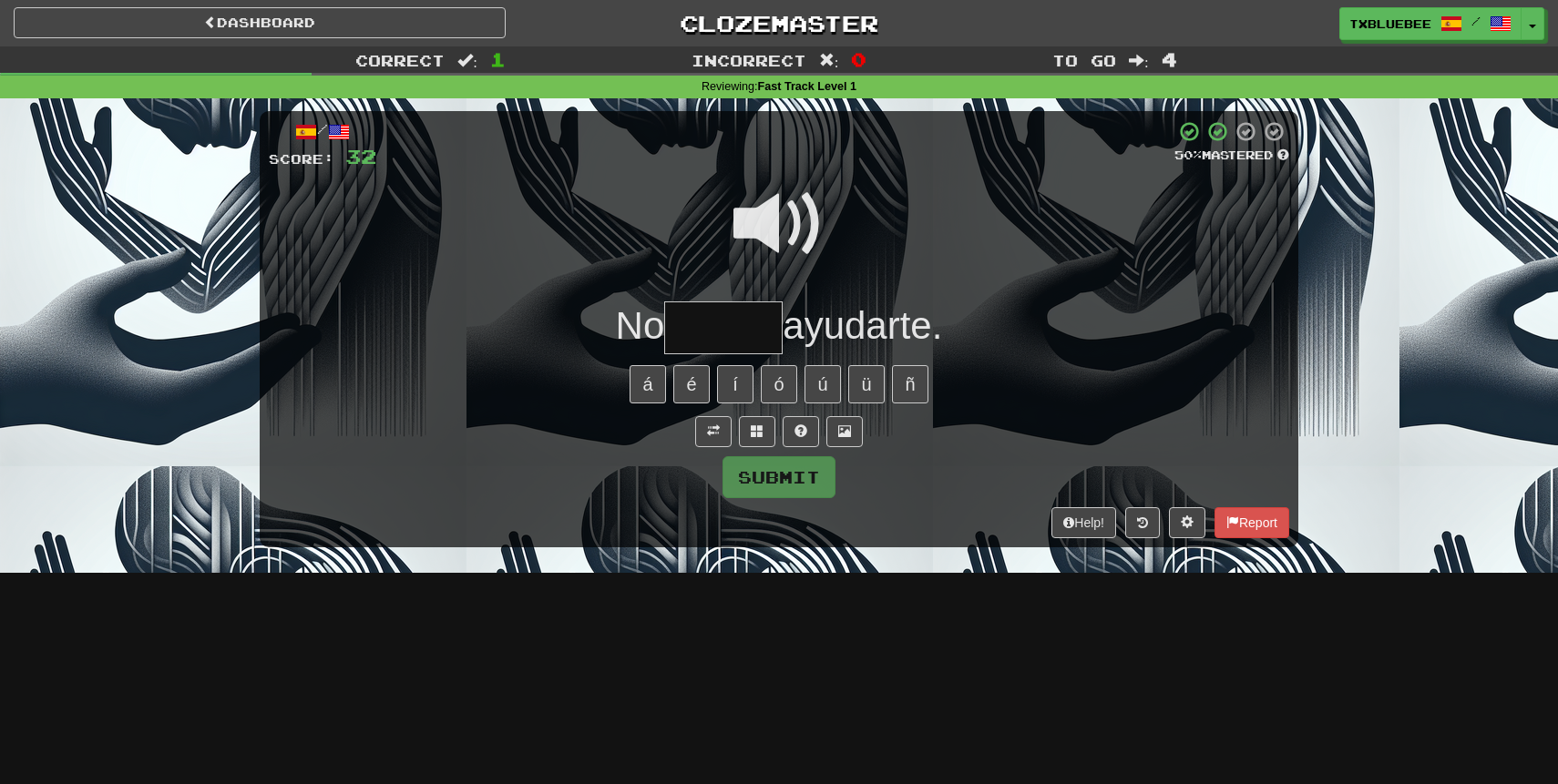
click at [757, 328] on input "text" at bounding box center [724, 329] width 119 height 54
type input "*****"
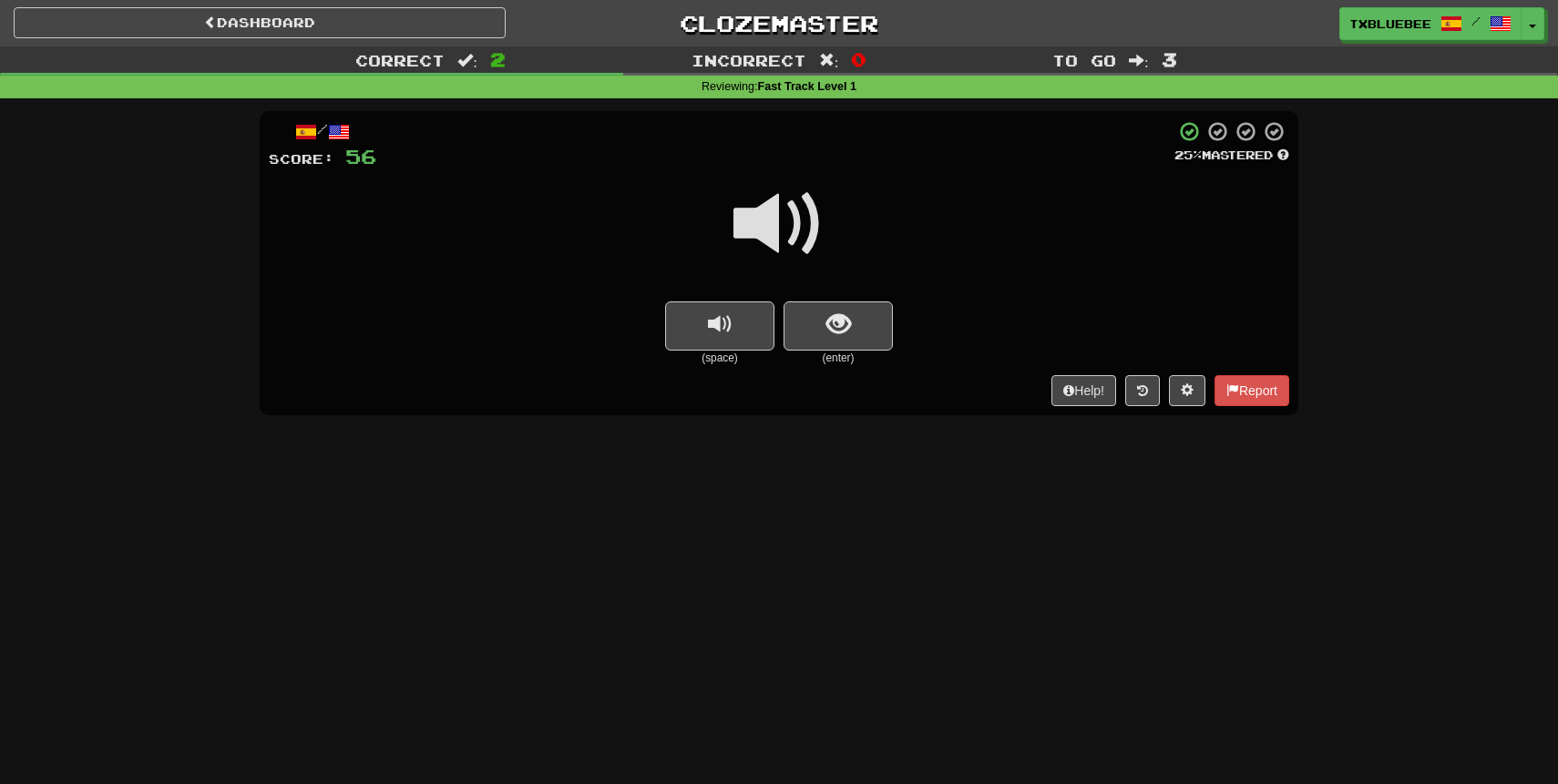
click at [803, 217] on span at bounding box center [779, 223] width 91 height 91
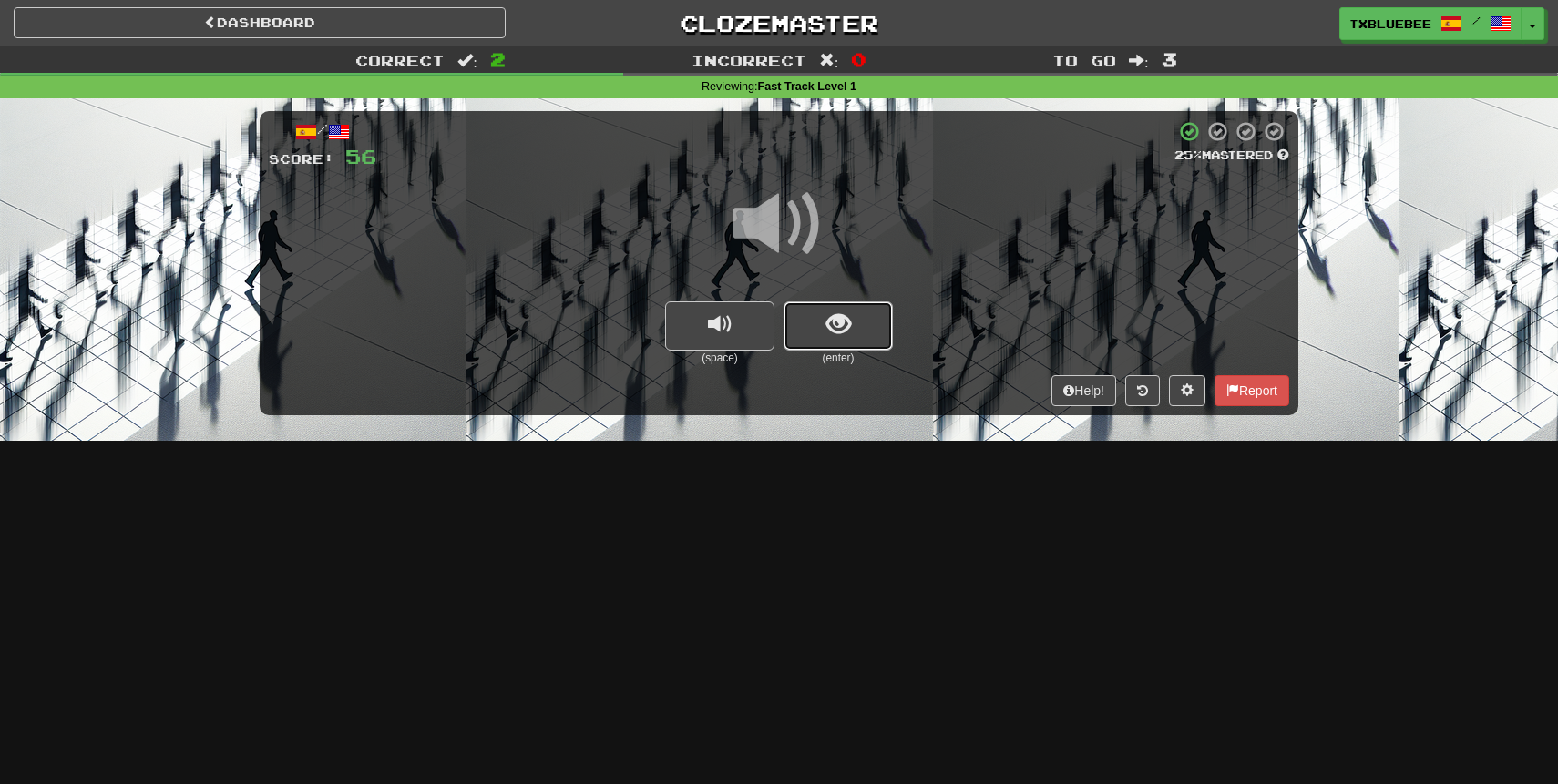
click at [813, 317] on button "show sentence" at bounding box center [838, 326] width 110 height 49
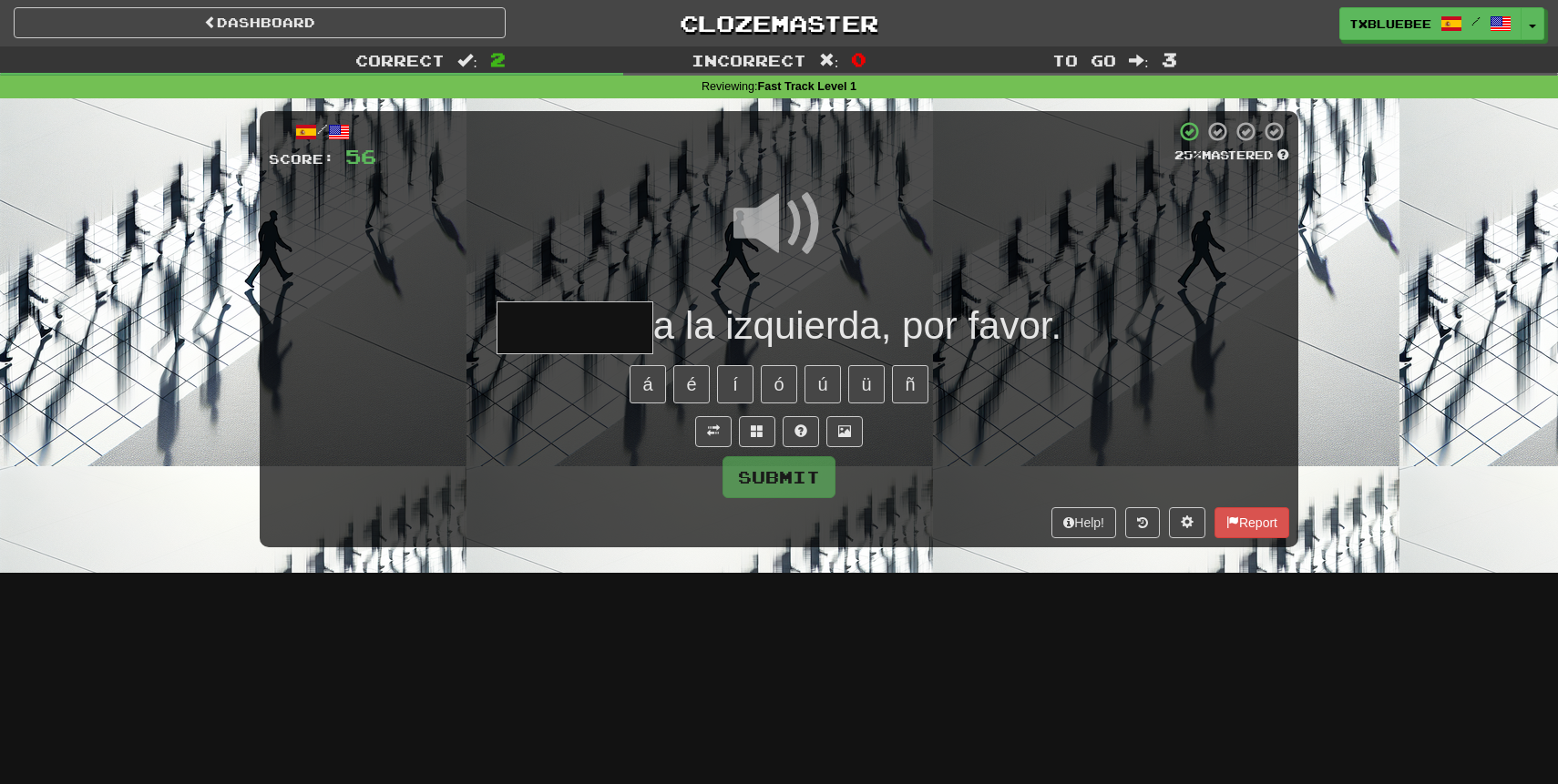
click at [794, 223] on span at bounding box center [779, 223] width 91 height 91
click at [589, 336] on input "text" at bounding box center [574, 329] width 156 height 54
click at [791, 214] on span at bounding box center [779, 223] width 91 height 91
click at [623, 332] on input "***" at bounding box center [574, 329] width 156 height 54
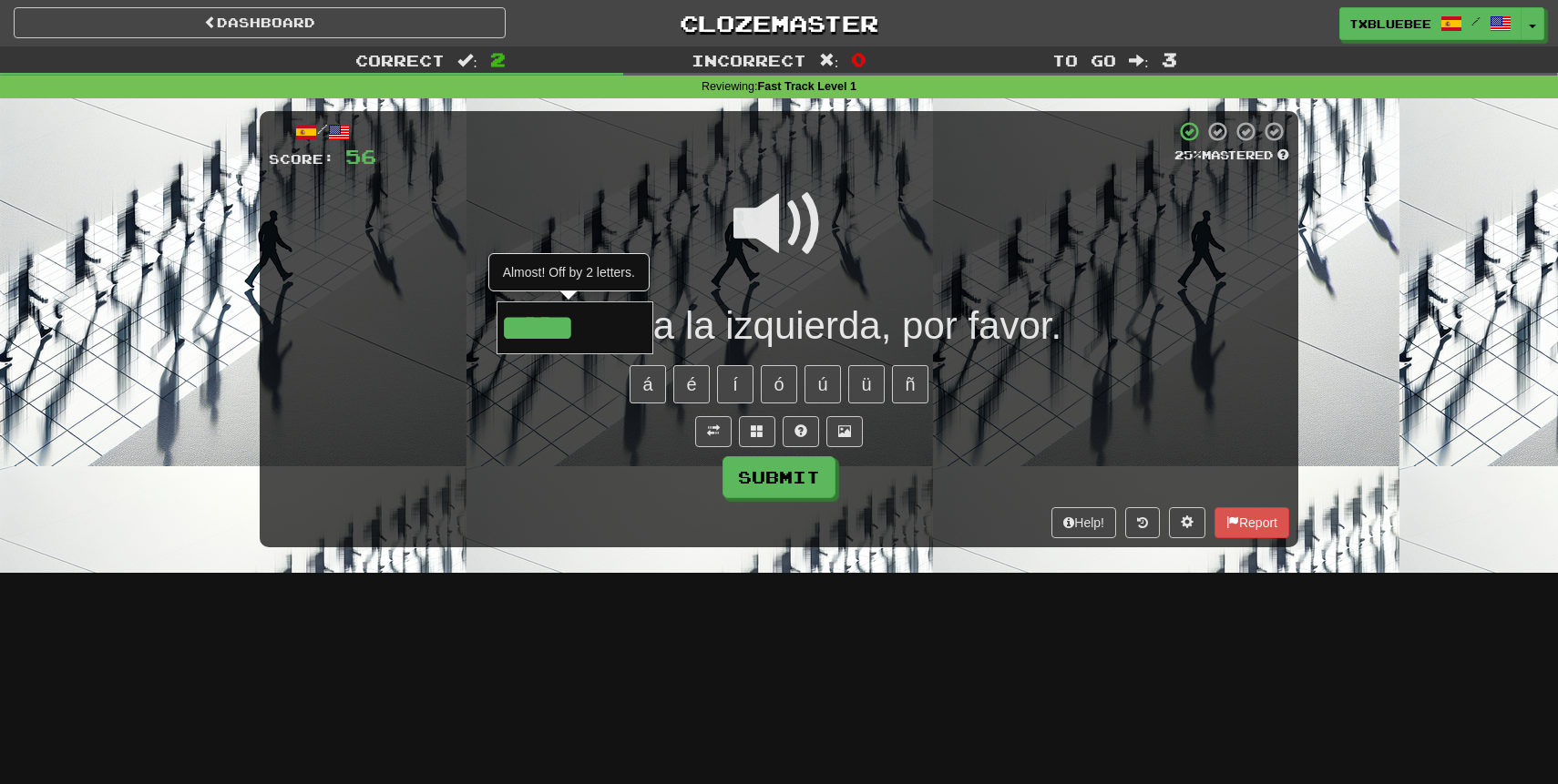
type input "*******"
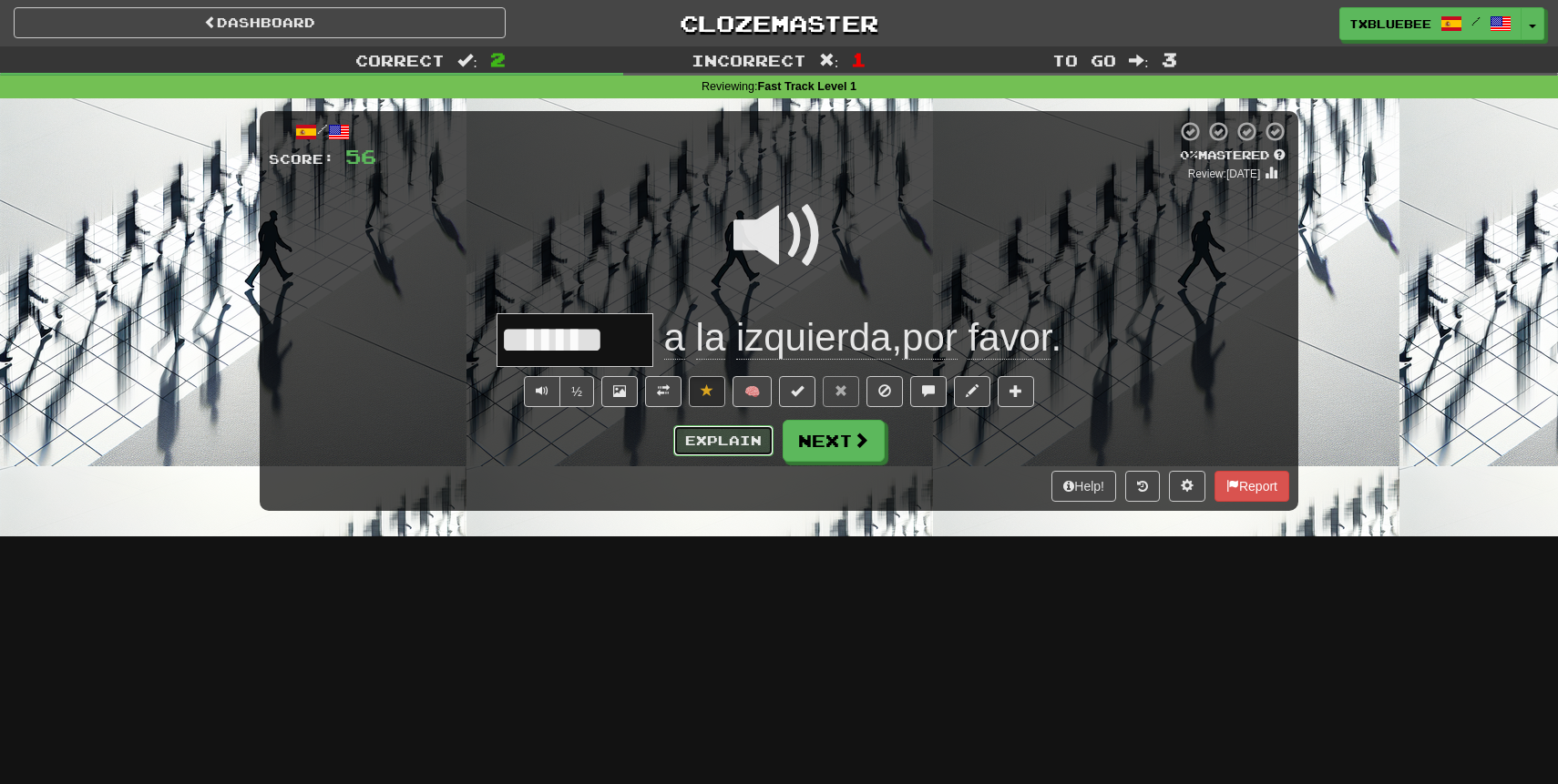
click at [703, 435] on button "Explain" at bounding box center [724, 440] width 101 height 31
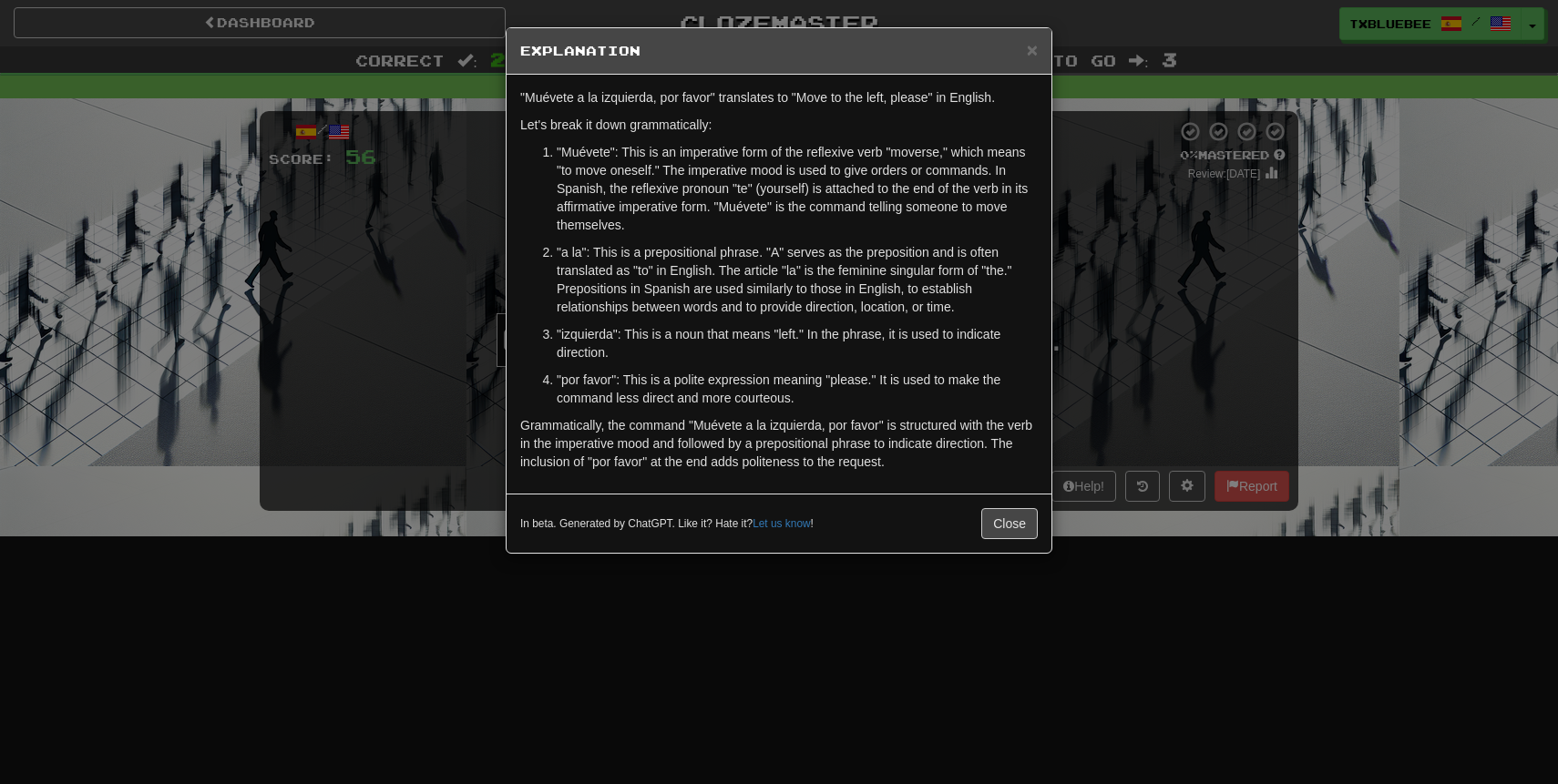
click at [1085, 293] on div "× Explanation "Muévete a la izquierda, por favor" translates to "Move to the le…" at bounding box center [779, 392] width 1558 height 784
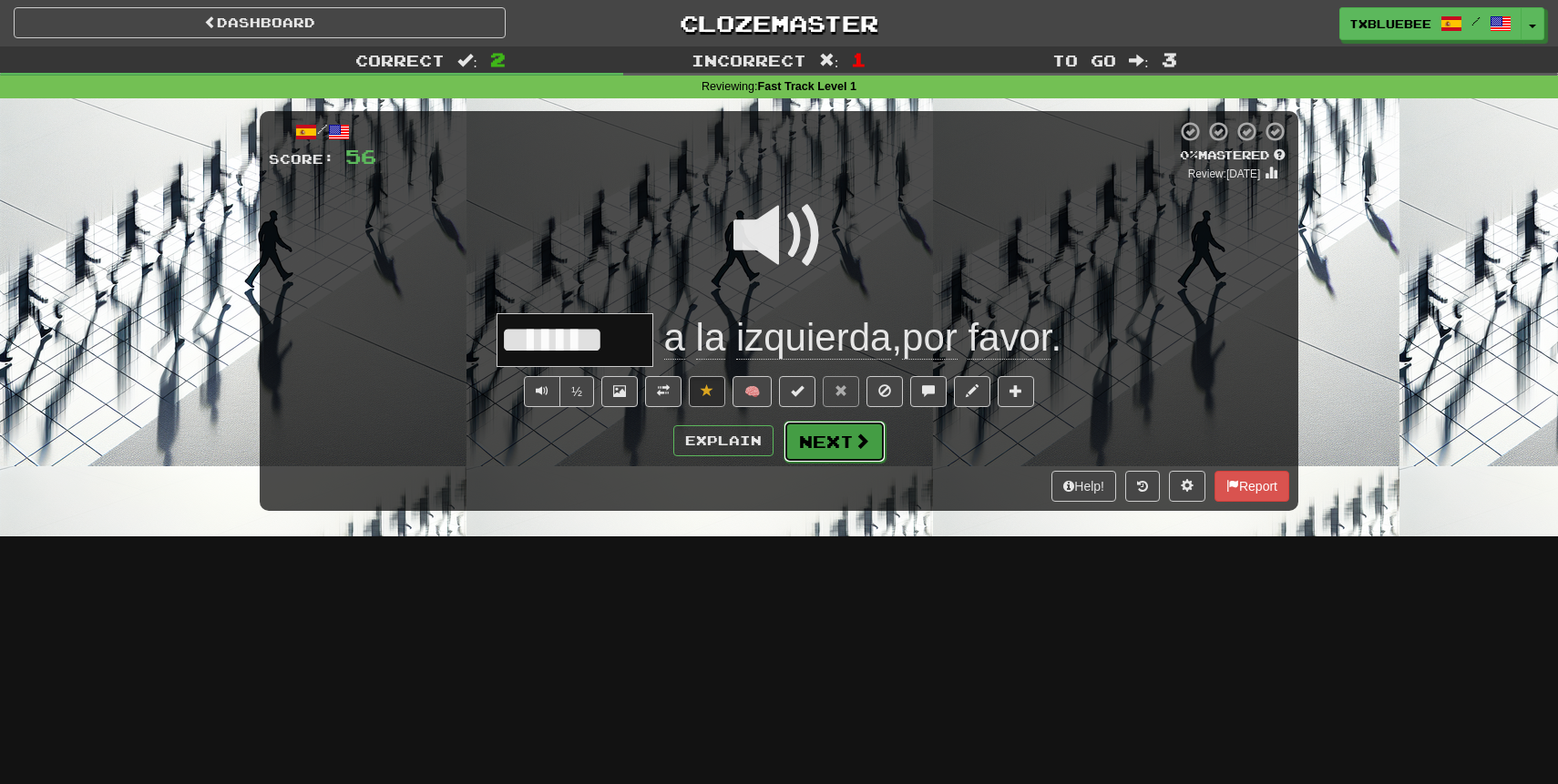
click at [867, 441] on span at bounding box center [862, 440] width 16 height 16
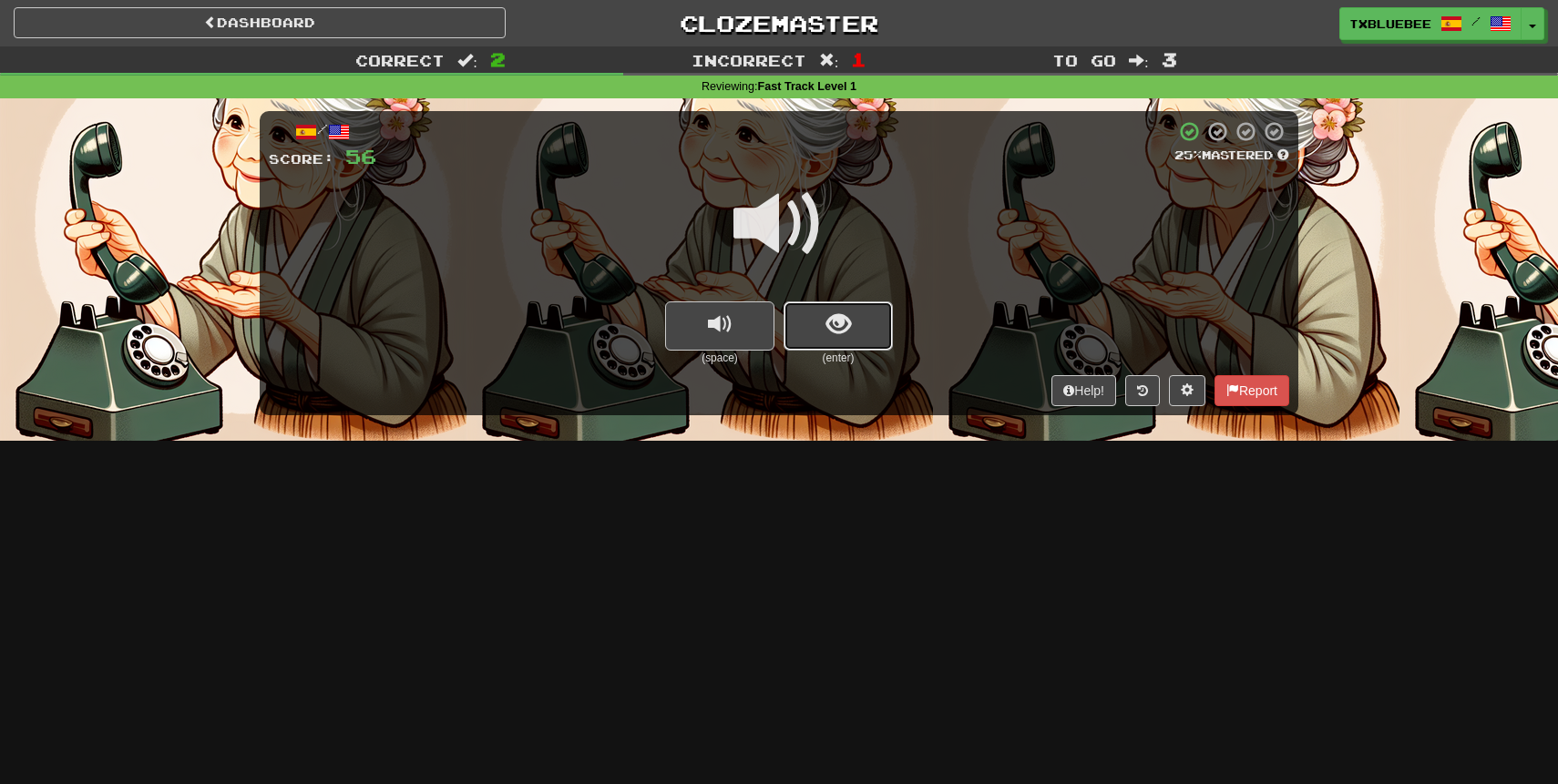
click at [817, 330] on button "show sentence" at bounding box center [838, 326] width 110 height 49
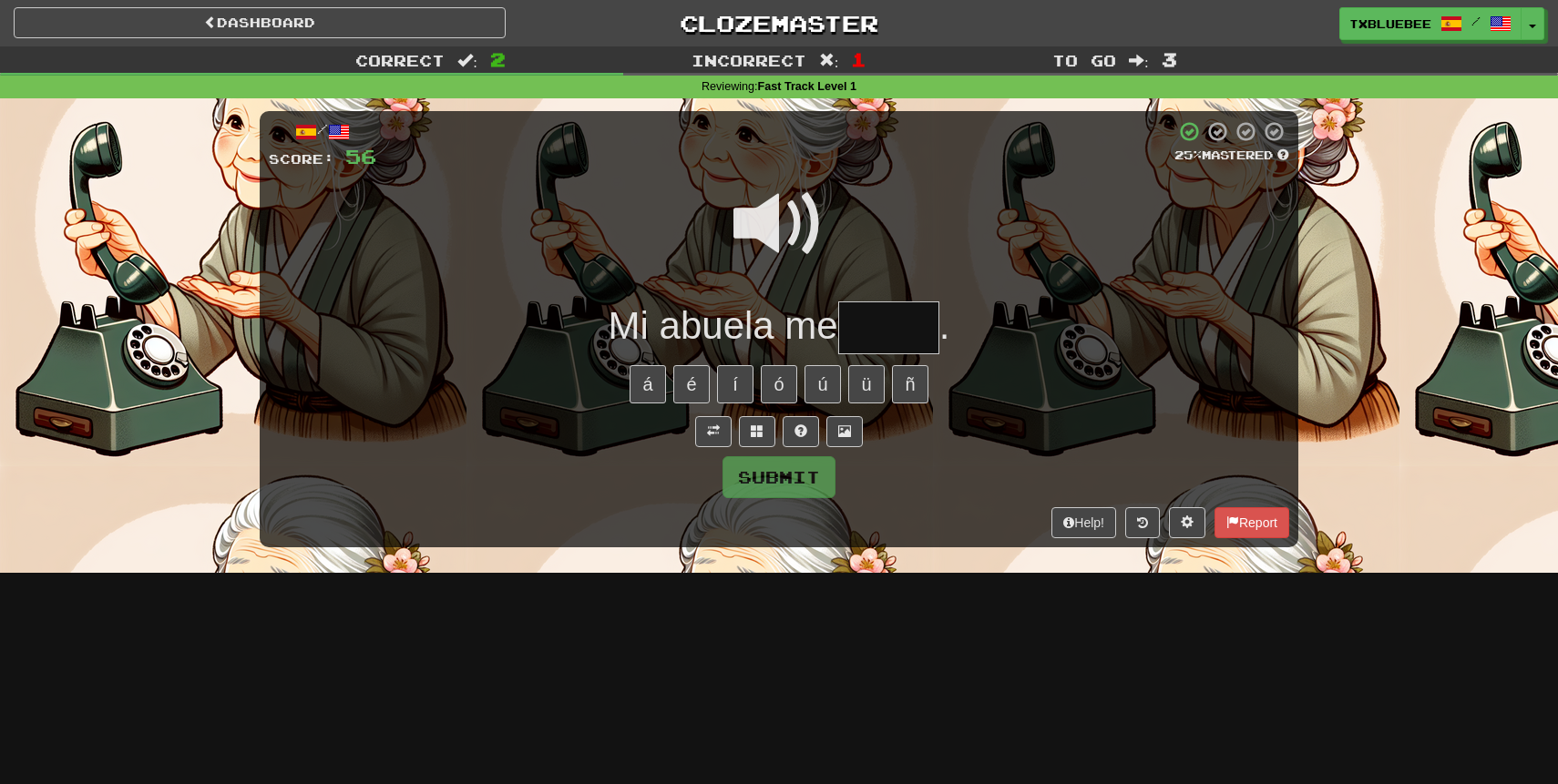
click at [859, 329] on input "text" at bounding box center [888, 329] width 101 height 54
type input "*****"
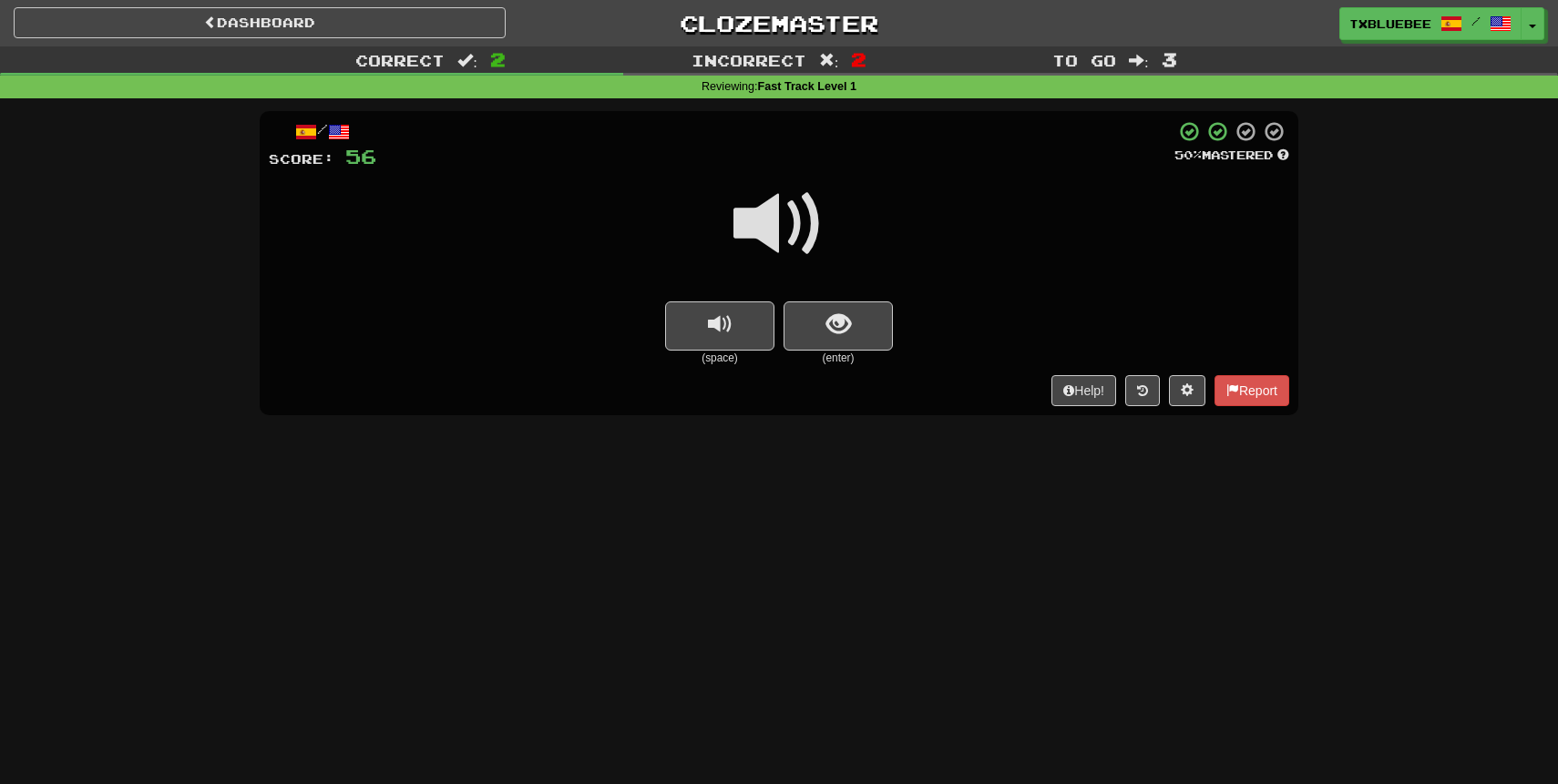
click at [798, 221] on span at bounding box center [779, 223] width 91 height 91
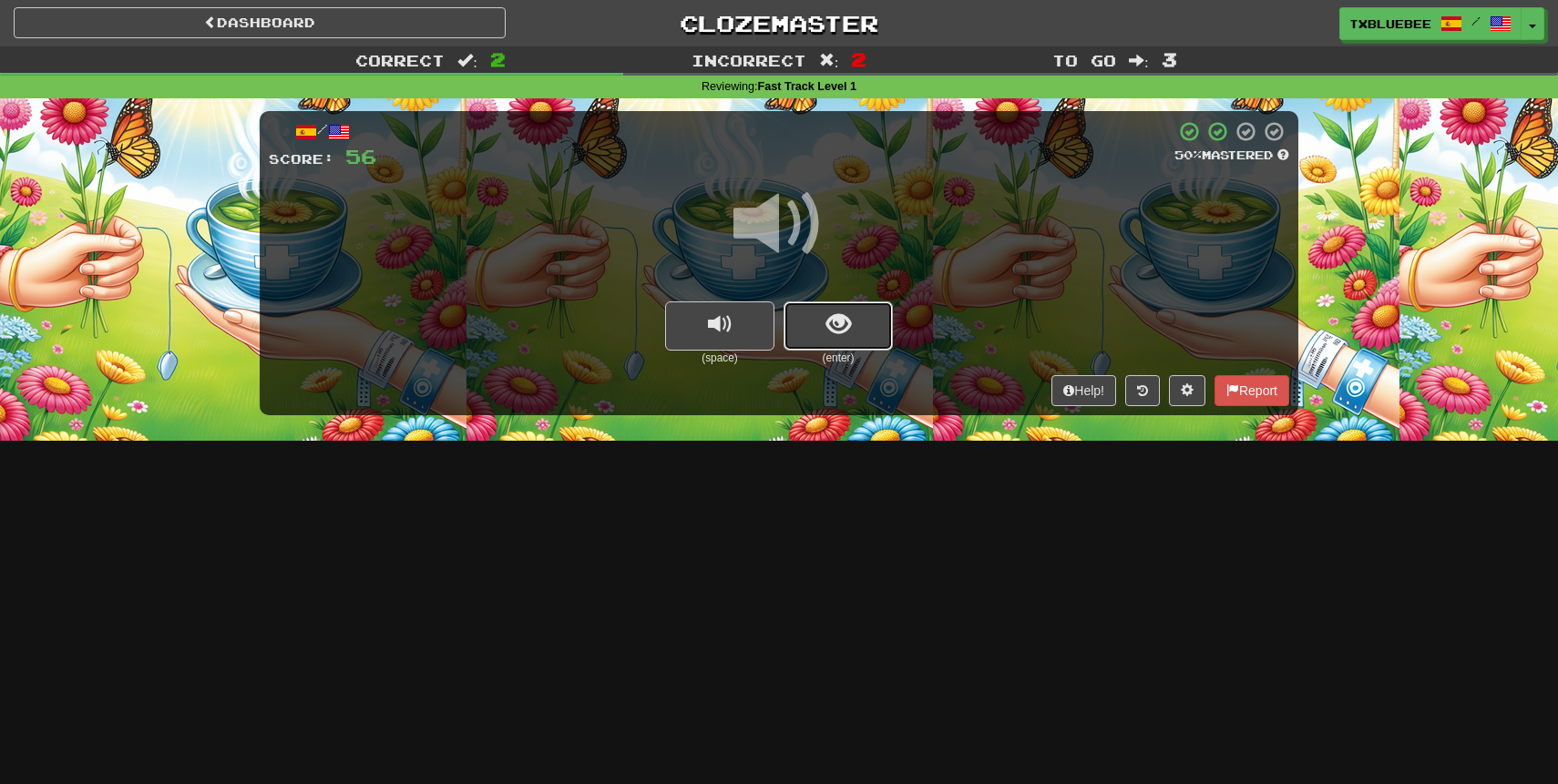
click at [833, 330] on span "show sentence" at bounding box center [838, 325] width 25 height 25
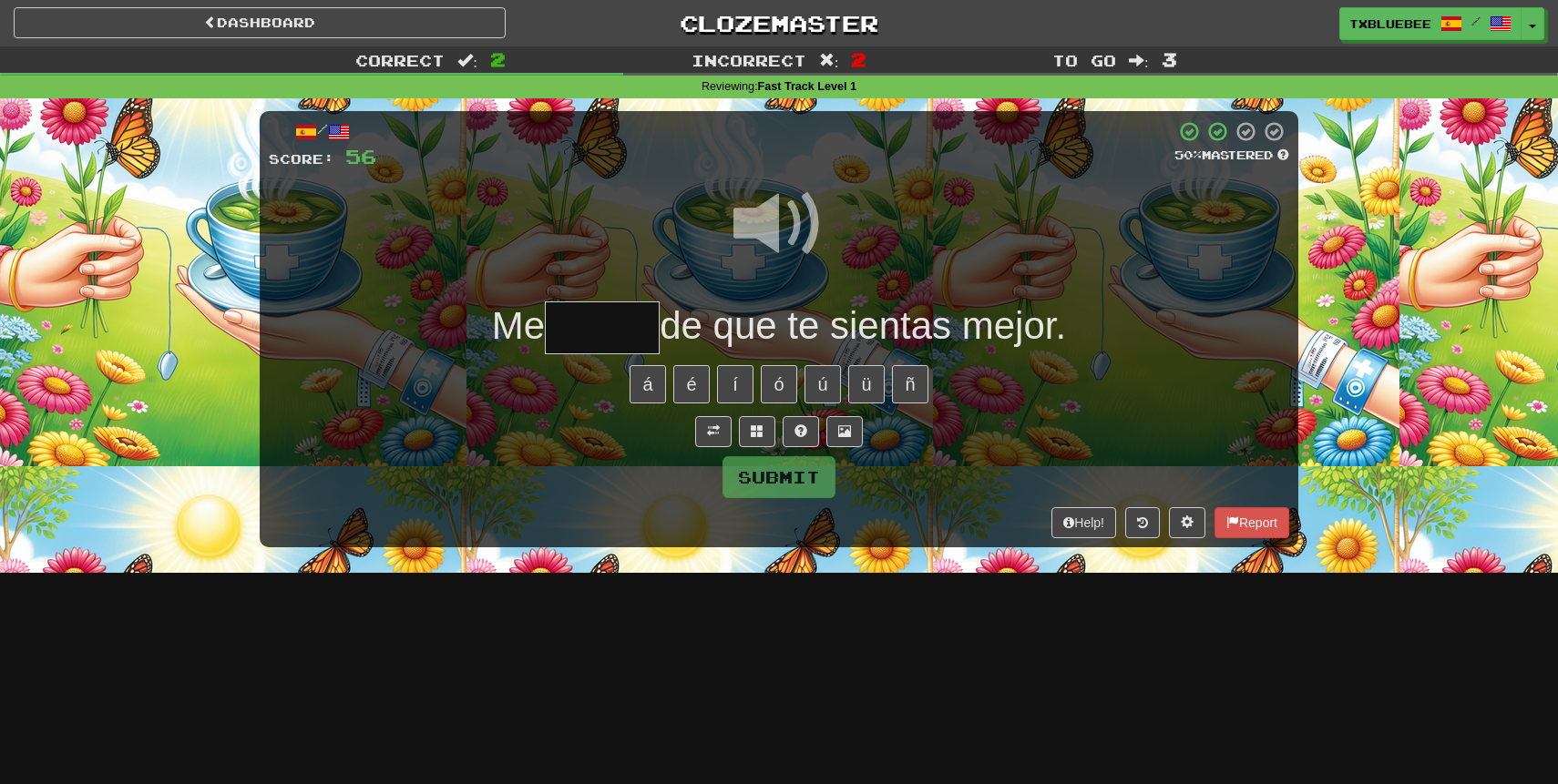
click at [777, 241] on span at bounding box center [779, 223] width 91 height 91
click at [631, 332] on input "text" at bounding box center [602, 329] width 115 height 54
type input "******"
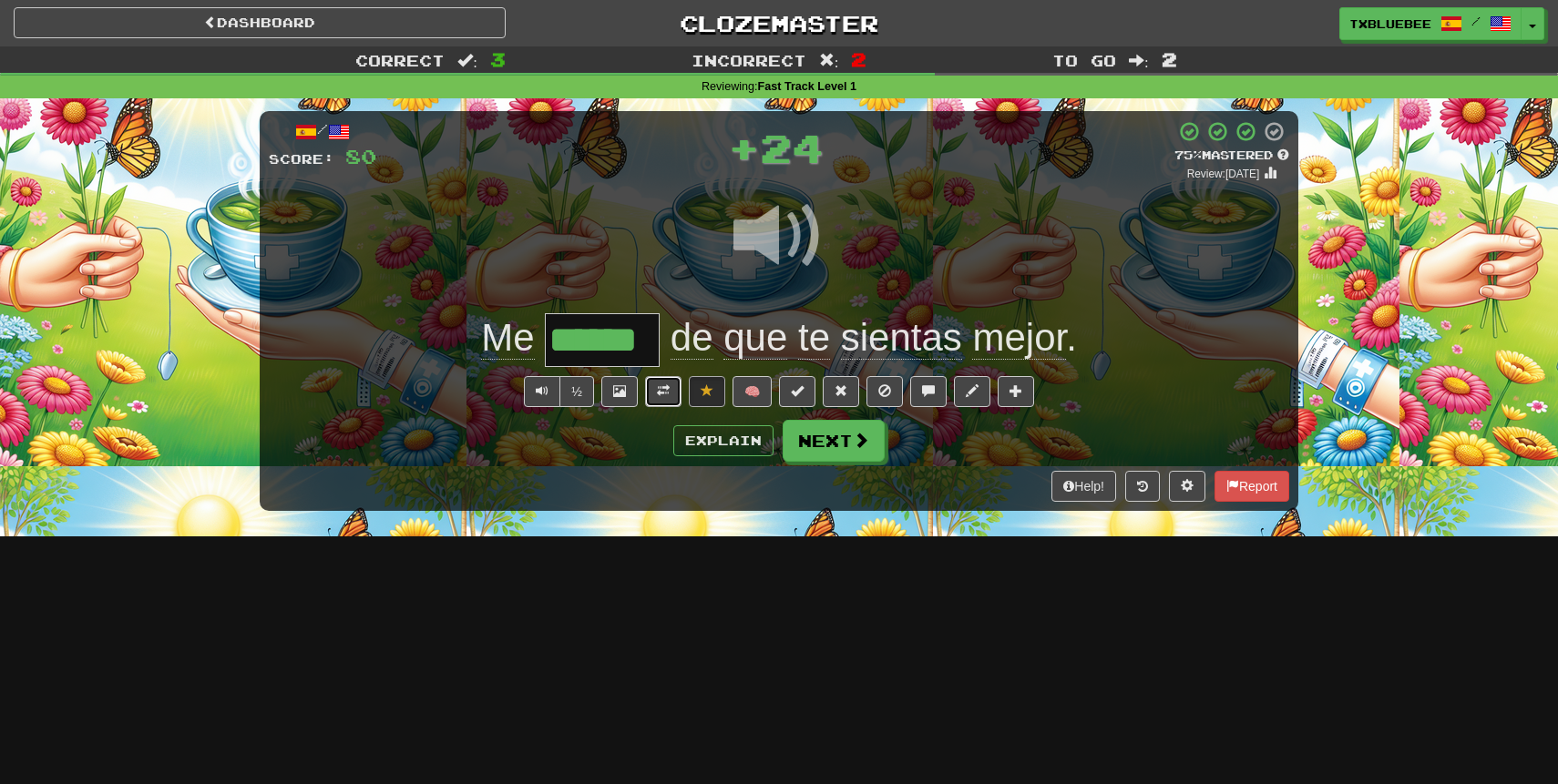
click at [664, 390] on span at bounding box center [663, 391] width 13 height 13
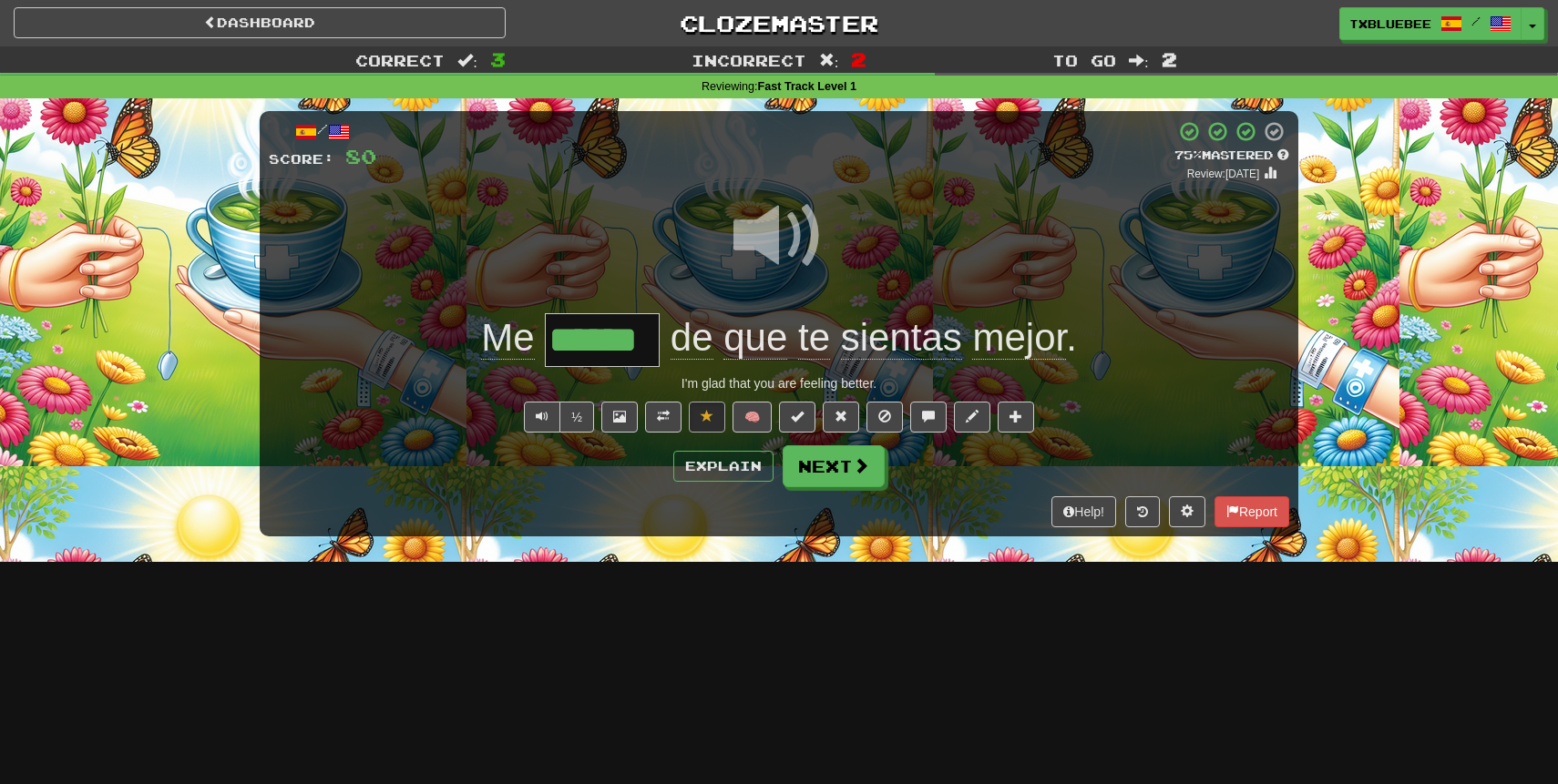
click at [765, 256] on span at bounding box center [779, 235] width 91 height 91
click at [794, 222] on span at bounding box center [779, 235] width 91 height 91
click at [856, 462] on span at bounding box center [862, 466] width 16 height 16
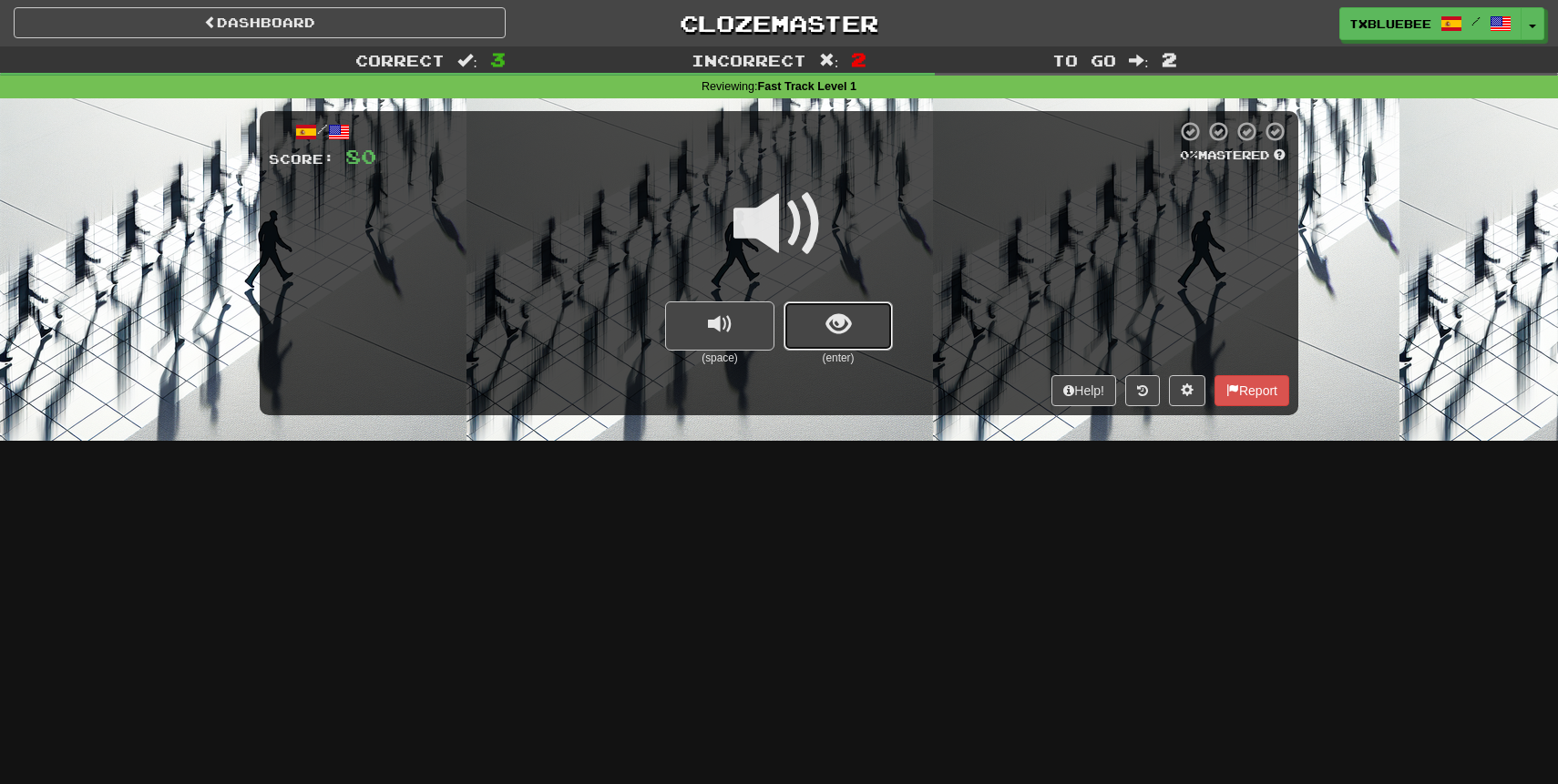
click at [834, 313] on span "show sentence" at bounding box center [838, 325] width 25 height 25
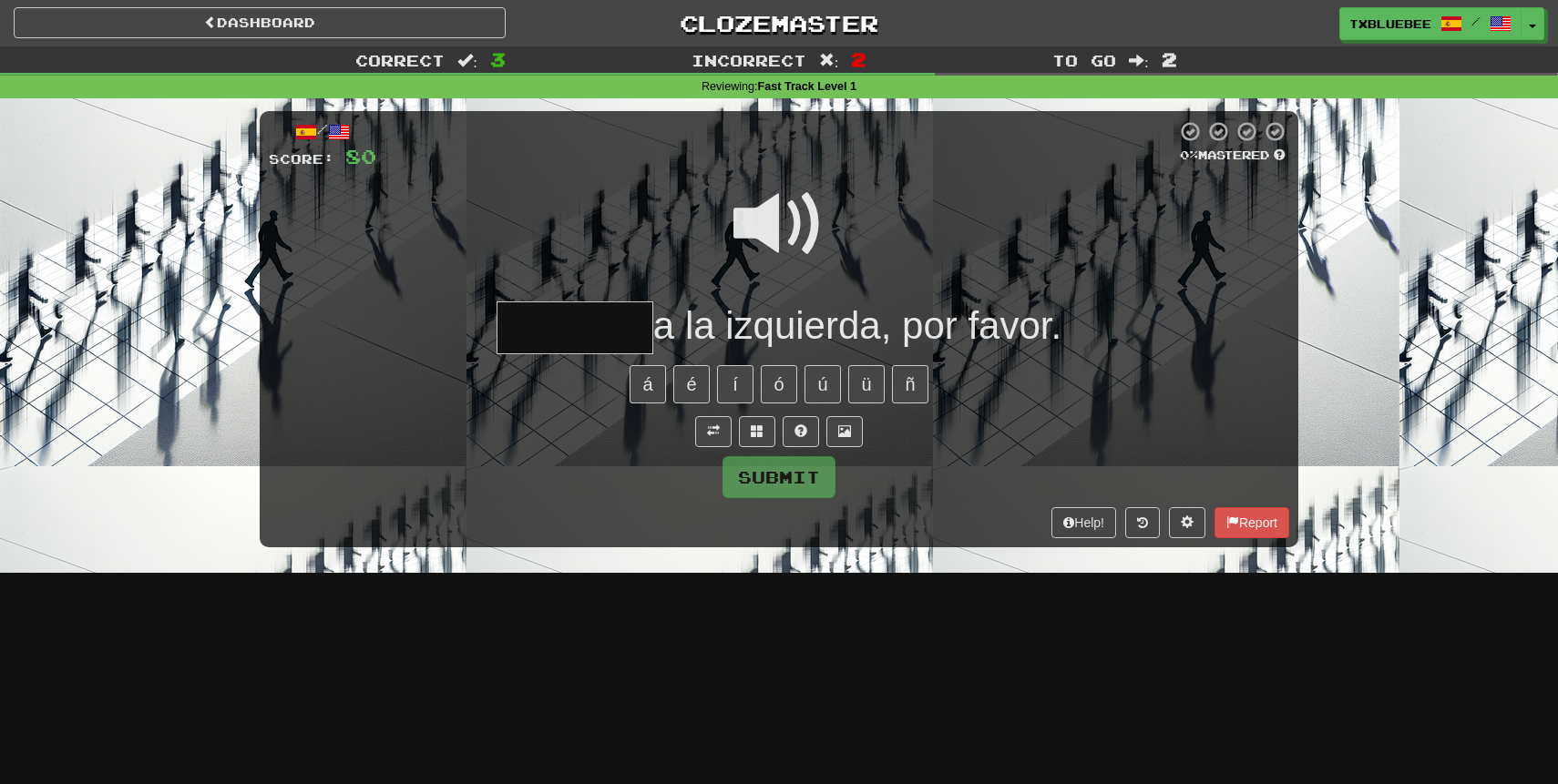
click at [782, 225] on span at bounding box center [779, 223] width 91 height 91
click at [622, 314] on input "text" at bounding box center [574, 329] width 156 height 54
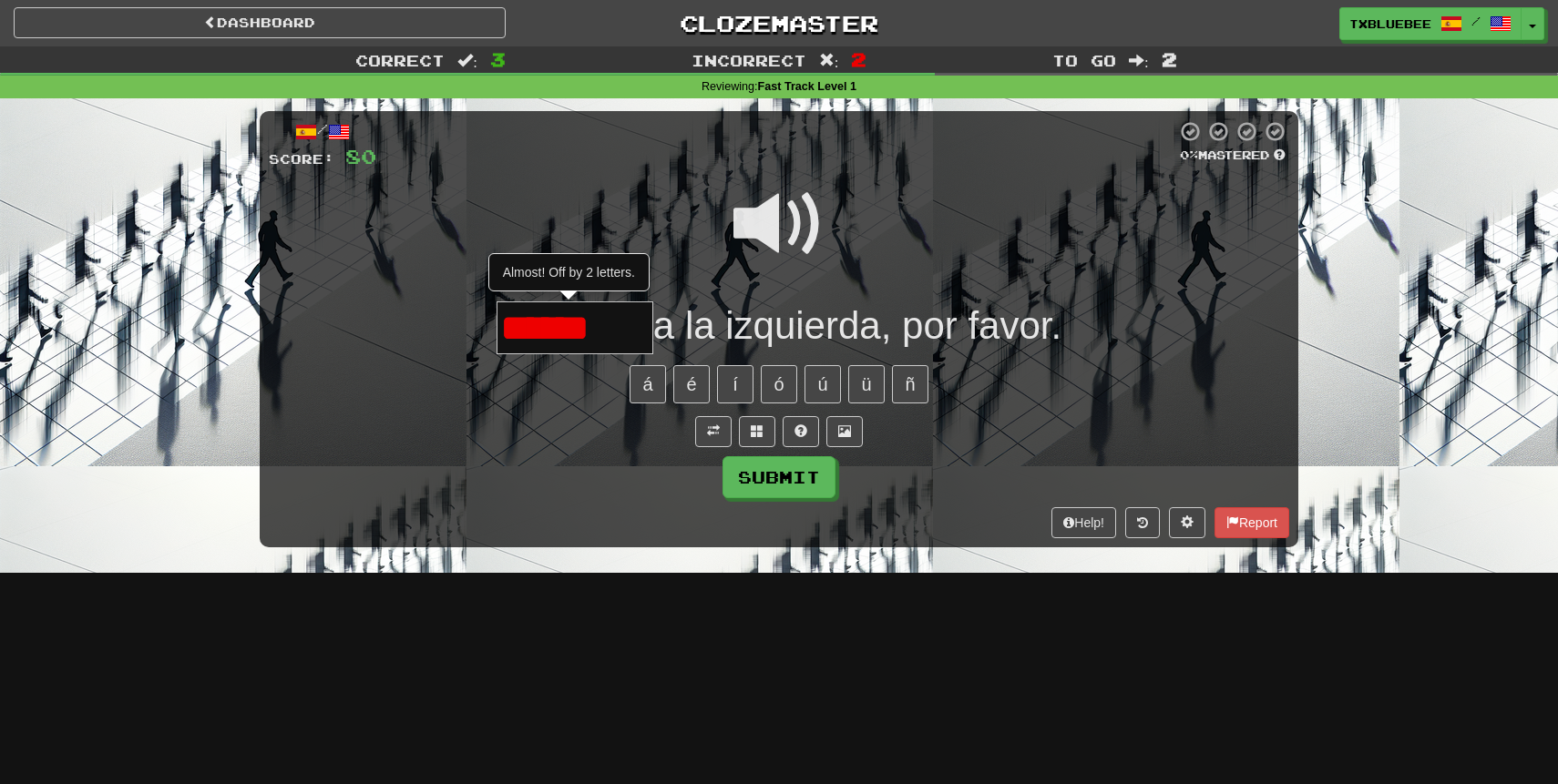
type input "*******"
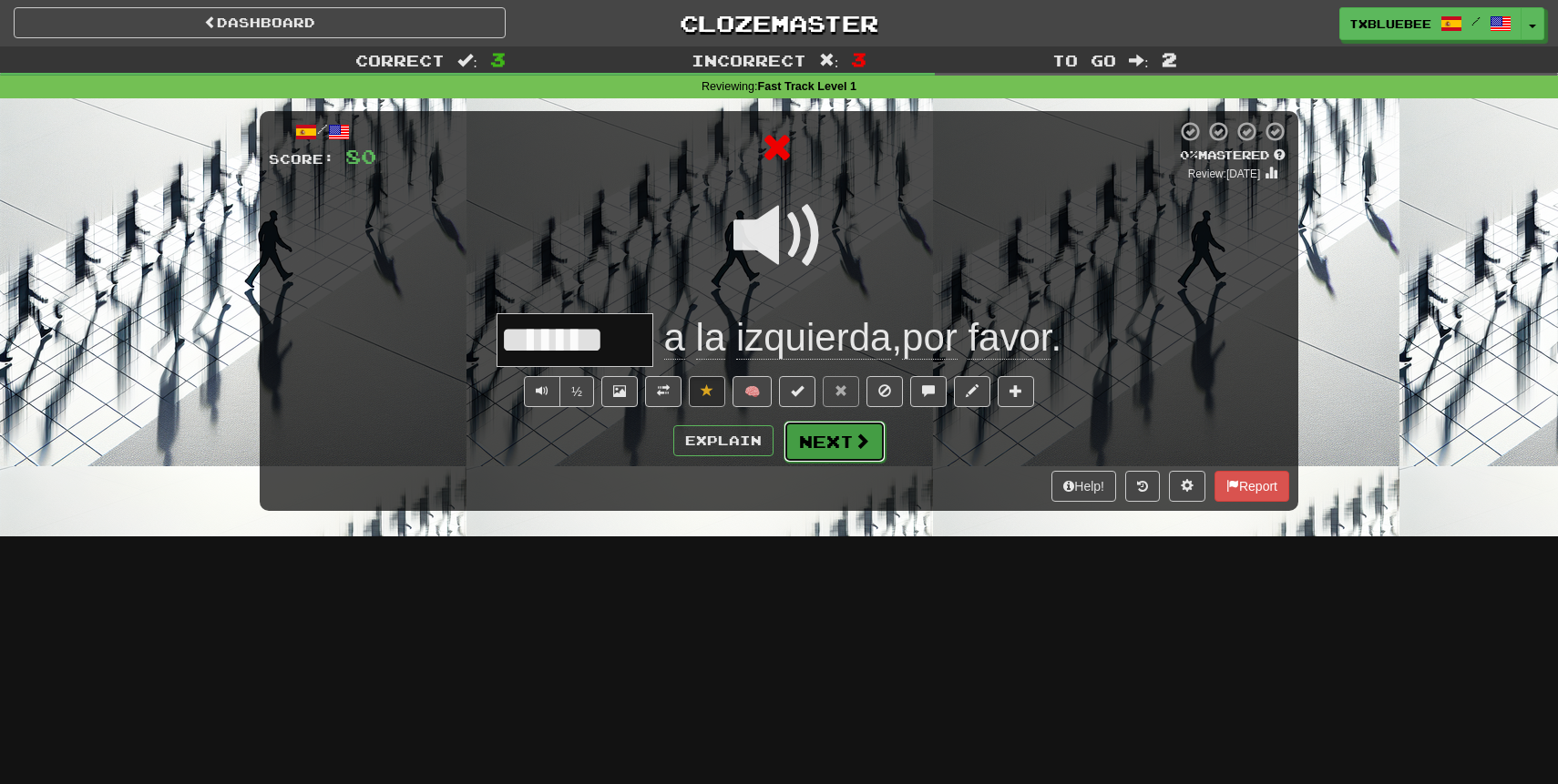
click at [839, 440] on button "Next" at bounding box center [834, 441] width 102 height 42
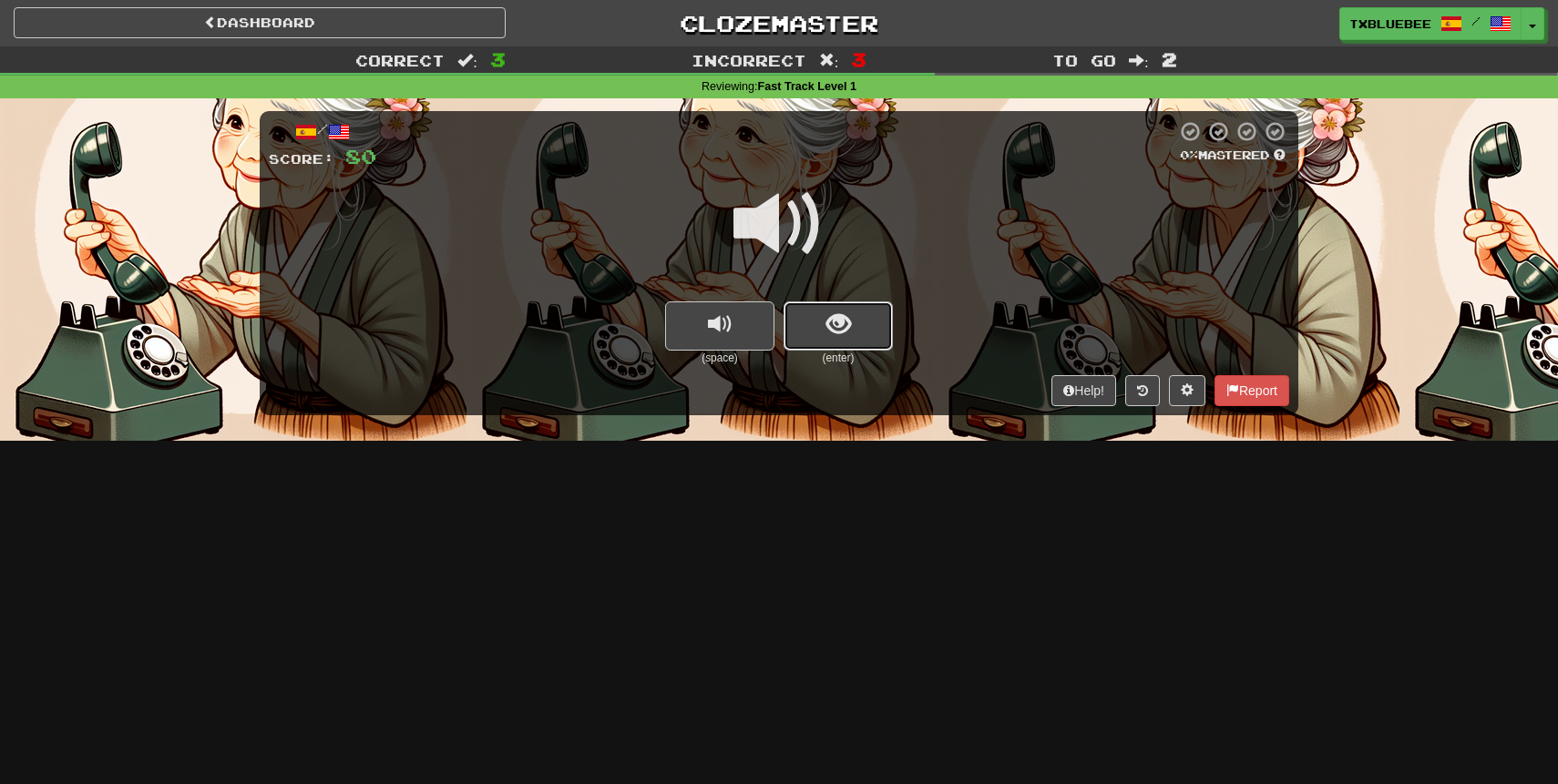
click at [823, 327] on button "show sentence" at bounding box center [838, 326] width 110 height 49
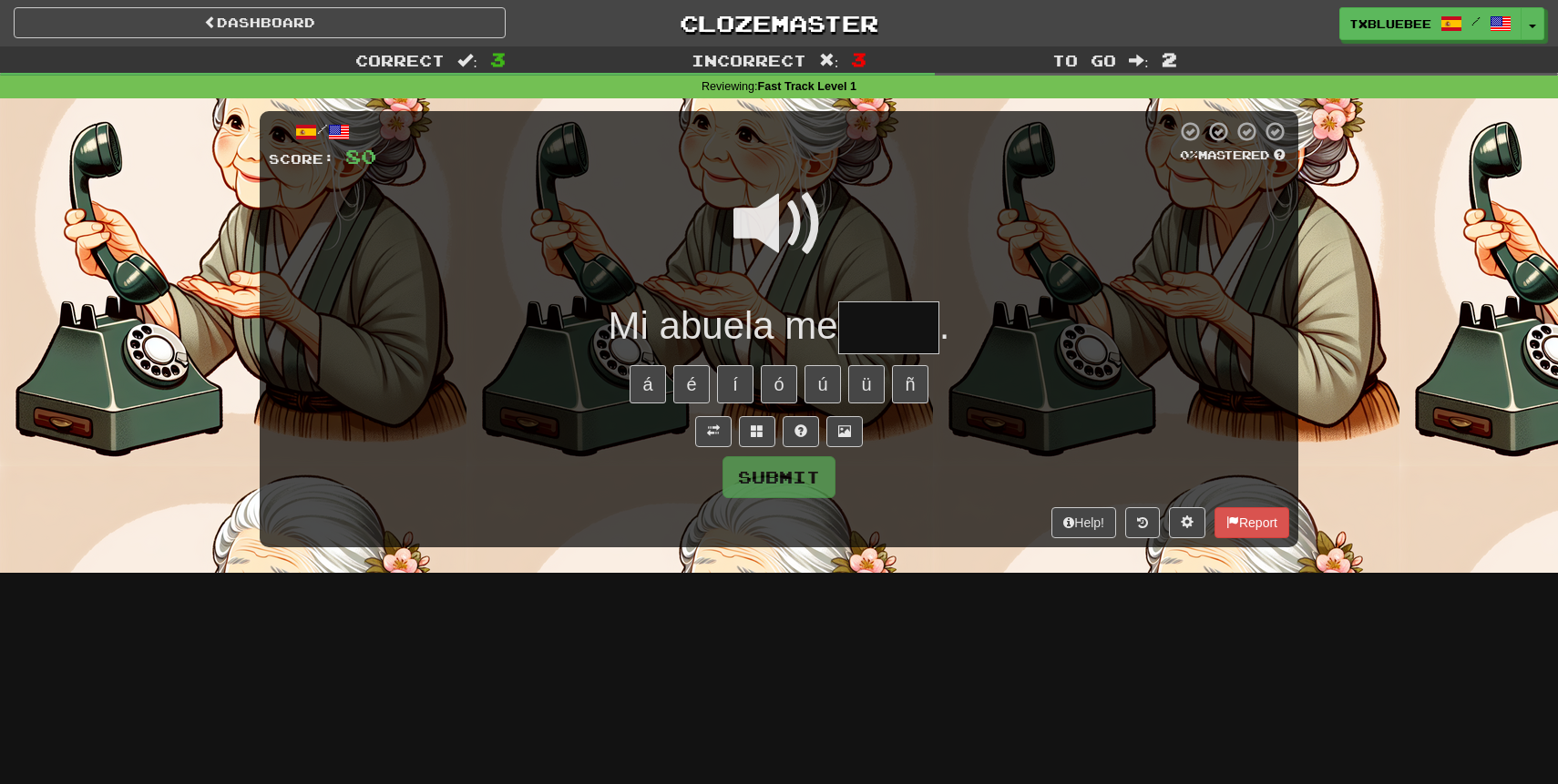
click at [878, 330] on input "text" at bounding box center [888, 329] width 101 height 54
type input "*****"
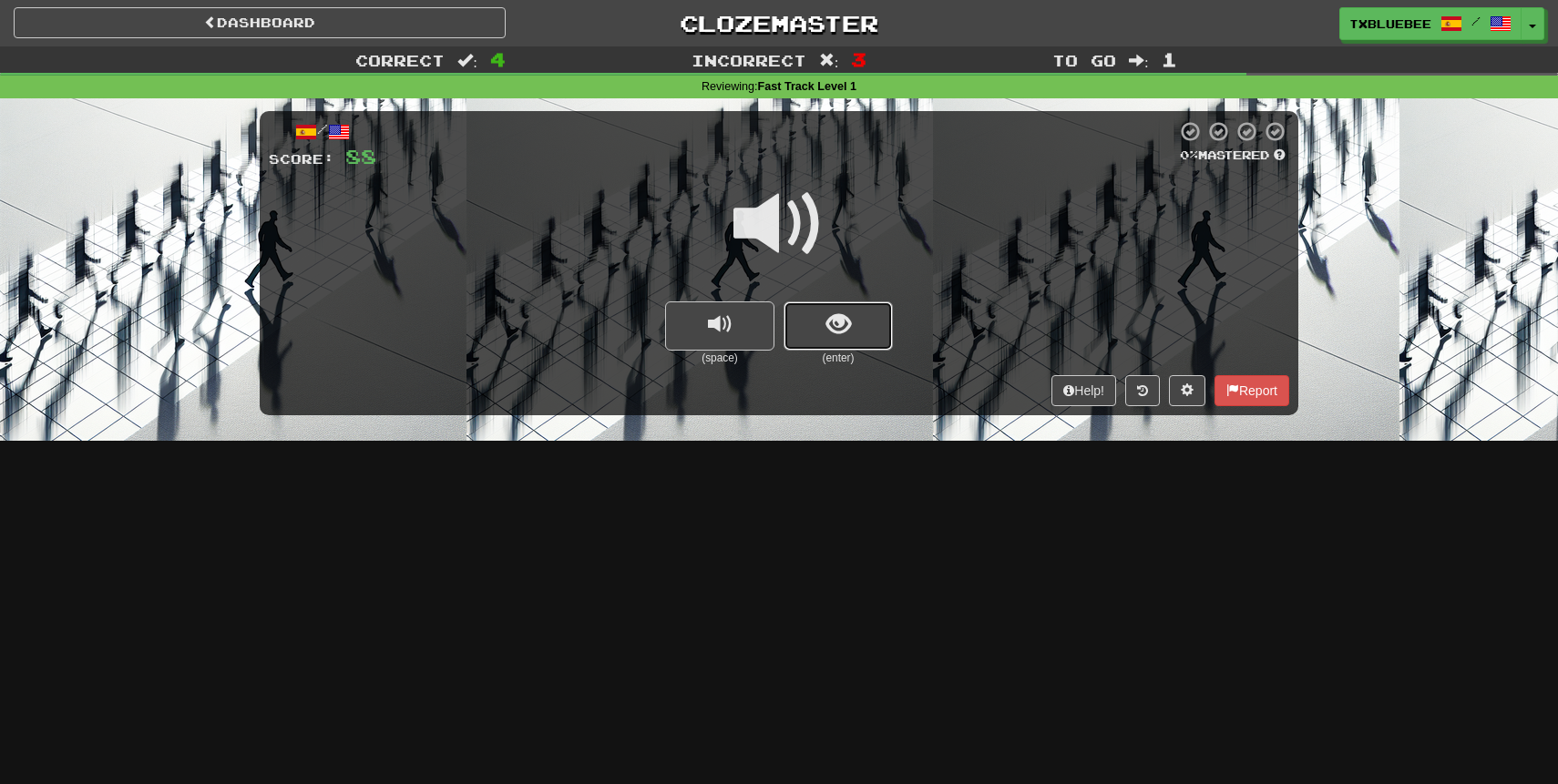
click at [848, 321] on span "show sentence" at bounding box center [838, 325] width 25 height 25
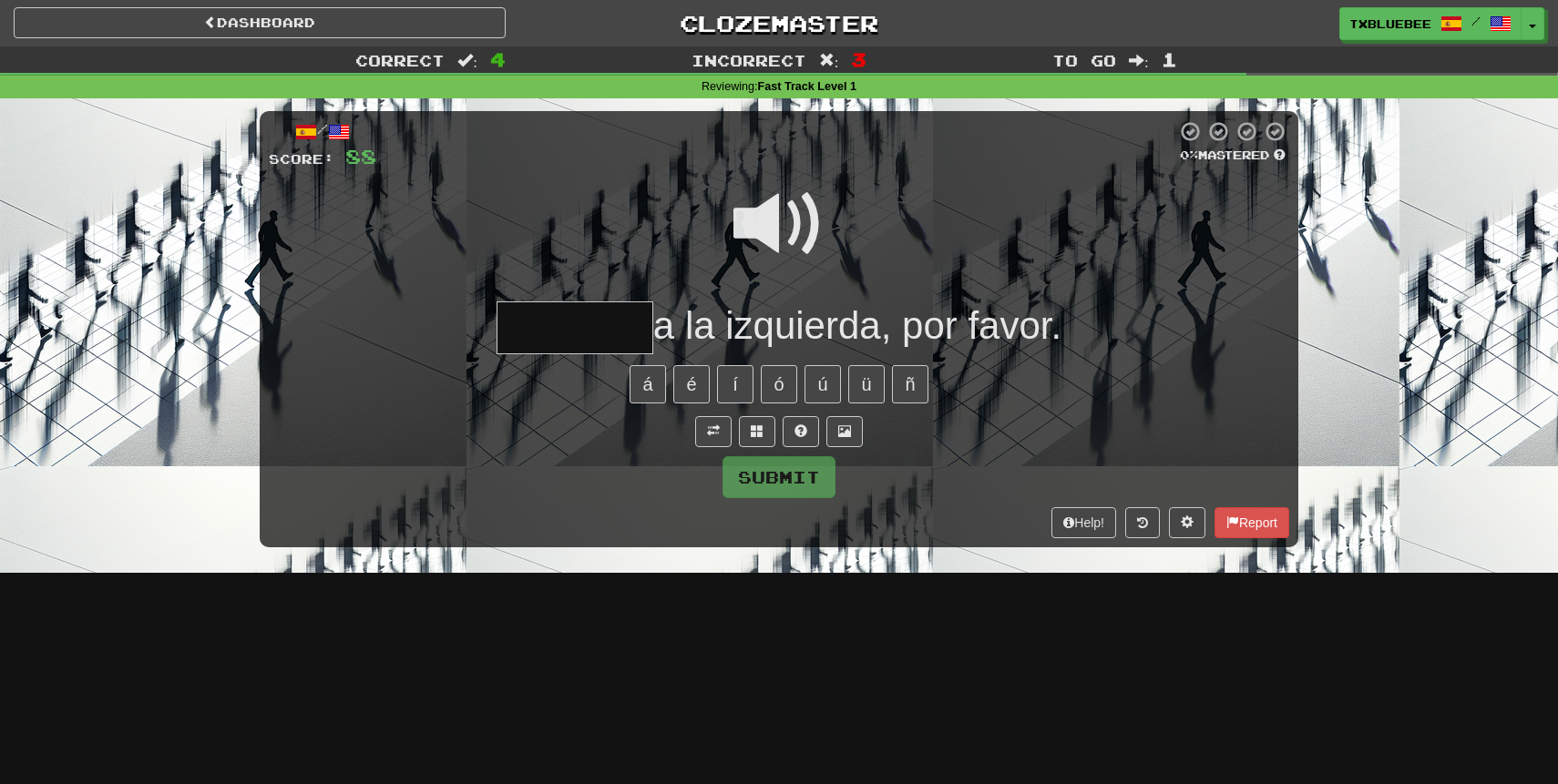
click at [585, 348] on input "text" at bounding box center [574, 329] width 156 height 54
type input "*******"
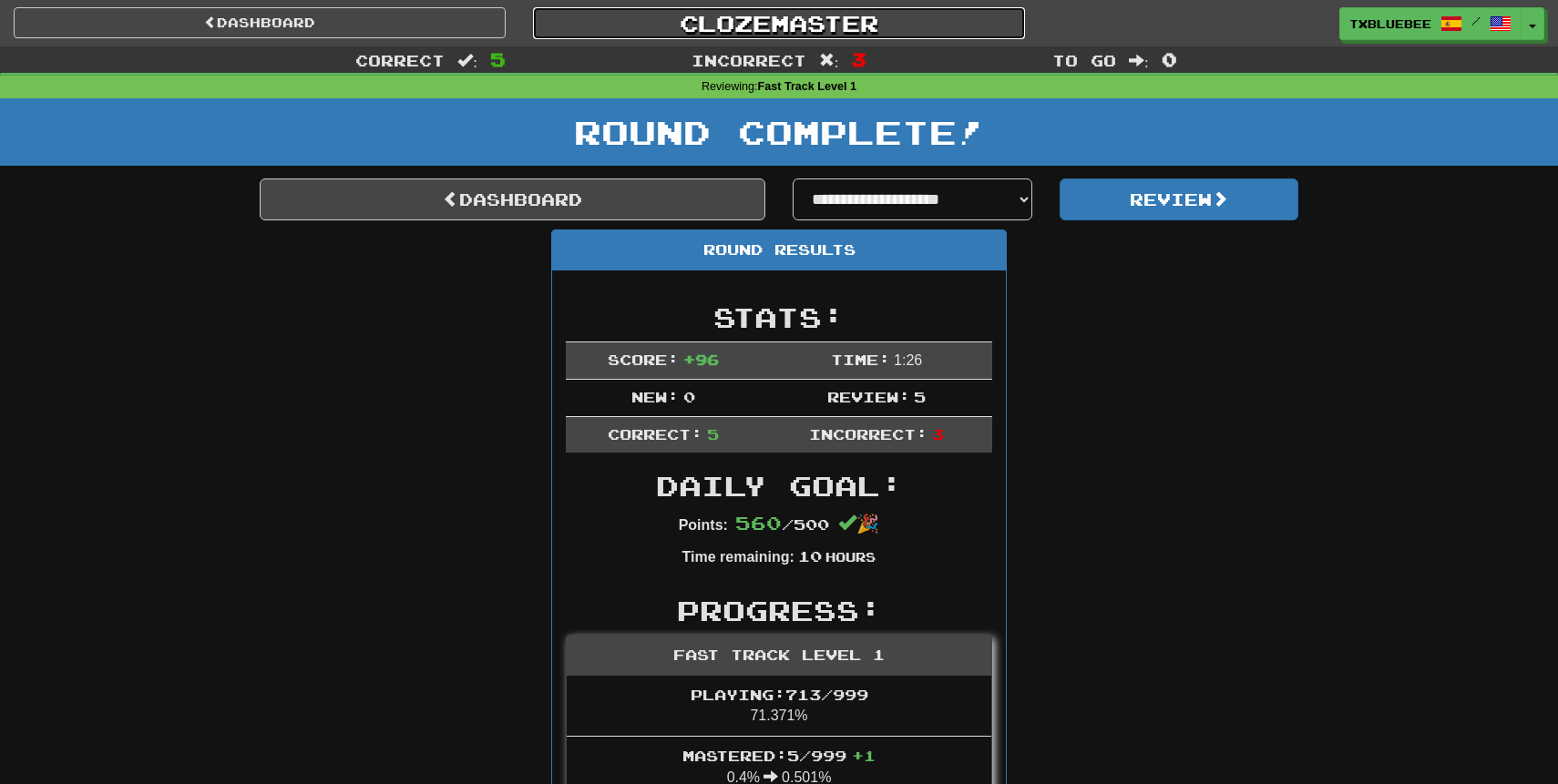
click at [748, 29] on link "Clozemaster" at bounding box center [779, 23] width 492 height 32
